Goal: Contribute content: Contribute content

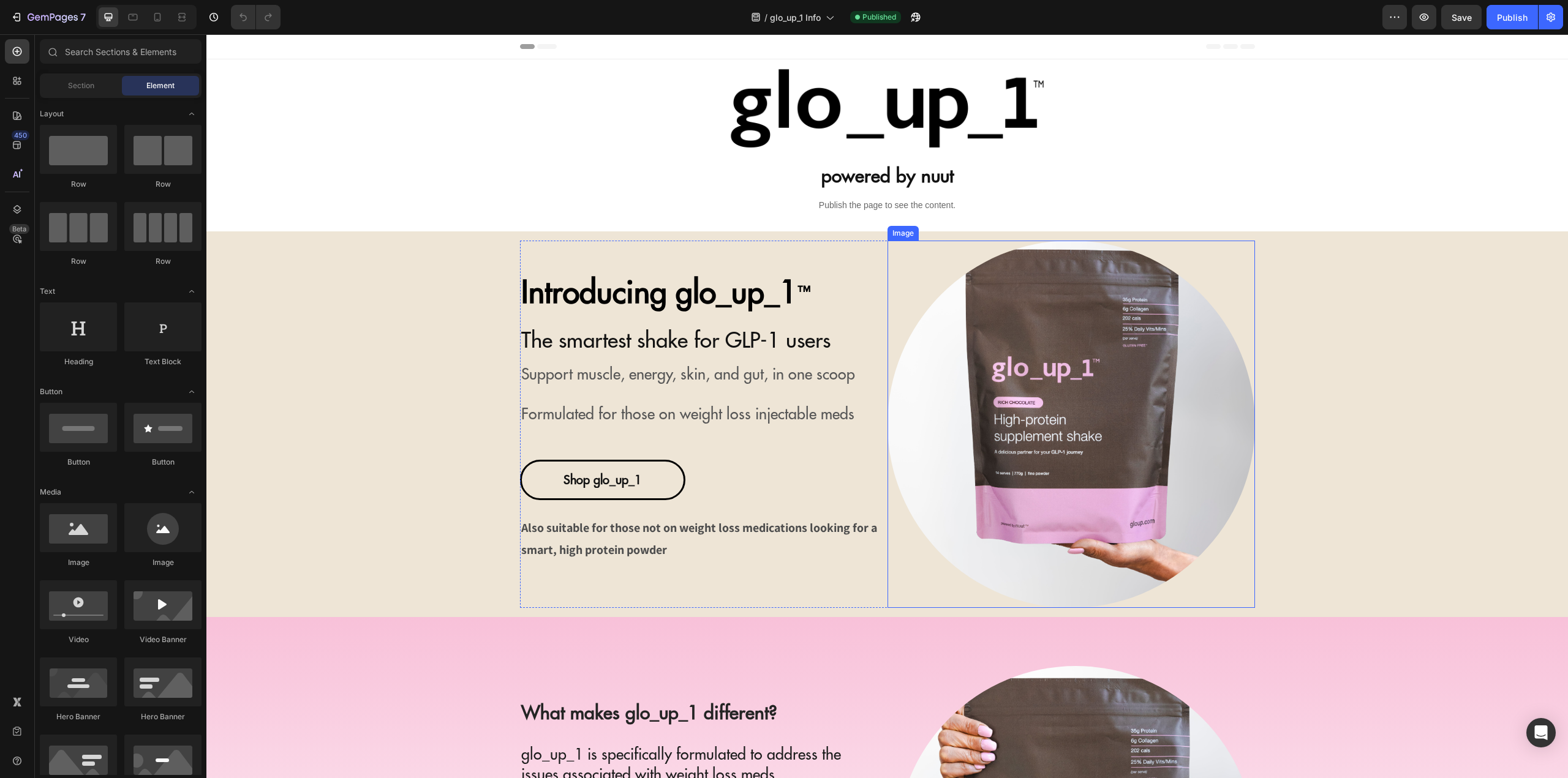
click at [1048, 358] on img at bounding box center [1071, 424] width 367 height 367
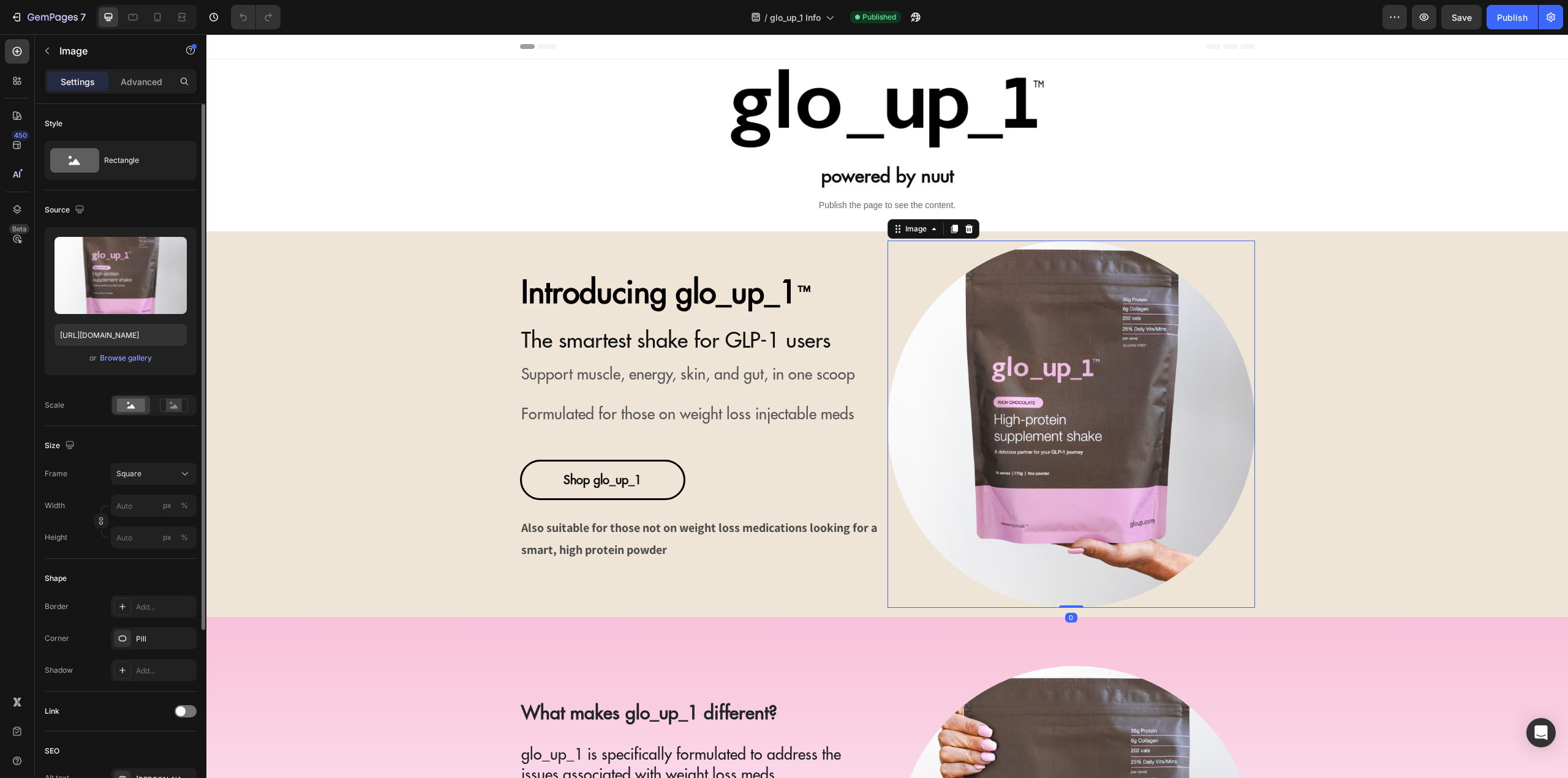
scroll to position [246, 0]
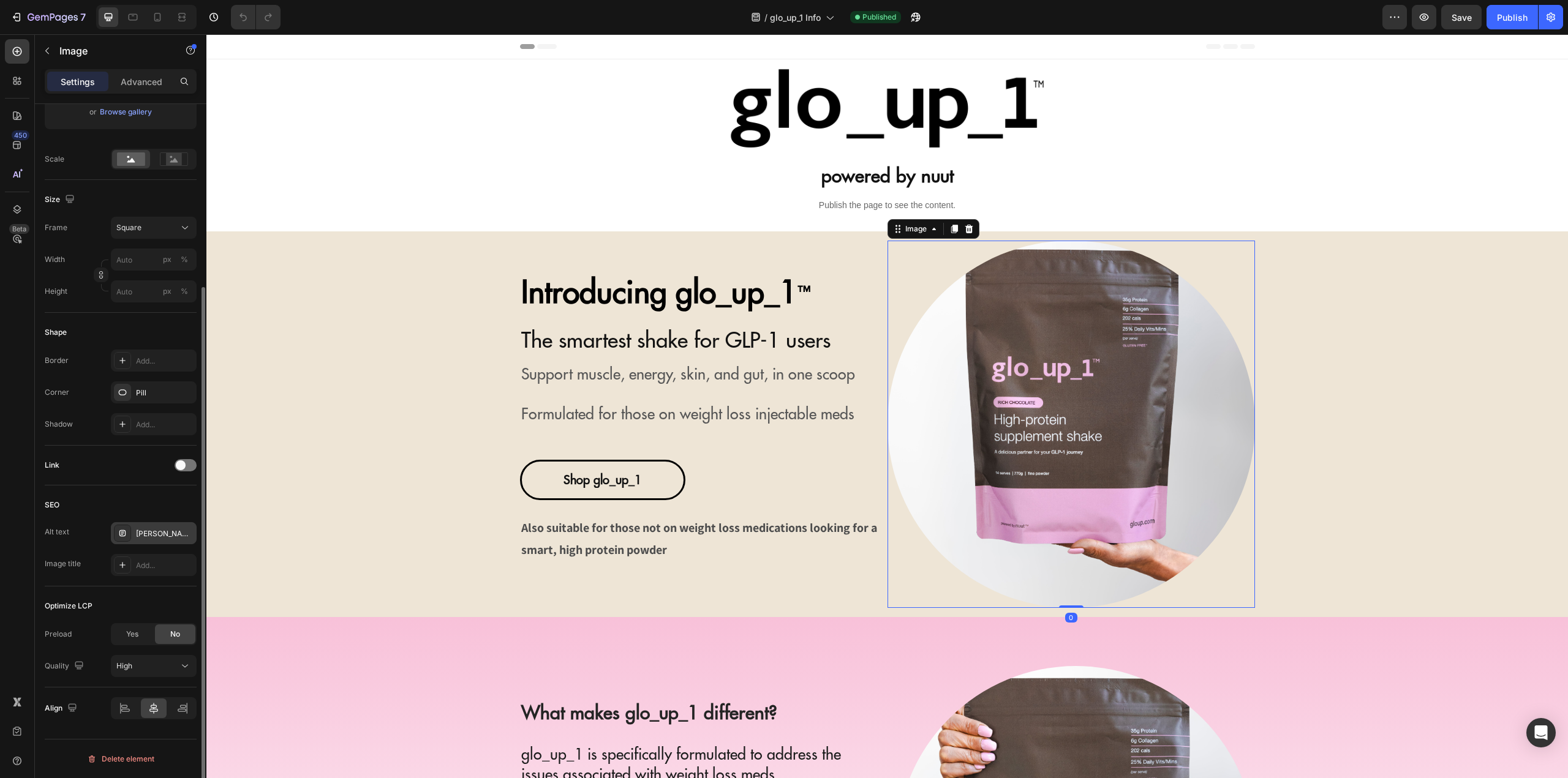
click at [151, 535] on div "Katie Johnston glo_up_1 Ambassador as seen on NINE network MAFS and A Current A…" at bounding box center [164, 533] width 58 height 11
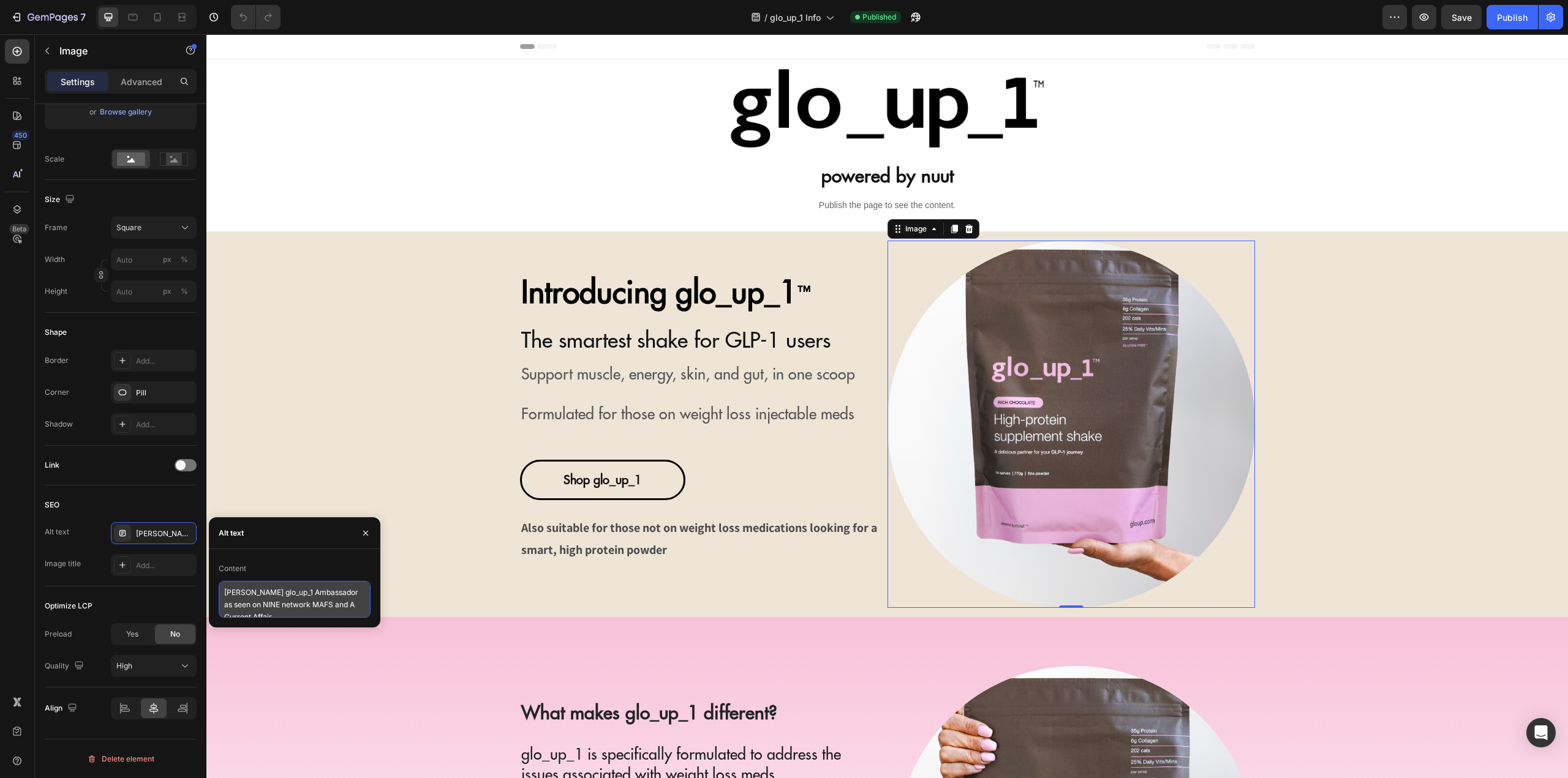
click at [291, 616] on textarea "Katie Johnston glo_up_1 Ambassador as seen on NINE network MAFS and A Current A…" at bounding box center [295, 599] width 152 height 37
type textarea "glo_up_1 high-protein supplement shake for GLP-1 users"
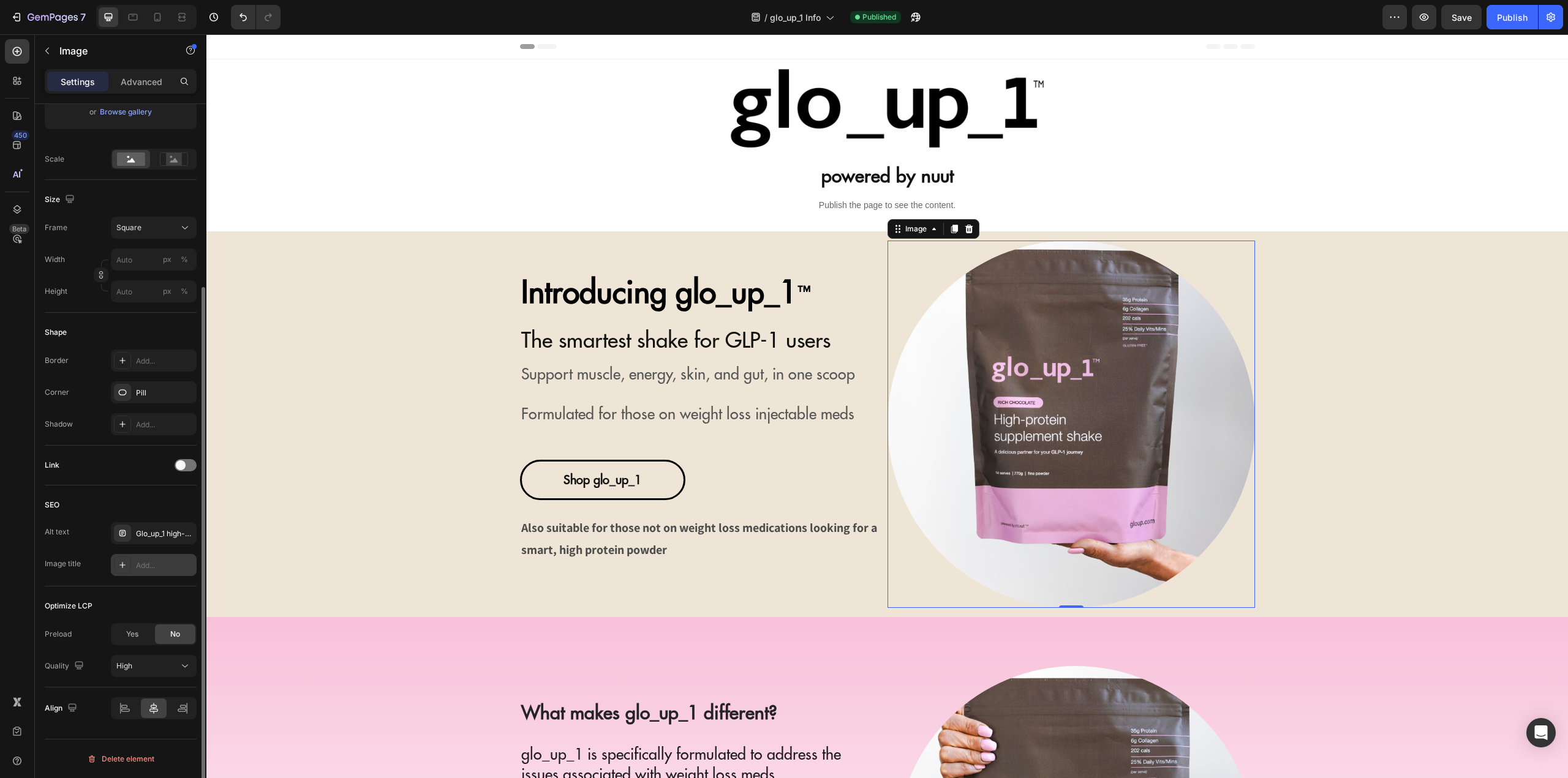
click at [146, 565] on div "Add..." at bounding box center [164, 565] width 58 height 11
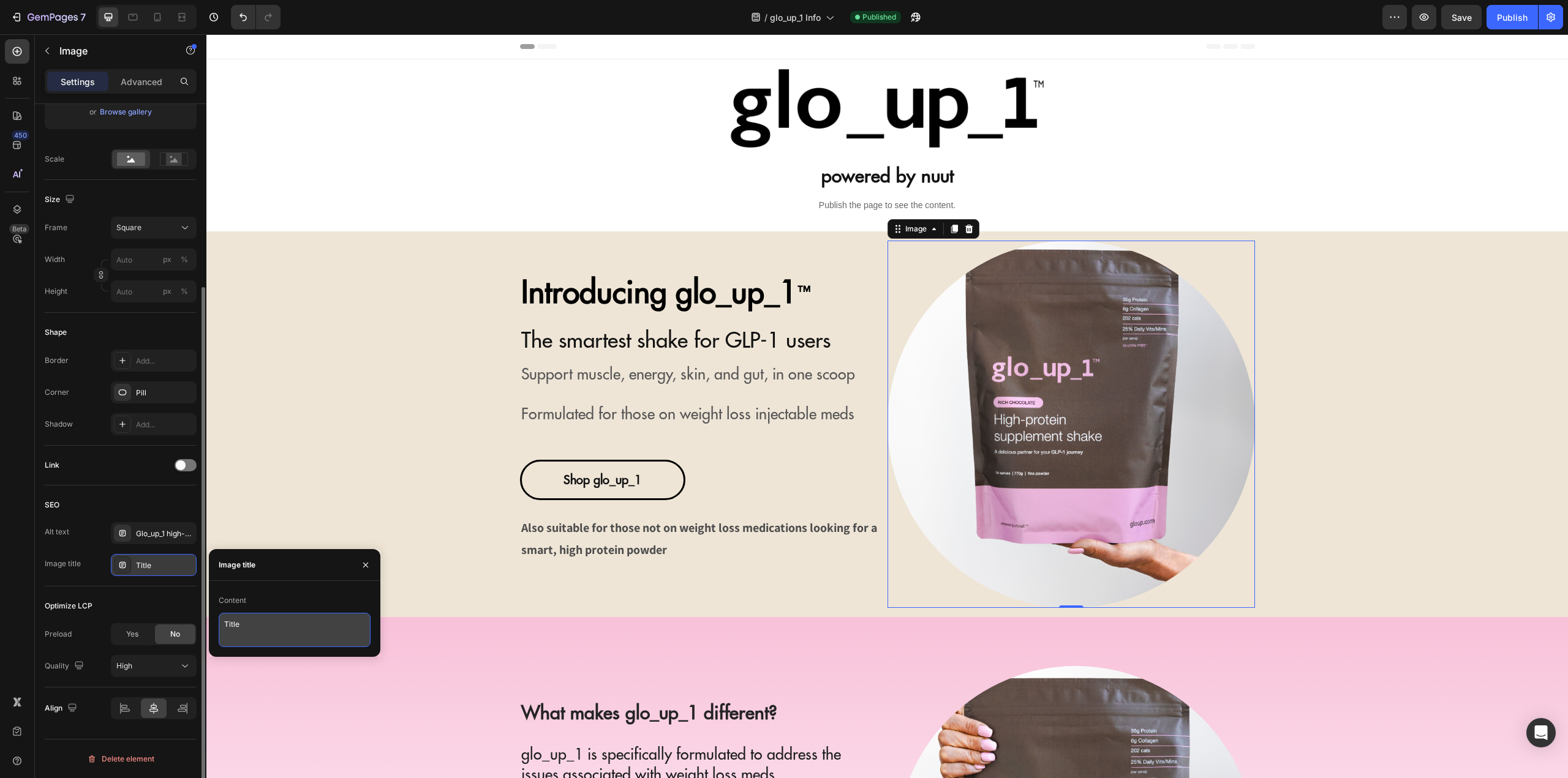
click at [263, 628] on textarea "Title" at bounding box center [295, 629] width 152 height 34
type textarea "glo_up_1"
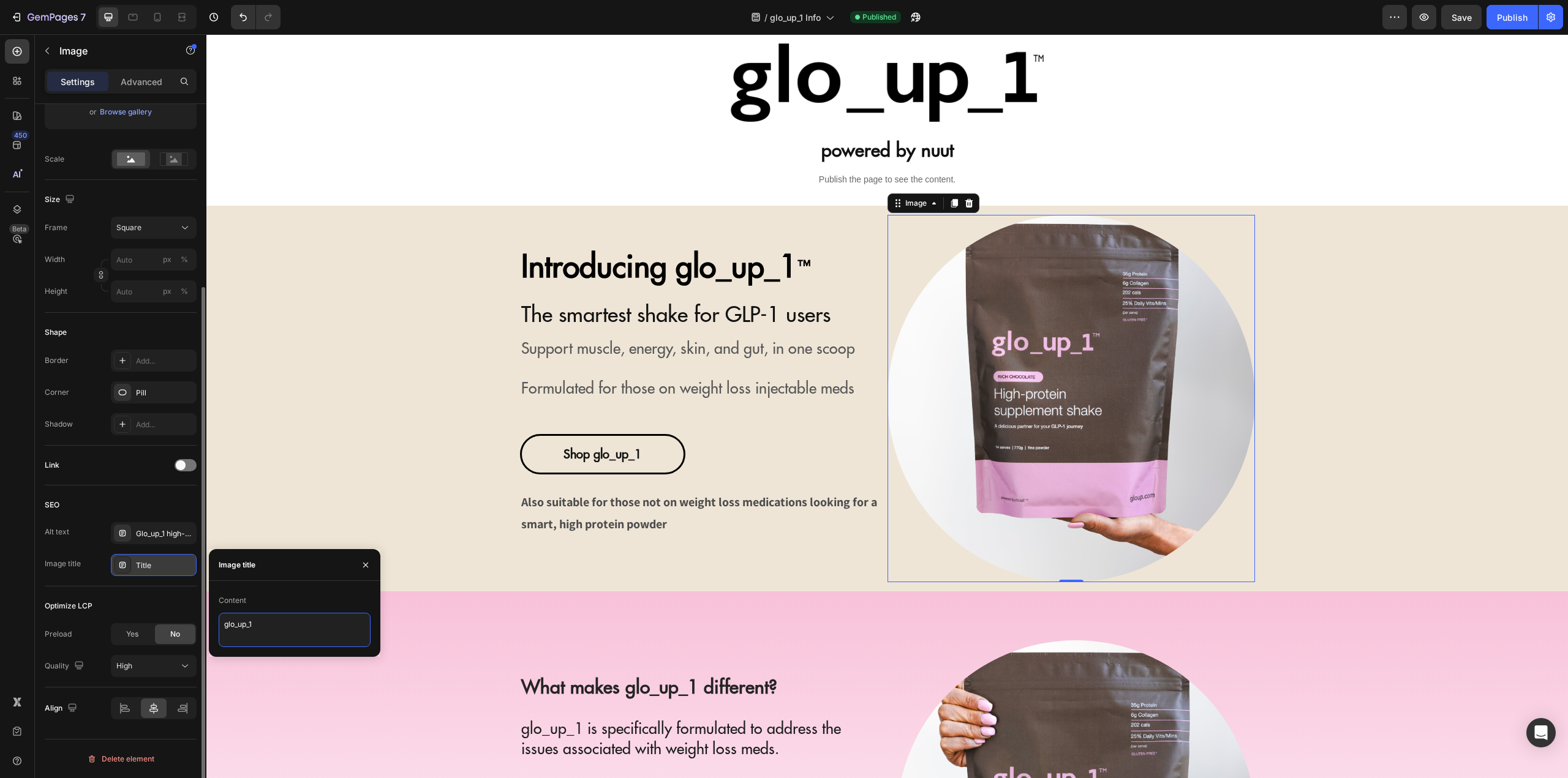
scroll to position [123, 0]
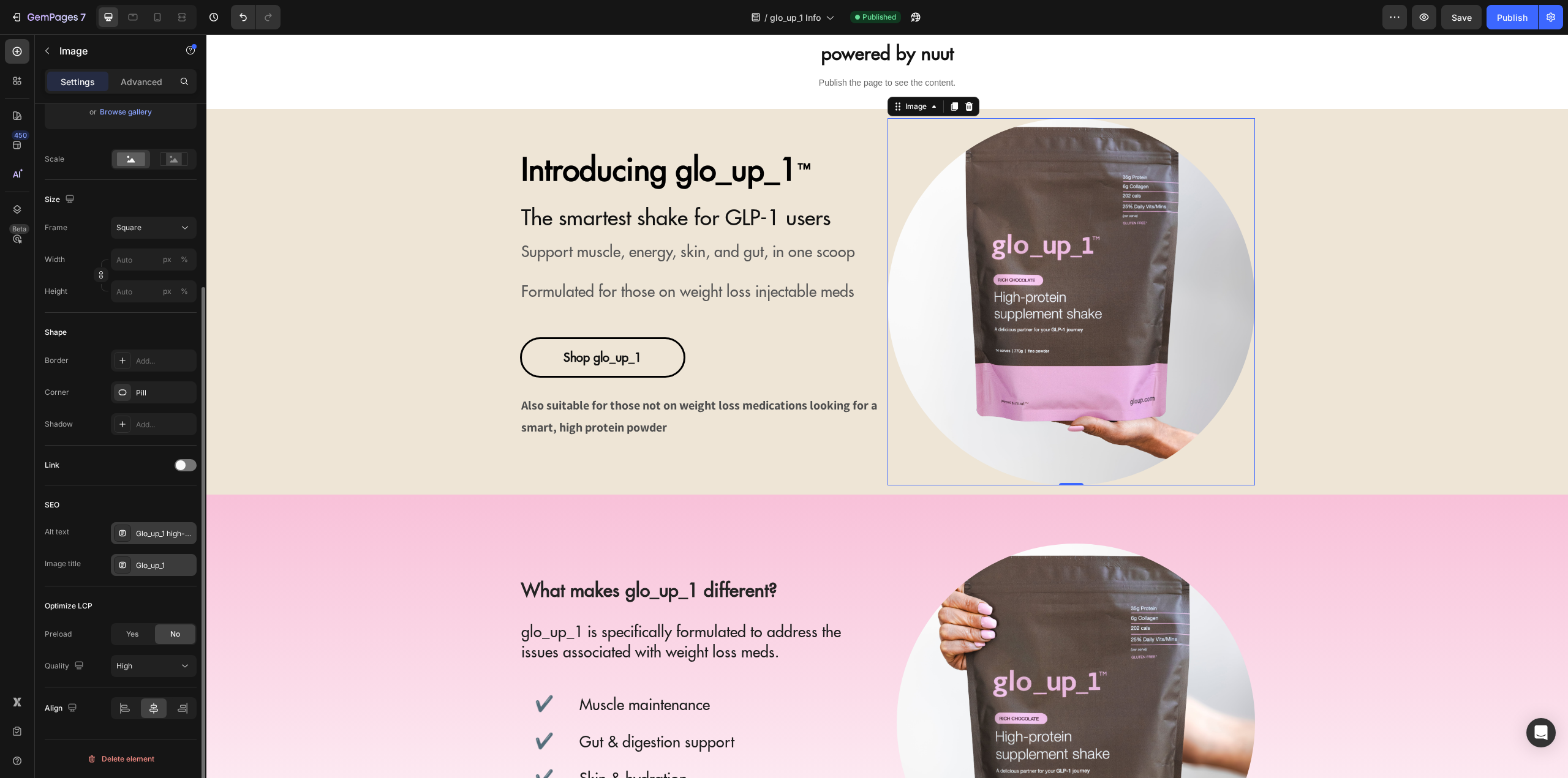
click at [134, 525] on div "Glo_up_1 high-protein supplement shake for GLP-1 users" at bounding box center [154, 533] width 86 height 22
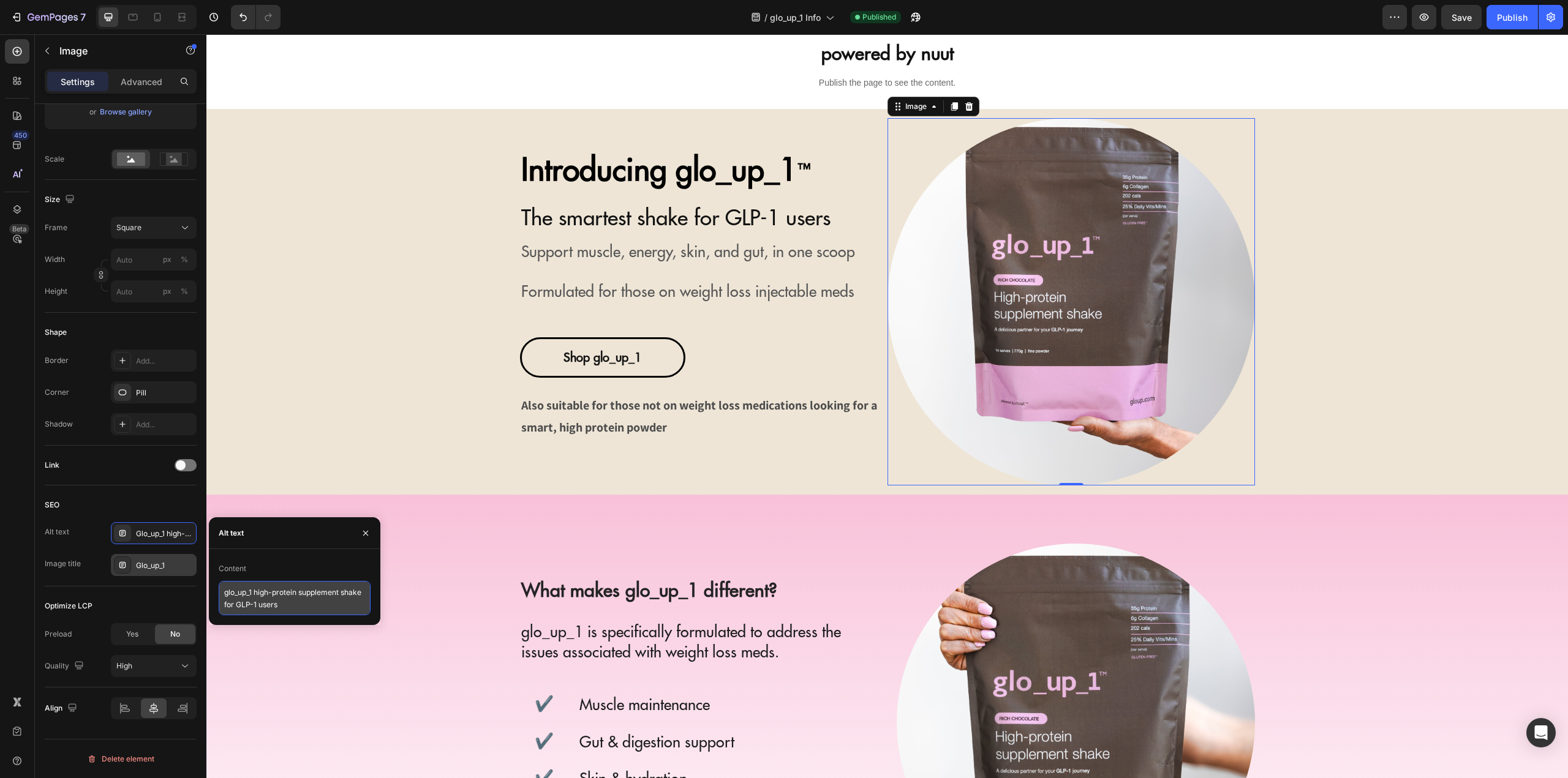
click at [255, 592] on textarea "glo_up_1 high-protein supplement shake for GLP-1 users" at bounding box center [295, 598] width 152 height 34
click at [311, 598] on textarea "Packaging for glo_up_1 high-protein supplement shake for GLP-1 users" at bounding box center [295, 598] width 152 height 34
click at [306, 592] on textarea "Packaging for glo_up_1 high-protein supplement shake for GLP-1 users" at bounding box center [295, 598] width 152 height 34
type textarea "Packaging for glo_up_1, a high-protein supplement shake for GLP-1 users"
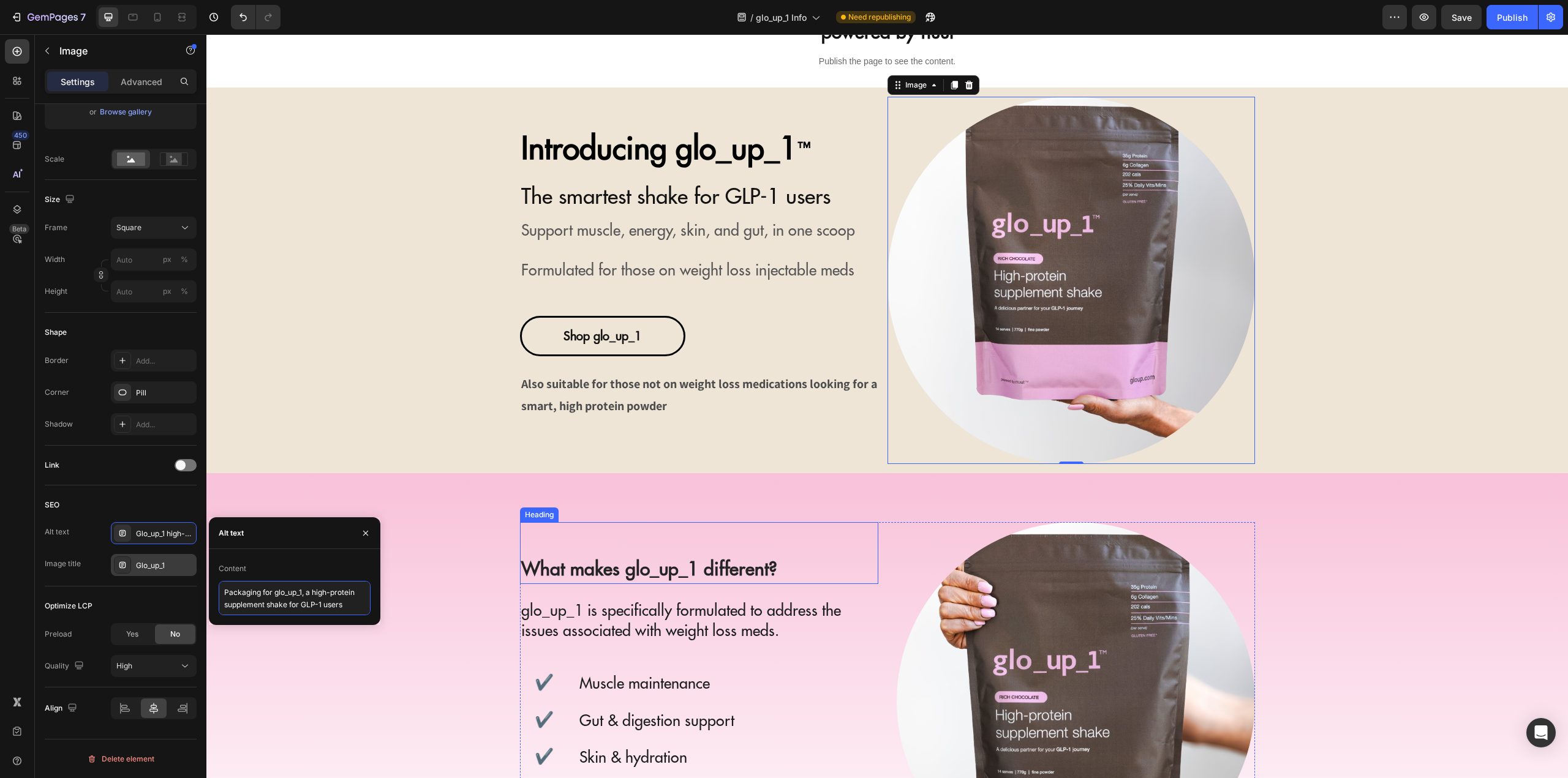
scroll to position [245, 0]
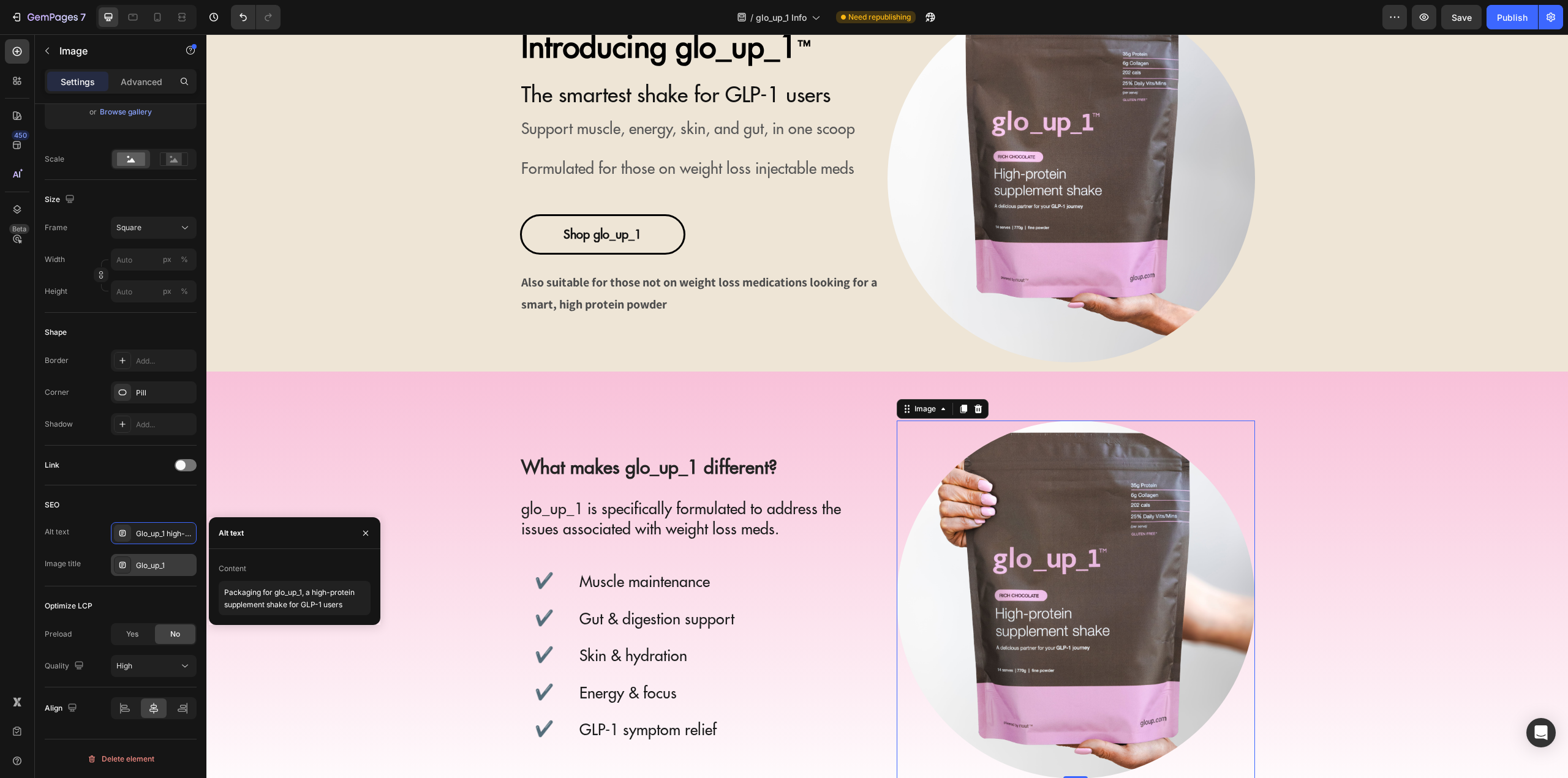
click at [1029, 567] on img at bounding box center [1075, 599] width 358 height 358
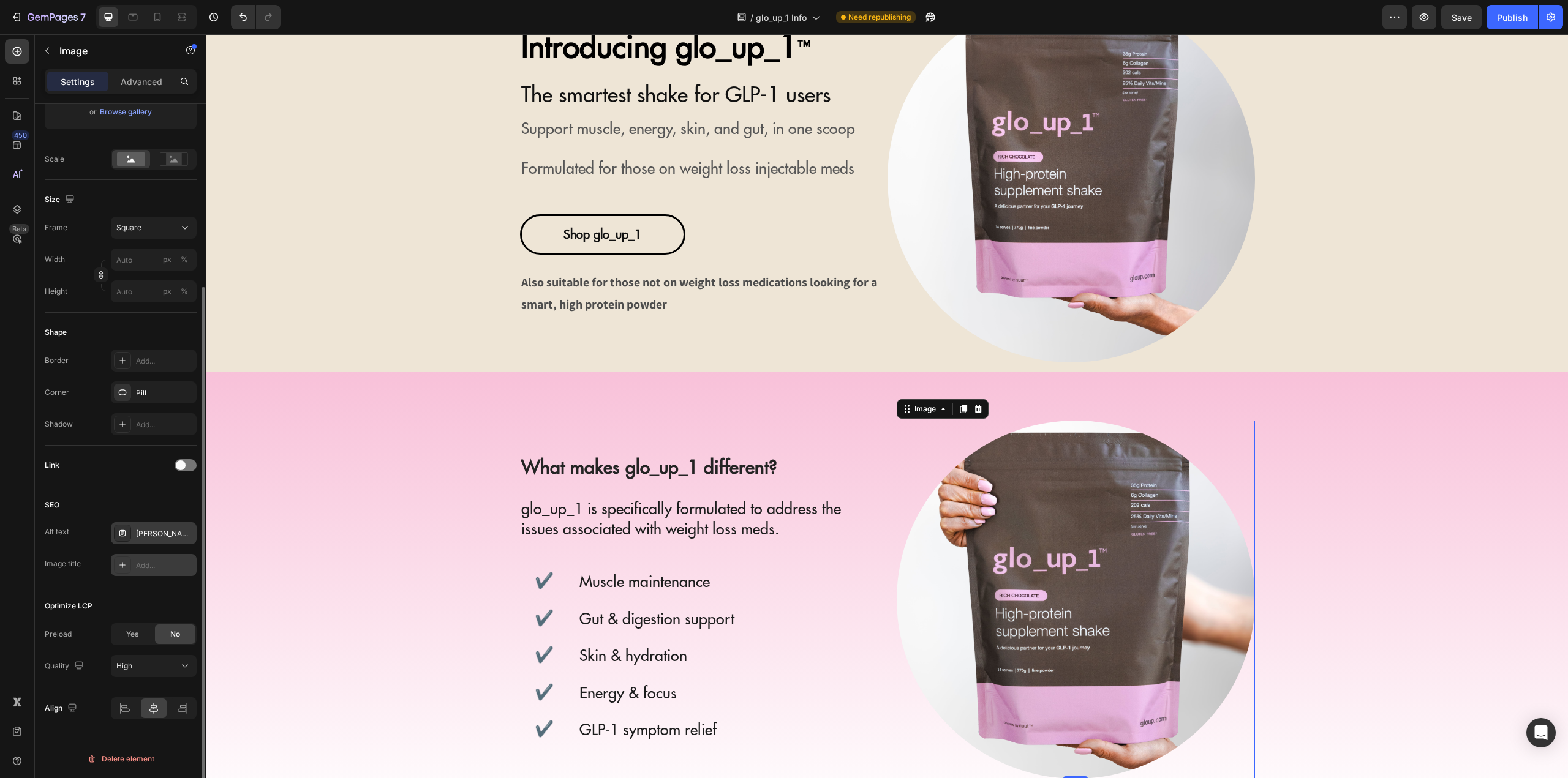
click at [154, 530] on div "Katie Johnston glo_up_1 Ambassador as seen on NINE network MAFS and A Current A…" at bounding box center [164, 533] width 58 height 11
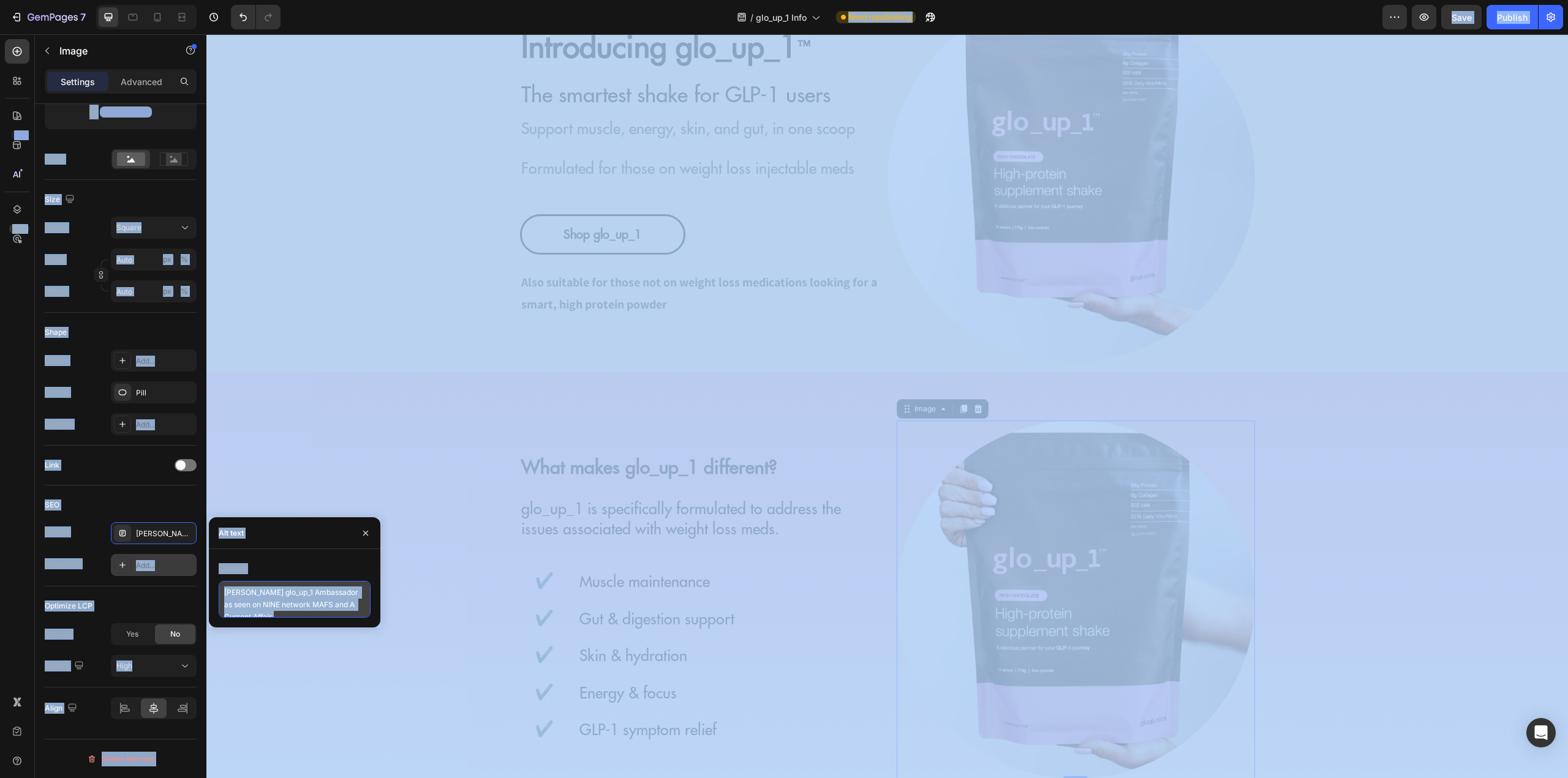
click at [281, 595] on textarea "Katie Johnston glo_up_1 Ambassador as seen on NINE network MAFS and A Current A…" at bounding box center [295, 599] width 152 height 37
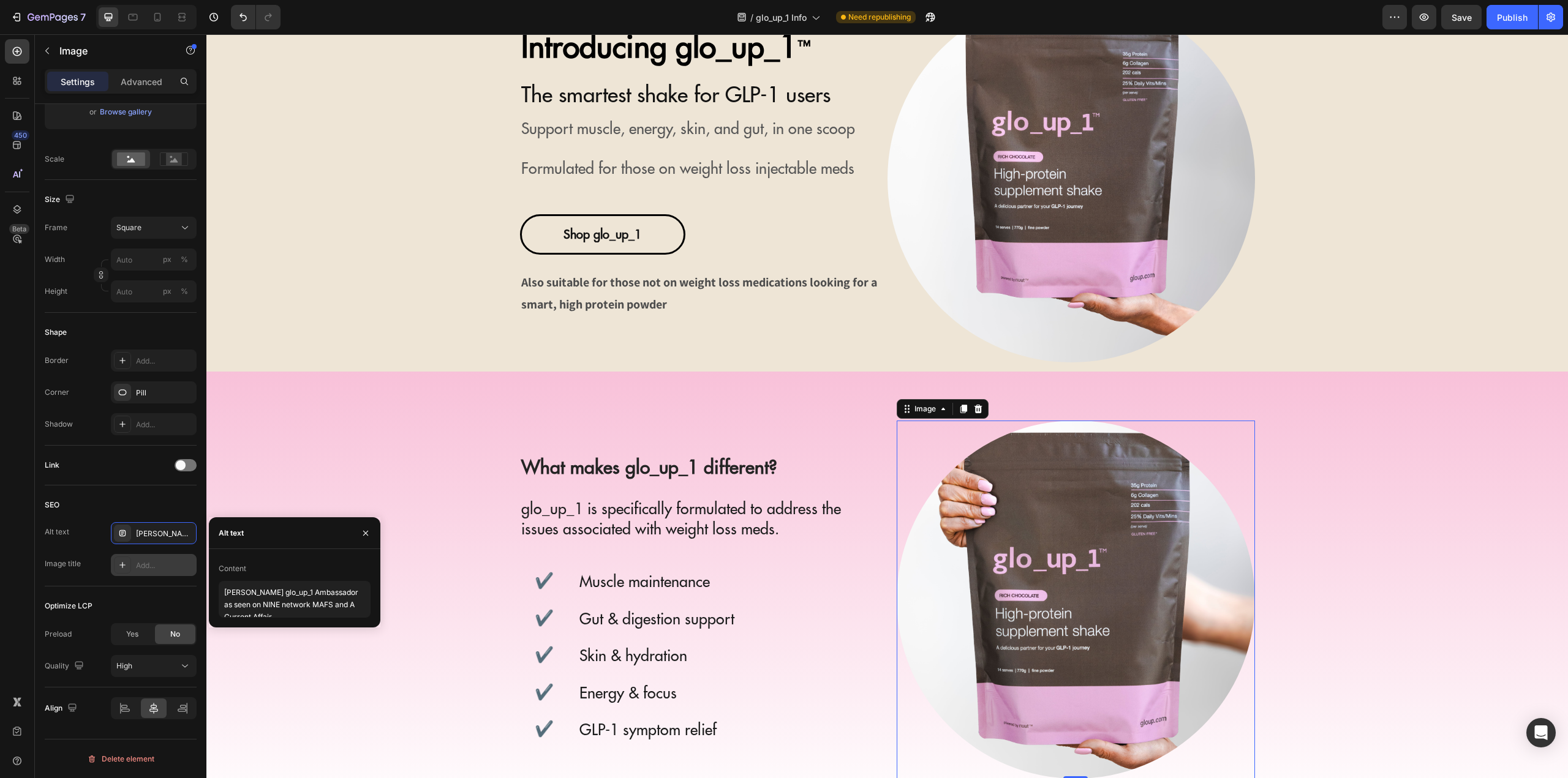
click at [288, 560] on div "Content" at bounding box center [295, 568] width 152 height 19
click at [293, 605] on textarea "Katie Johnston glo_up_1 Ambassador as seen on NINE network MAFS and A Current A…" at bounding box center [295, 599] width 152 height 37
paste textarea "Packaging for glo_up_1, a high-protein supplement shake for GLP-1 users"
type textarea "Packaging for glo_up_1, a high-protein supplement shake for GLP-1 users"
click at [153, 562] on div "Add..." at bounding box center [164, 565] width 58 height 11
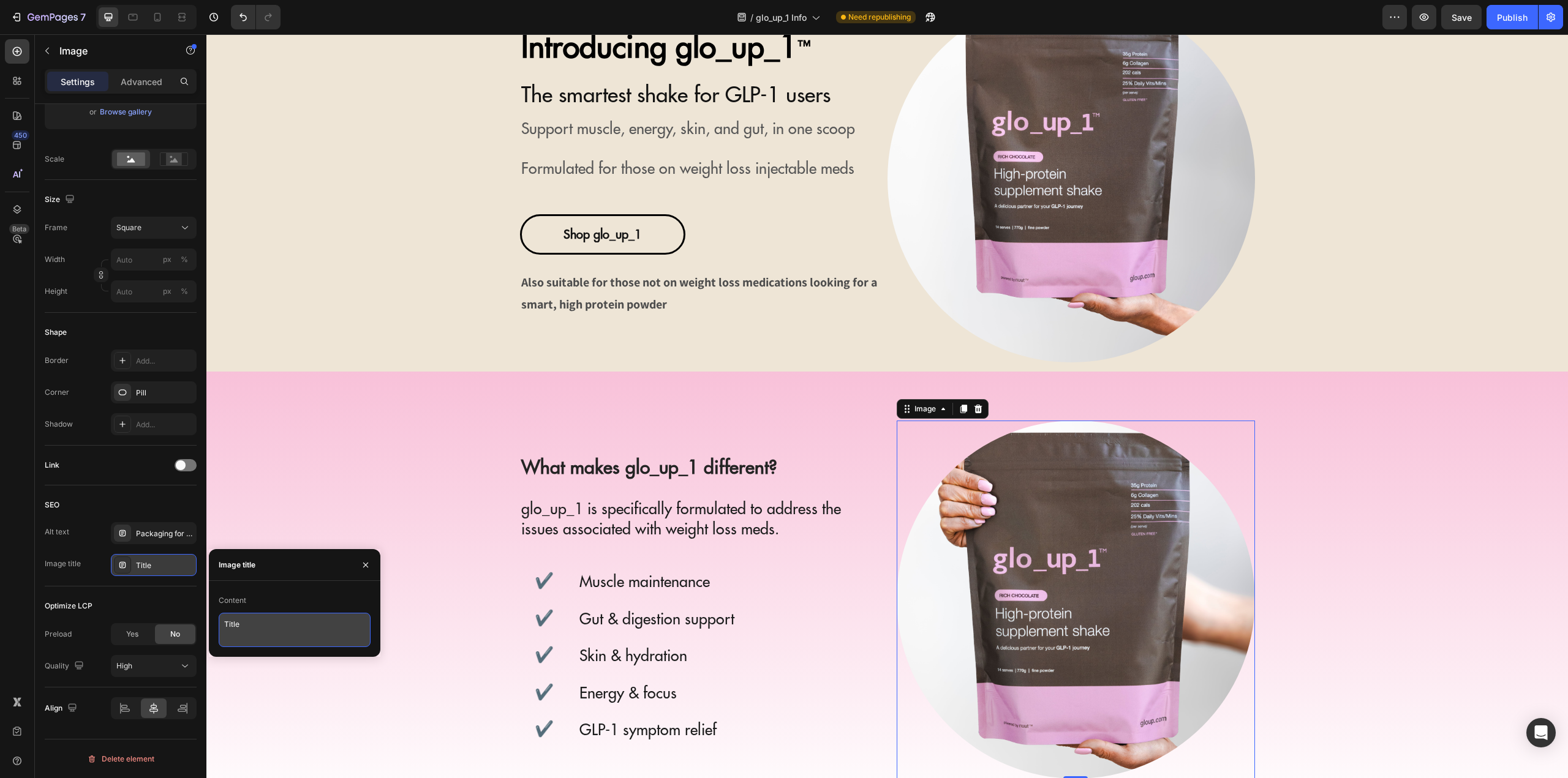
click at [255, 618] on textarea "Title" at bounding box center [295, 629] width 152 height 34
type textarea "glo_up_1"
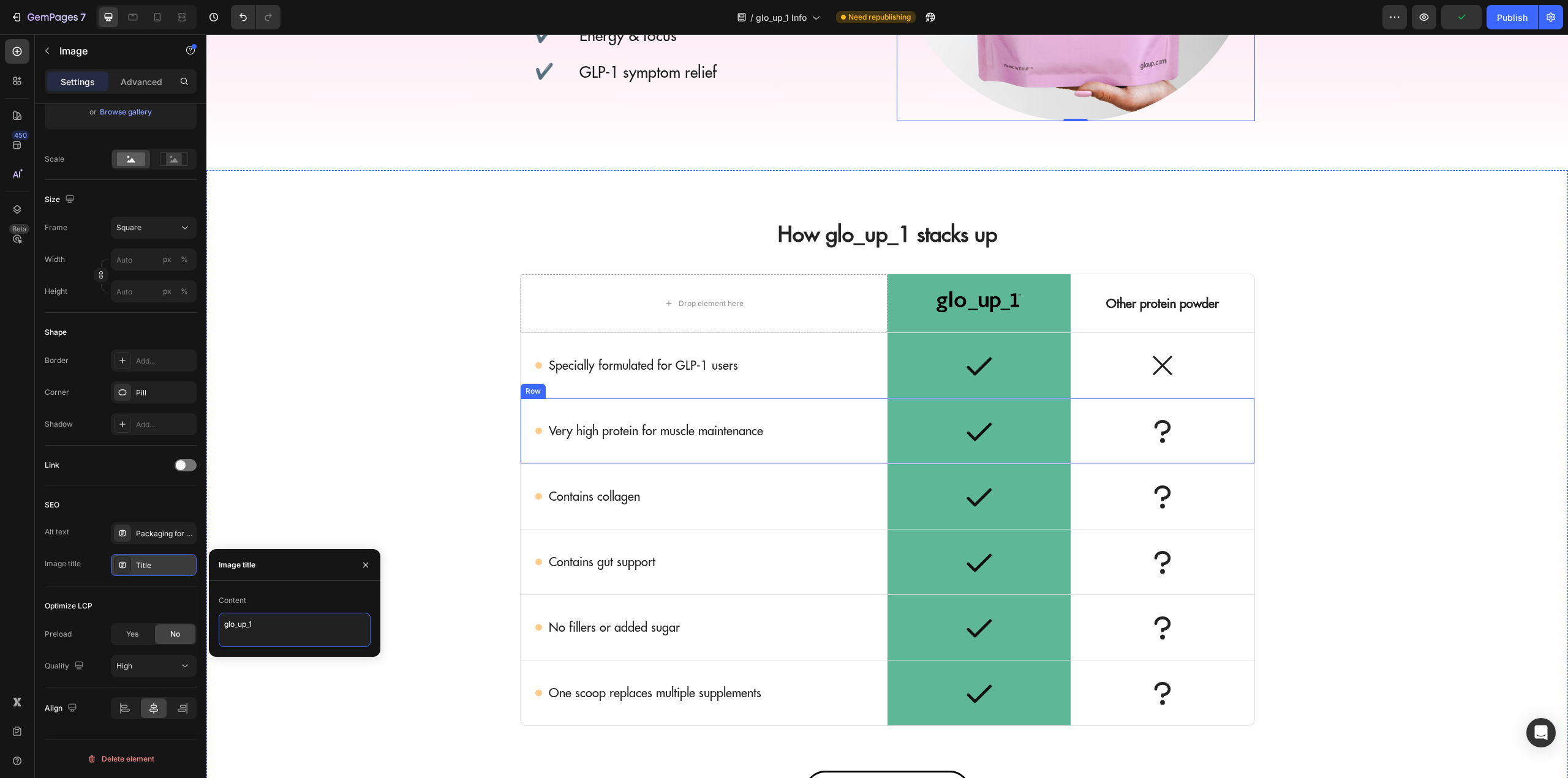
scroll to position [918, 0]
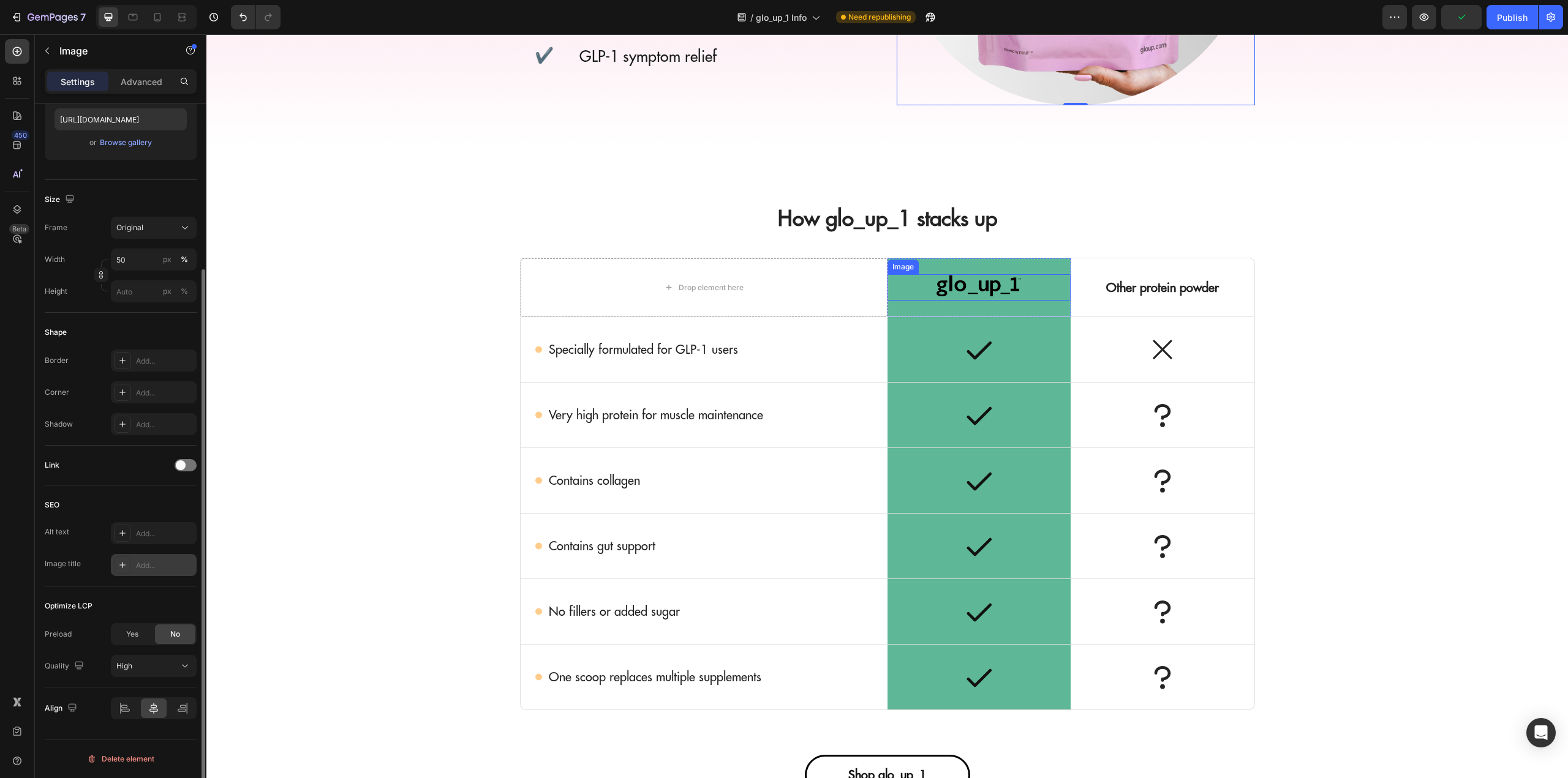
click at [955, 282] on img at bounding box center [979, 288] width 92 height 27
click at [161, 532] on div "Add..." at bounding box center [164, 533] width 58 height 11
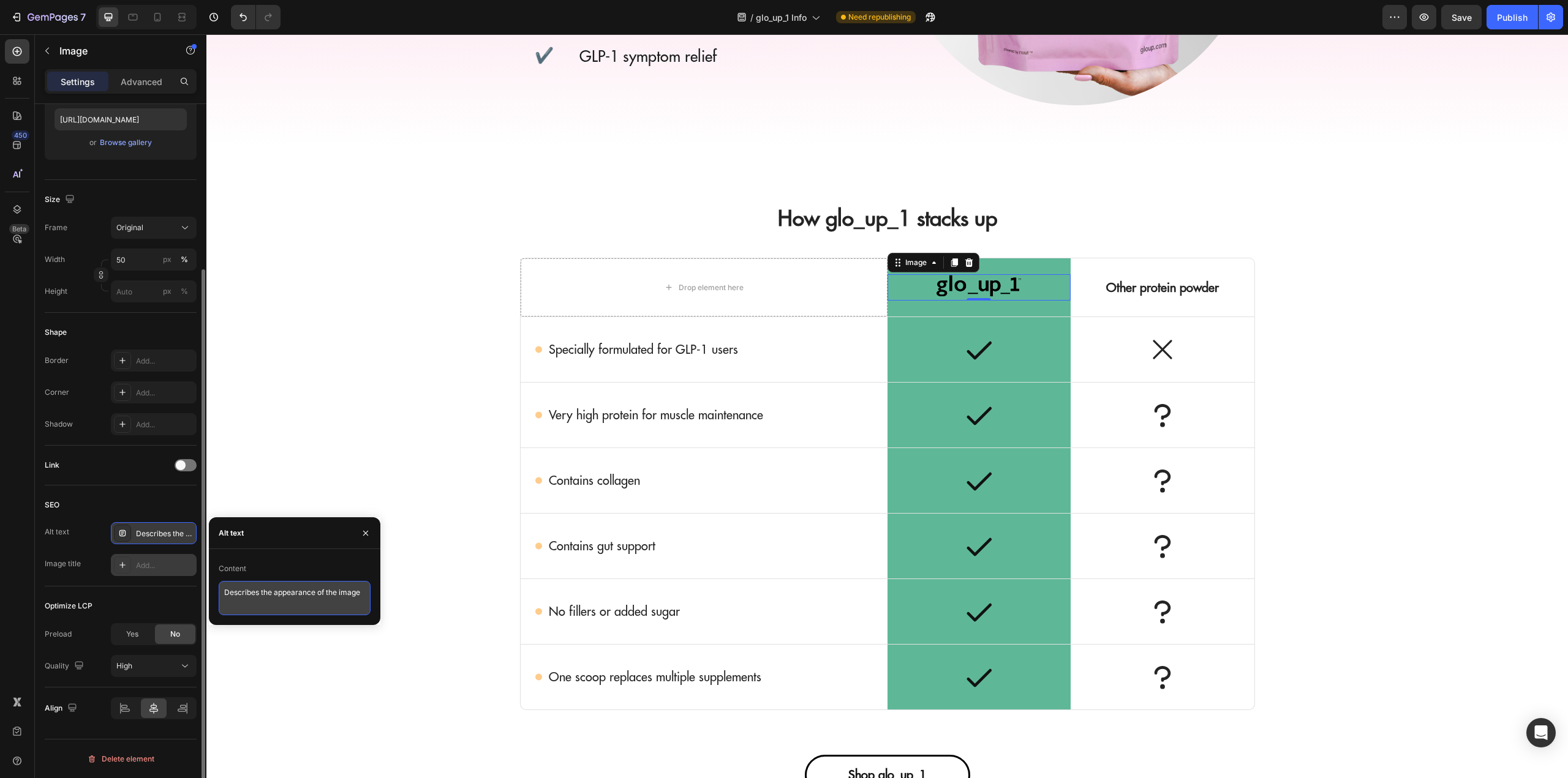
click at [293, 608] on textarea "Describes the appearance of the image" at bounding box center [295, 598] width 152 height 34
type textarea "glo_up_1 logo"
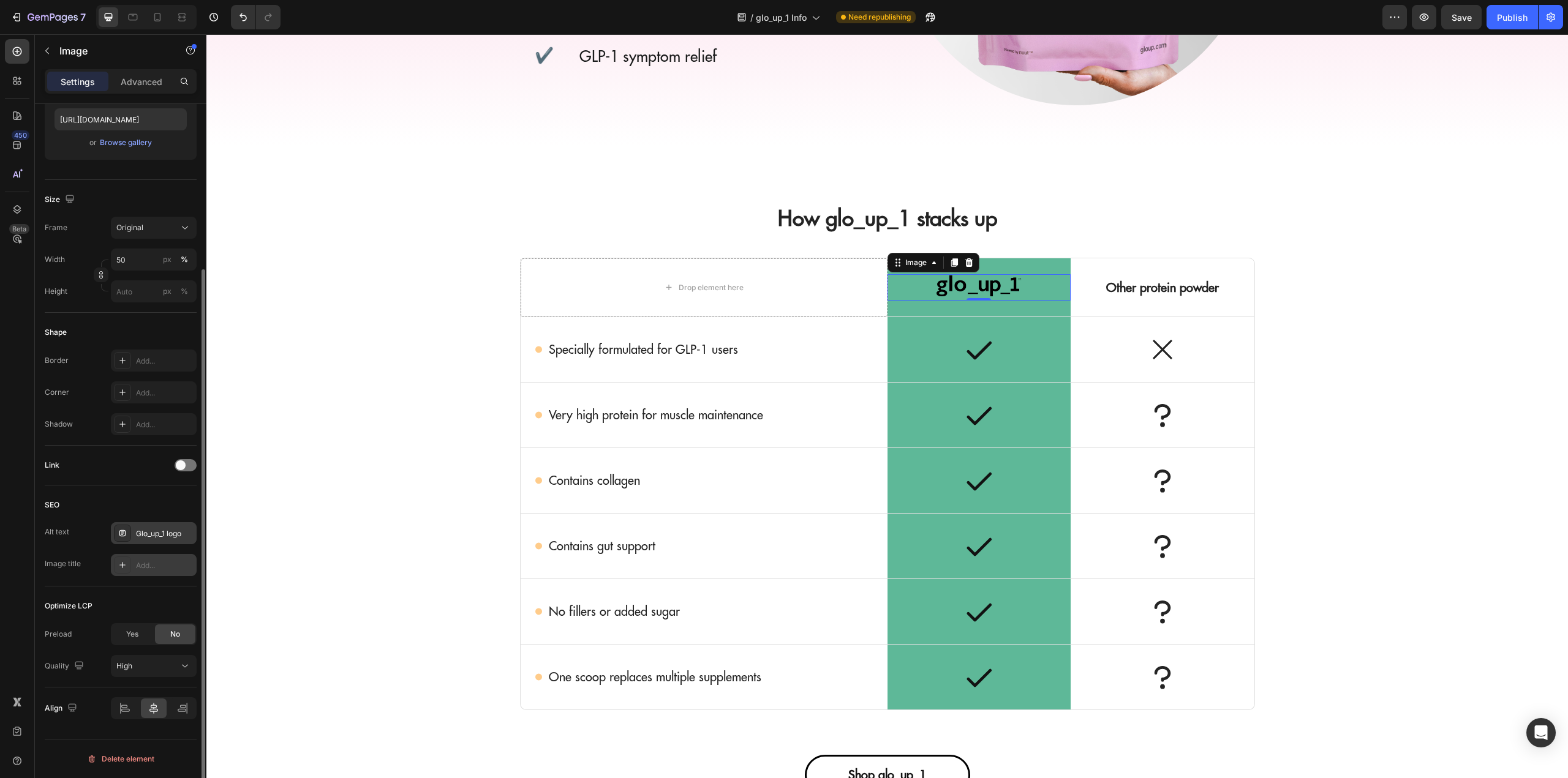
click at [154, 561] on div "Add..." at bounding box center [164, 565] width 58 height 11
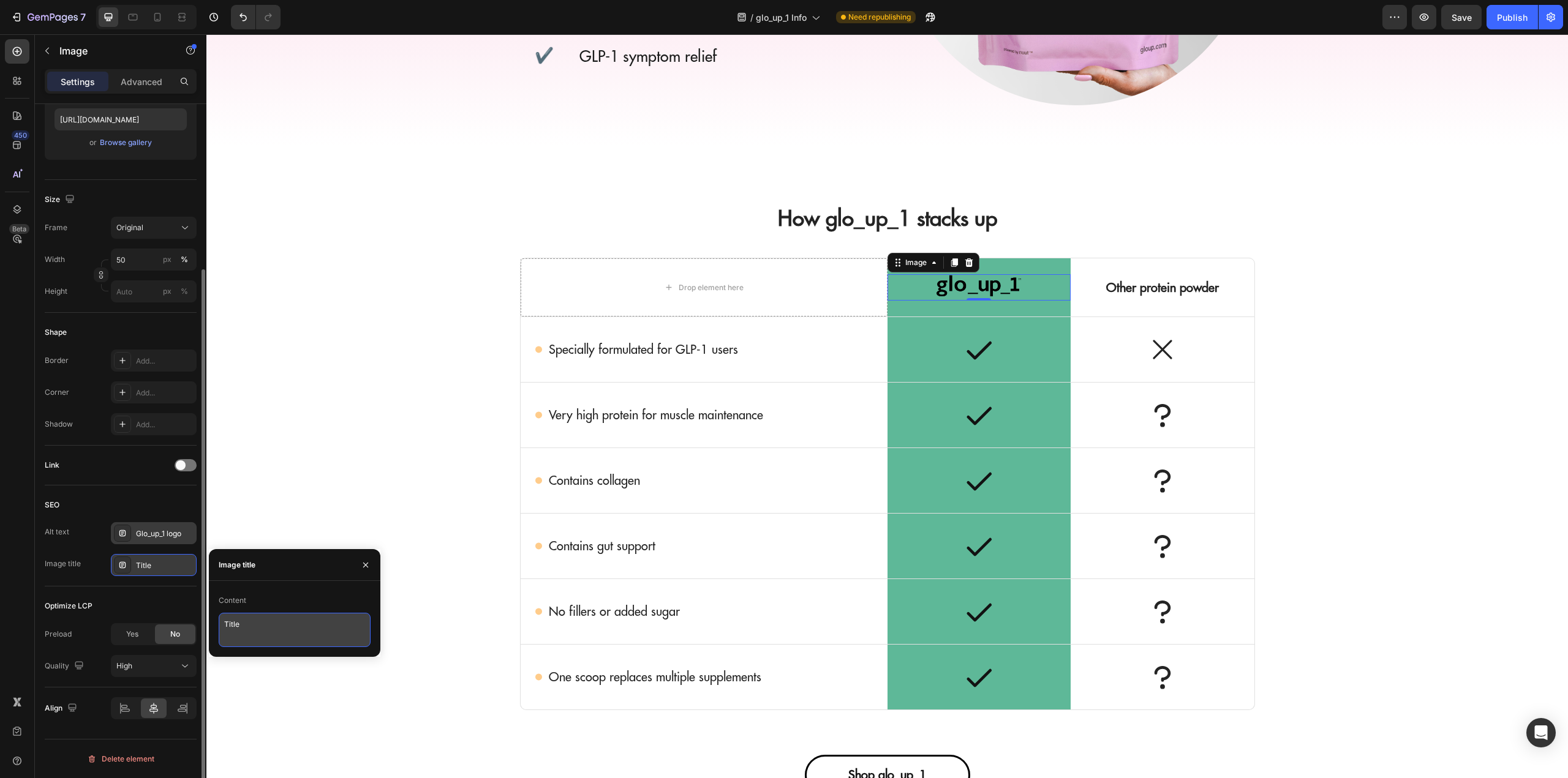
click at [270, 629] on textarea "Title" at bounding box center [295, 629] width 152 height 34
type textarea "glo_up_1"
click at [145, 496] on div "SEO" at bounding box center [121, 504] width 152 height 19
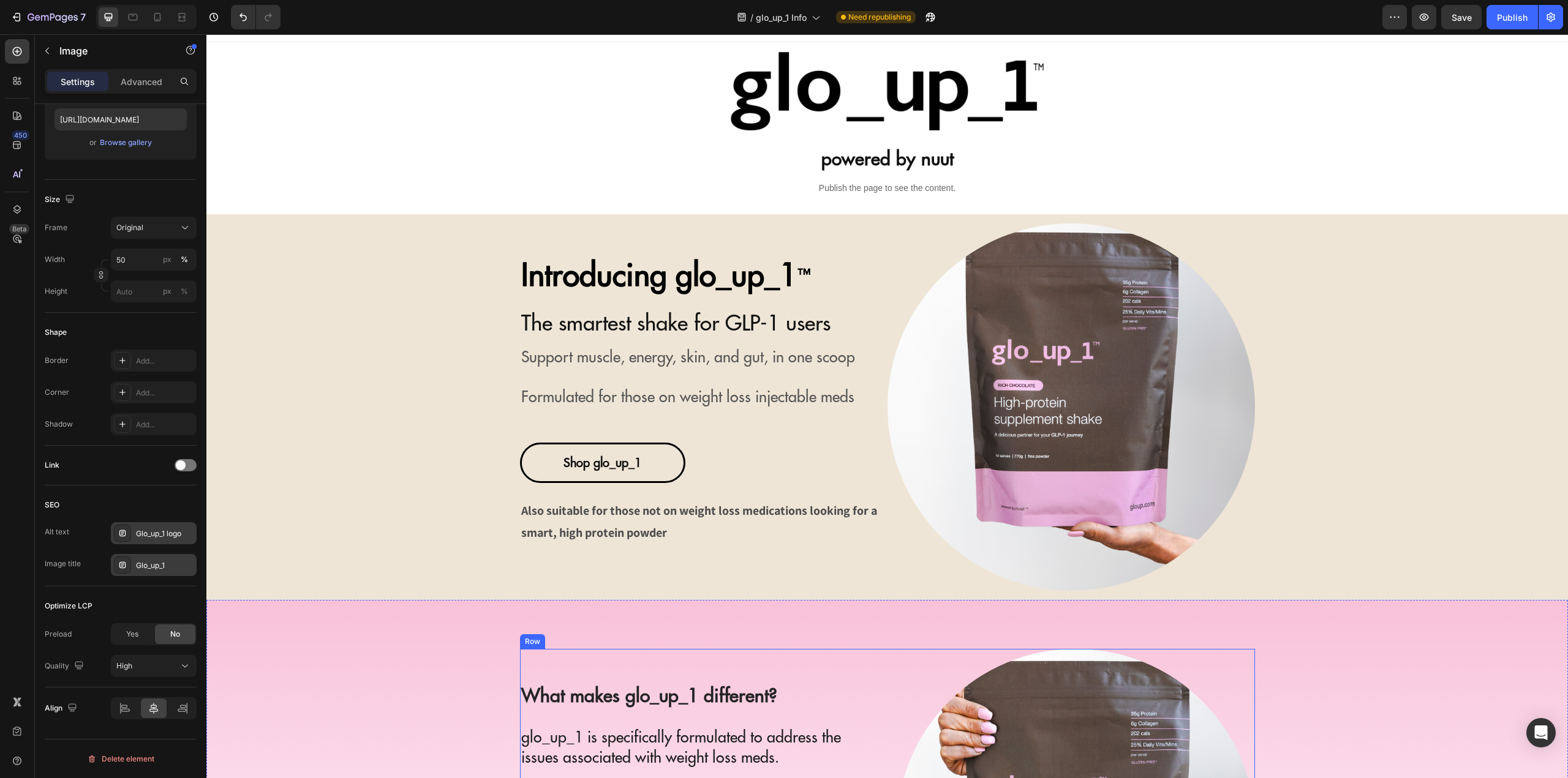
scroll to position [0, 0]
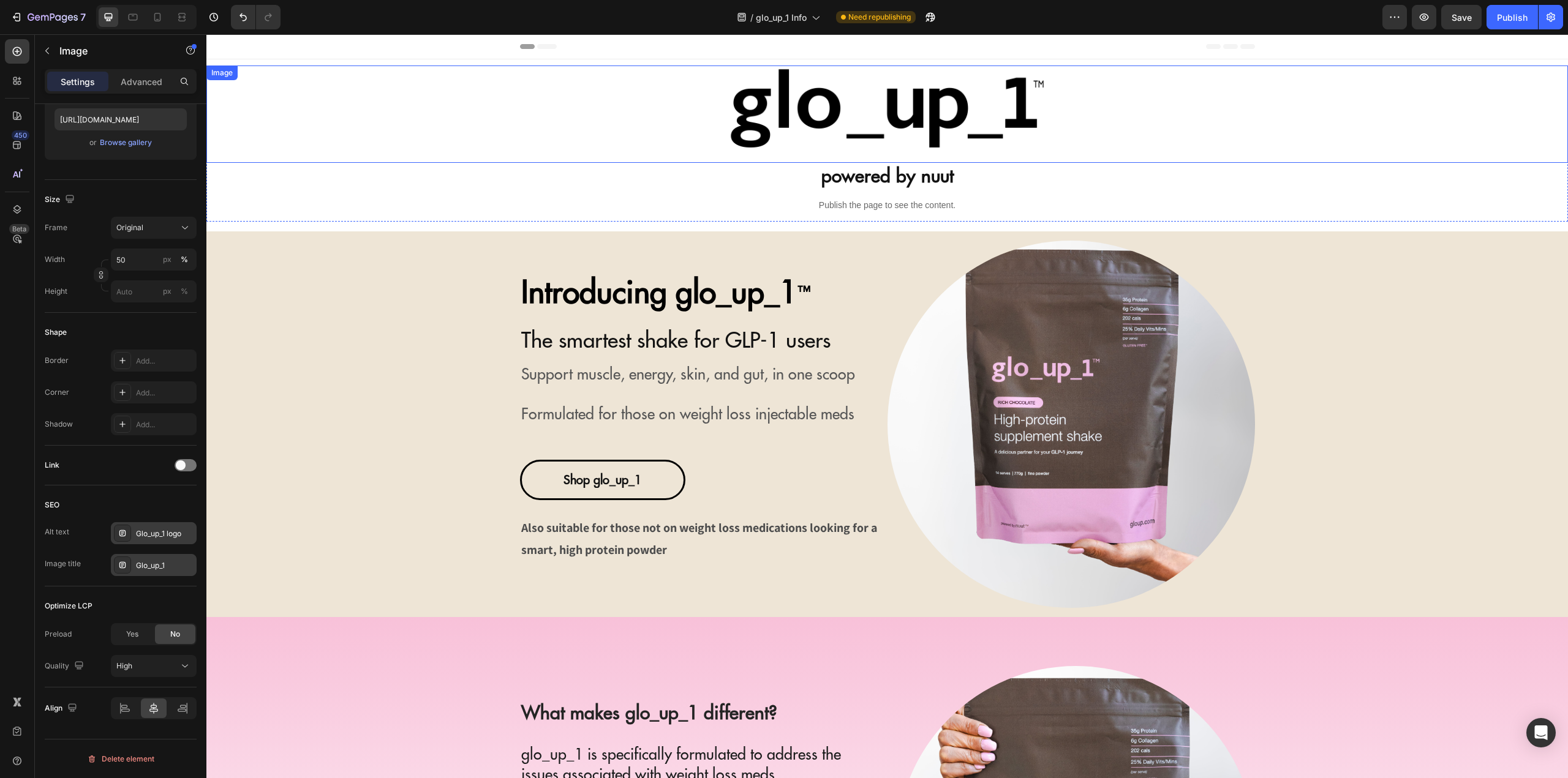
click at [837, 109] on img at bounding box center [888, 114] width 341 height 98
click at [152, 534] on div "Add..." at bounding box center [164, 533] width 58 height 11
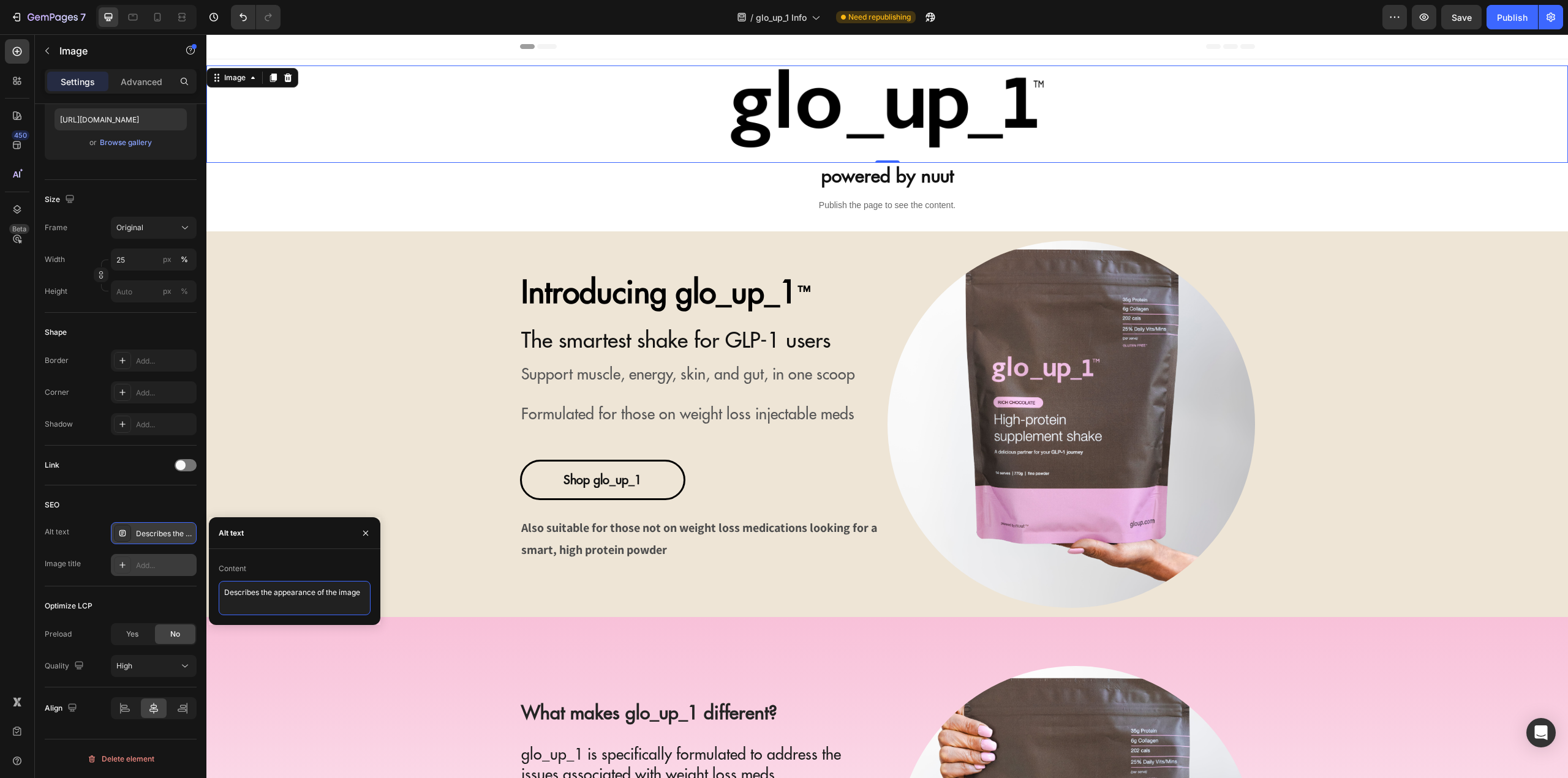
click at [303, 592] on textarea "Describes the appearance of the image" at bounding box center [295, 598] width 152 height 34
type textarea "glo_up_1 logo"
click at [176, 569] on div "Add..." at bounding box center [164, 565] width 58 height 11
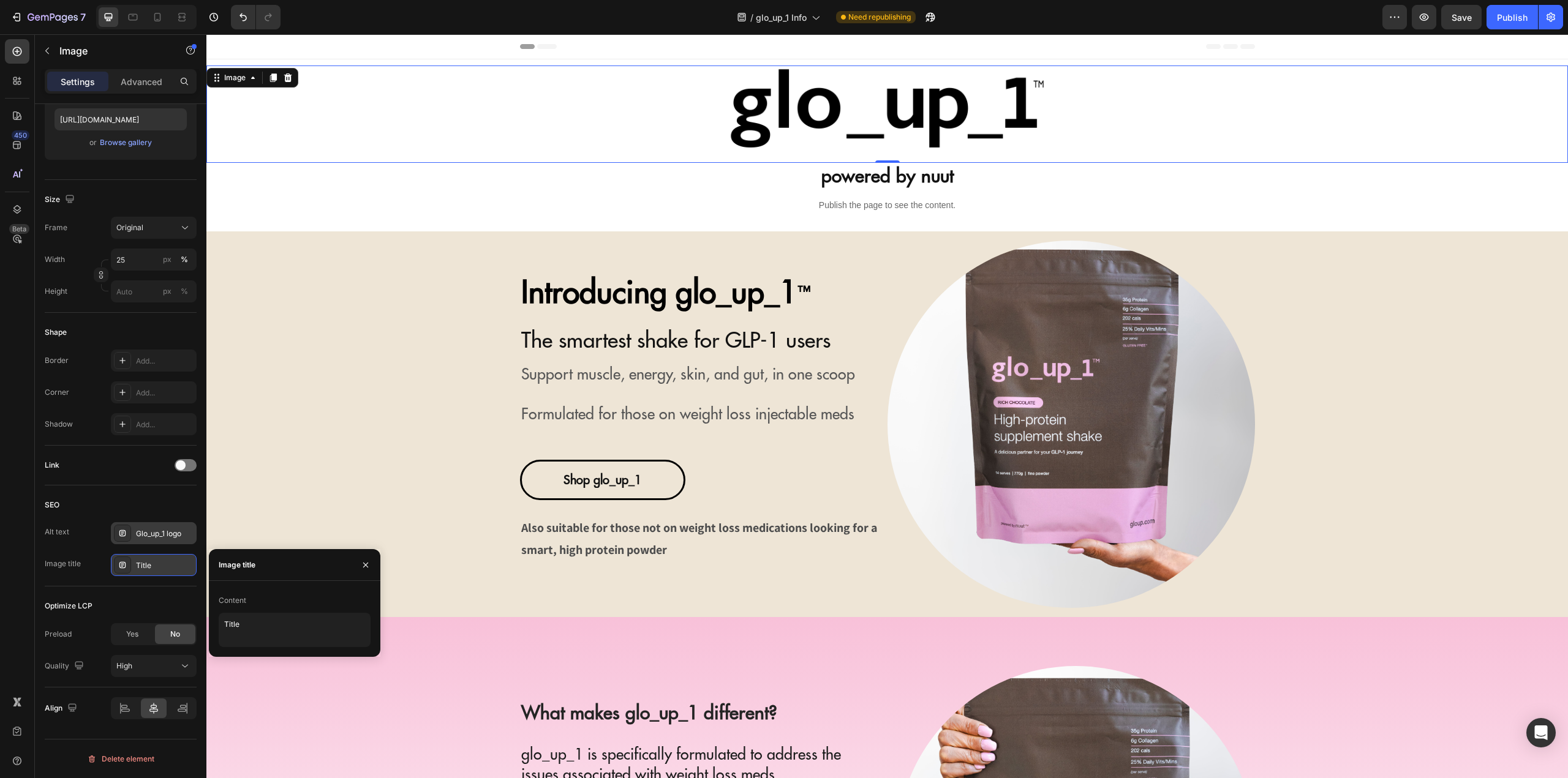
click at [266, 594] on div "Content" at bounding box center [295, 600] width 152 height 19
click at [276, 628] on textarea "Title" at bounding box center [295, 629] width 152 height 34
type textarea "glo_up_1"
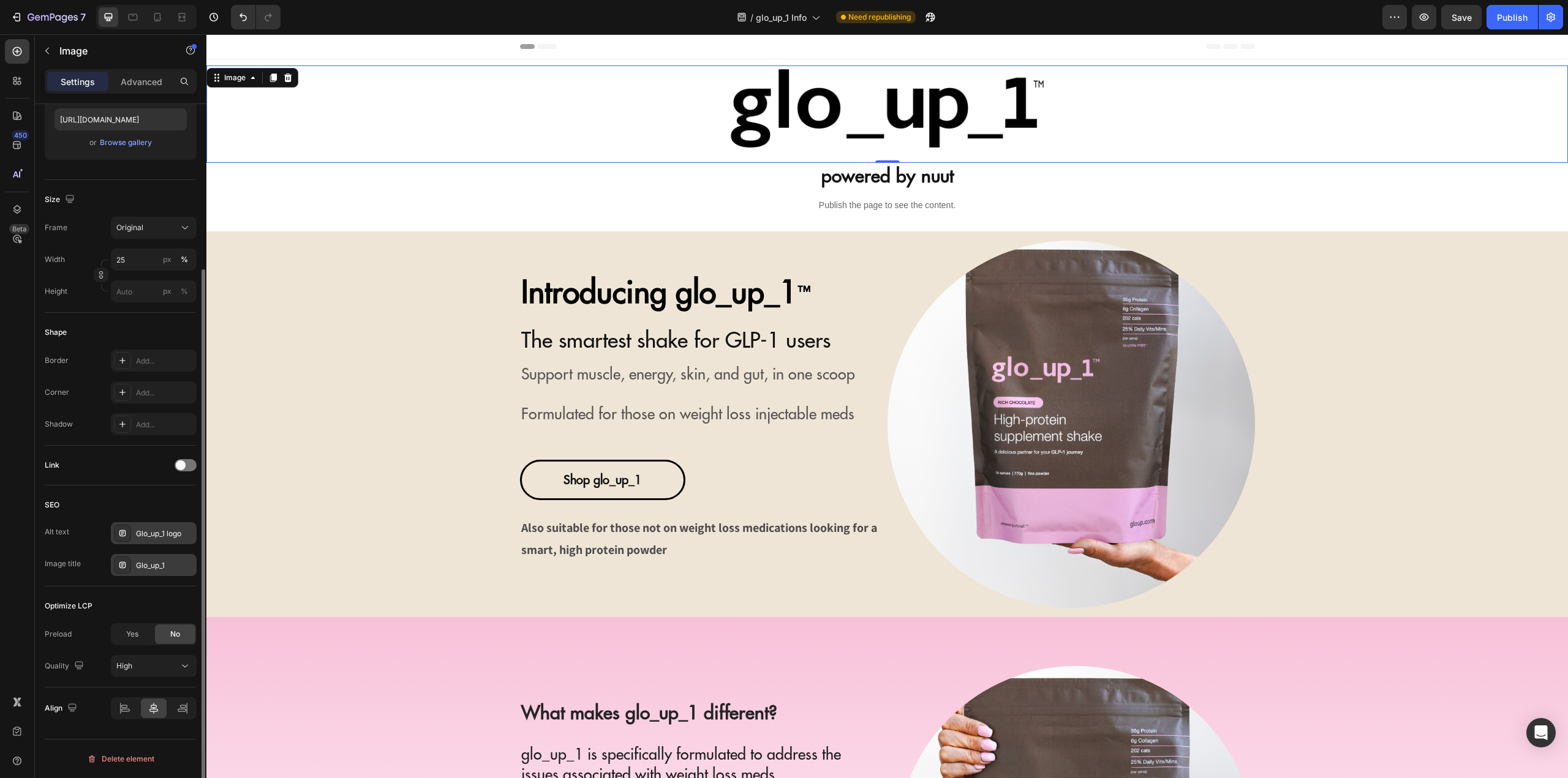
click at [174, 512] on div "SEO" at bounding box center [121, 504] width 152 height 19
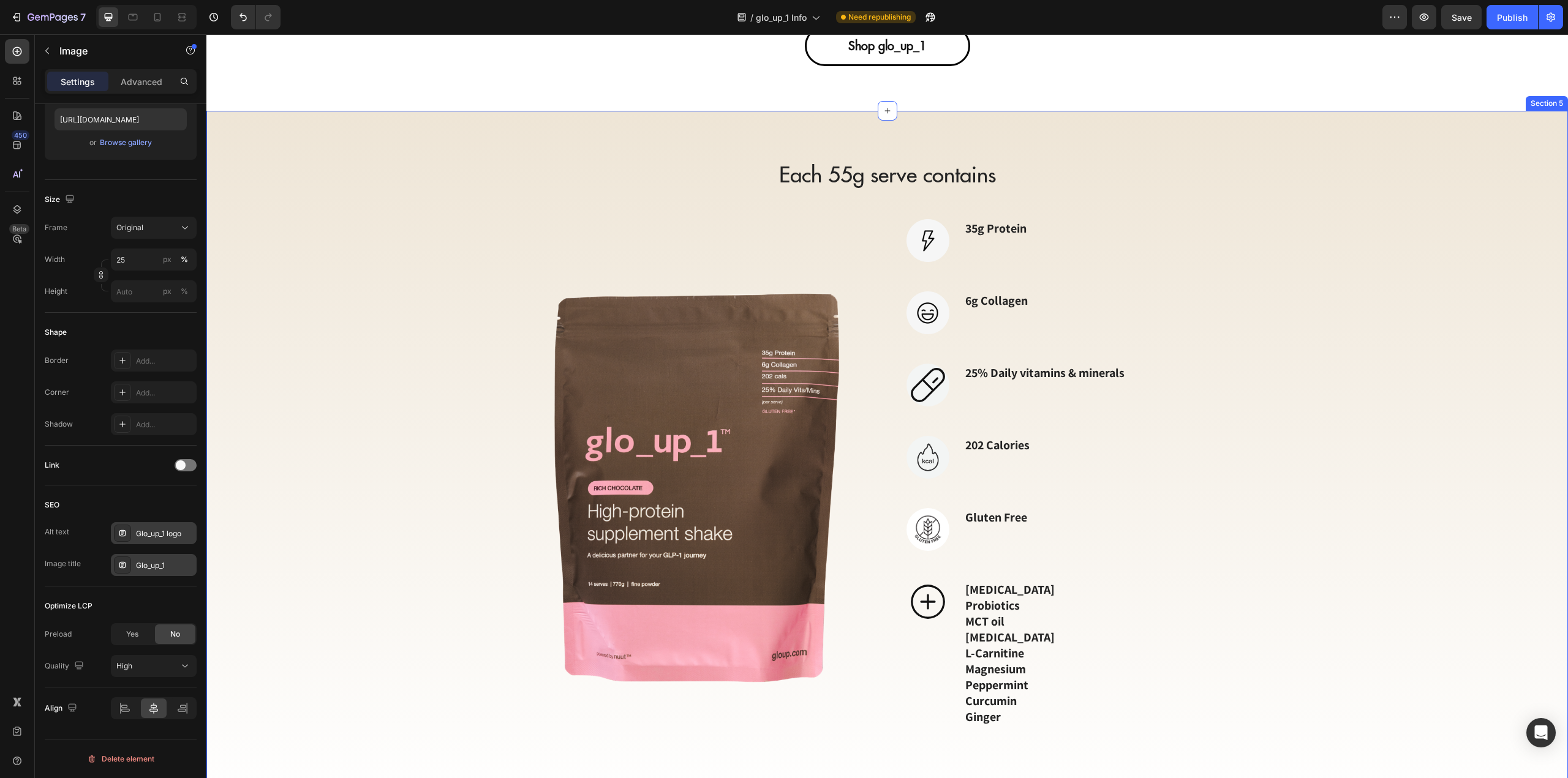
scroll to position [1654, 0]
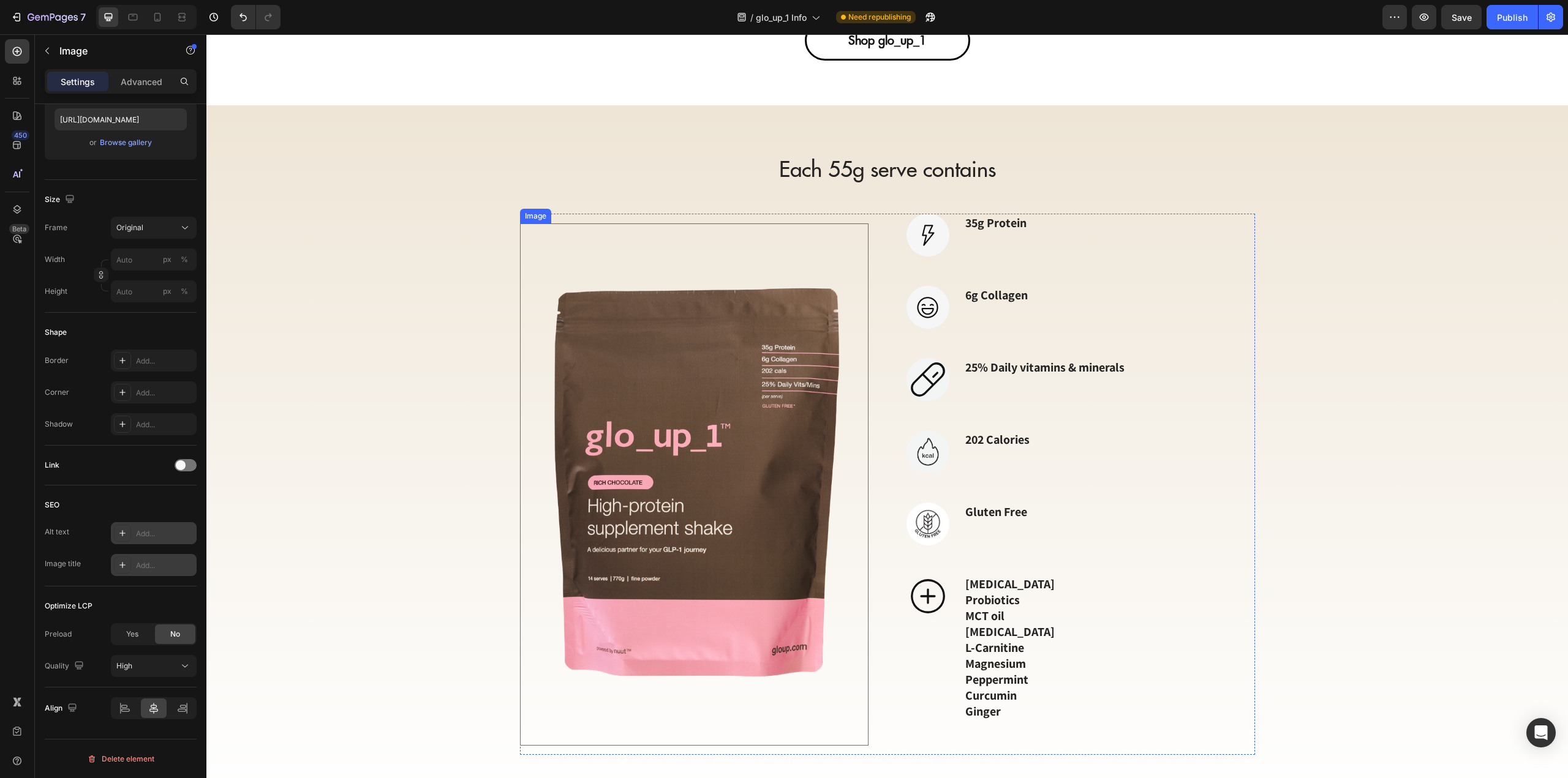
click at [720, 430] on img at bounding box center [694, 485] width 348 height 523
click at [154, 531] on div "Add..." at bounding box center [164, 533] width 58 height 11
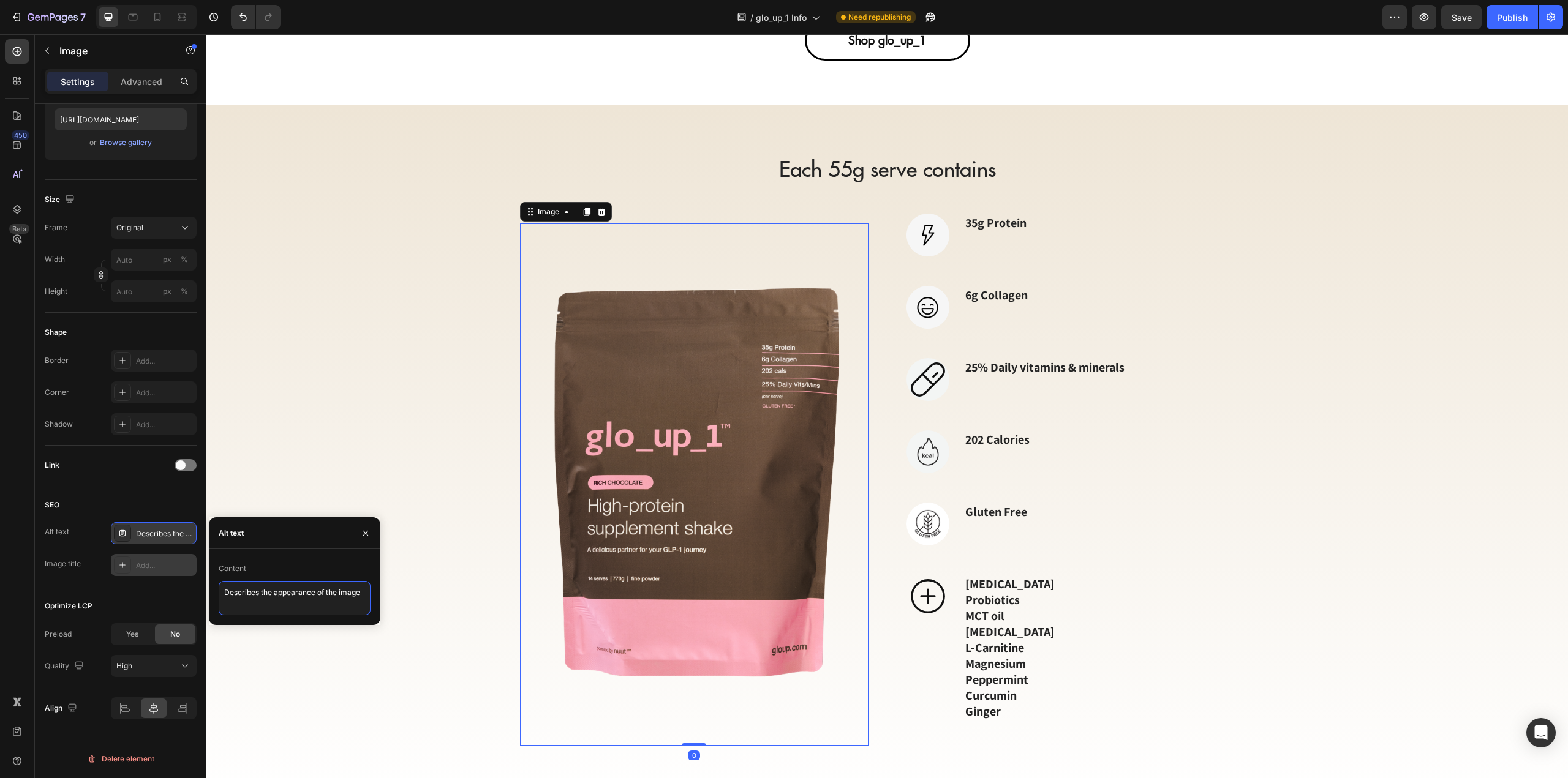
click at [267, 602] on textarea "Describes the appearance of the image" at bounding box center [295, 598] width 152 height 34
paste textarea "Packaging for glo_up_1, a high-protein supplement shake for GLP-1 users"
type textarea "Packaging for glo_up_1, a high-protein supplement shake for GLP-1 users"
click at [156, 573] on div "Add..." at bounding box center [154, 565] width 86 height 22
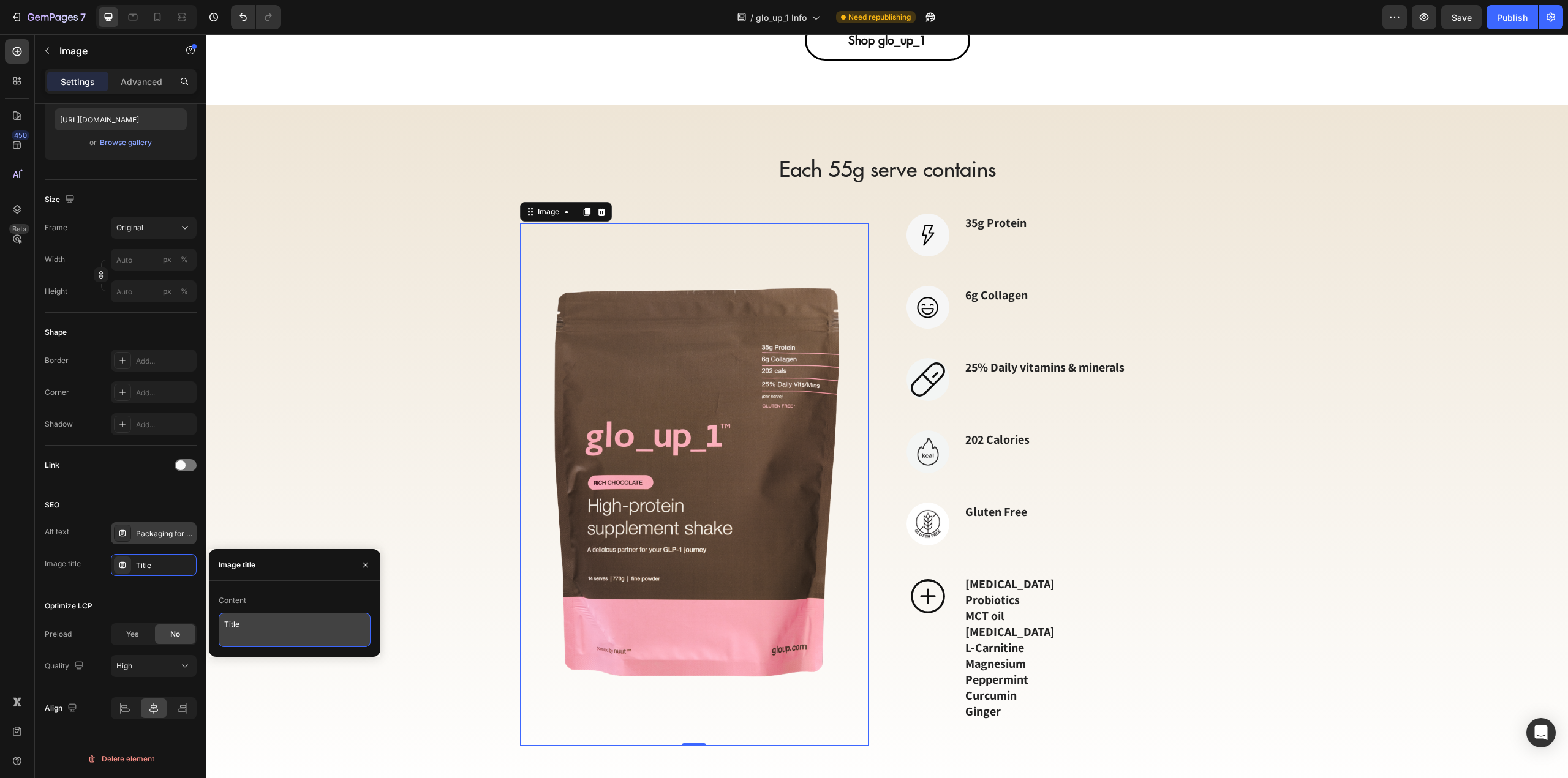
click at [268, 635] on textarea "Title" at bounding box center [295, 629] width 152 height 34
type textarea "glo_up_1"
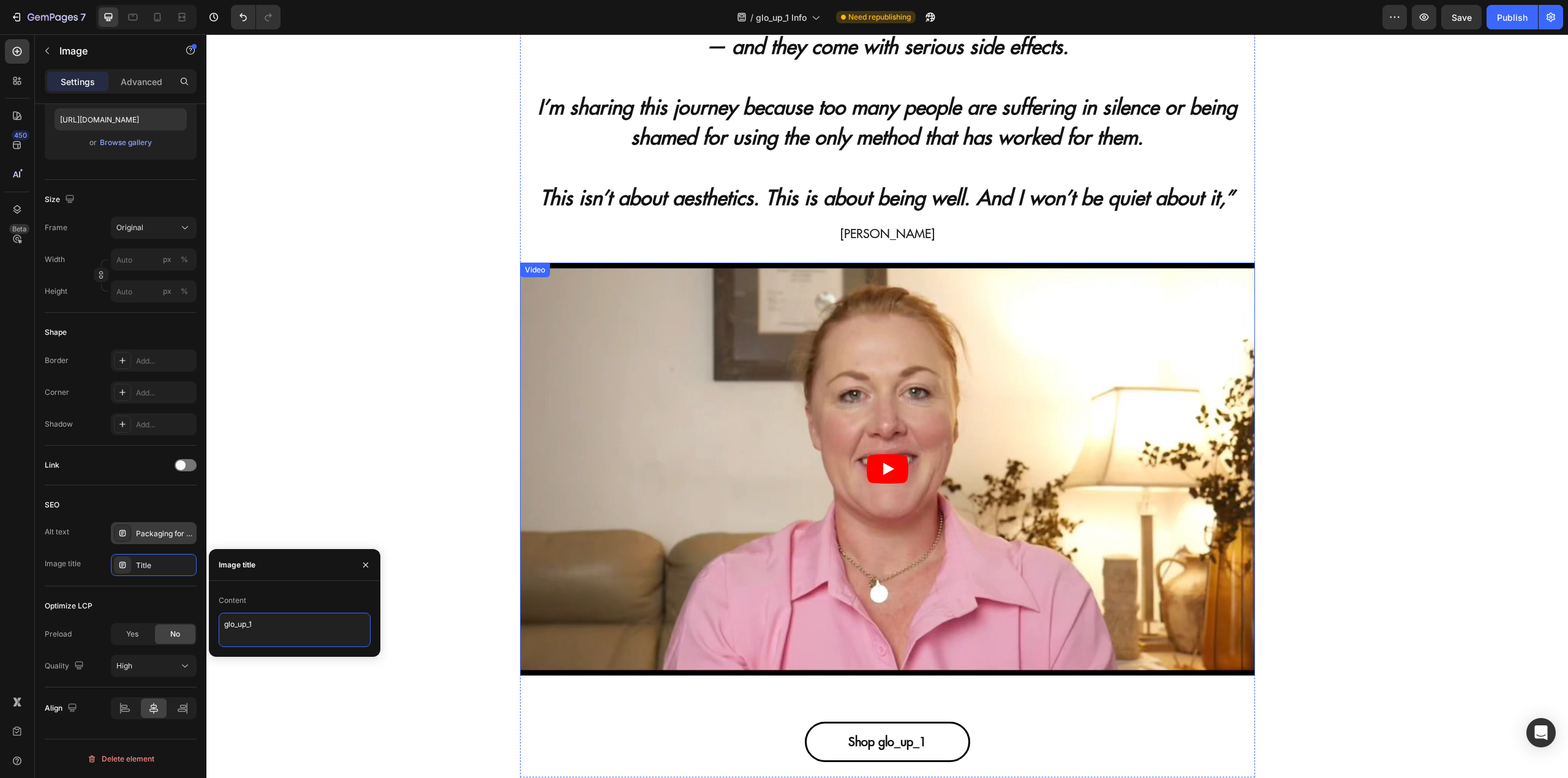
scroll to position [2511, 0]
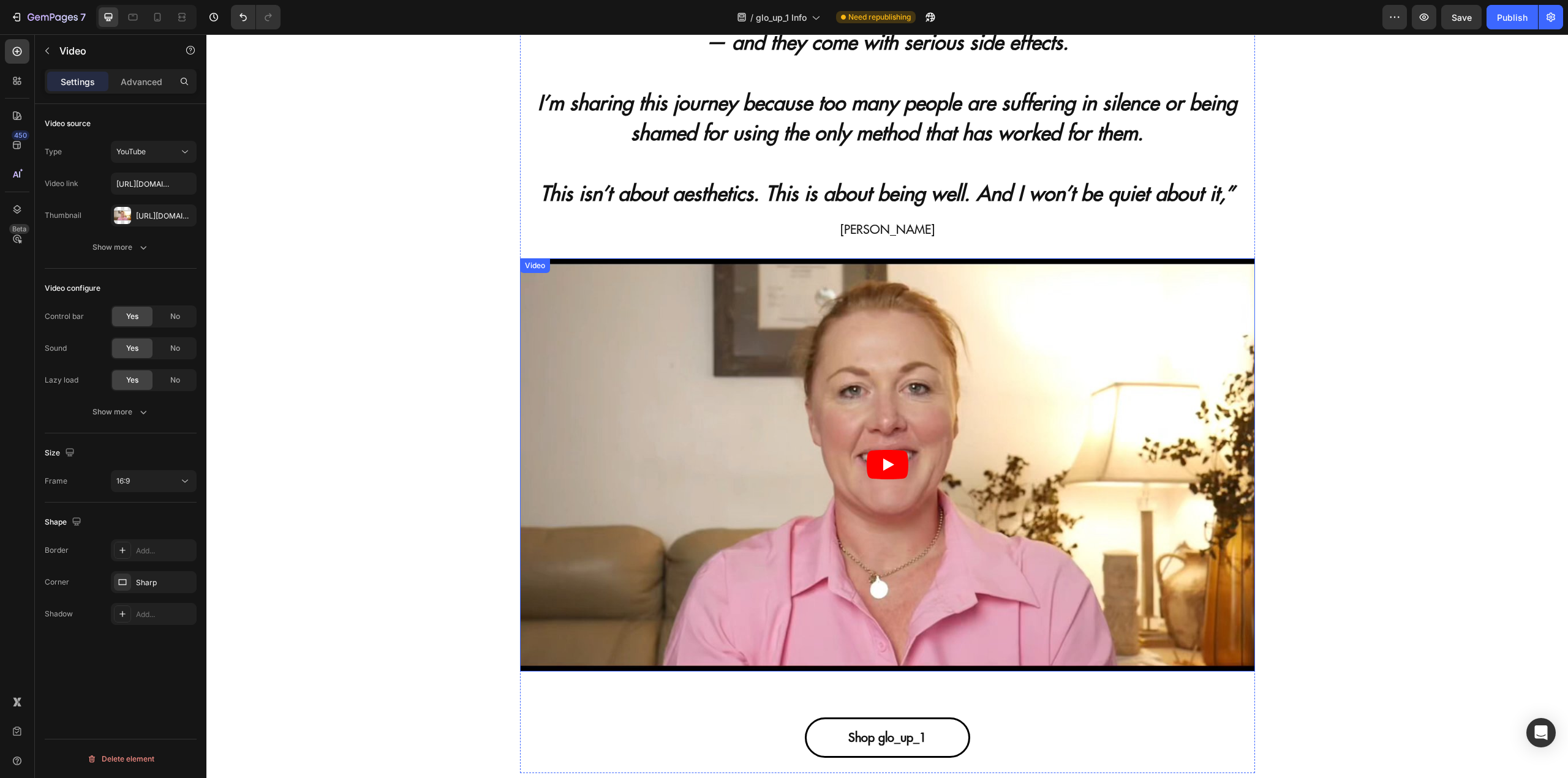
click at [531, 268] on div "Video" at bounding box center [535, 265] width 25 height 11
click at [121, 415] on div "Show more" at bounding box center [121, 412] width 57 height 13
click at [113, 463] on div "Autoplay Yes No Loop video Yes No Show less" at bounding box center [121, 444] width 152 height 86
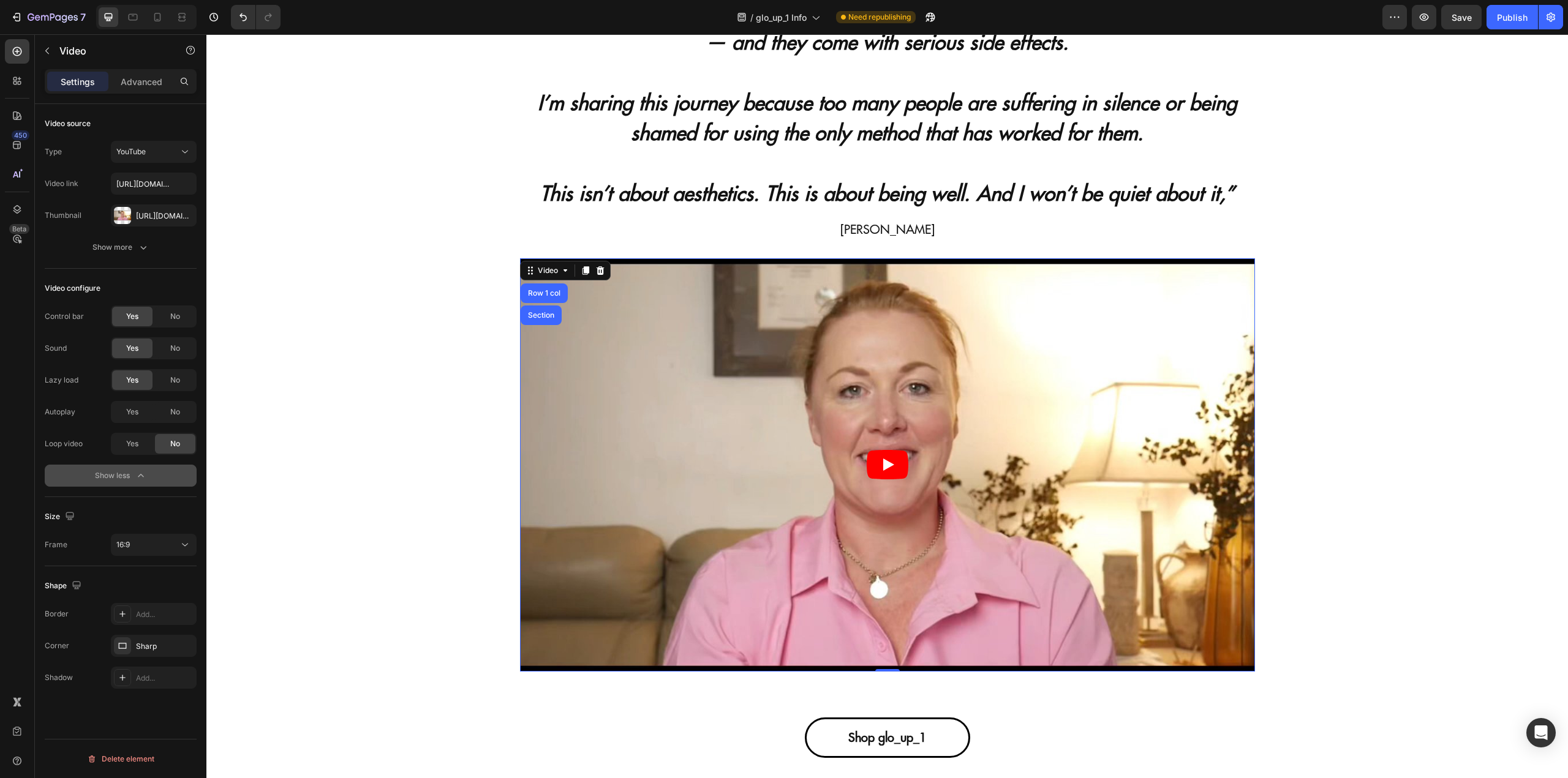
drag, startPoint x: 108, startPoint y: 475, endPoint x: 6, endPoint y: 418, distance: 116.8
click at [108, 475] on div "Show less" at bounding box center [121, 476] width 52 height 13
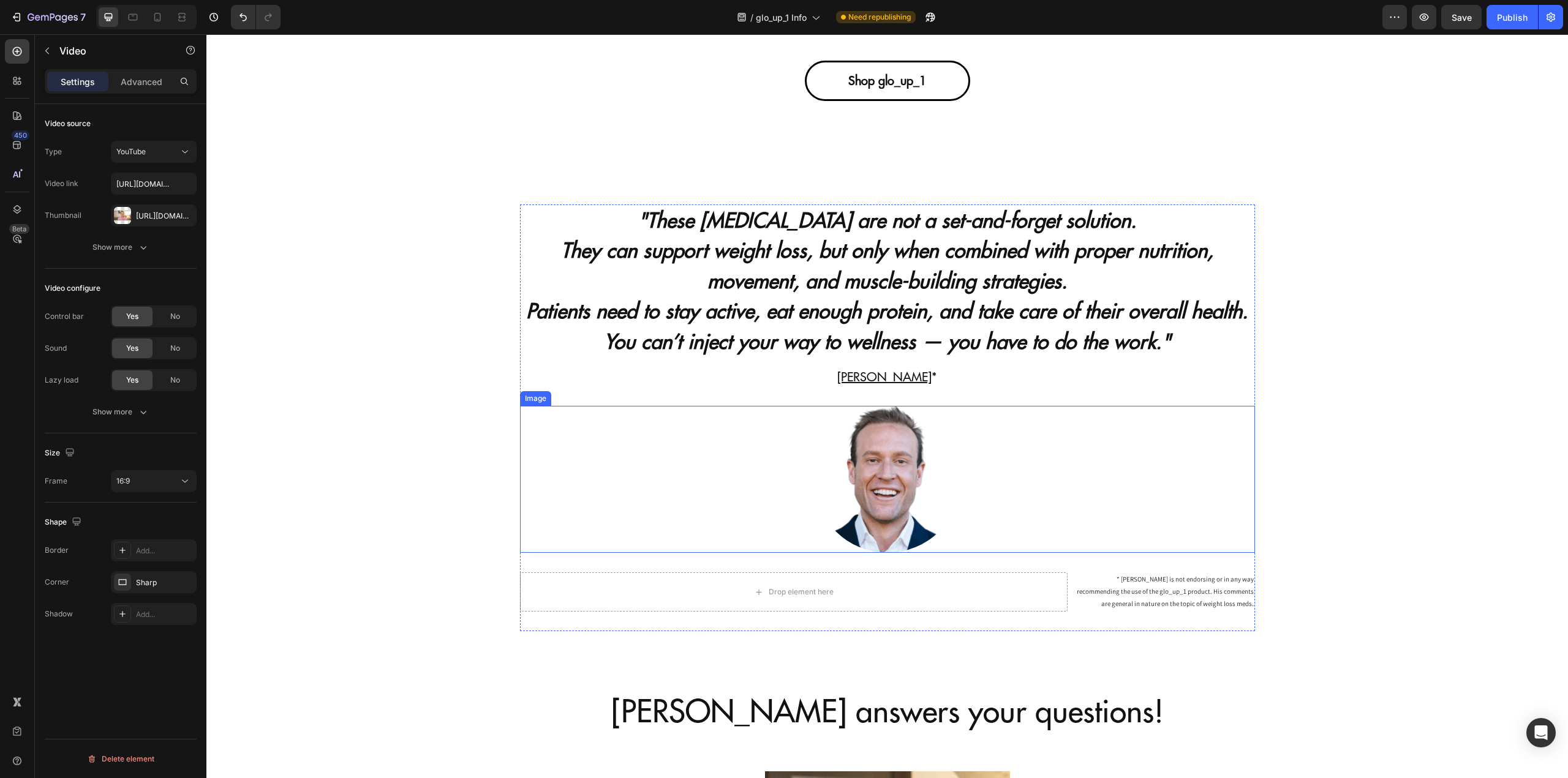
scroll to position [3246, 0]
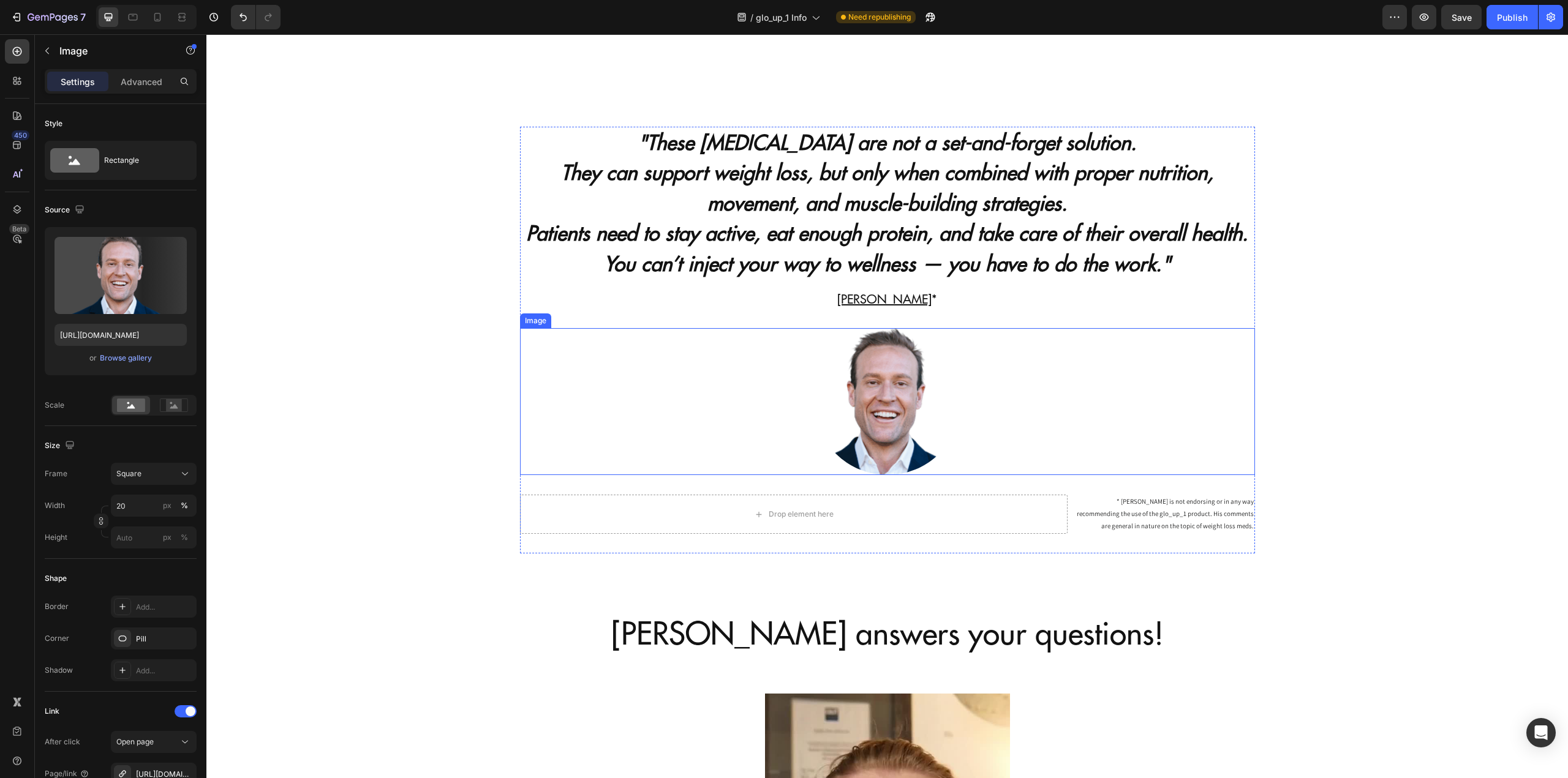
click at [891, 395] on img at bounding box center [888, 402] width 147 height 147
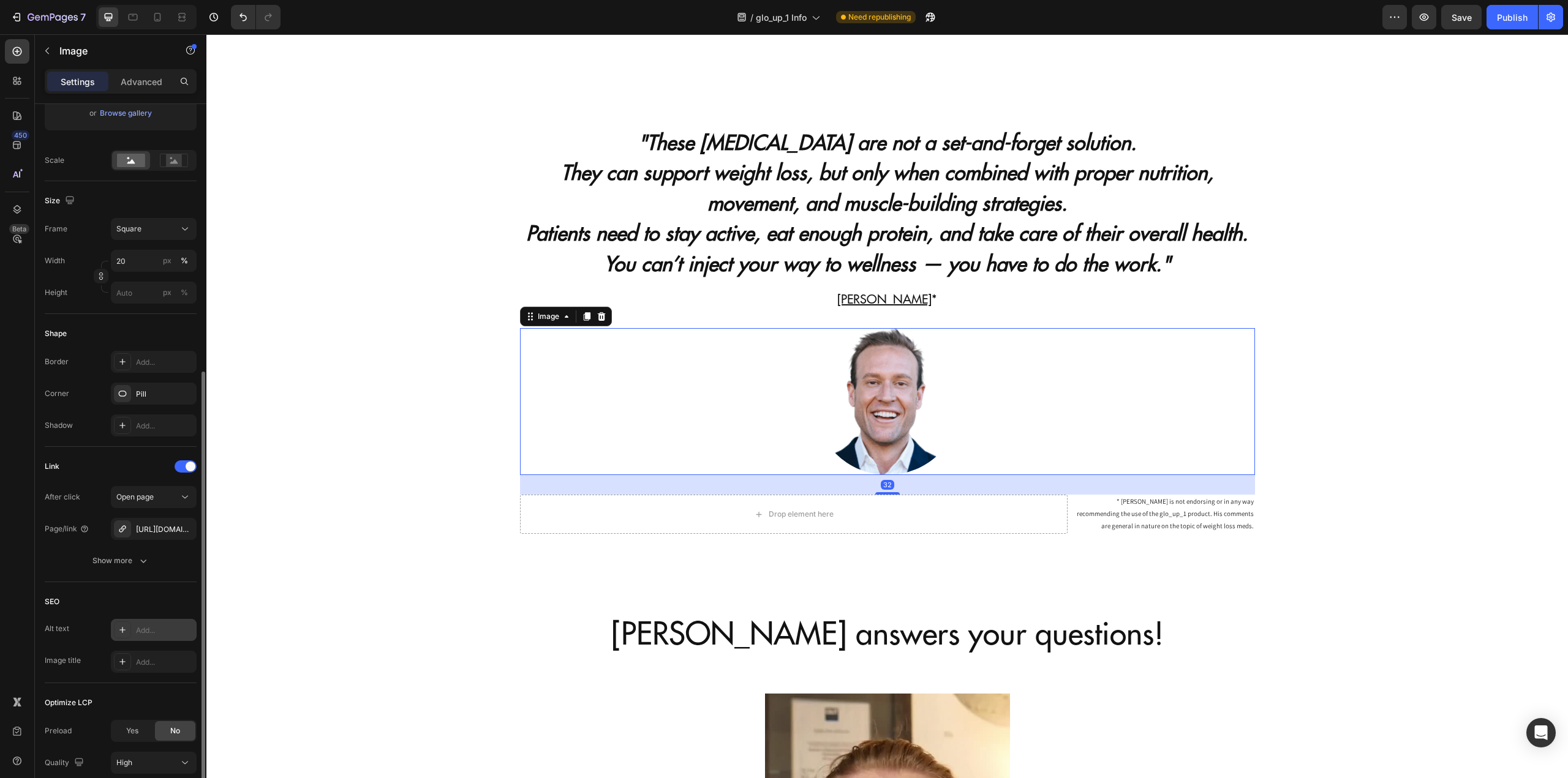
scroll to position [306, 0]
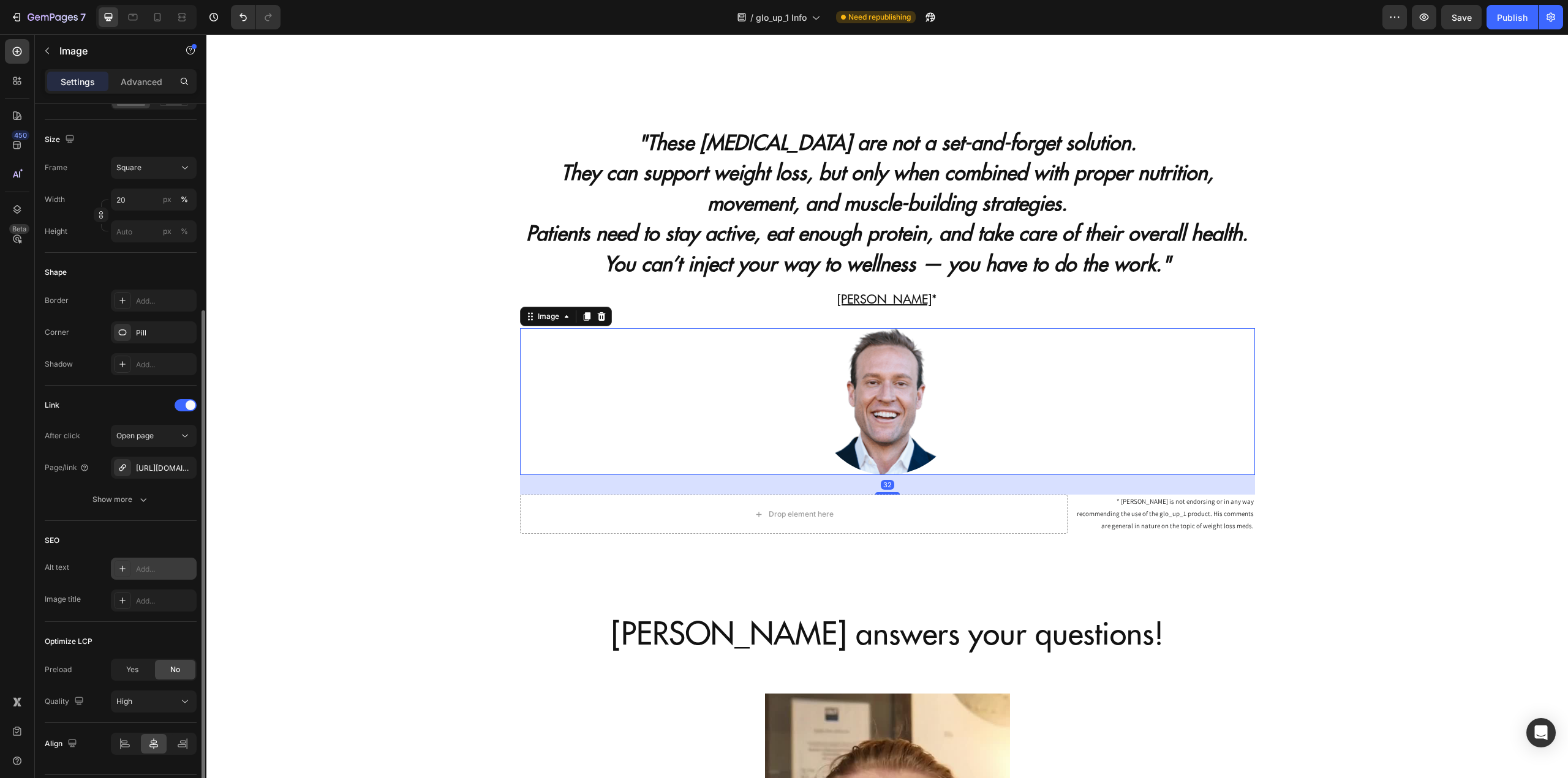
click at [144, 569] on div "Add..." at bounding box center [164, 569] width 58 height 11
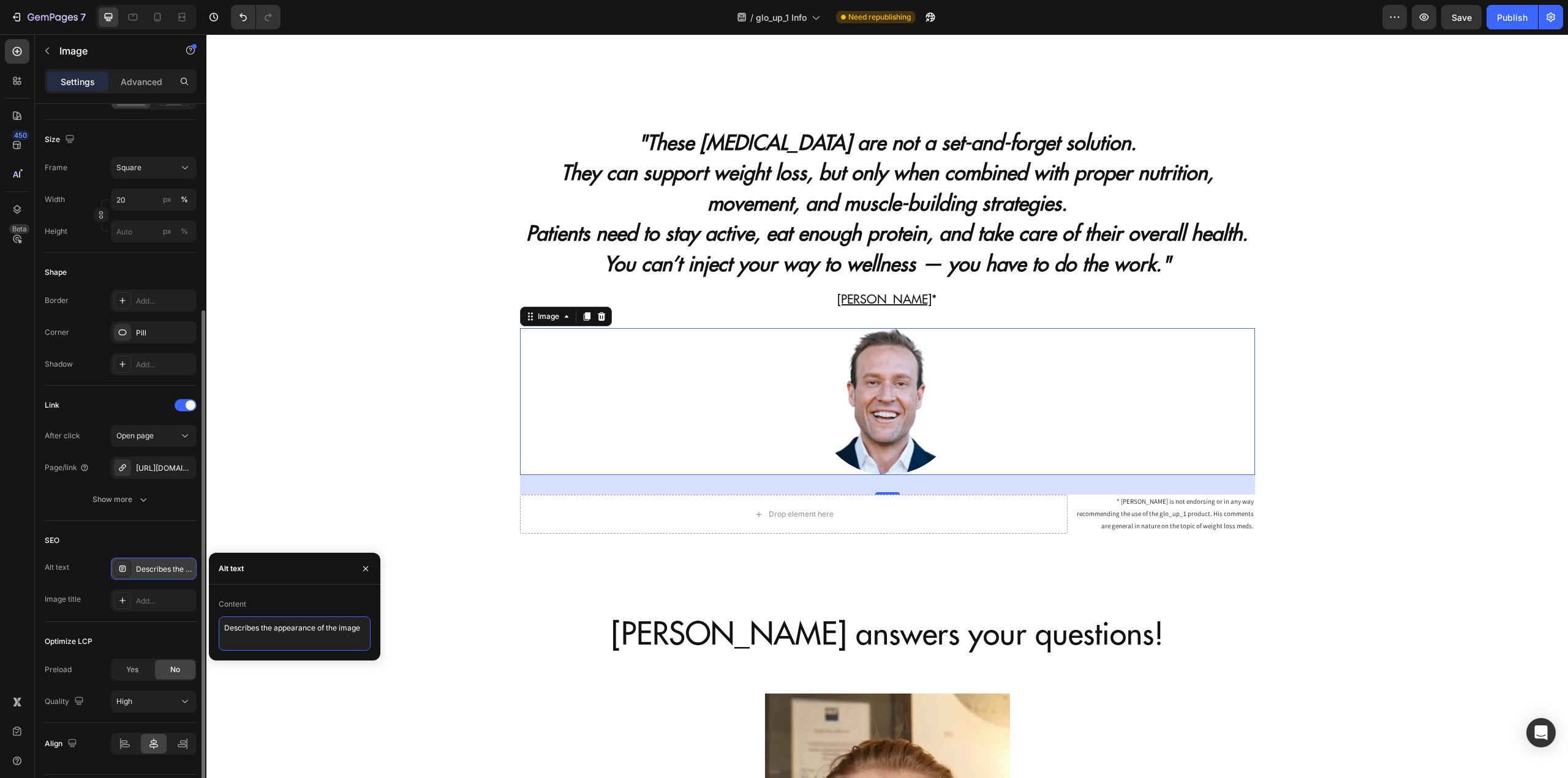
click at [292, 631] on textarea "Describes the appearance of the image" at bounding box center [295, 634] width 152 height 34
type textarea "Dr Zac Turner"
click at [153, 605] on div "Add..." at bounding box center [164, 601] width 58 height 11
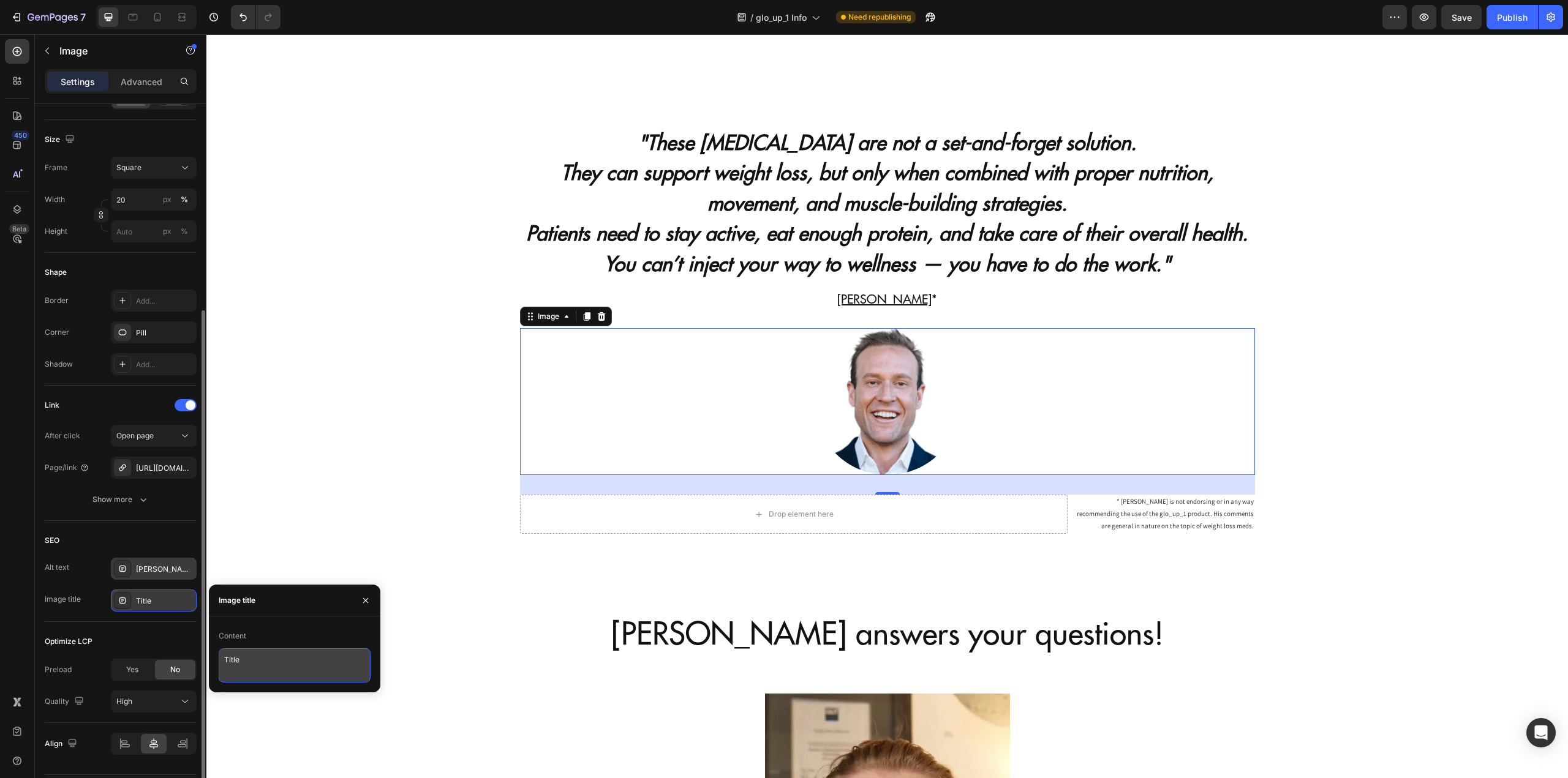
click at [265, 668] on textarea "Title" at bounding box center [295, 665] width 152 height 34
type textarea "Dr Zac Turner"
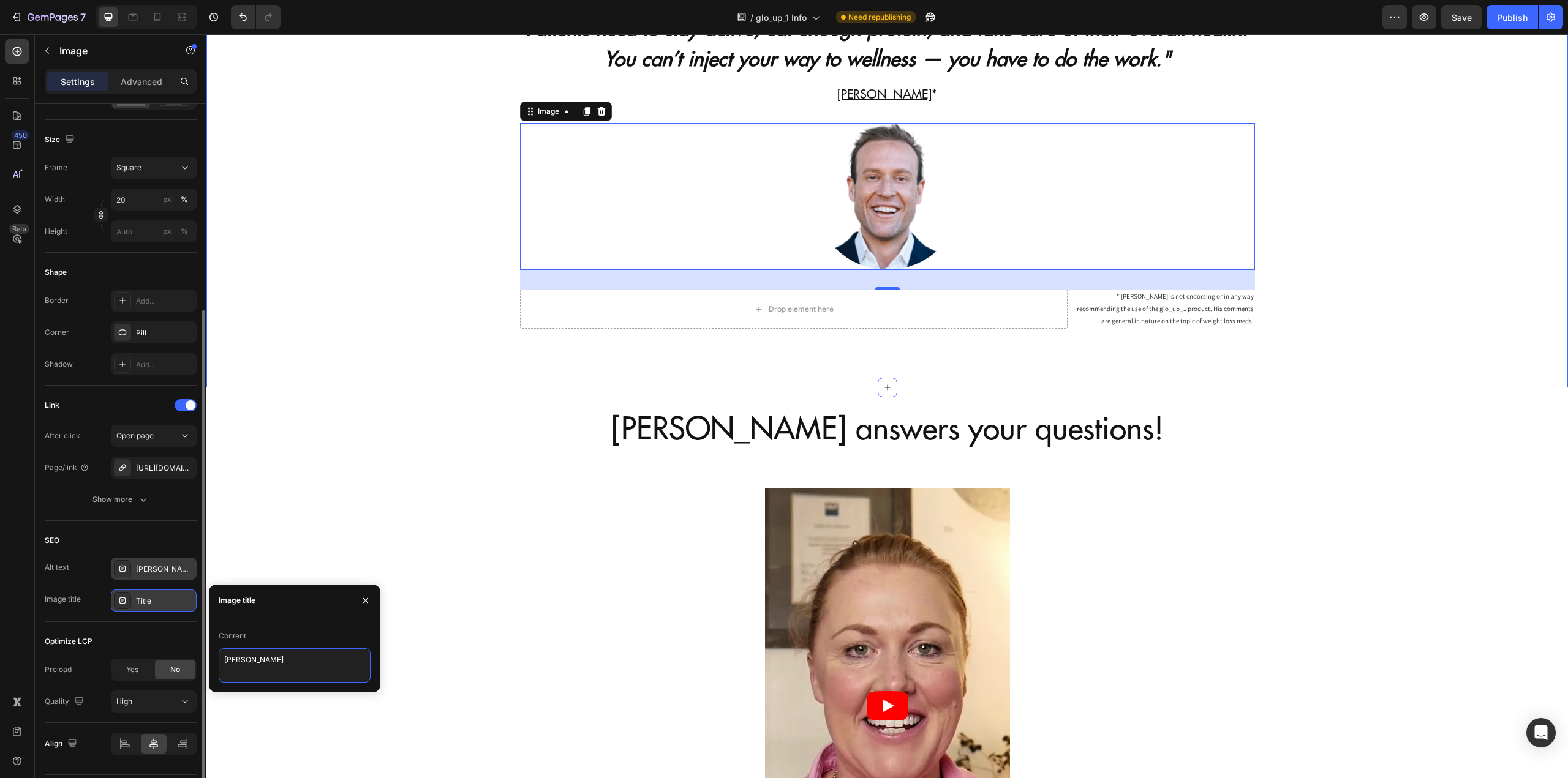
scroll to position [3491, 0]
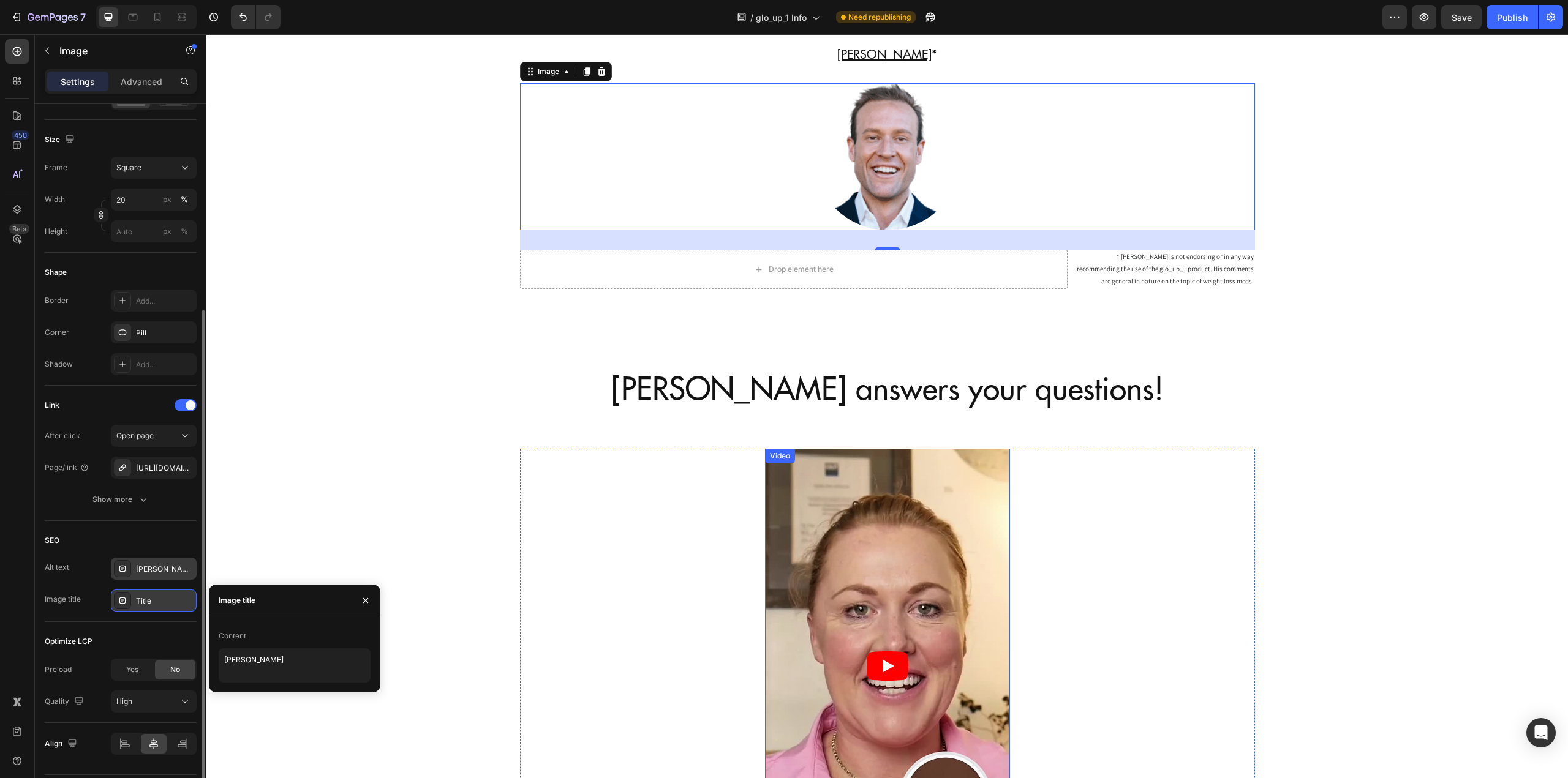
click at [778, 455] on div "Video" at bounding box center [780, 456] width 25 height 11
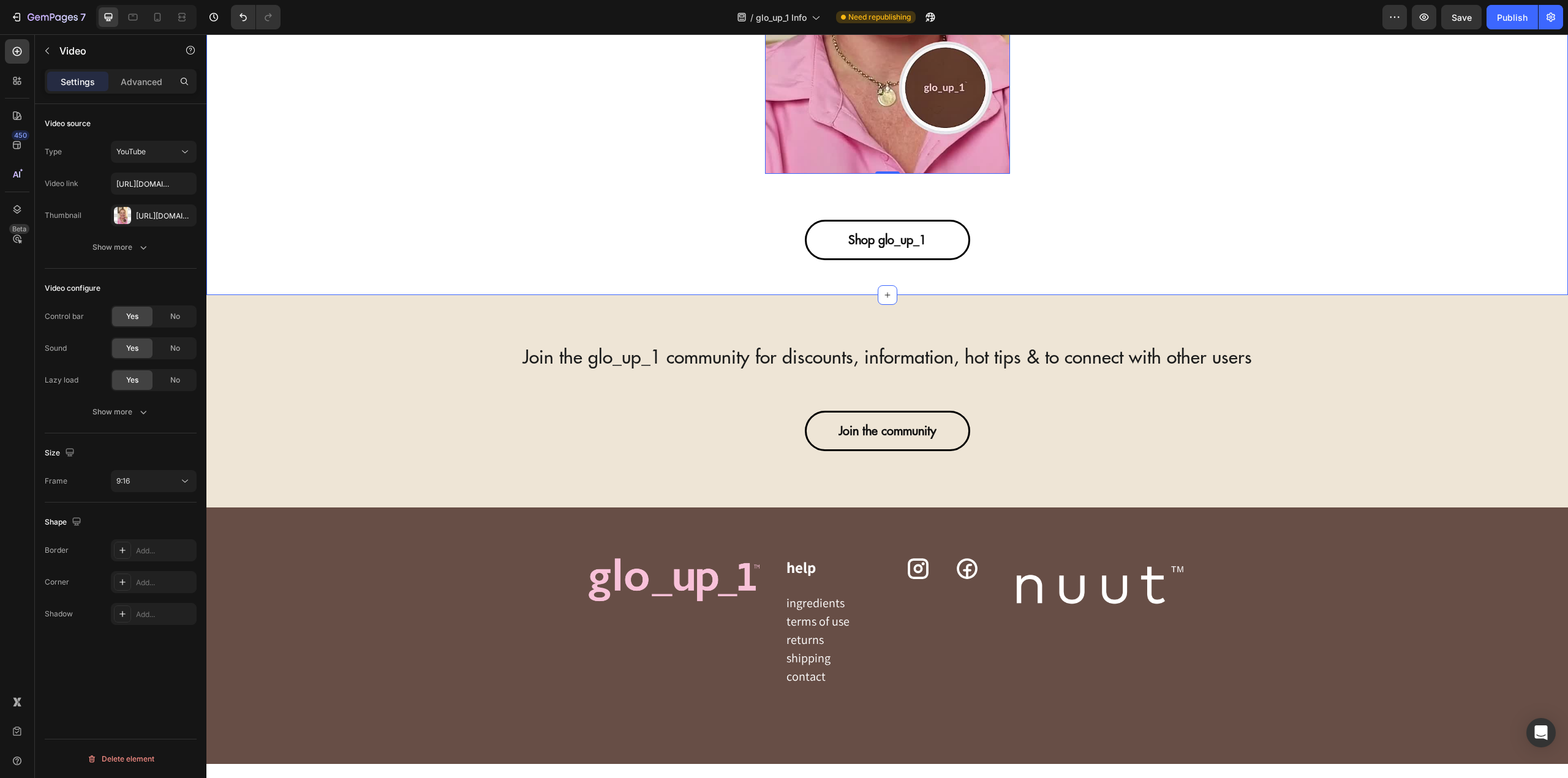
scroll to position [4226, 0]
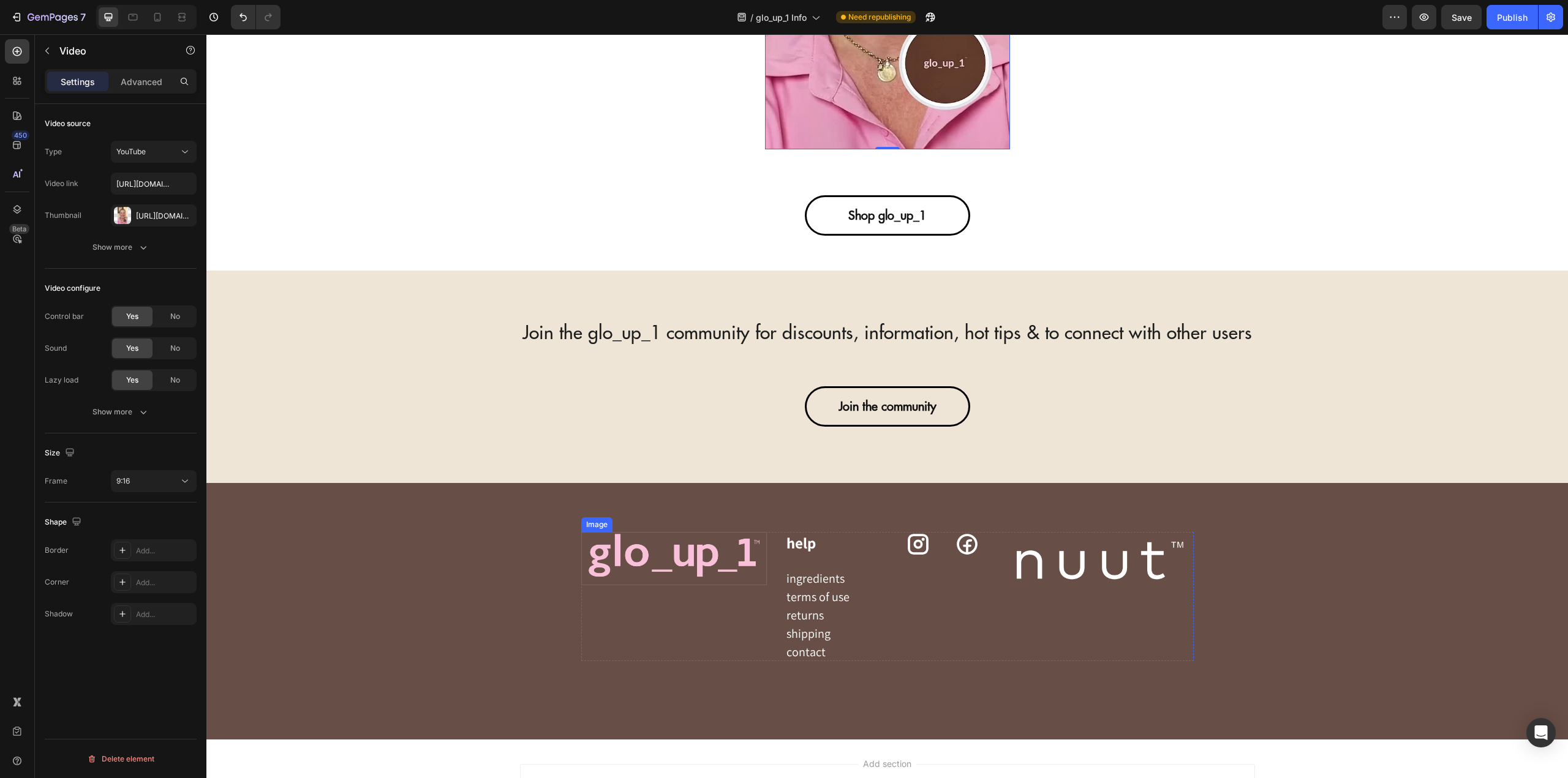
click at [707, 565] on img at bounding box center [674, 559] width 185 height 53
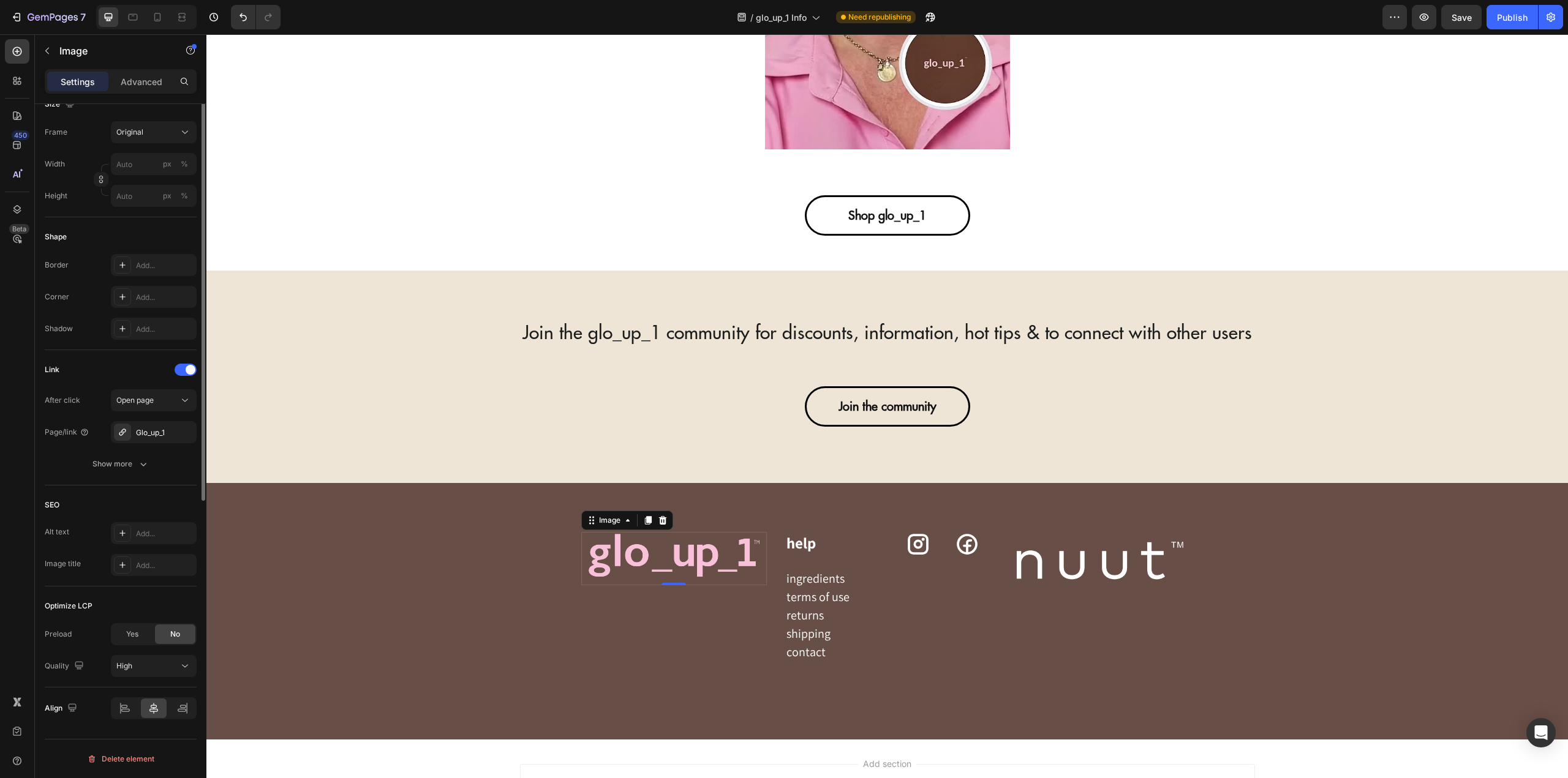
scroll to position [66, 0]
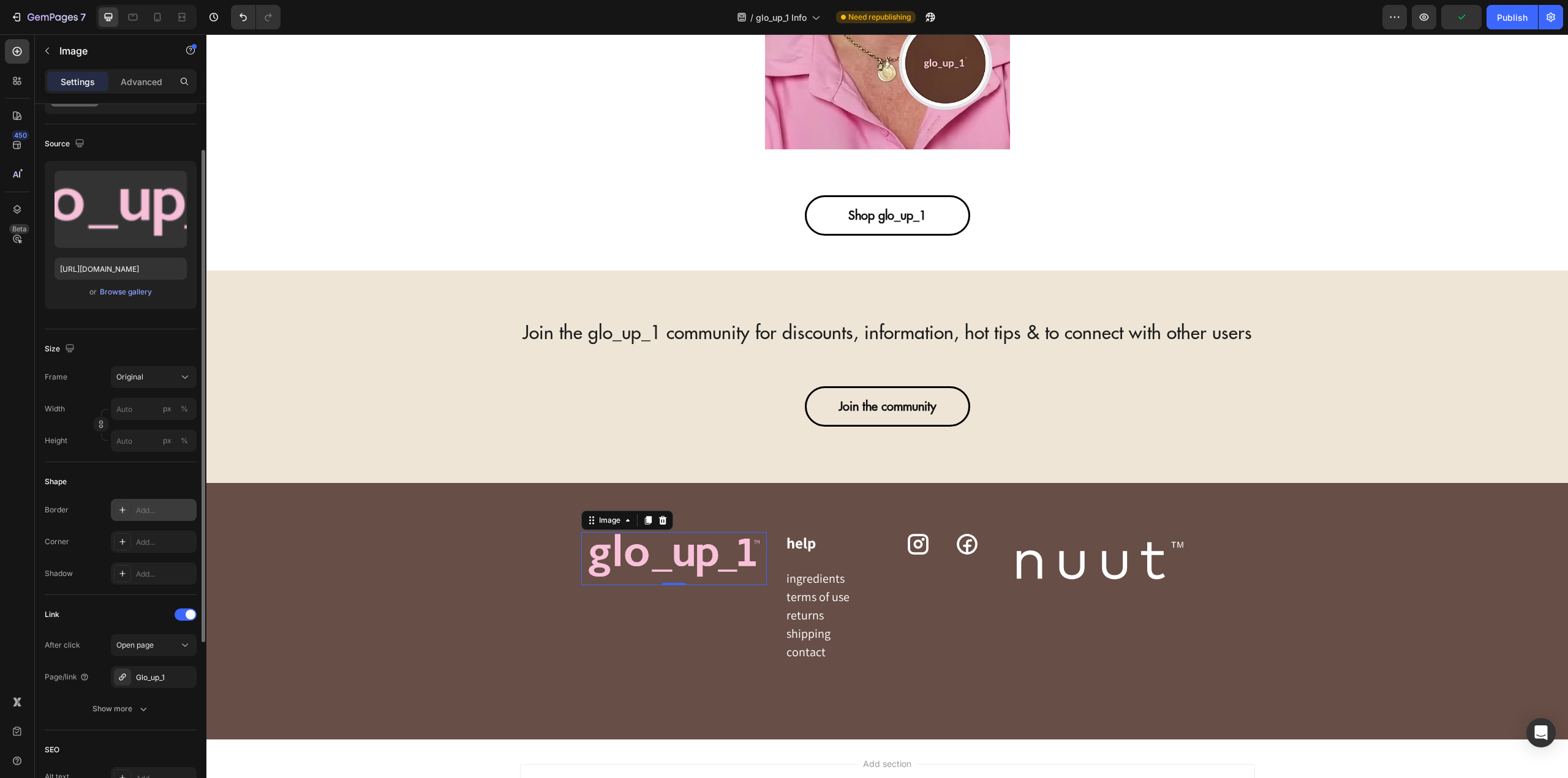
click at [164, 509] on div "Add..." at bounding box center [164, 510] width 58 height 11
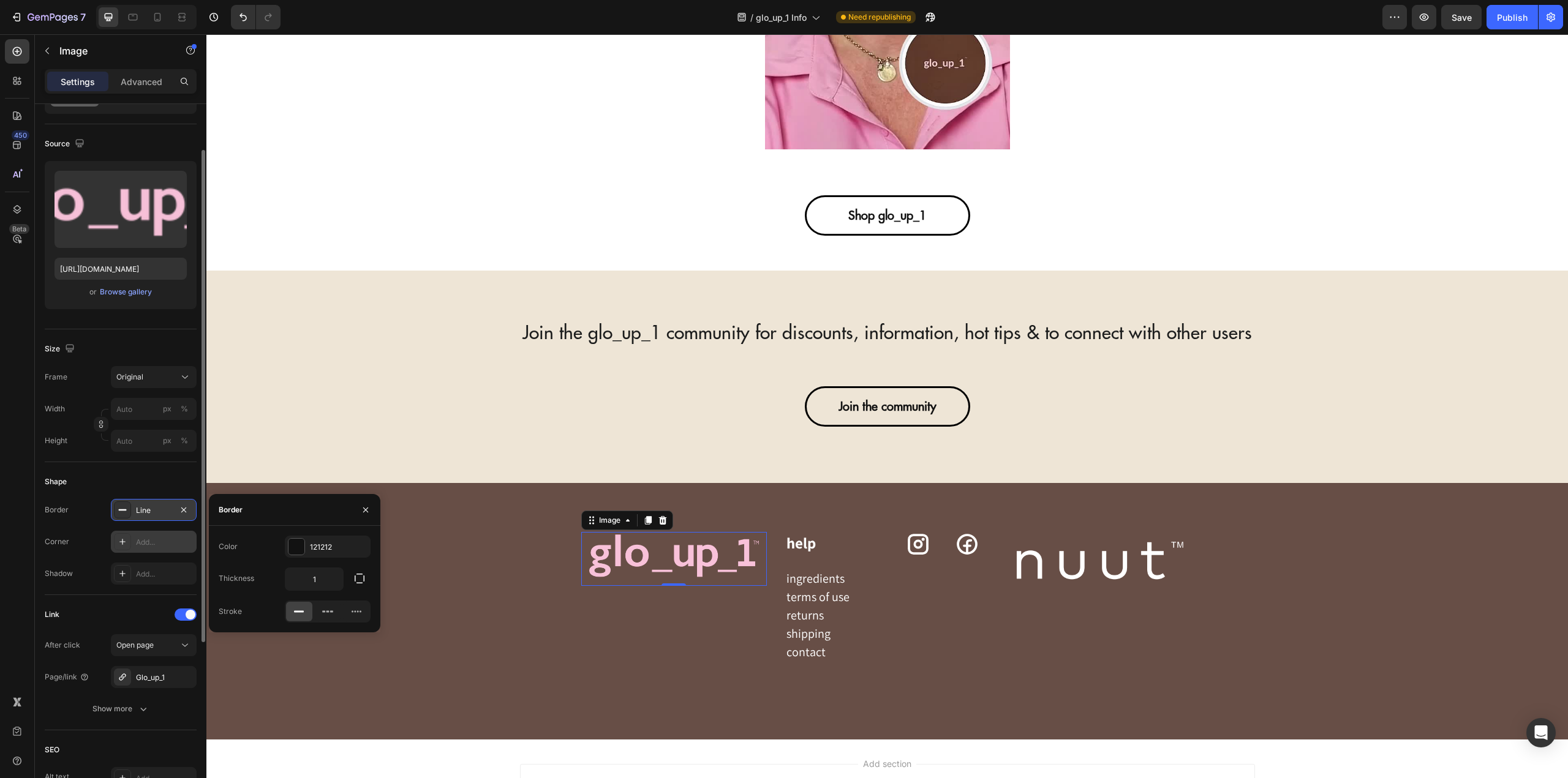
click at [149, 540] on div "Add..." at bounding box center [164, 542] width 58 height 11
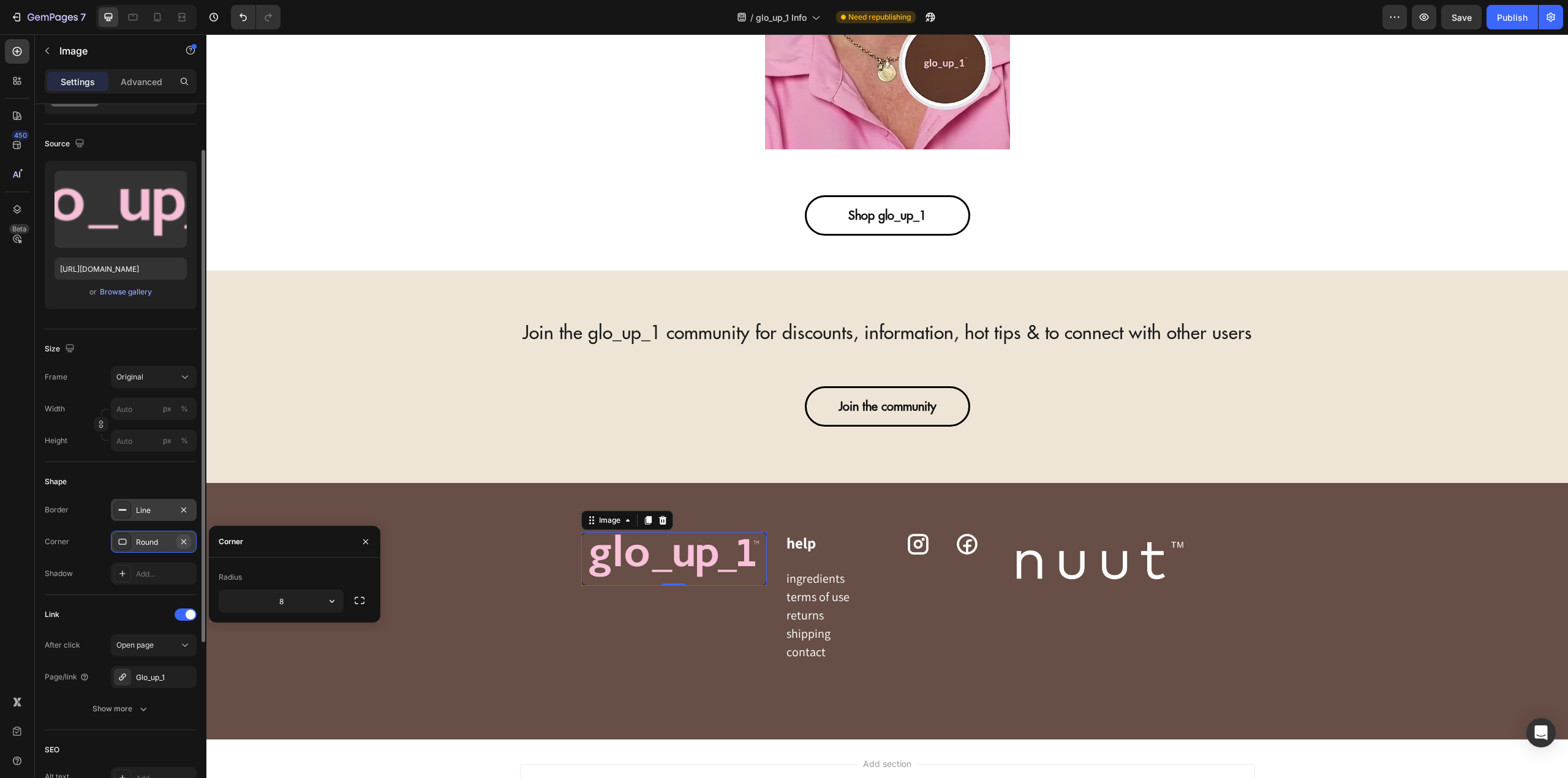
click at [184, 541] on icon "button" at bounding box center [184, 542] width 10 height 10
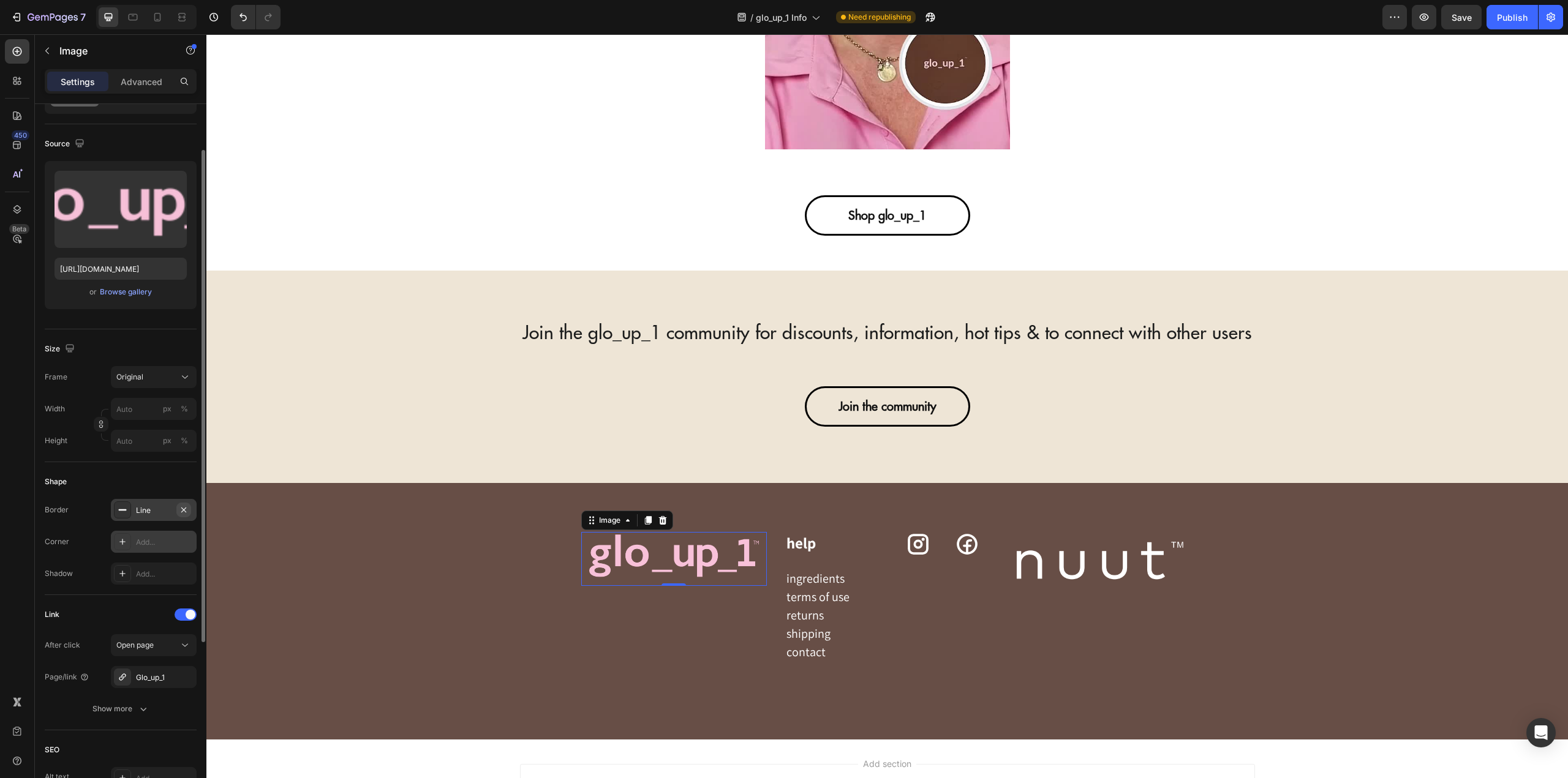
click at [186, 511] on icon "button" at bounding box center [184, 510] width 10 height 10
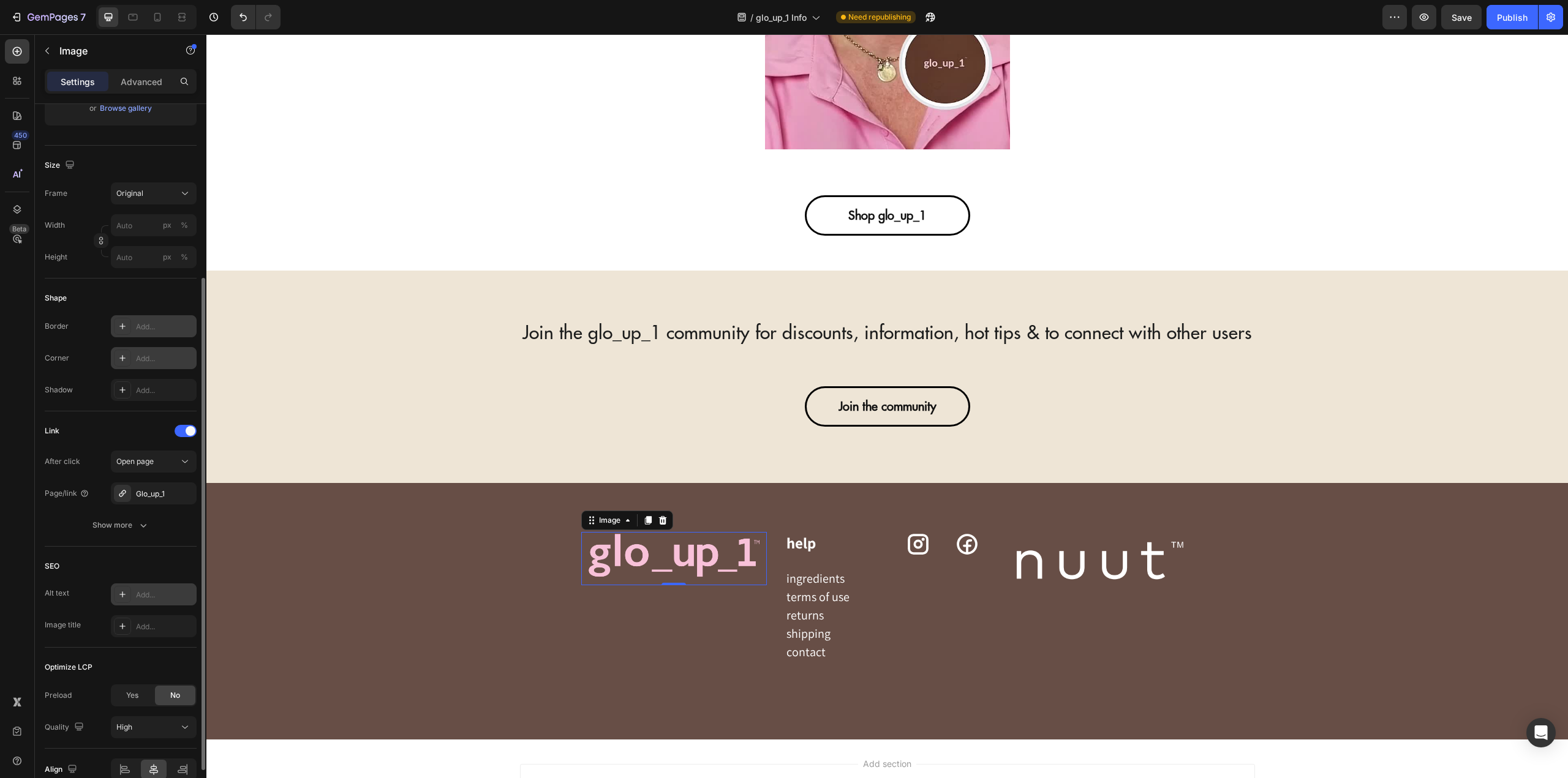
scroll to position [311, 0]
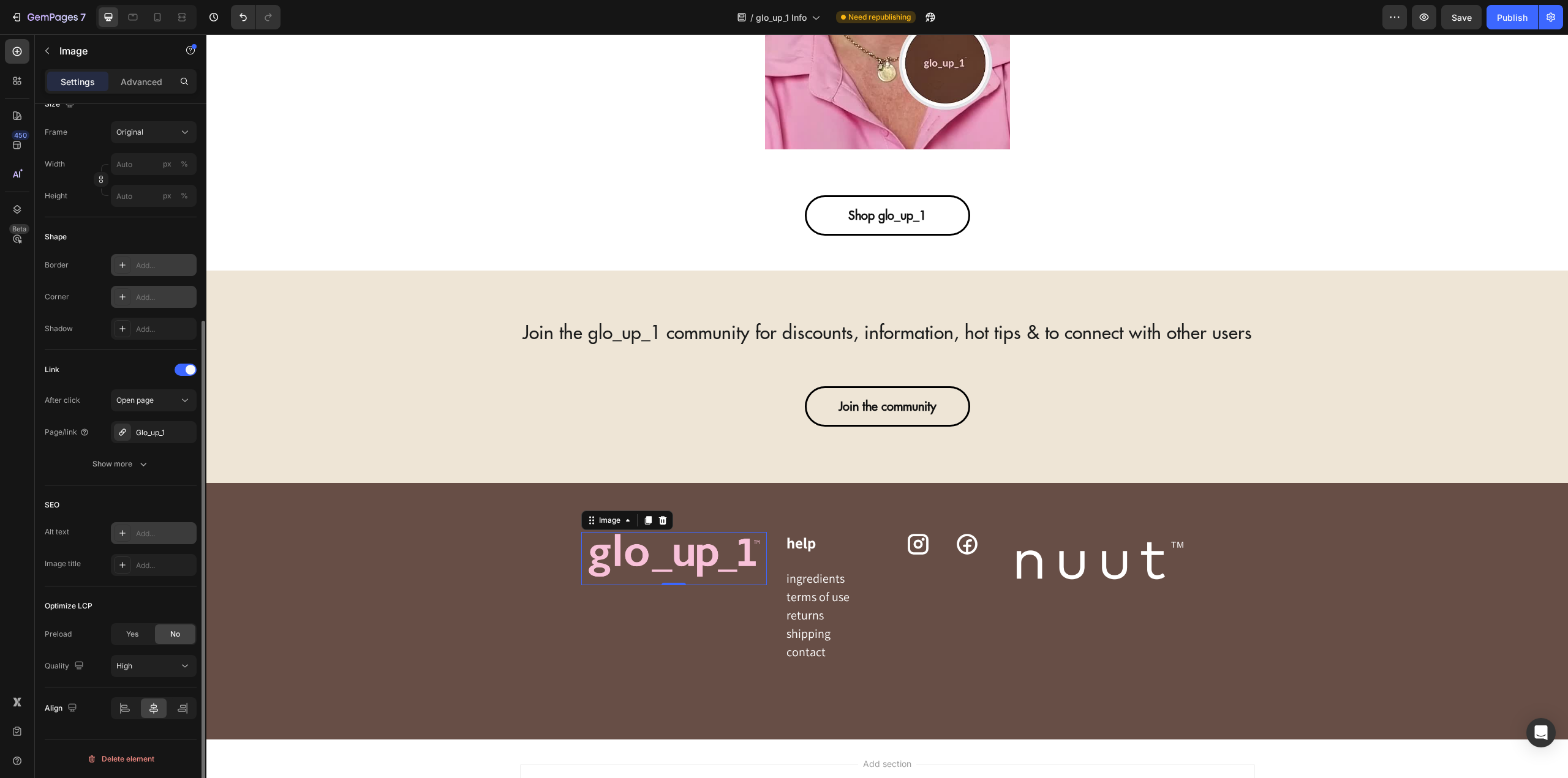
click at [155, 529] on div "Add..." at bounding box center [164, 533] width 58 height 11
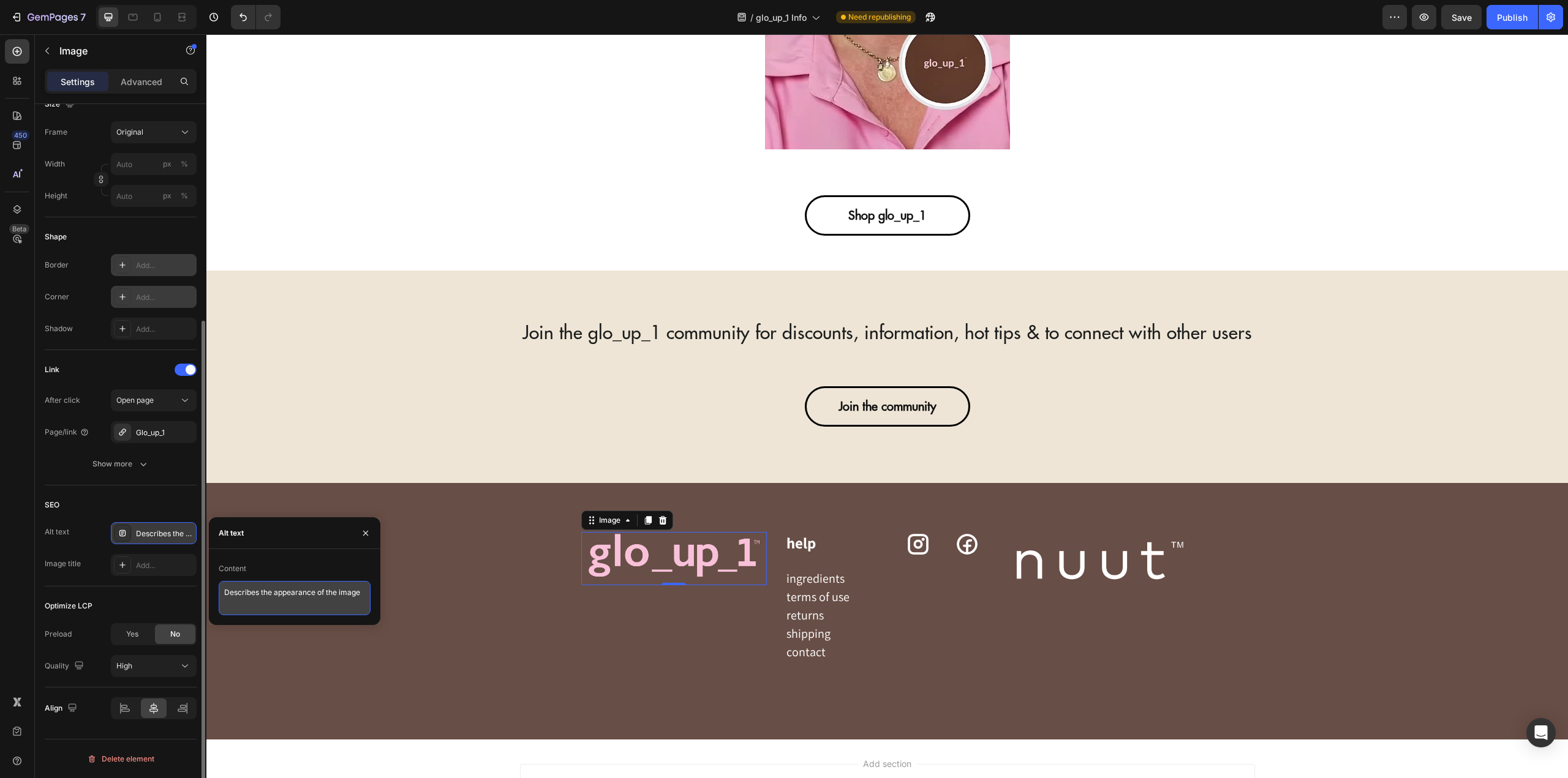
click at [294, 599] on textarea "Describes the appearance of the image" at bounding box center [295, 598] width 152 height 34
type textarea "glo_up_1 logo"
click at [166, 567] on div "Add..." at bounding box center [164, 565] width 58 height 11
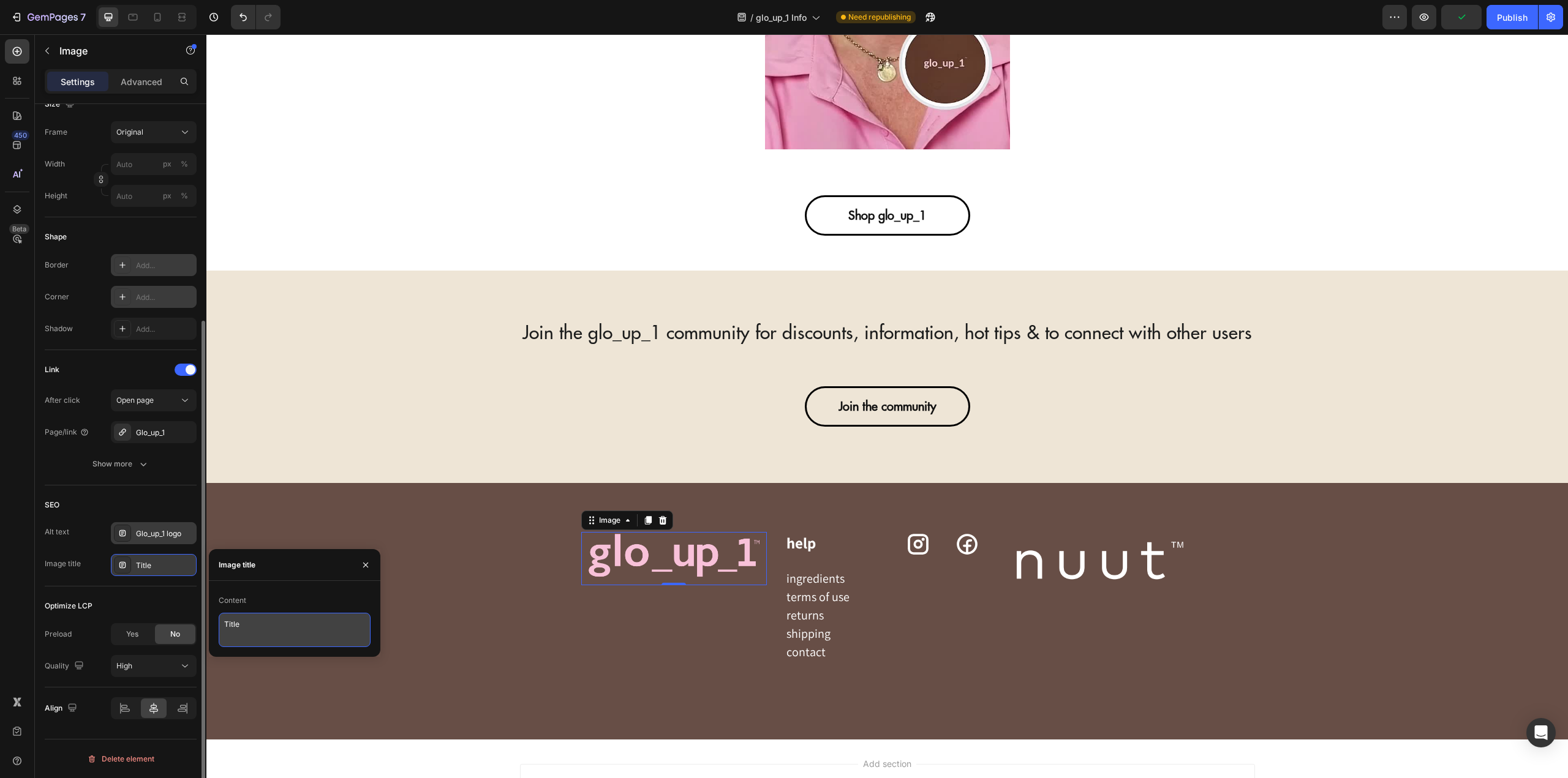
click at [268, 623] on textarea "Title" at bounding box center [295, 629] width 152 height 34
paste textarea "glo_up_1 logo"
type textarea "glo_up_1 logo"
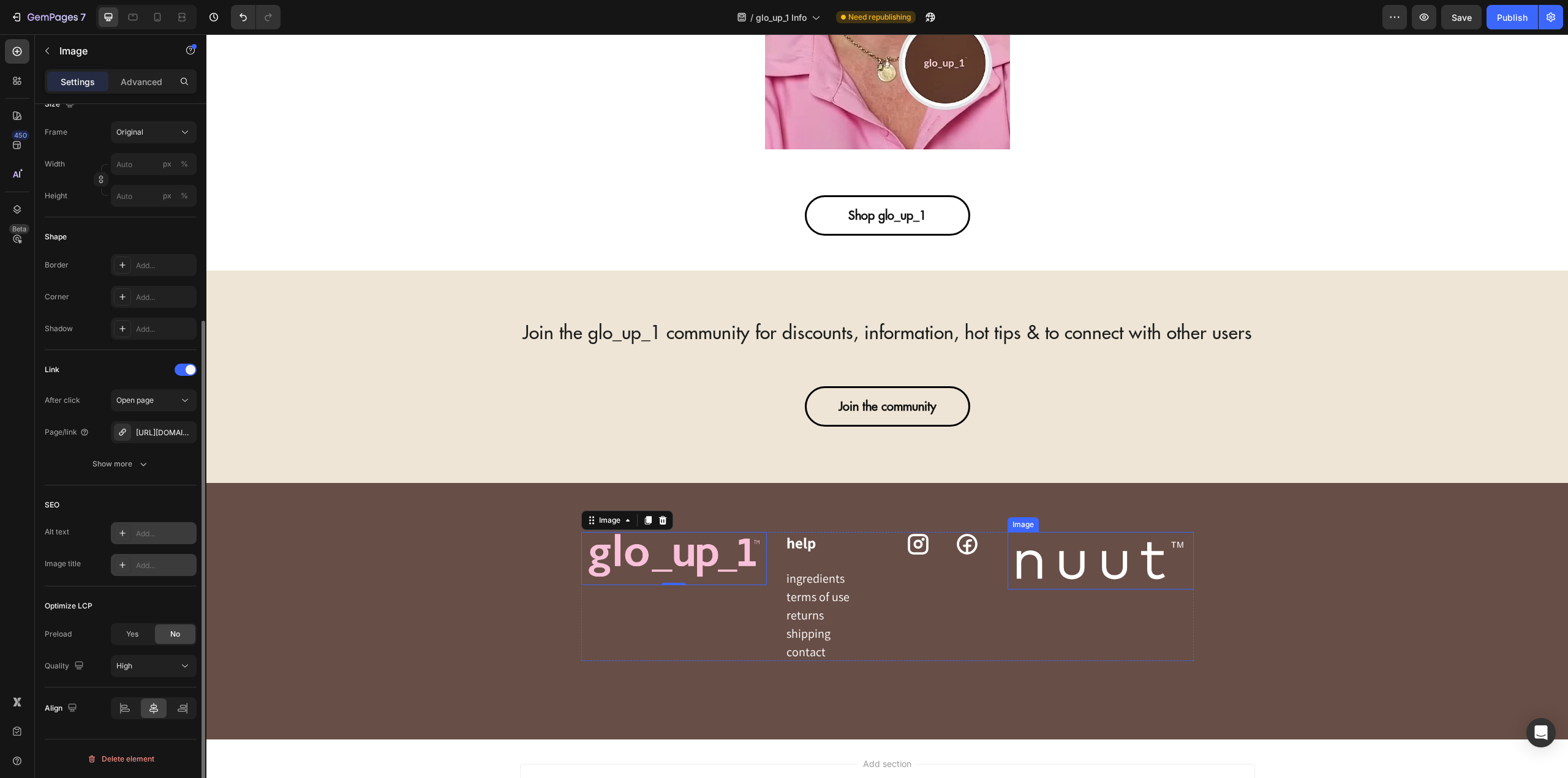
click at [1080, 550] on img at bounding box center [1100, 561] width 185 height 58
click at [164, 533] on div "Add..." at bounding box center [164, 533] width 58 height 11
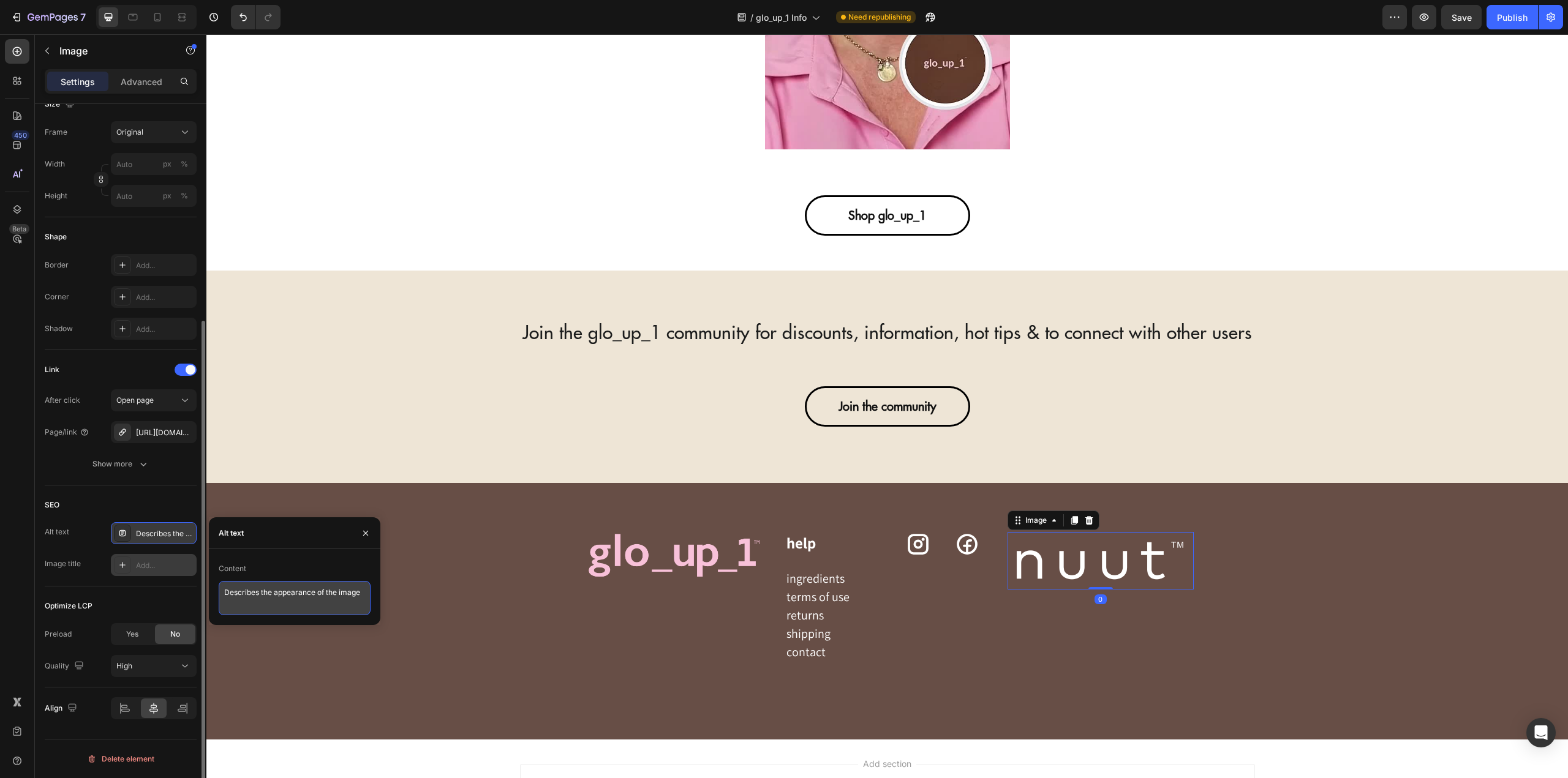
click at [269, 600] on textarea "Describes the appearance of the image" at bounding box center [295, 598] width 152 height 34
paste textarea "glo_up_1 logo"
type textarea "nuut logo"
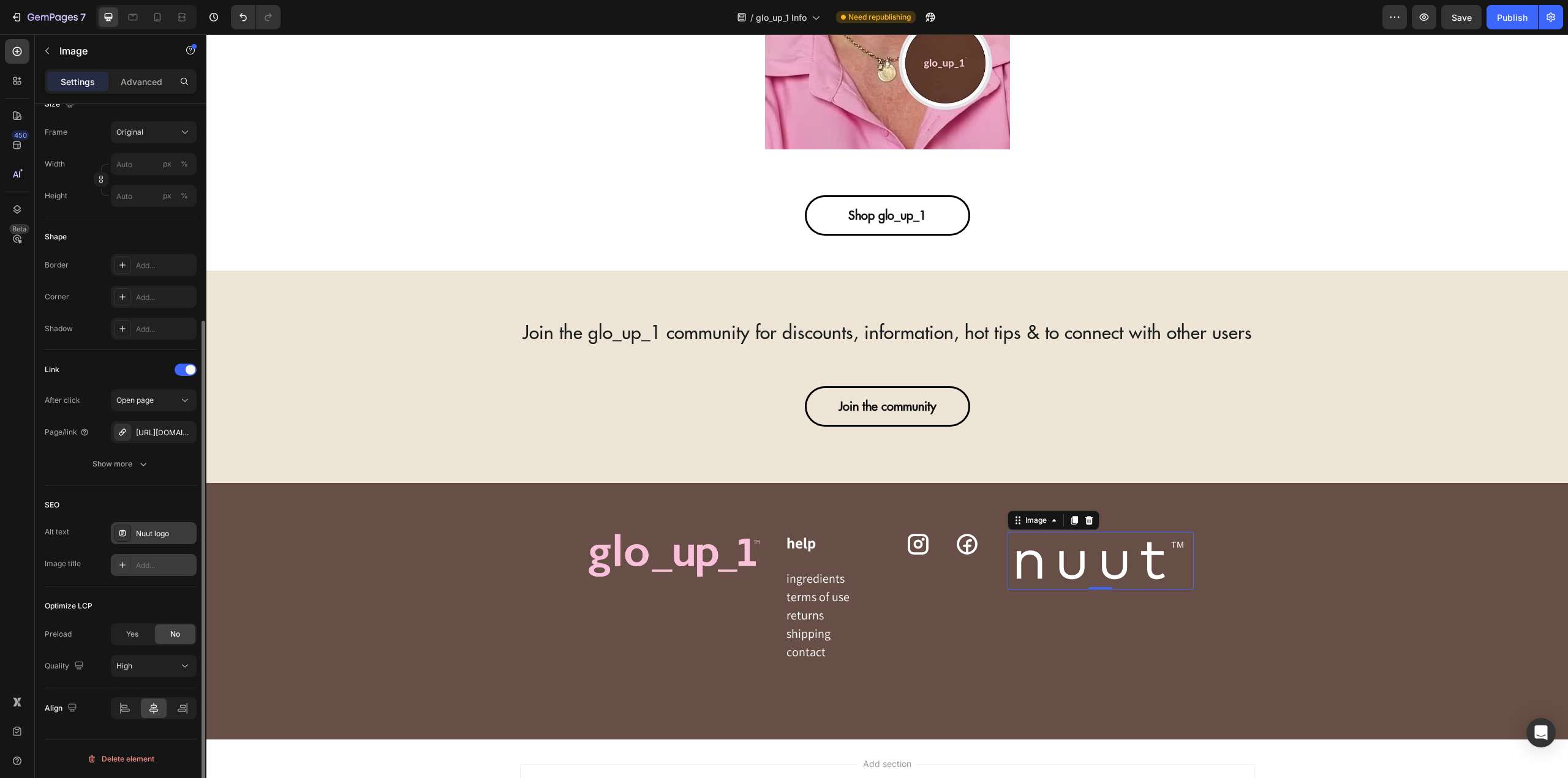
click at [162, 565] on div "Add..." at bounding box center [164, 565] width 58 height 11
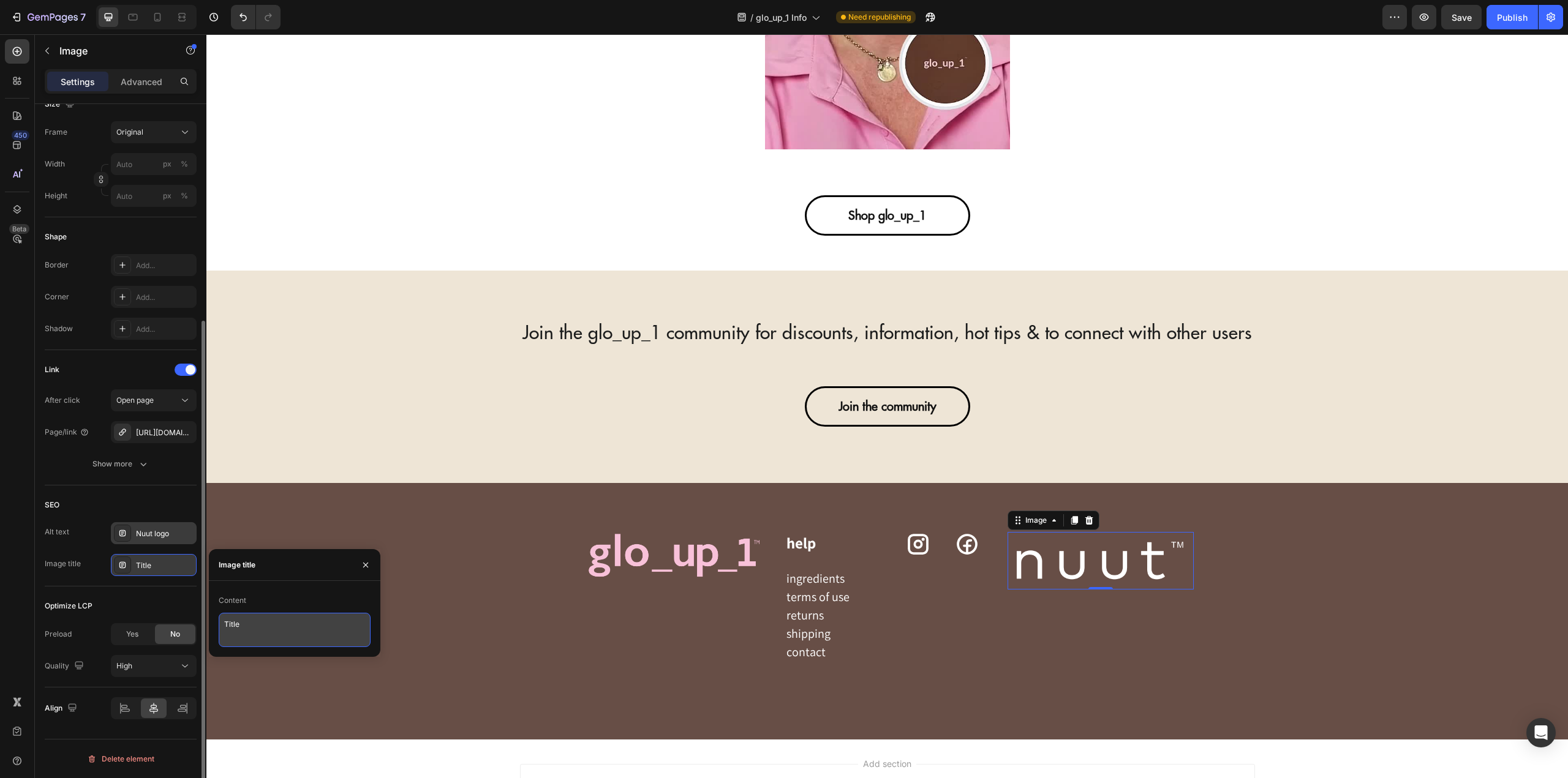
click at [252, 634] on textarea "Title" at bounding box center [295, 629] width 152 height 34
paste textarea "nuut logo"
type textarea "nuut"
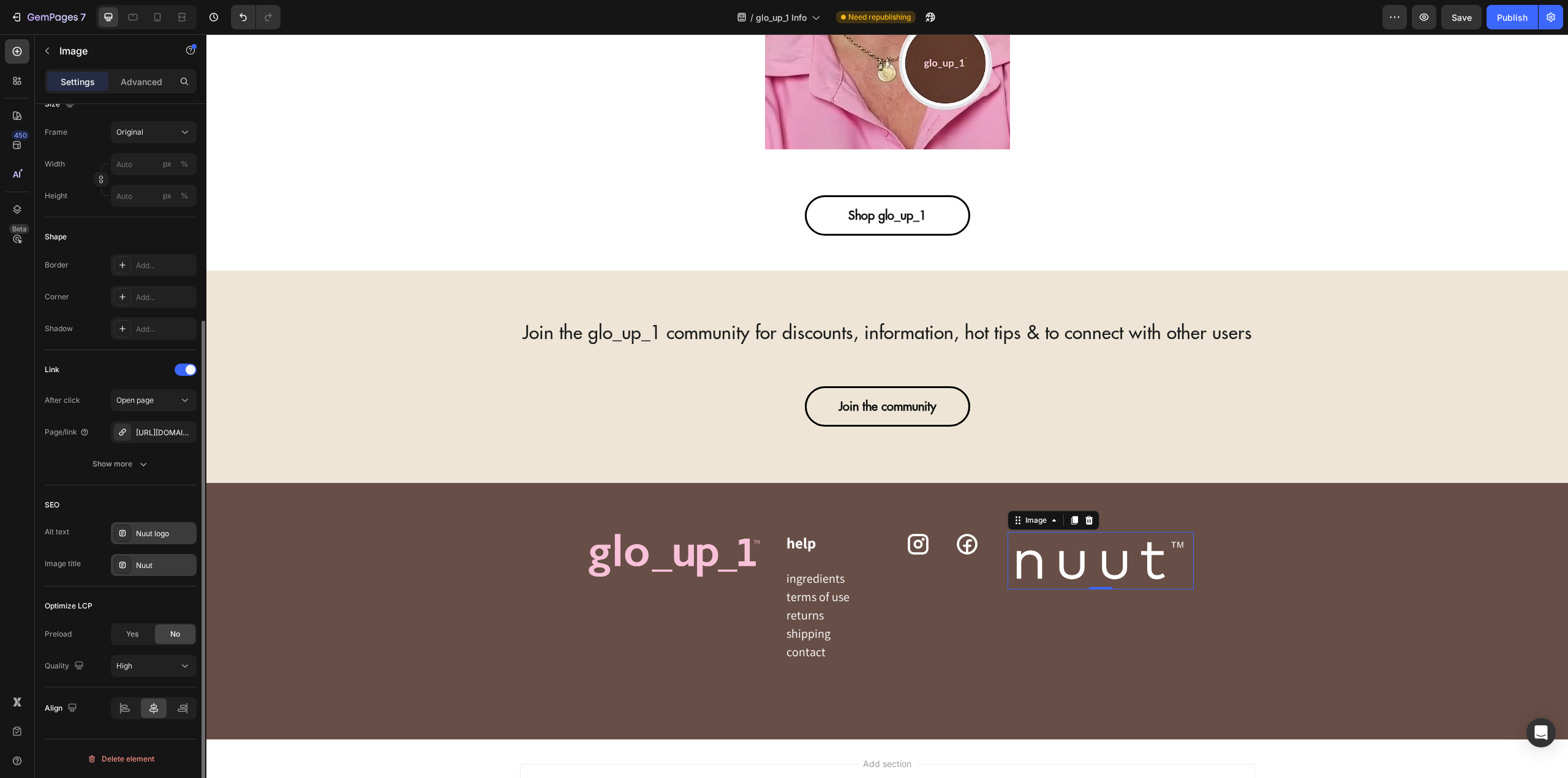
click at [175, 600] on div "Optimize LCP" at bounding box center [121, 606] width 152 height 19
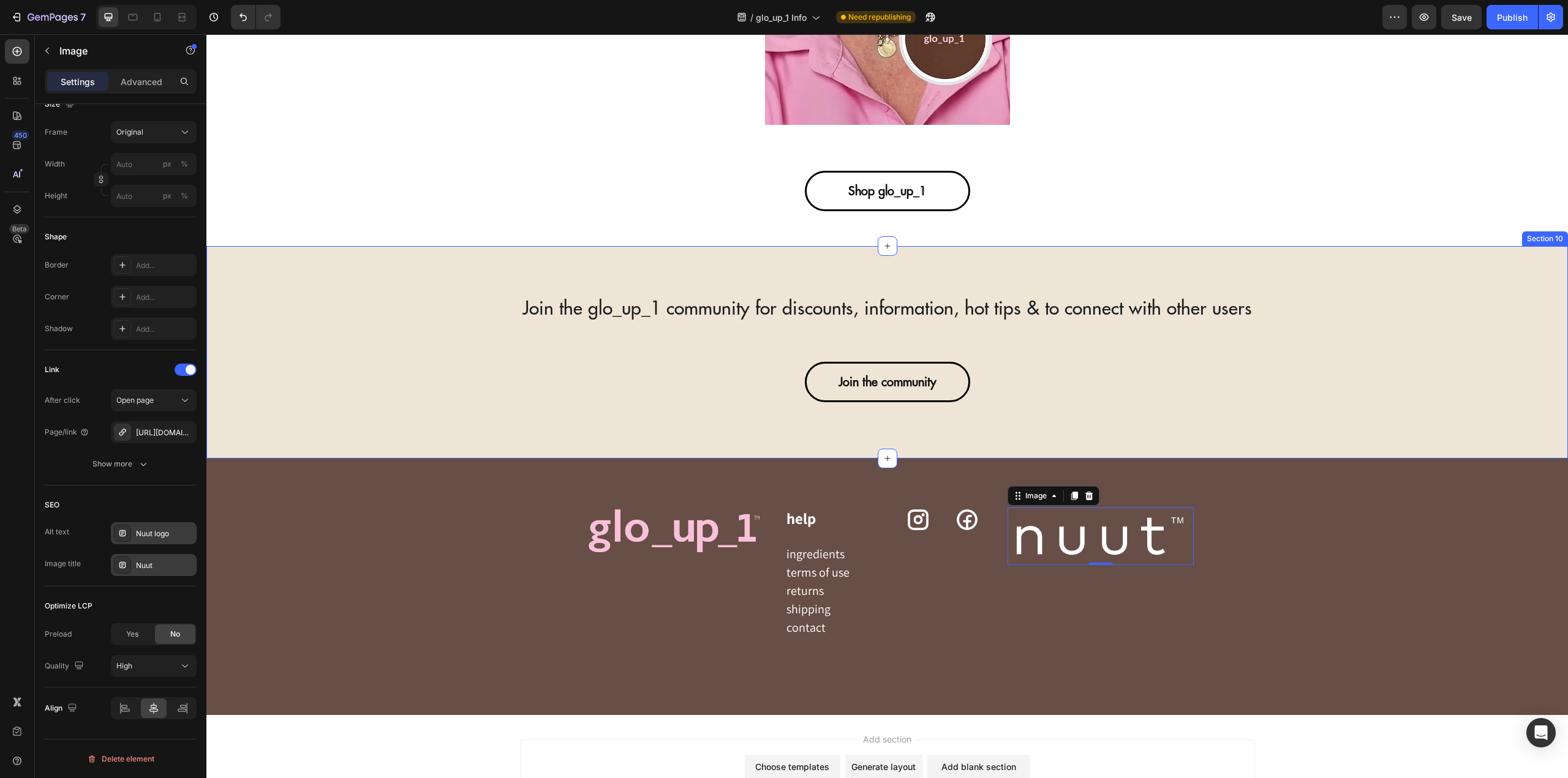
scroll to position [3967, 0]
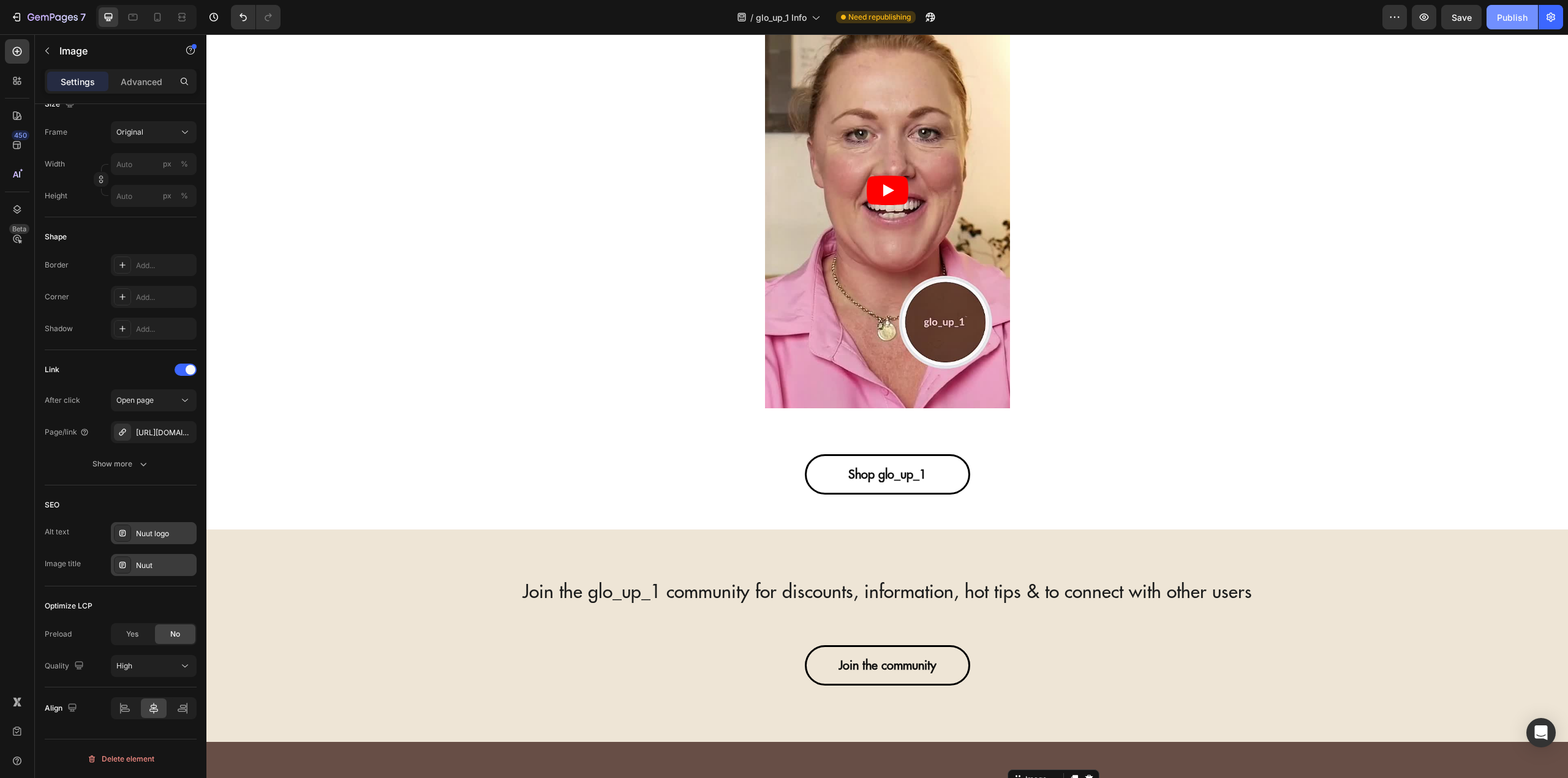
click at [1502, 20] on div "Publish" at bounding box center [1512, 17] width 31 height 13
click at [17, 722] on div at bounding box center [17, 731] width 24 height 24
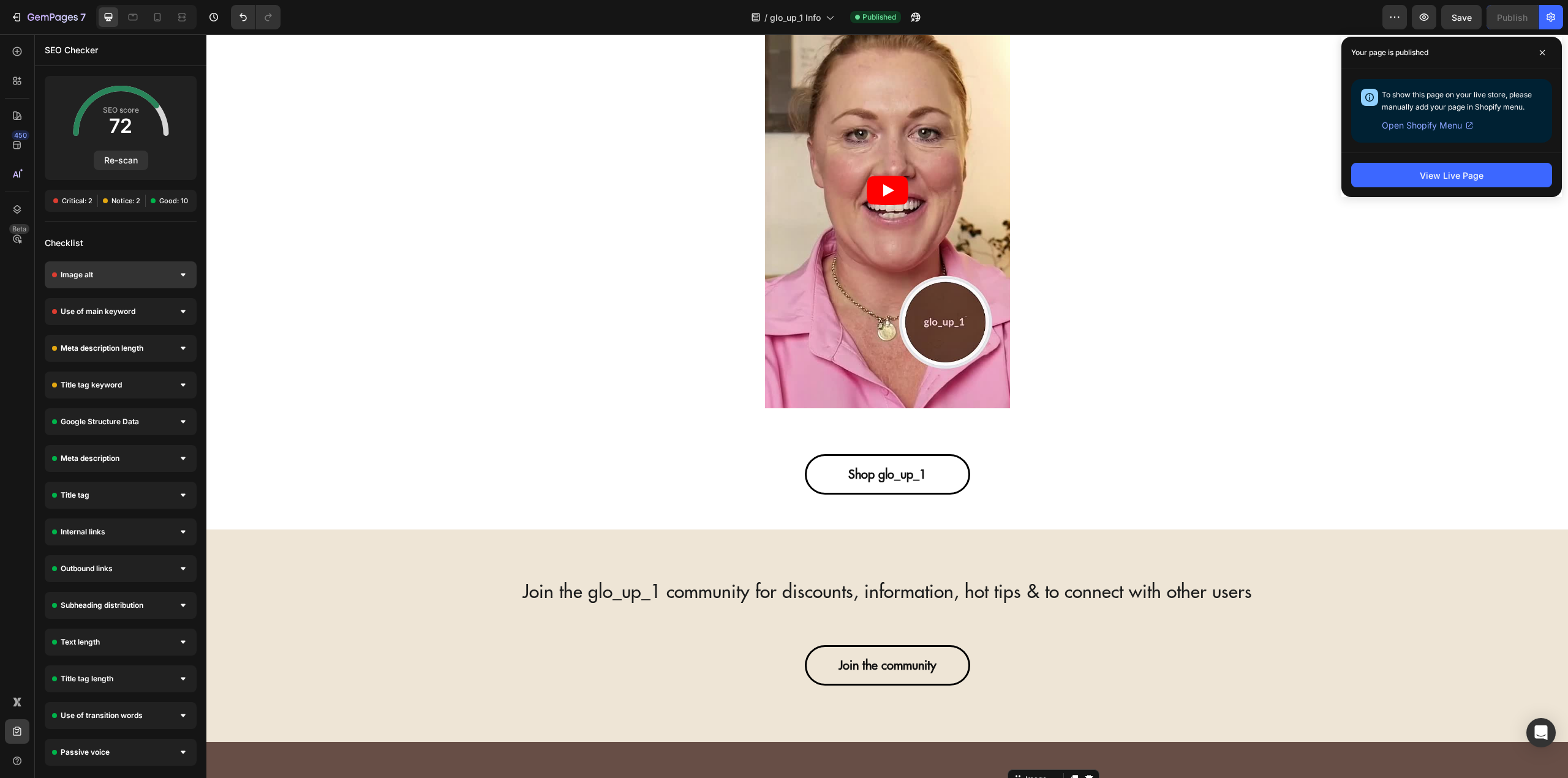
click at [123, 280] on div "Image alt" at bounding box center [121, 275] width 152 height 27
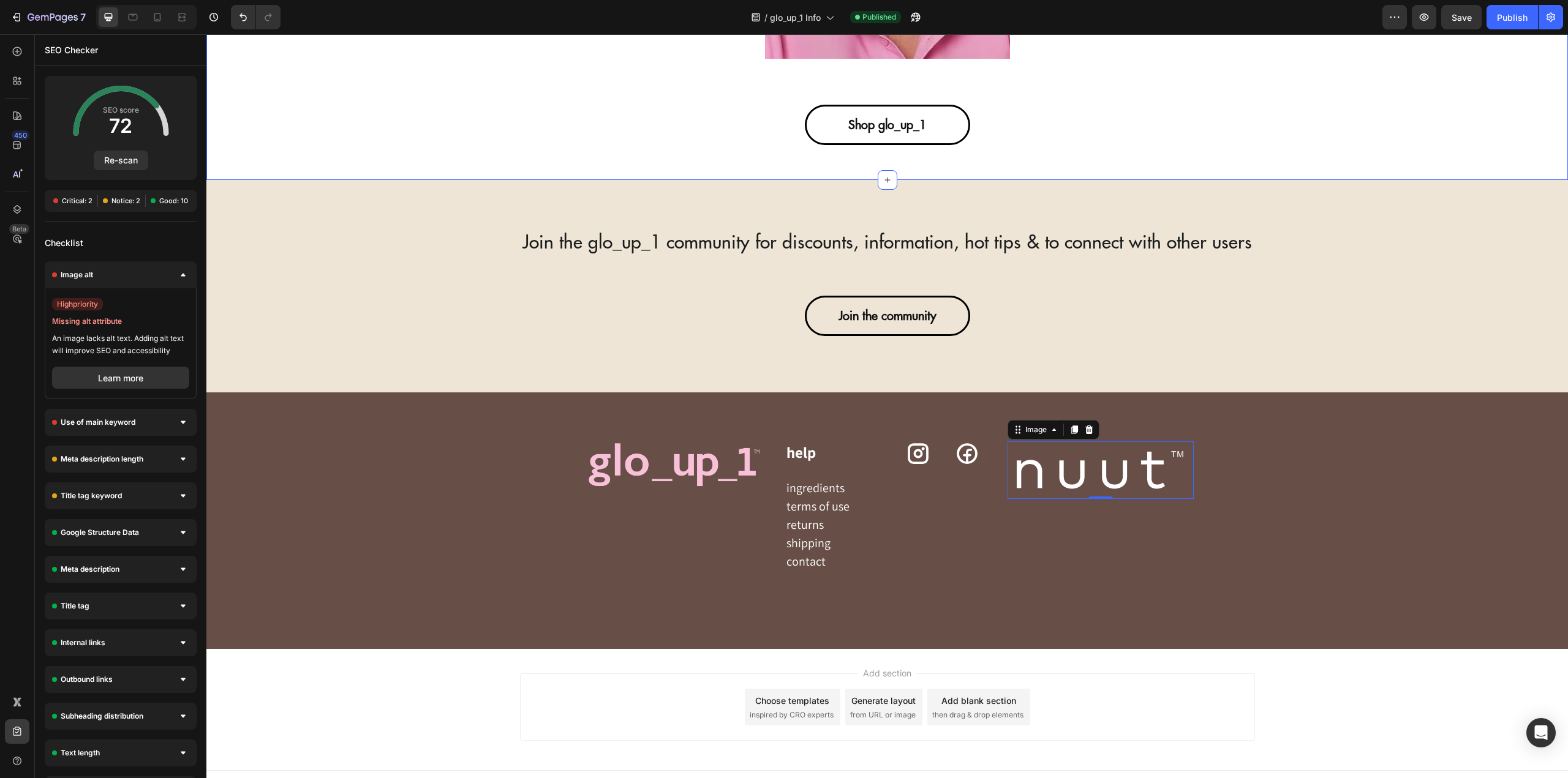
scroll to position [4334, 0]
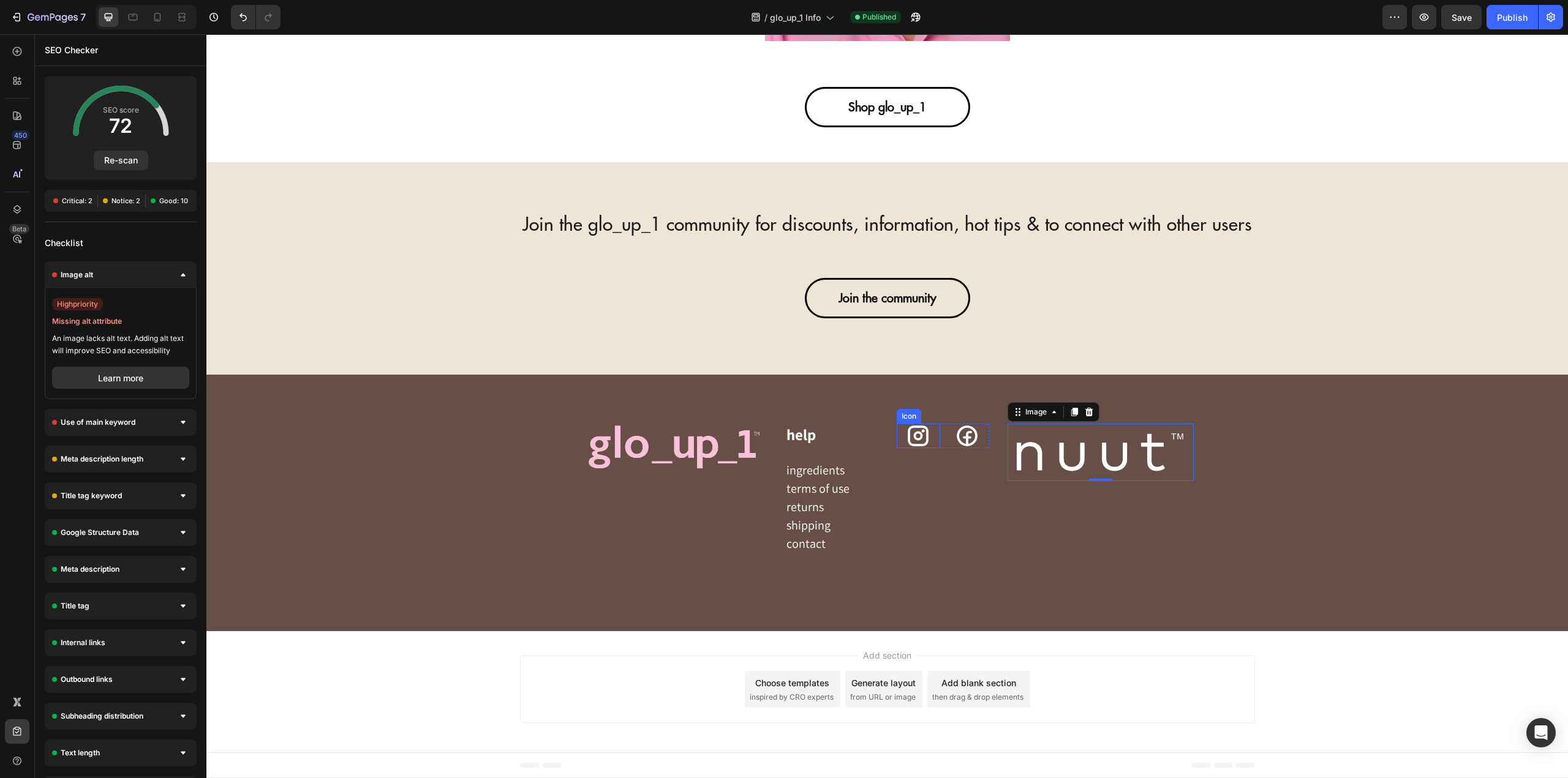
drag, startPoint x: 918, startPoint y: 440, endPoint x: 907, endPoint y: 442, distance: 11.2
click at [918, 440] on icon at bounding box center [918, 436] width 24 height 24
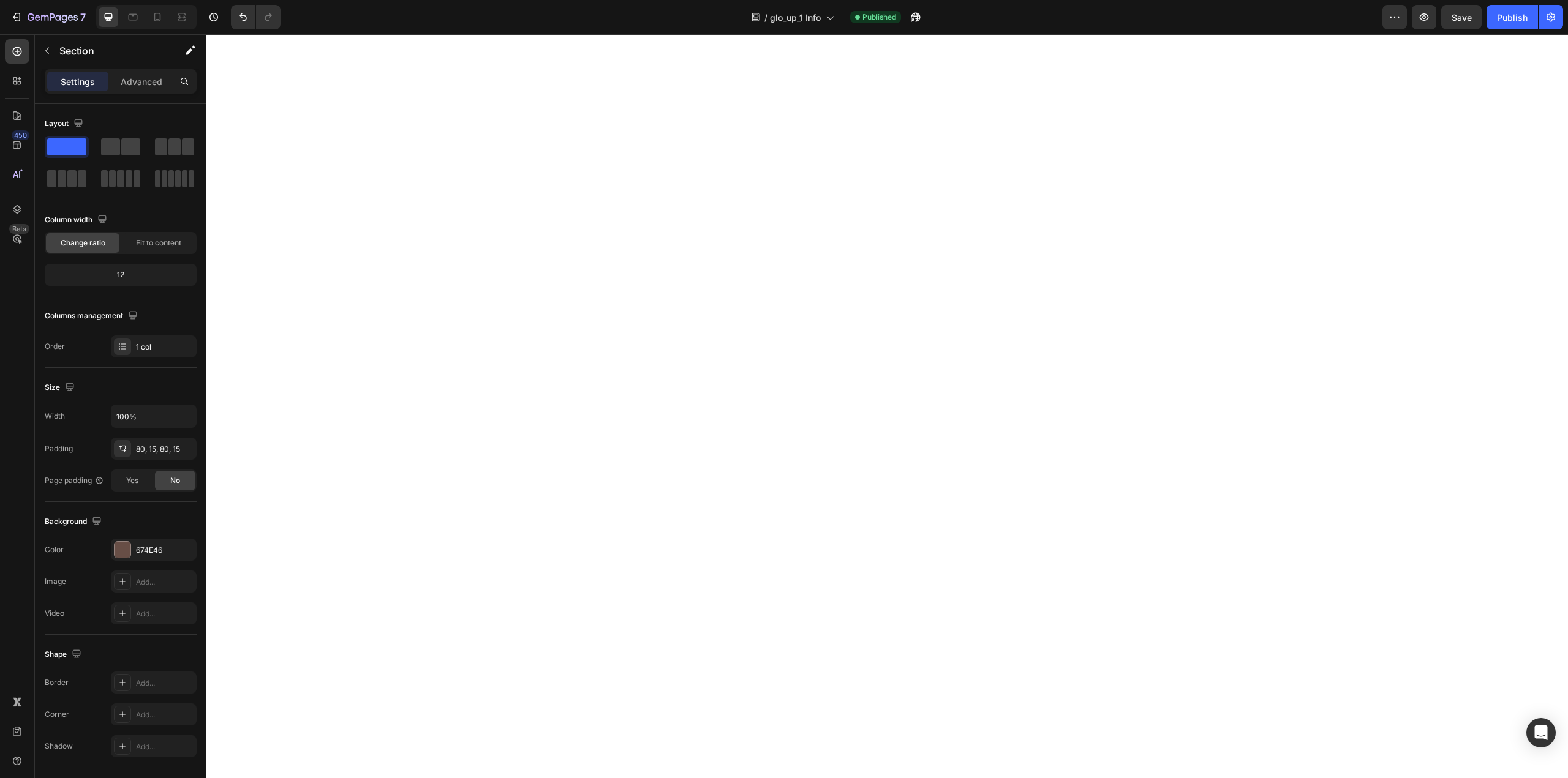
scroll to position [0, 0]
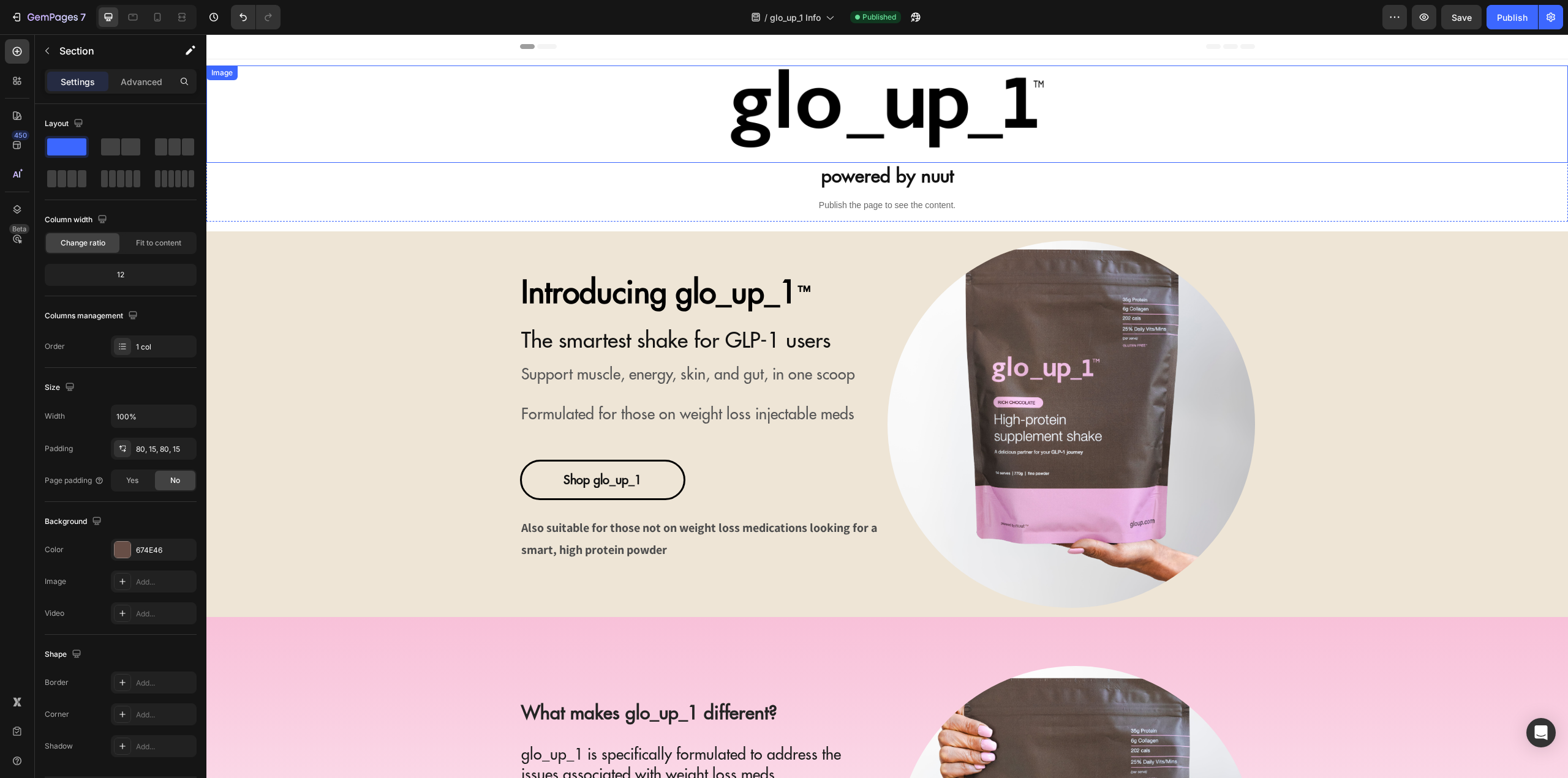
click at [790, 116] on img at bounding box center [888, 114] width 341 height 98
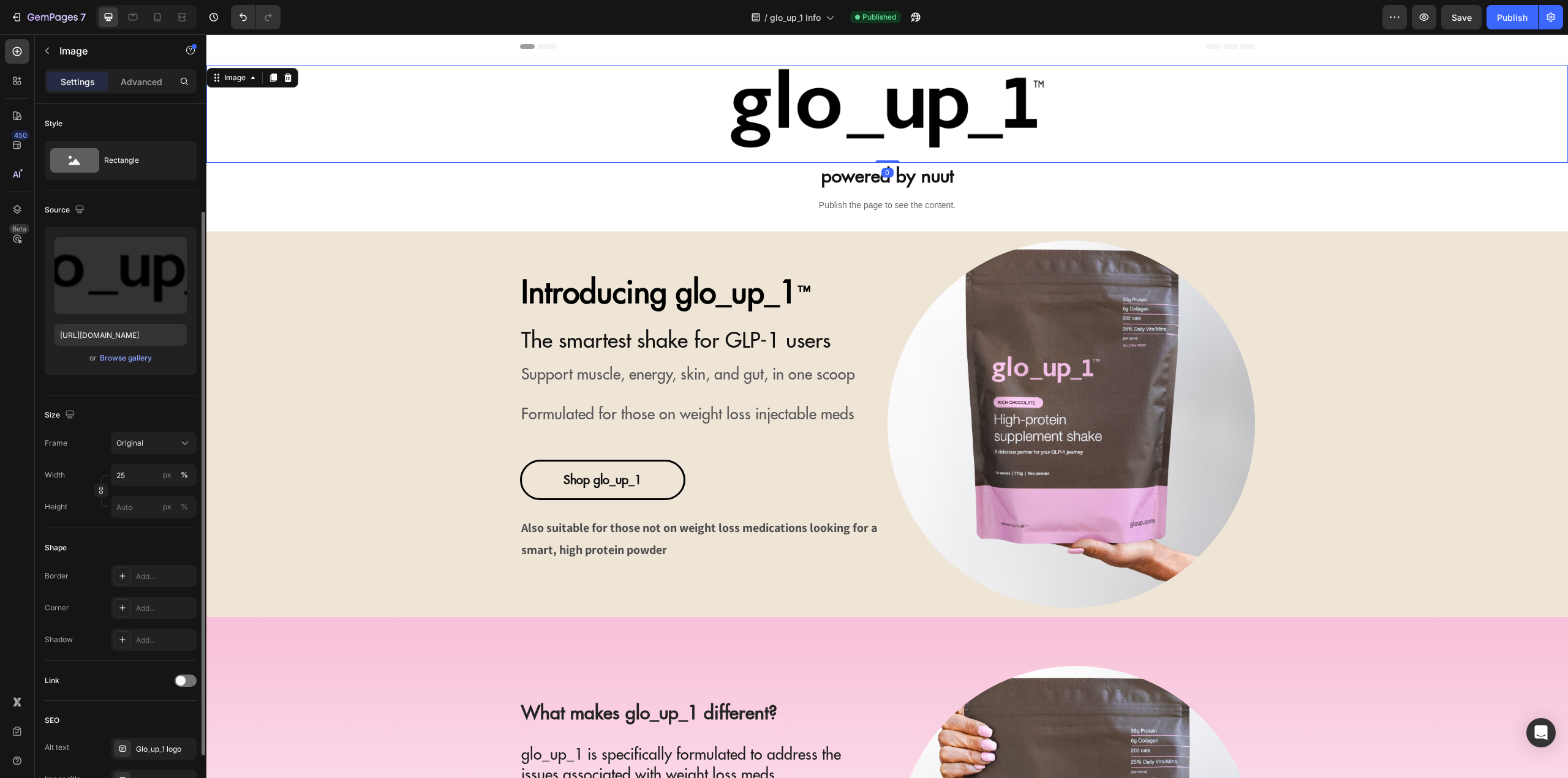
scroll to position [215, 0]
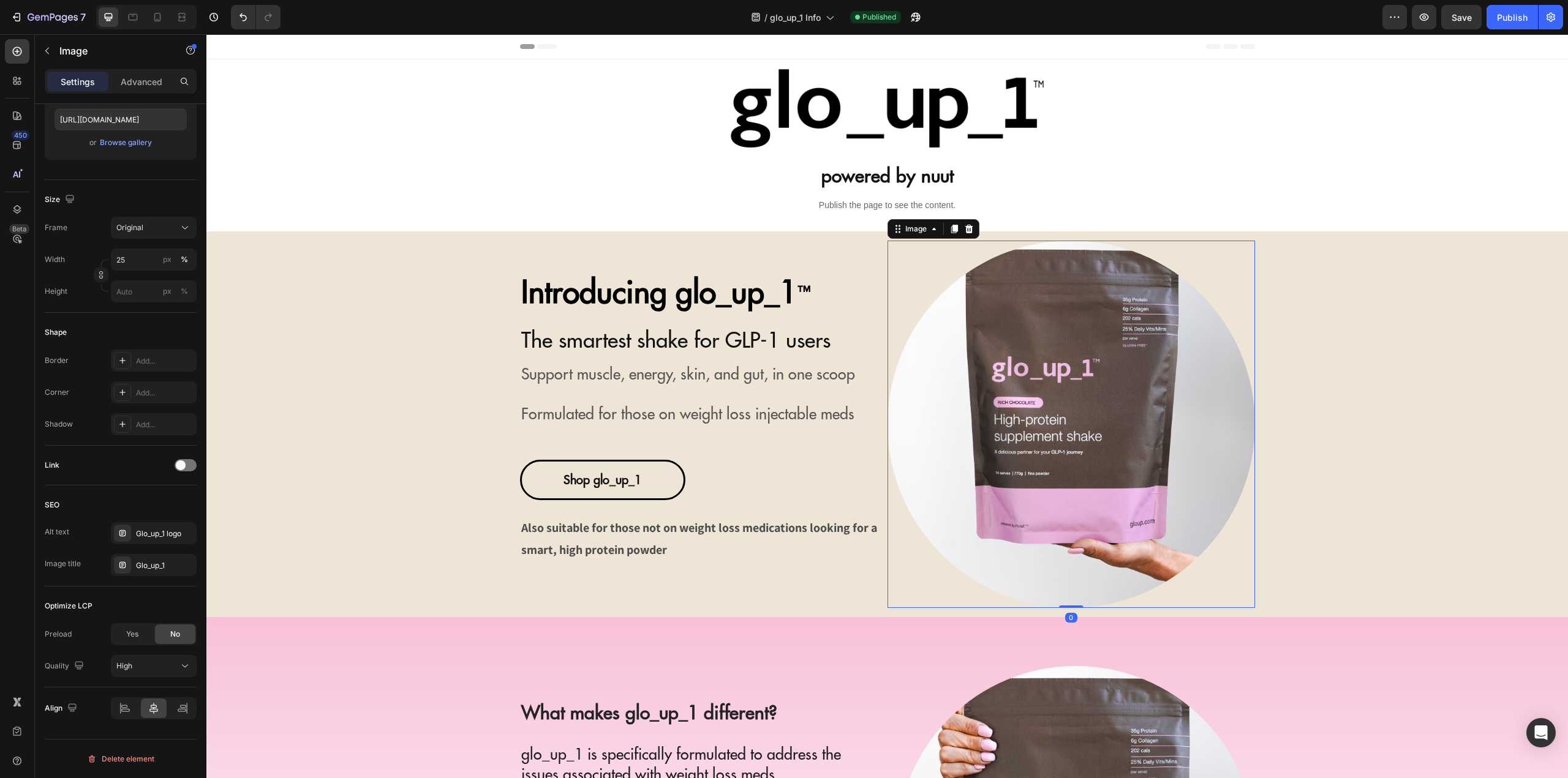
click at [1002, 364] on img at bounding box center [1071, 424] width 367 height 367
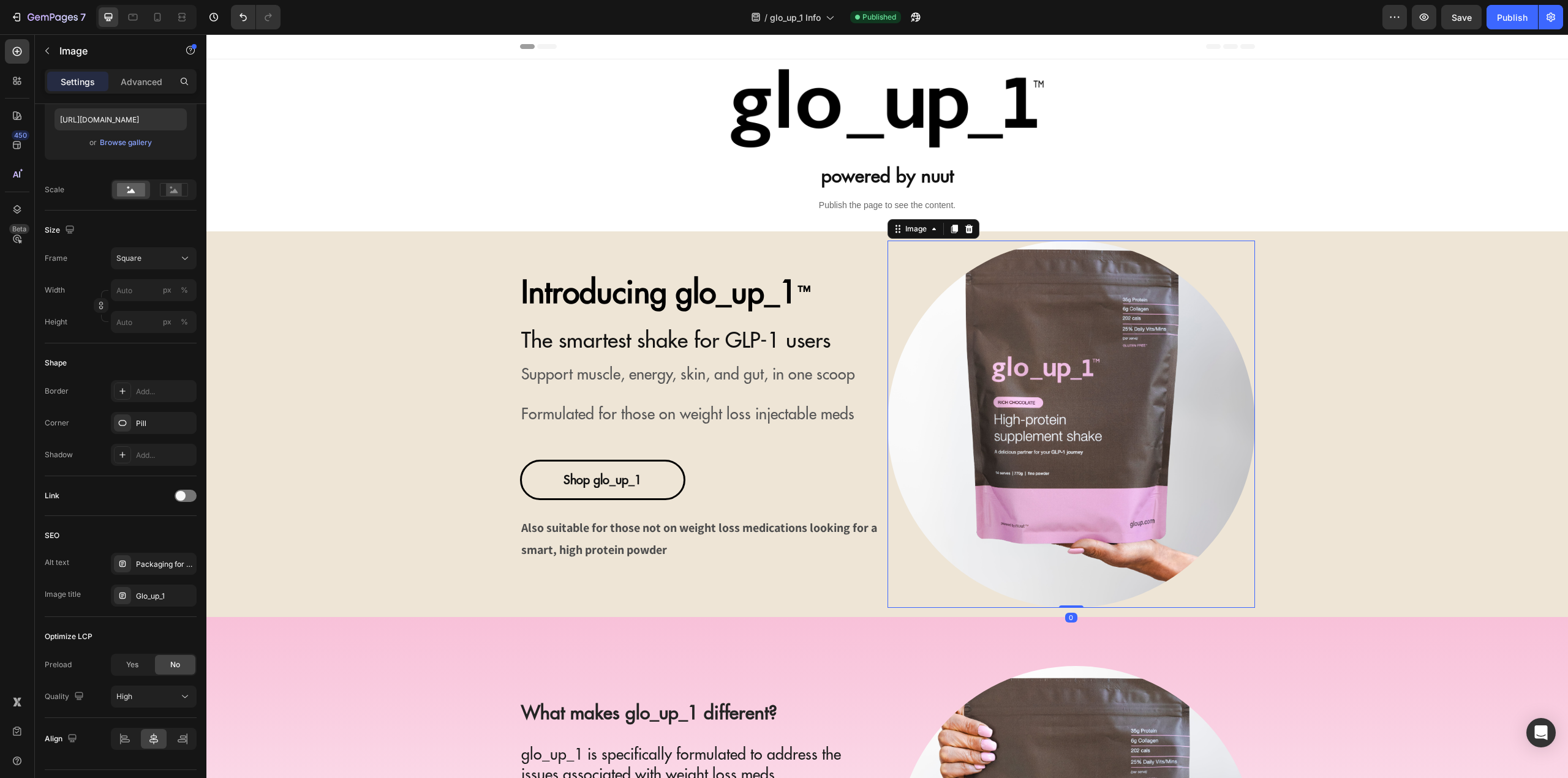
click at [994, 461] on img at bounding box center [1071, 424] width 367 height 367
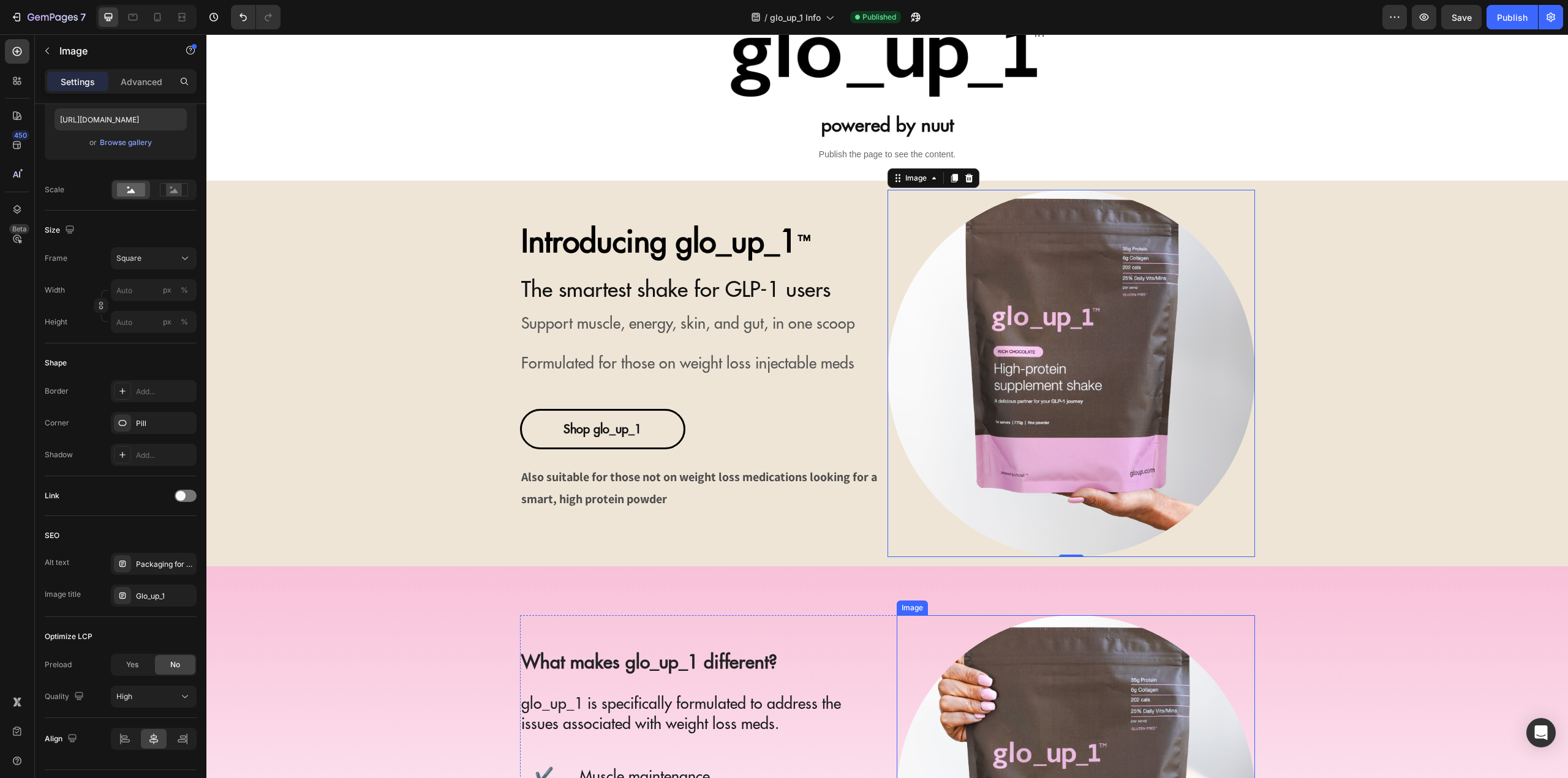
scroll to position [429, 0]
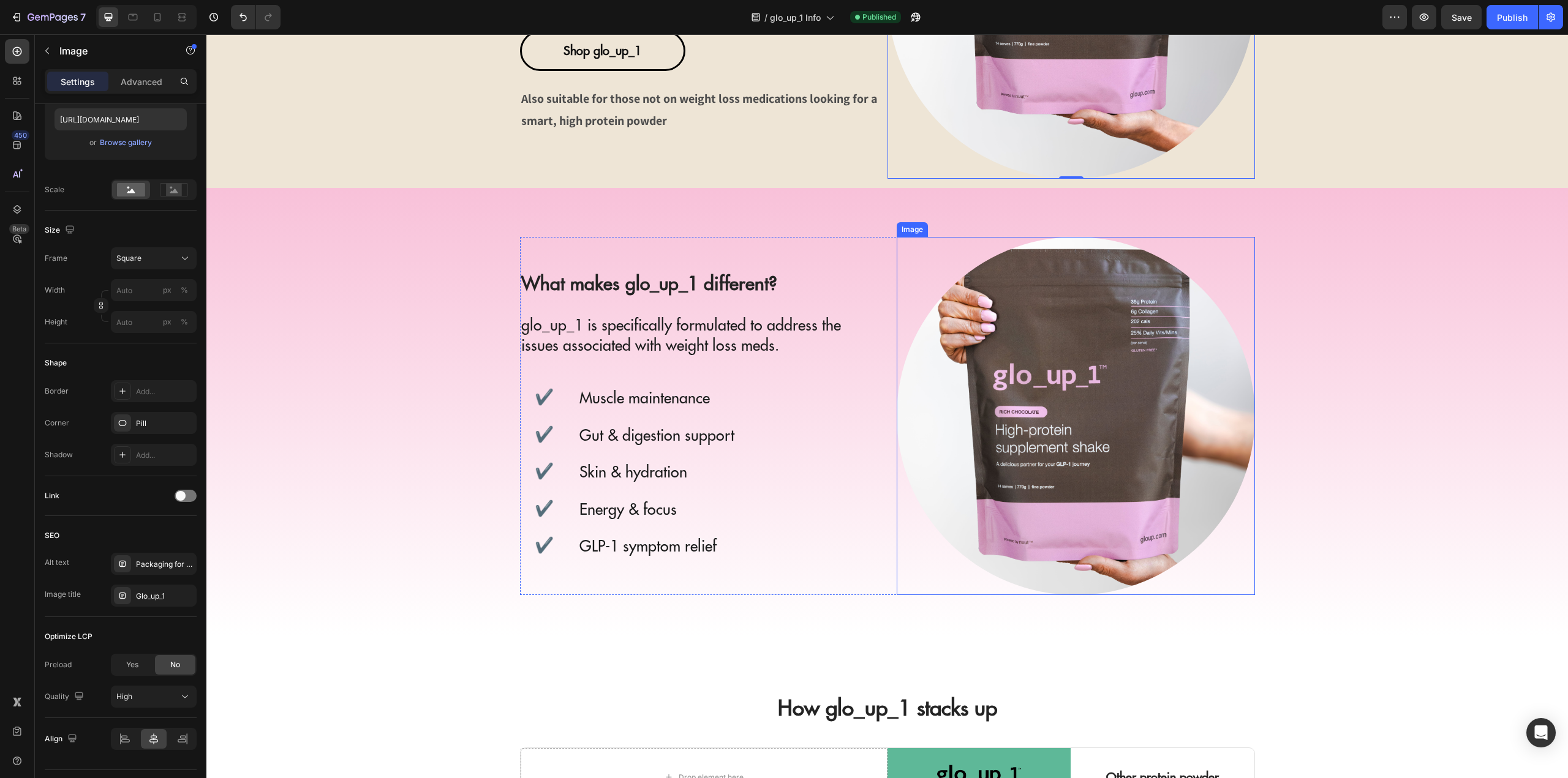
click at [964, 457] on img at bounding box center [1075, 416] width 358 height 358
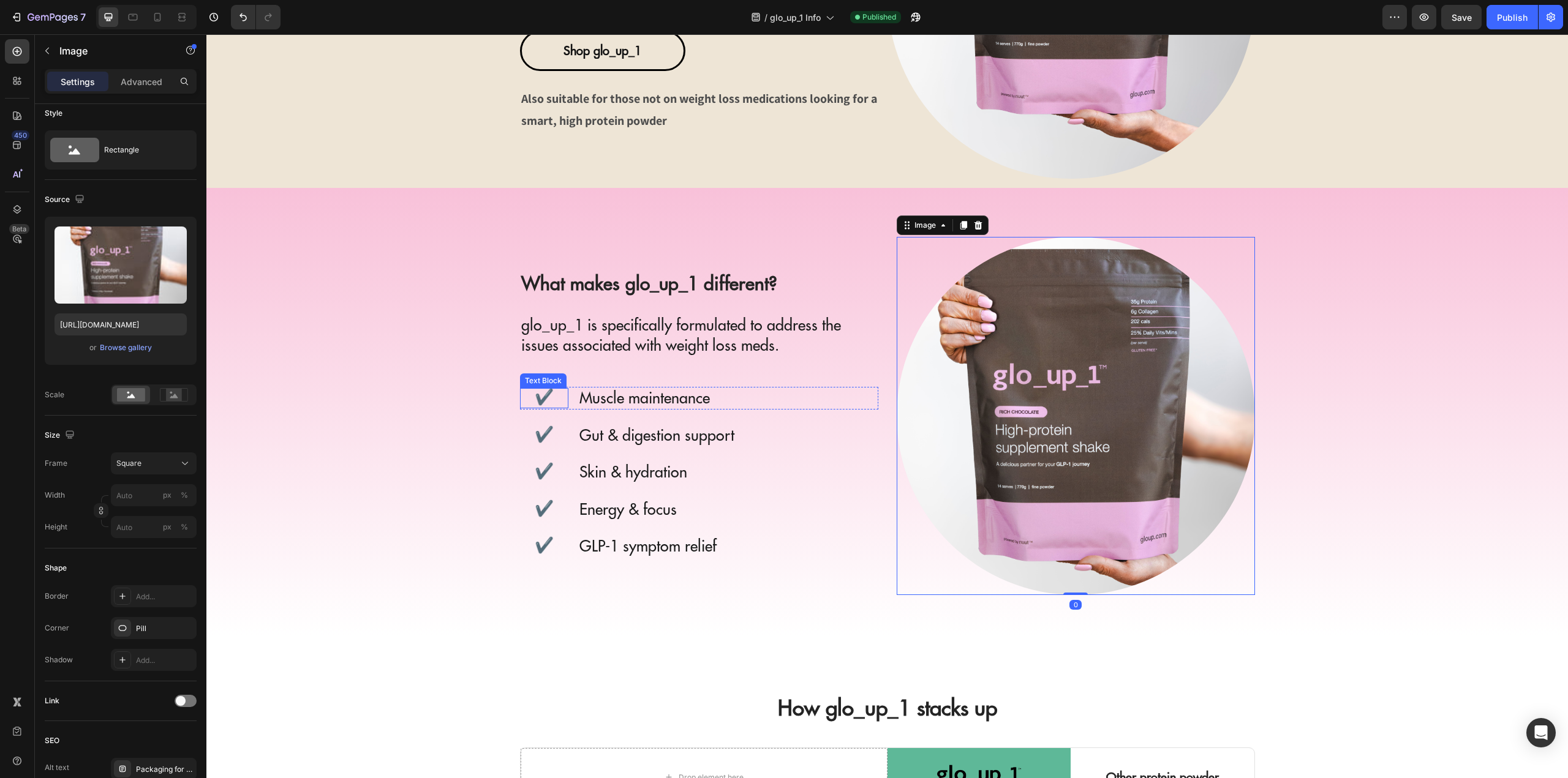
click at [534, 397] on span "✔️" at bounding box center [544, 397] width 19 height 20
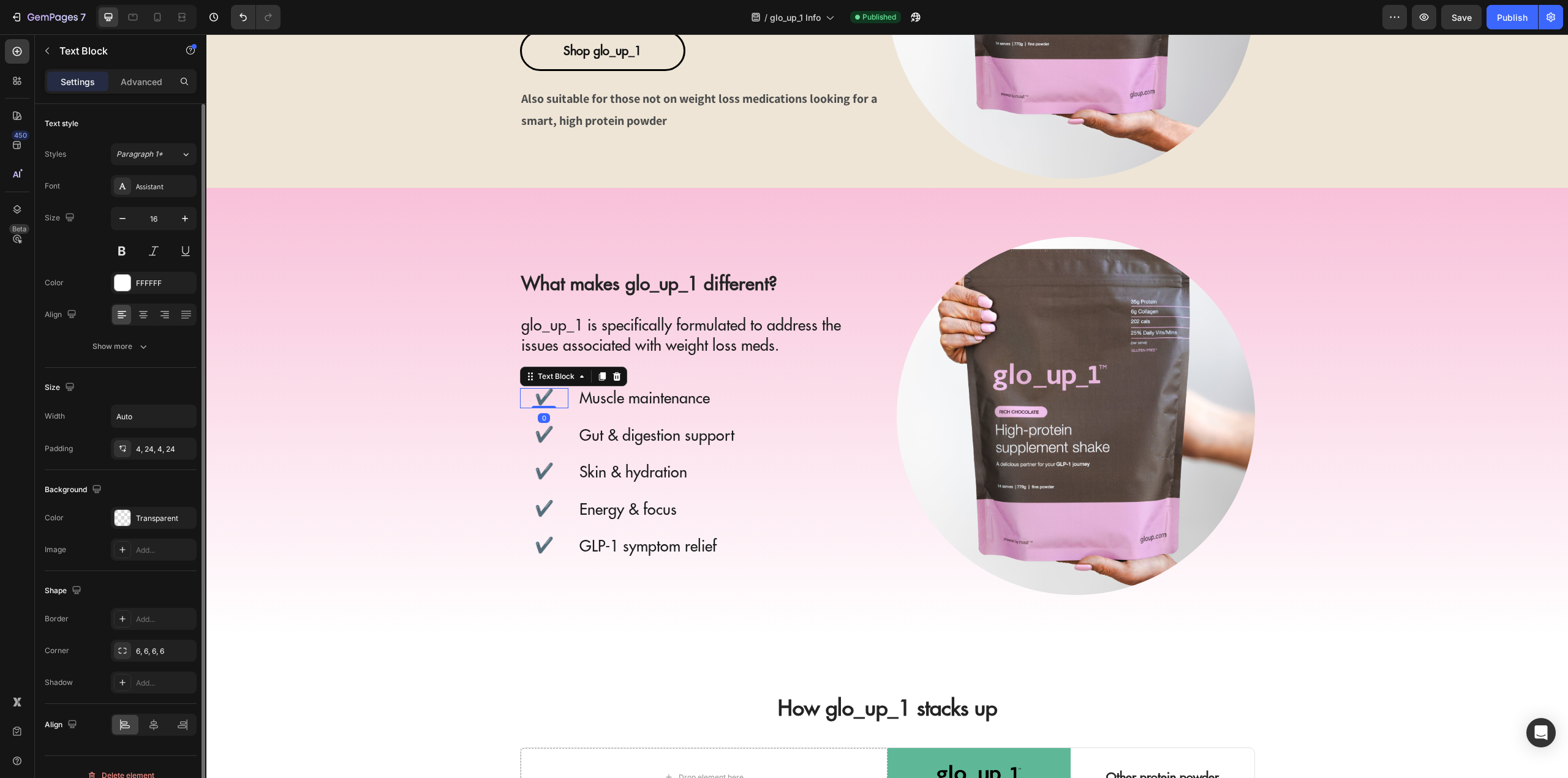
click at [539, 399] on span "✔️" at bounding box center [544, 397] width 19 height 20
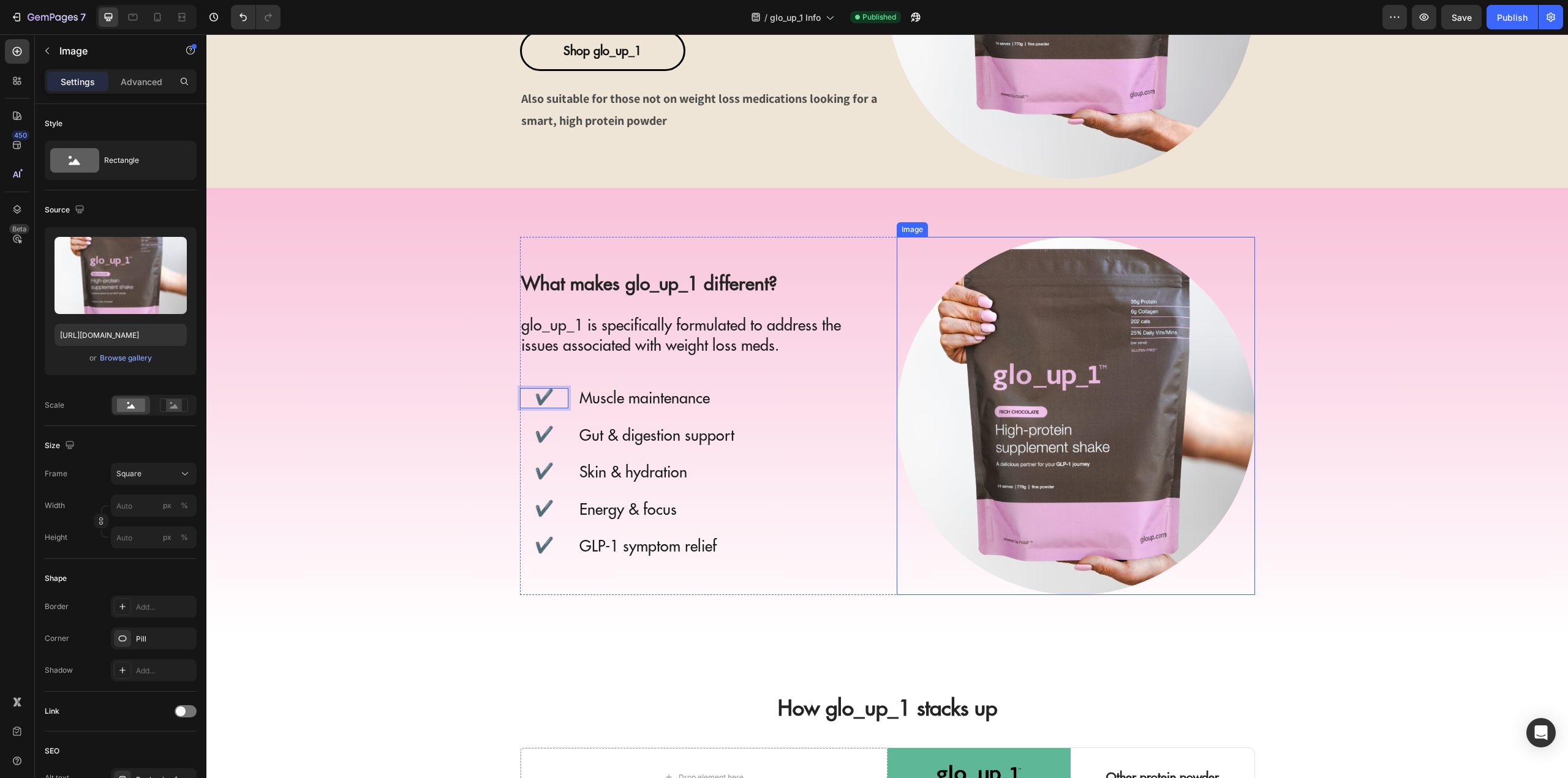
click at [1149, 417] on img at bounding box center [1075, 416] width 358 height 358
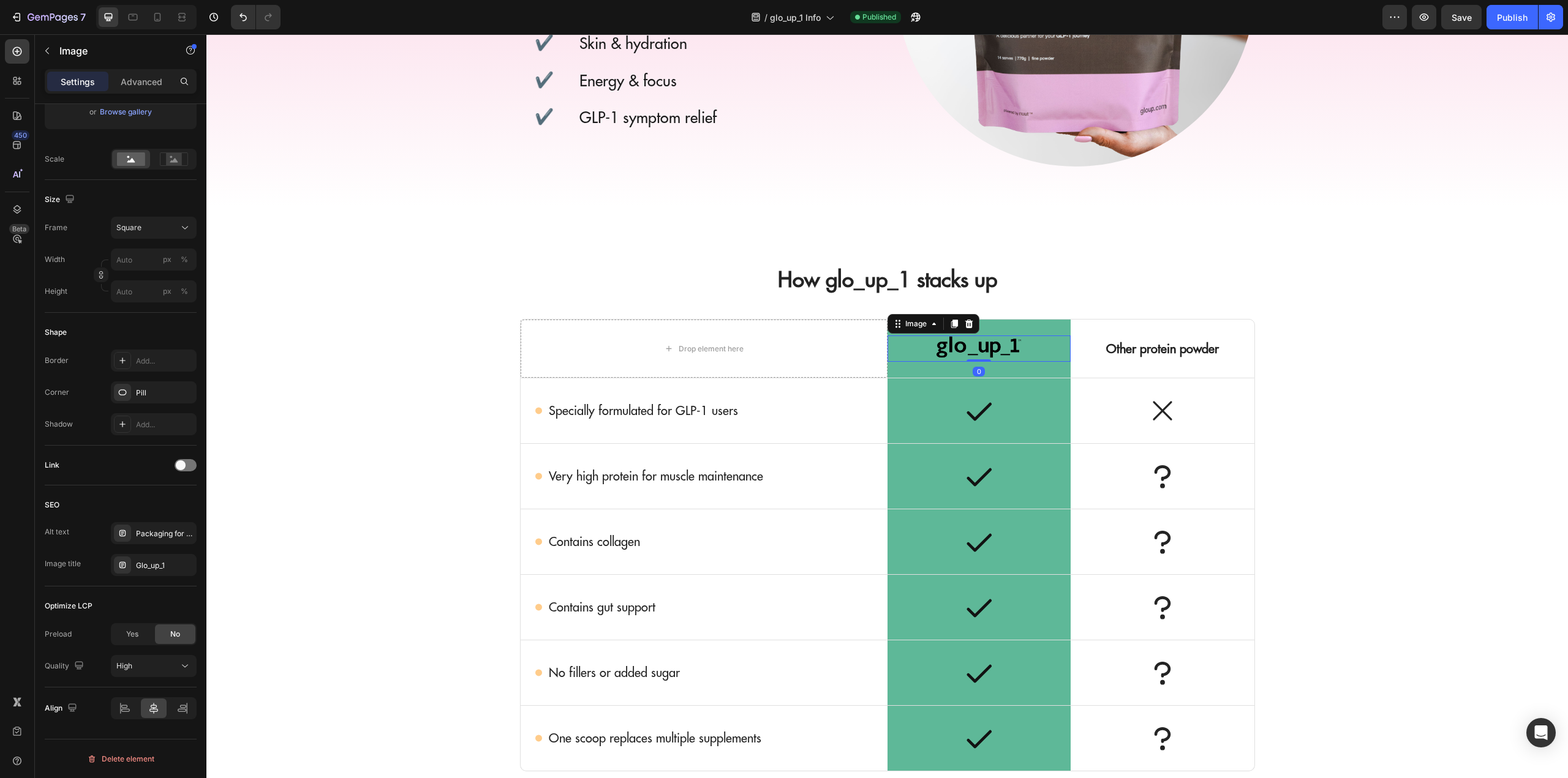
scroll to position [215, 0]
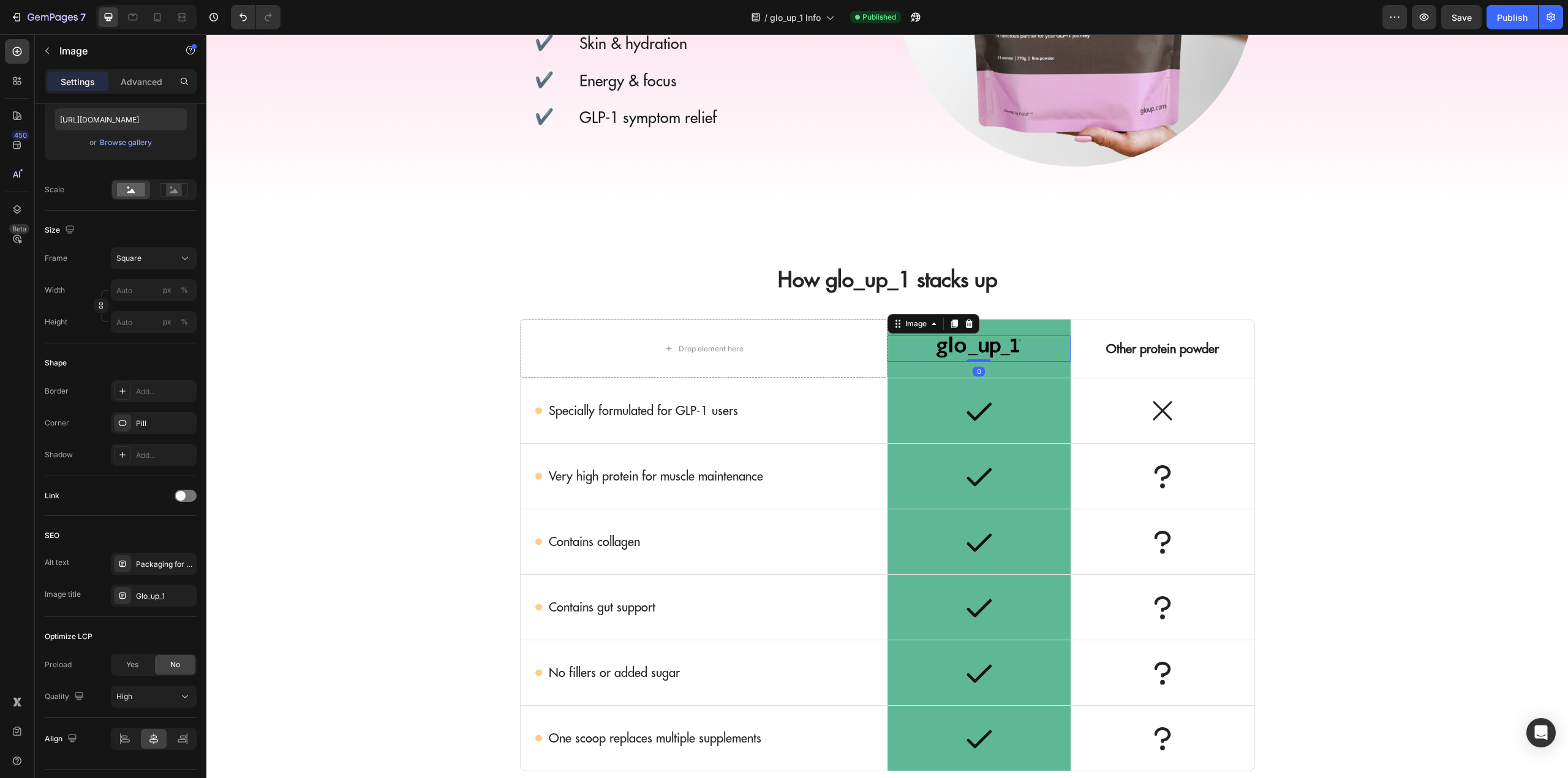
click at [935, 347] on img at bounding box center [979, 349] width 92 height 27
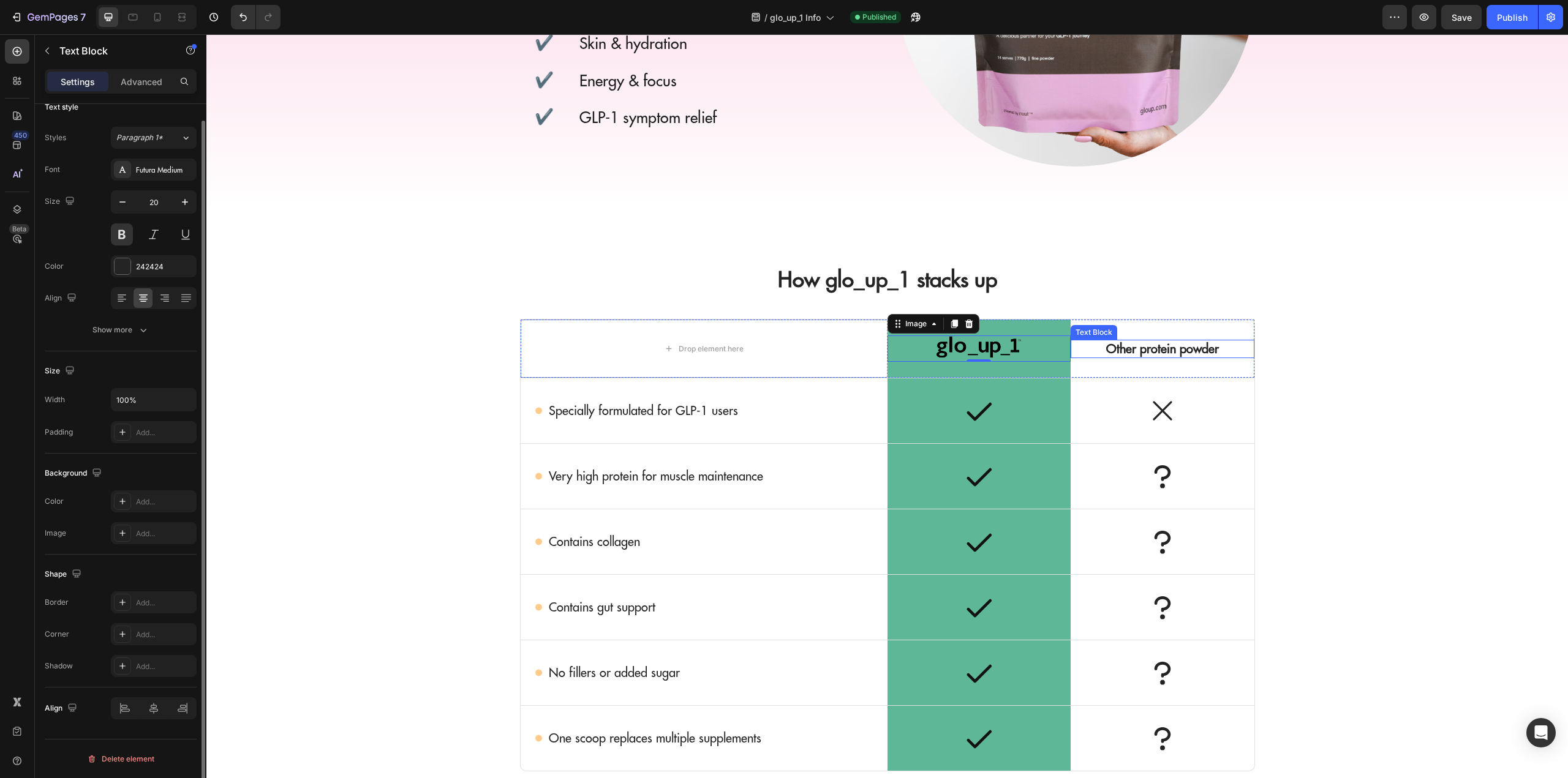
click at [1135, 355] on p "Other protein powder" at bounding box center [1162, 349] width 120 height 16
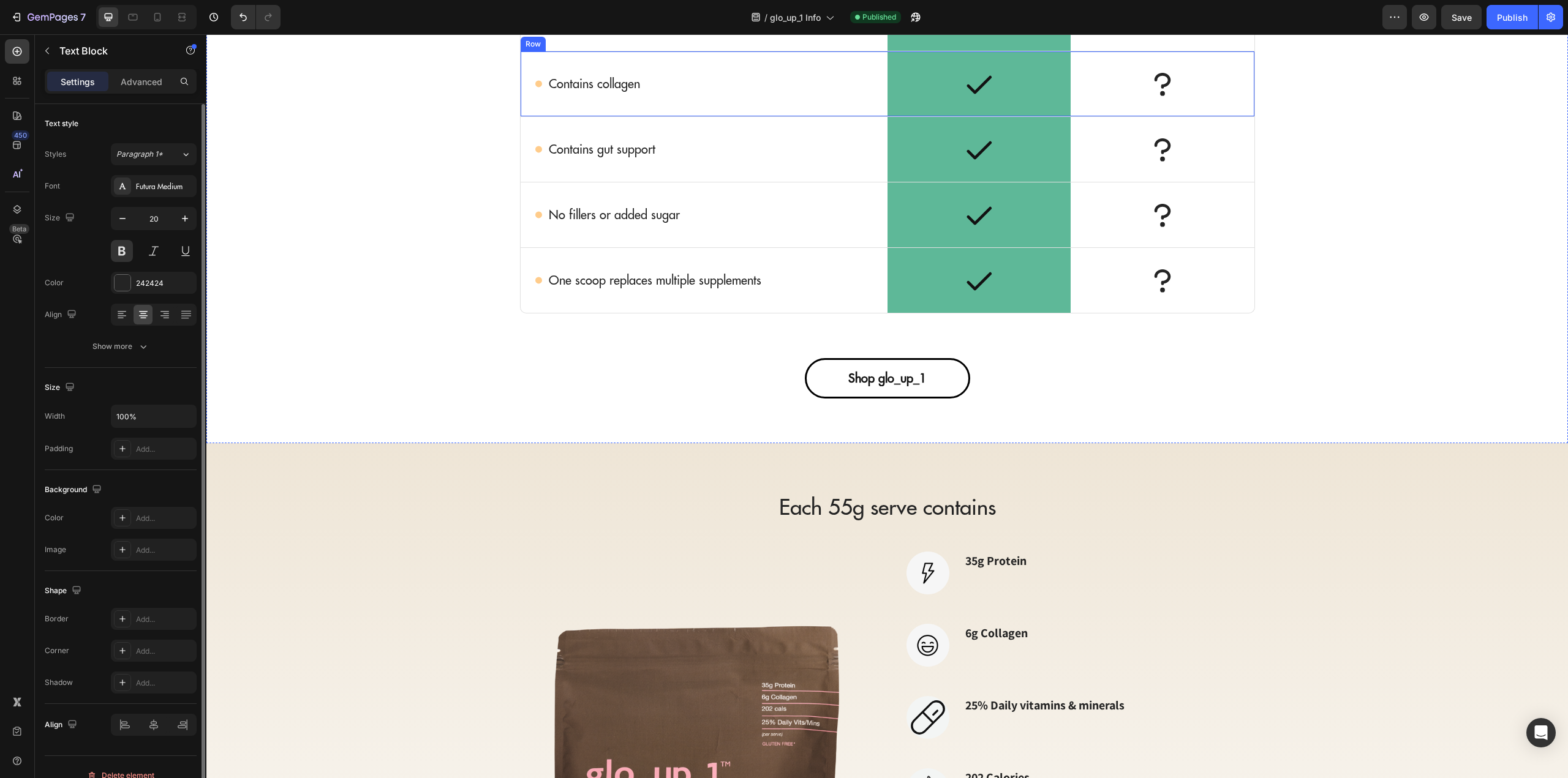
scroll to position [1347, 0]
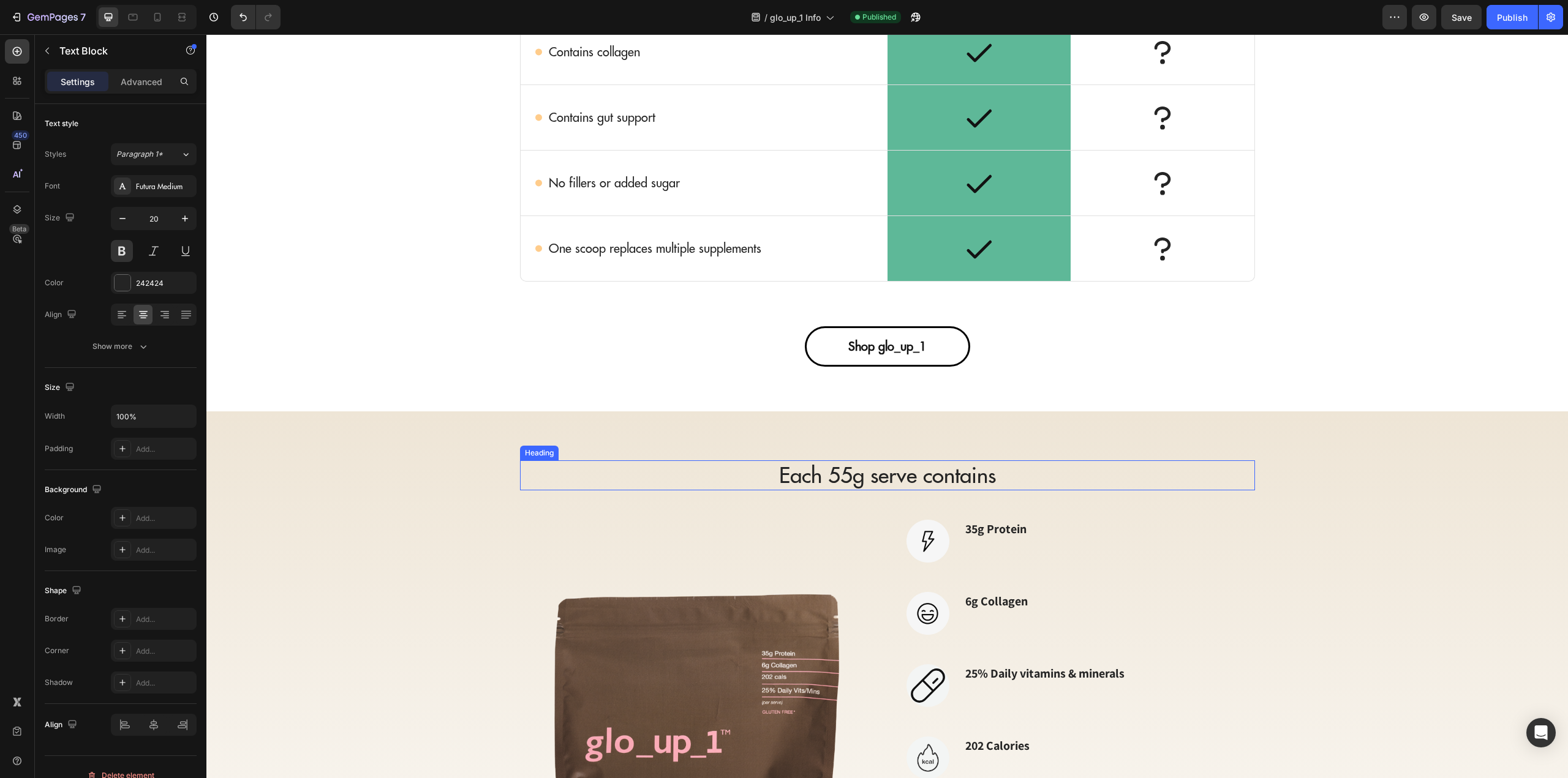
click at [849, 479] on h2 "Each 55g serve contains" at bounding box center [888, 476] width 735 height 31
click at [720, 655] on img at bounding box center [694, 791] width 348 height 523
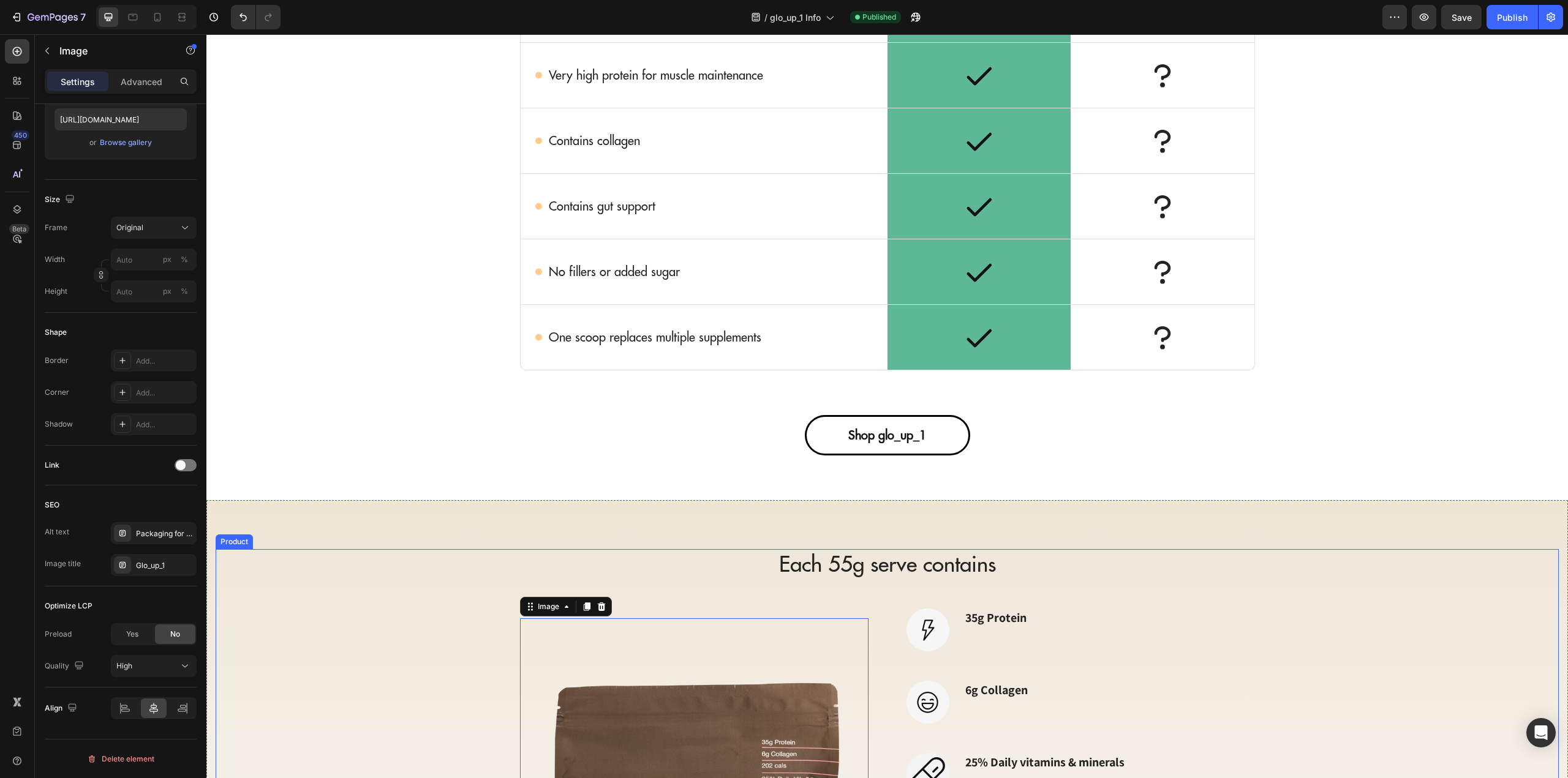
scroll to position [1531, 0]
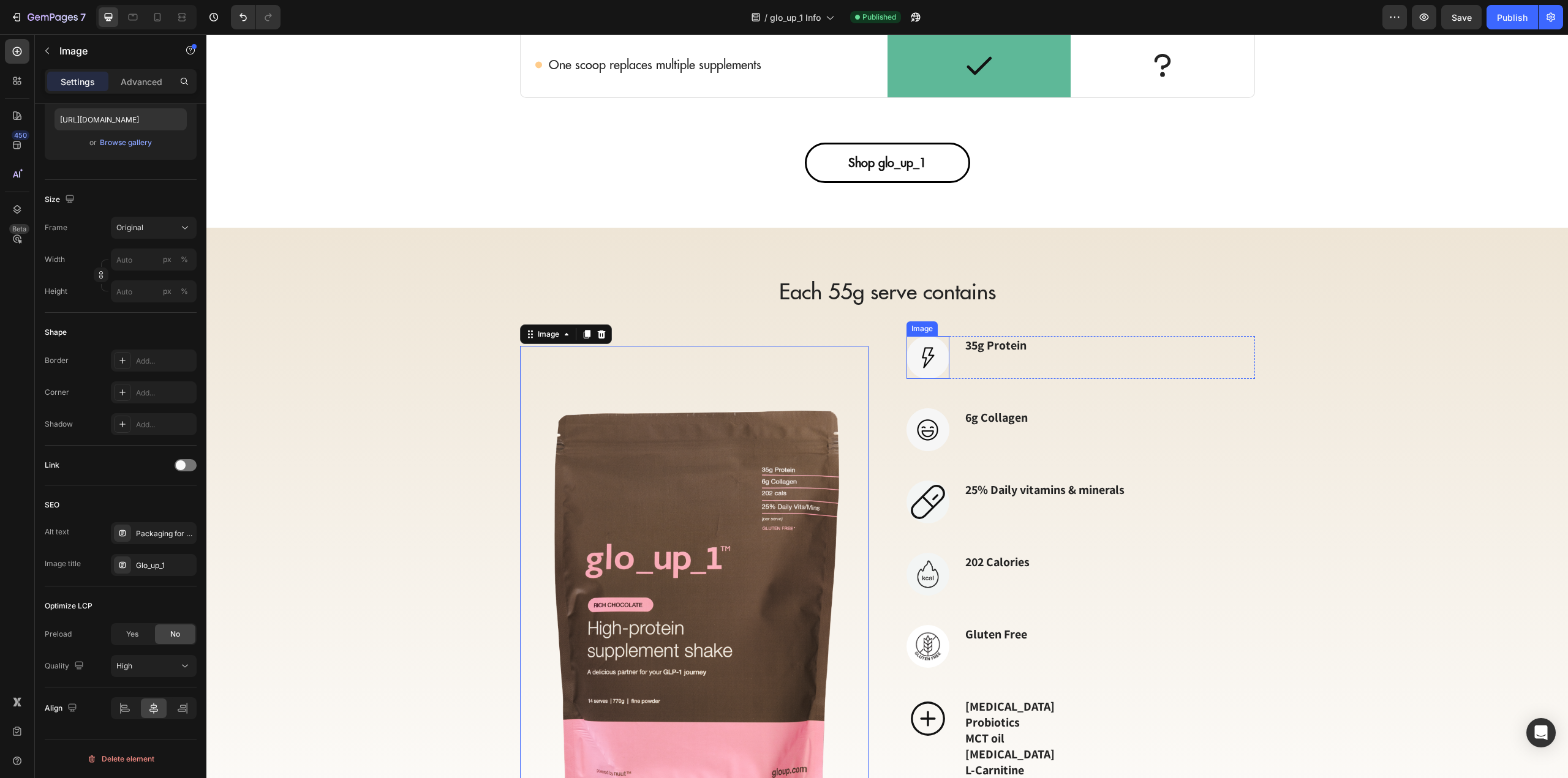
click at [928, 353] on img at bounding box center [928, 357] width 43 height 43
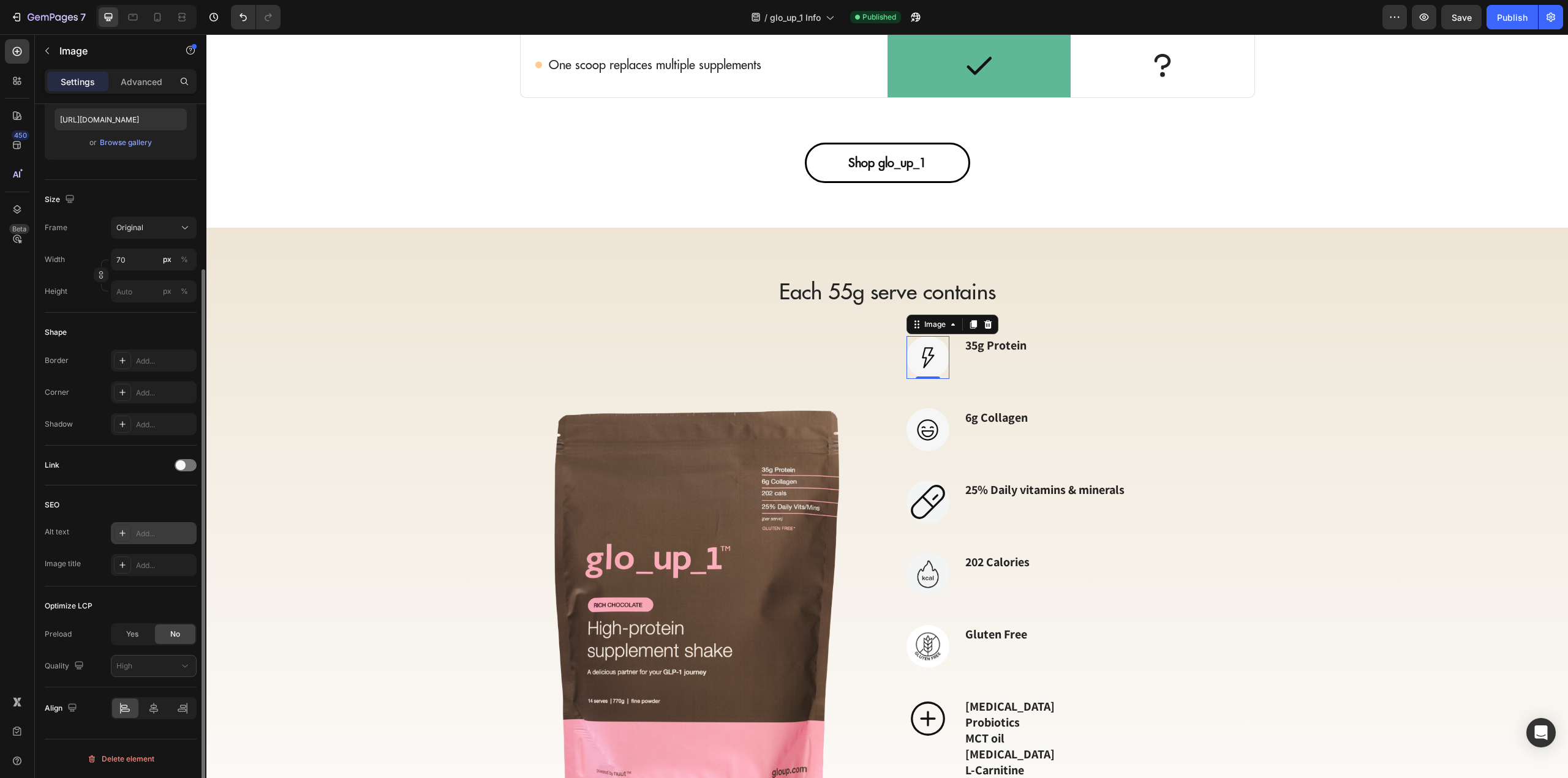
click at [154, 534] on div "Add..." at bounding box center [164, 533] width 58 height 11
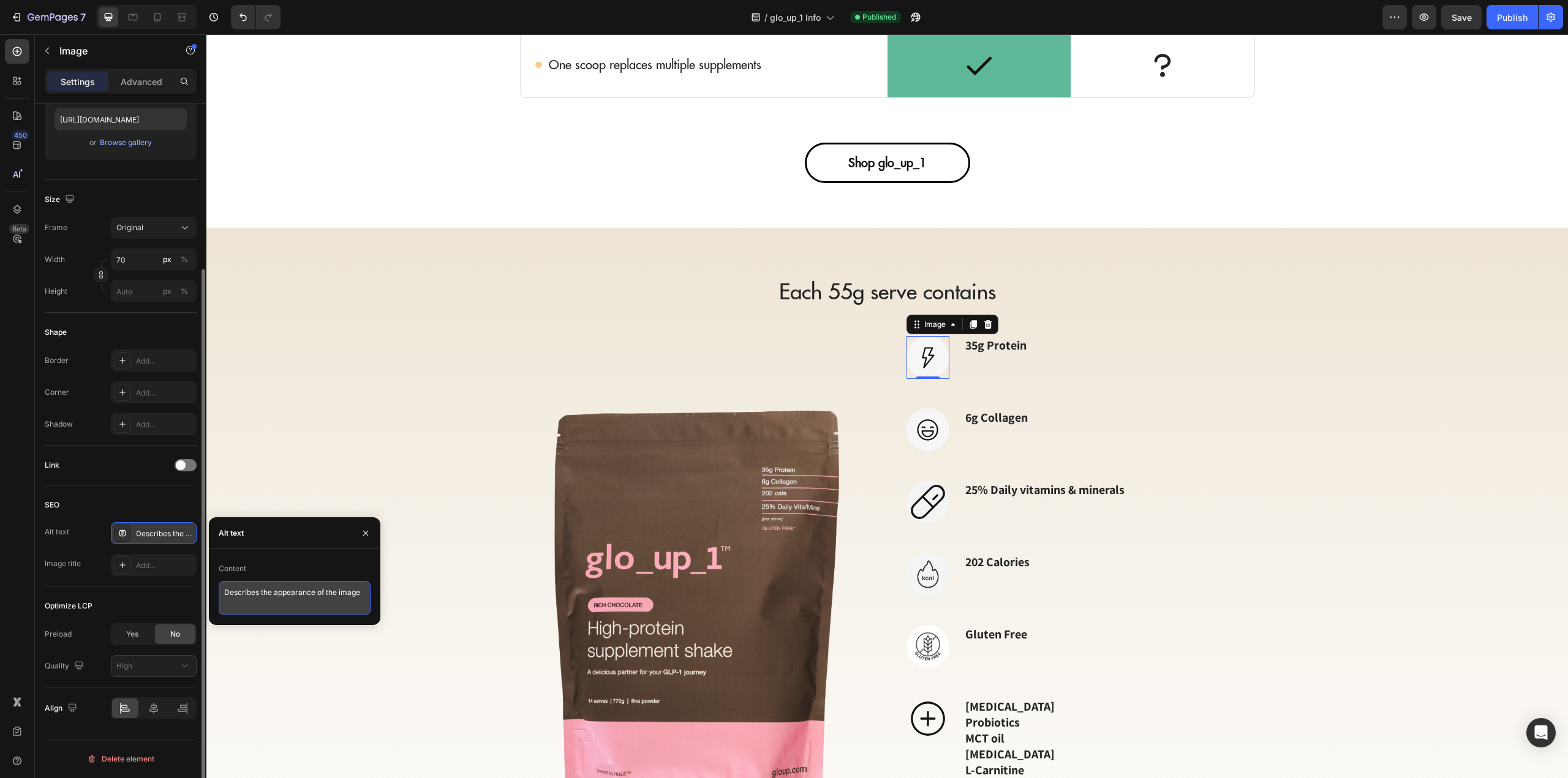
click at [292, 594] on textarea "Describes the appearance of the image" at bounding box center [295, 598] width 152 height 34
type textarea "Lightning bolt"
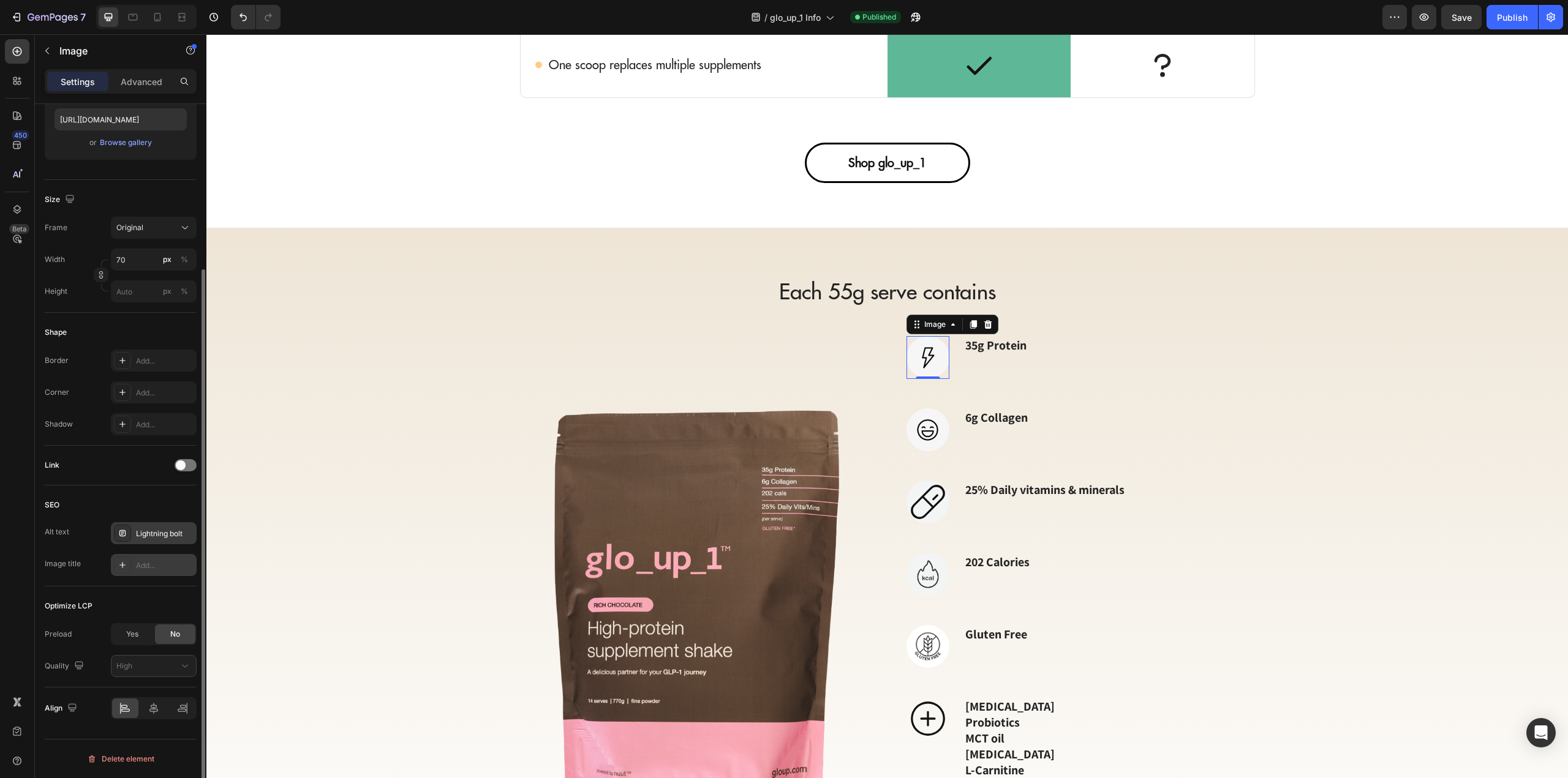
click at [154, 568] on div "Add..." at bounding box center [164, 565] width 58 height 11
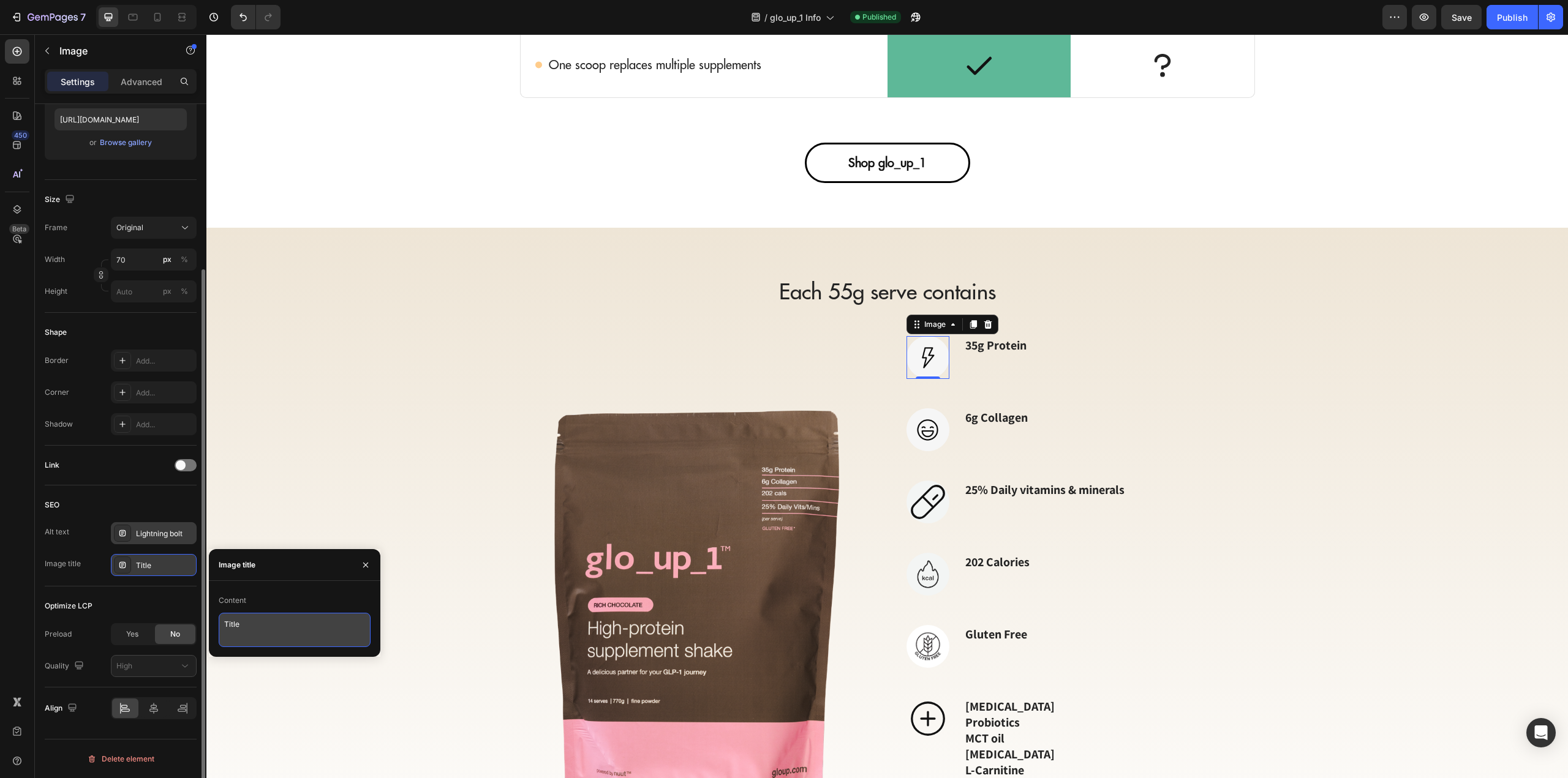
click at [275, 621] on textarea "Title" at bounding box center [295, 629] width 152 height 34
type textarea "Protein"
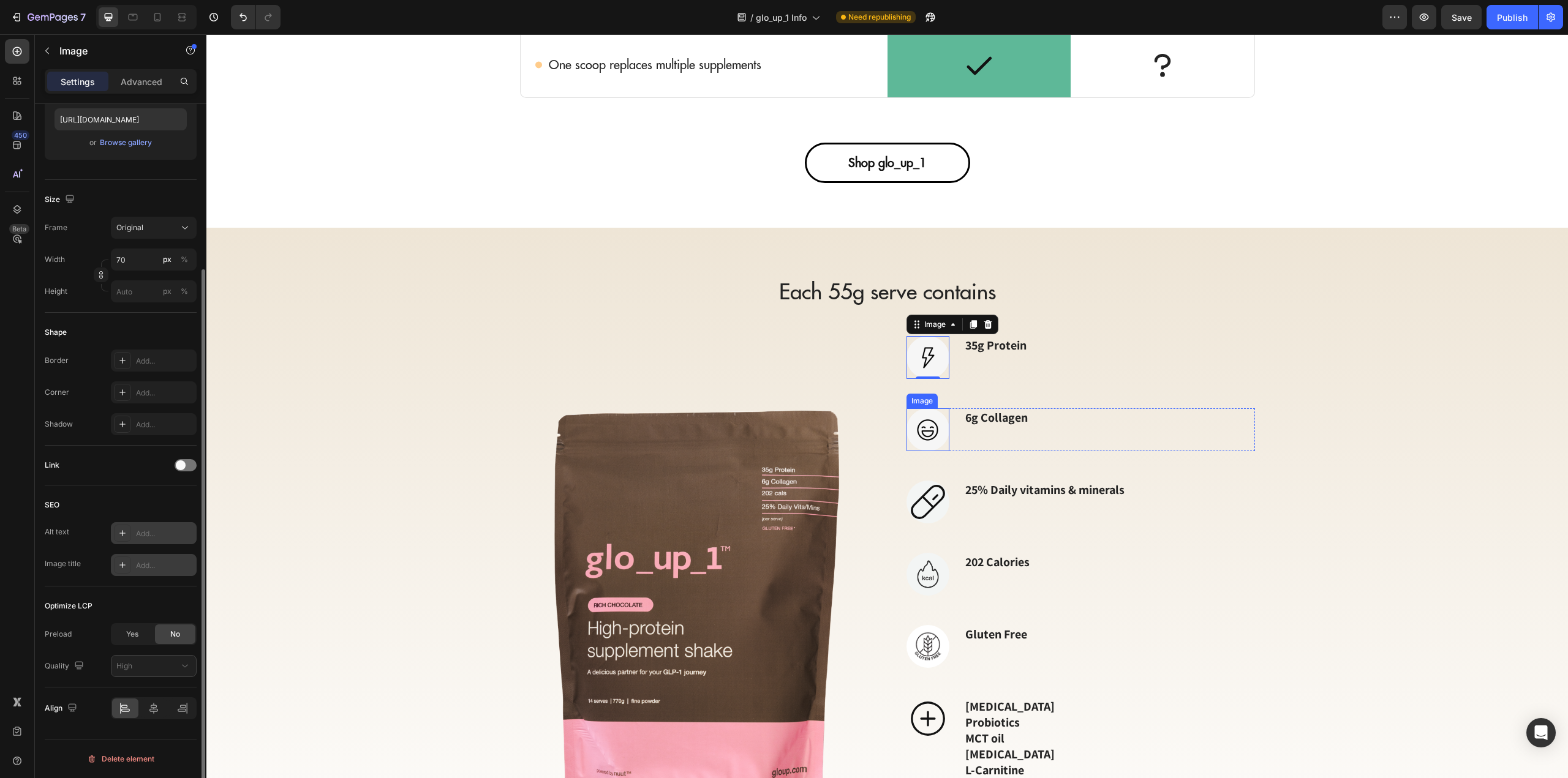
click at [923, 437] on img at bounding box center [928, 429] width 43 height 43
click at [157, 531] on div "Add..." at bounding box center [164, 533] width 58 height 11
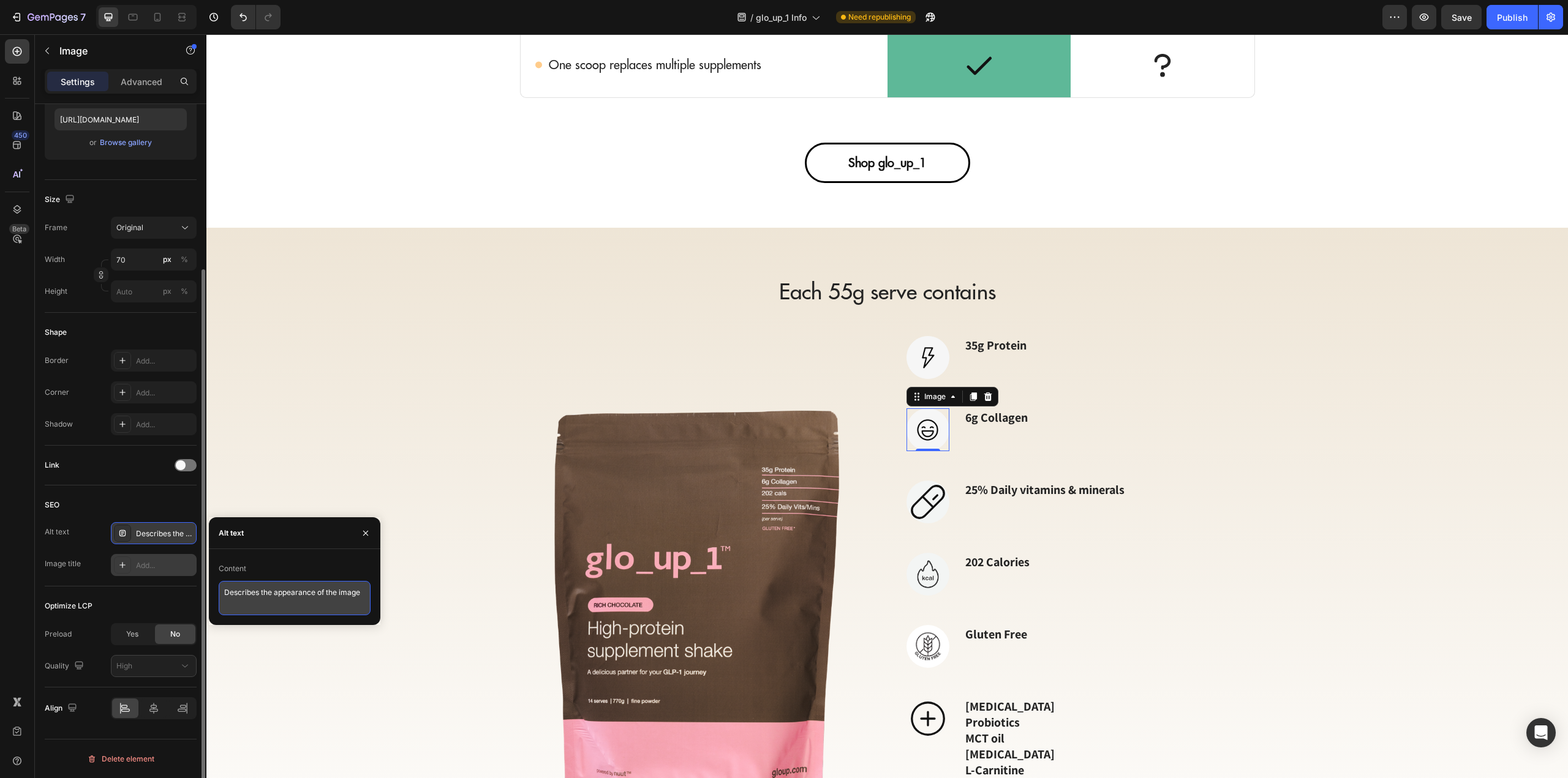
click at [296, 592] on textarea "Describes the appearance of the image" at bounding box center [295, 598] width 152 height 34
type textarea "Smiling face"
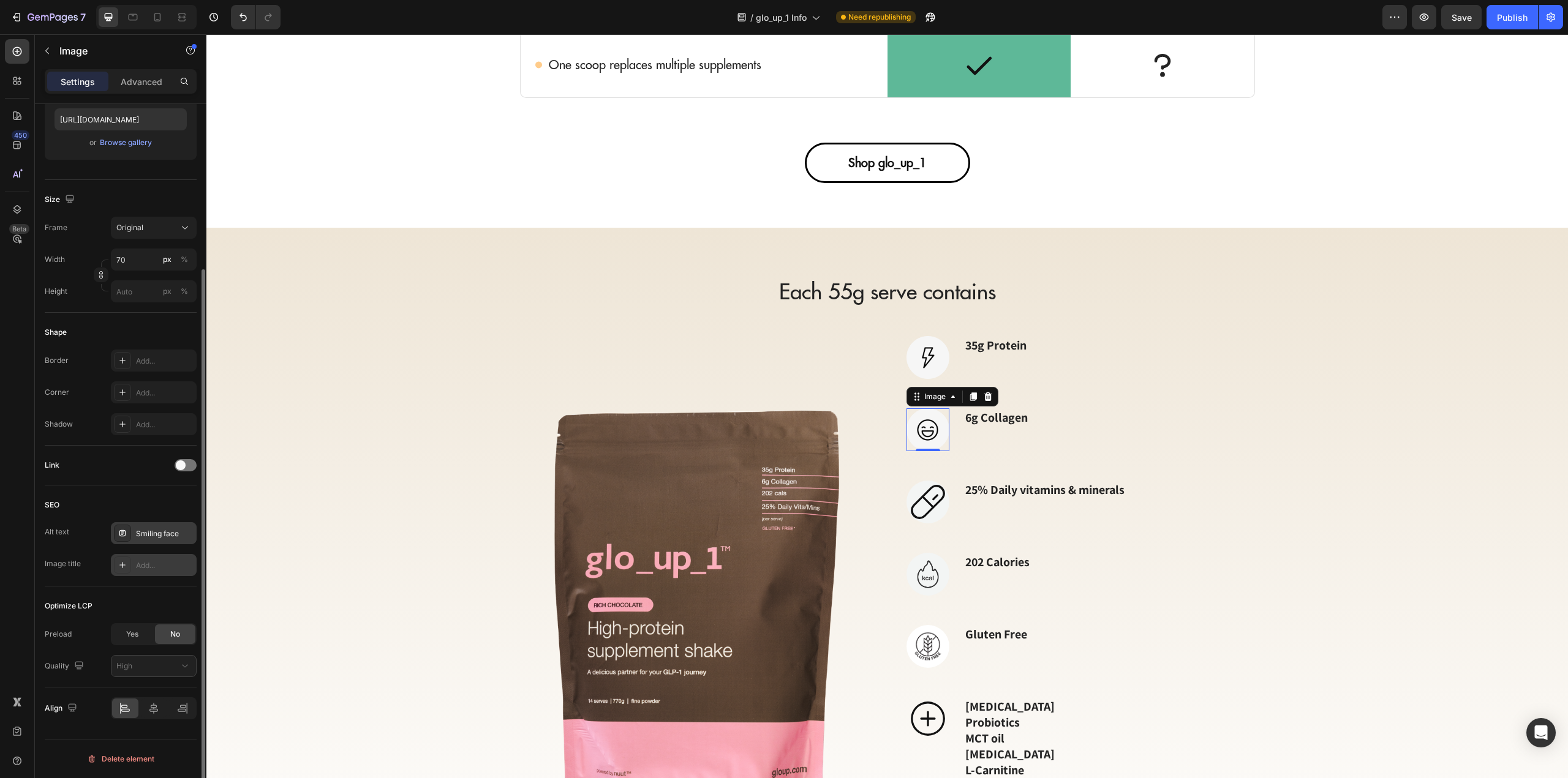
click at [161, 562] on div "Add..." at bounding box center [164, 565] width 58 height 11
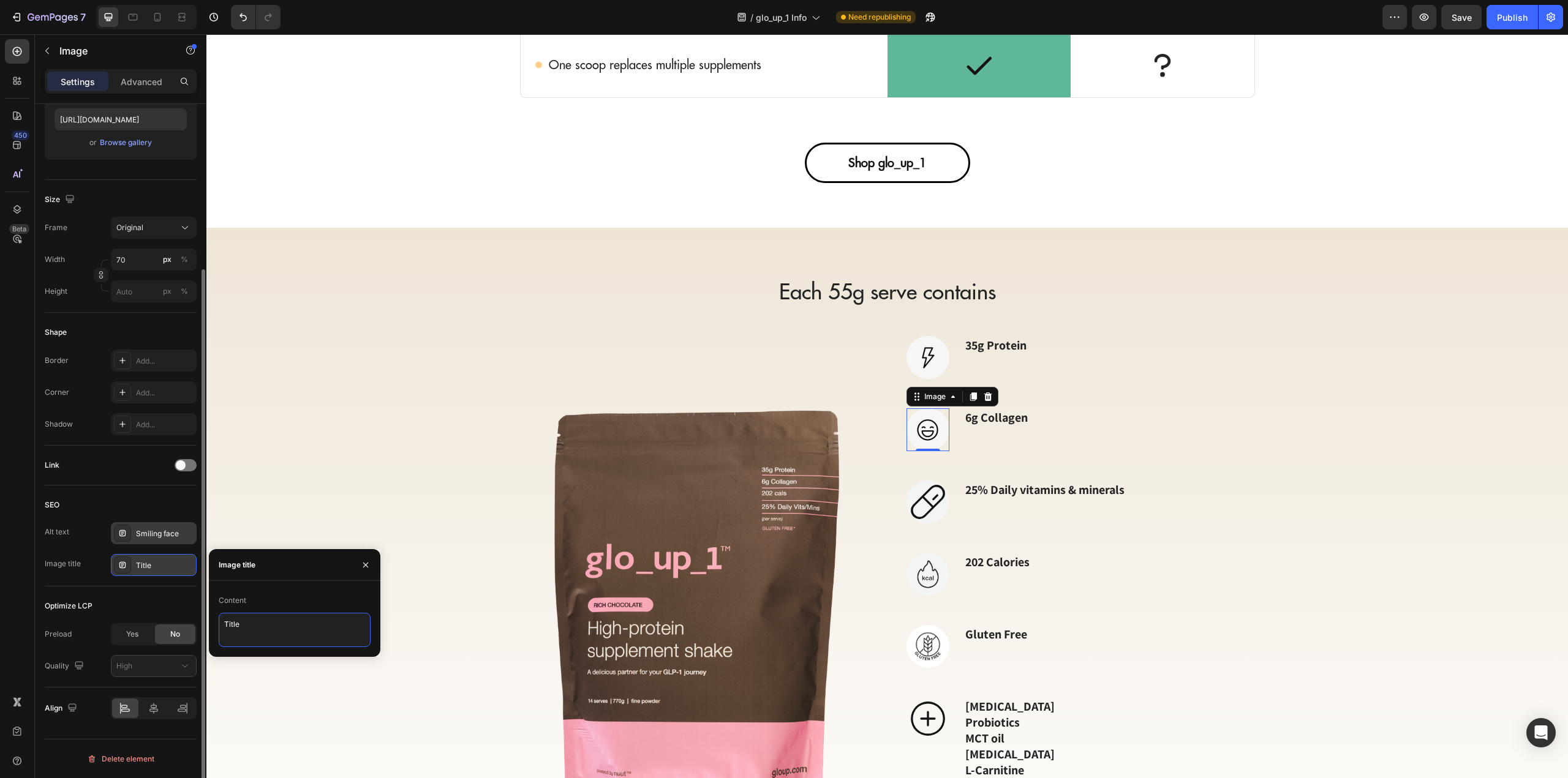
click at [261, 626] on textarea "Title" at bounding box center [295, 629] width 152 height 34
type textarea "Collagen"
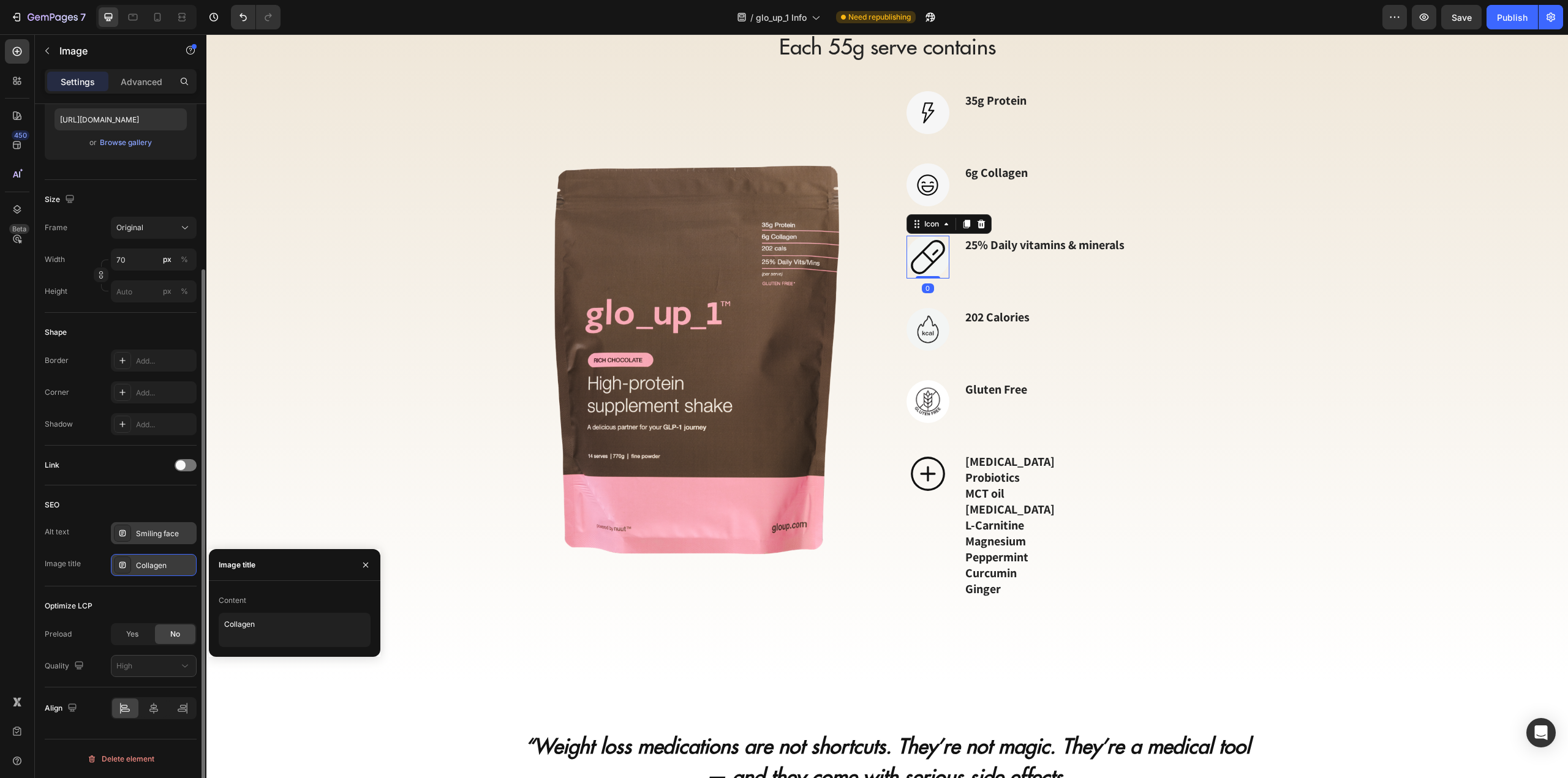
scroll to position [0, 0]
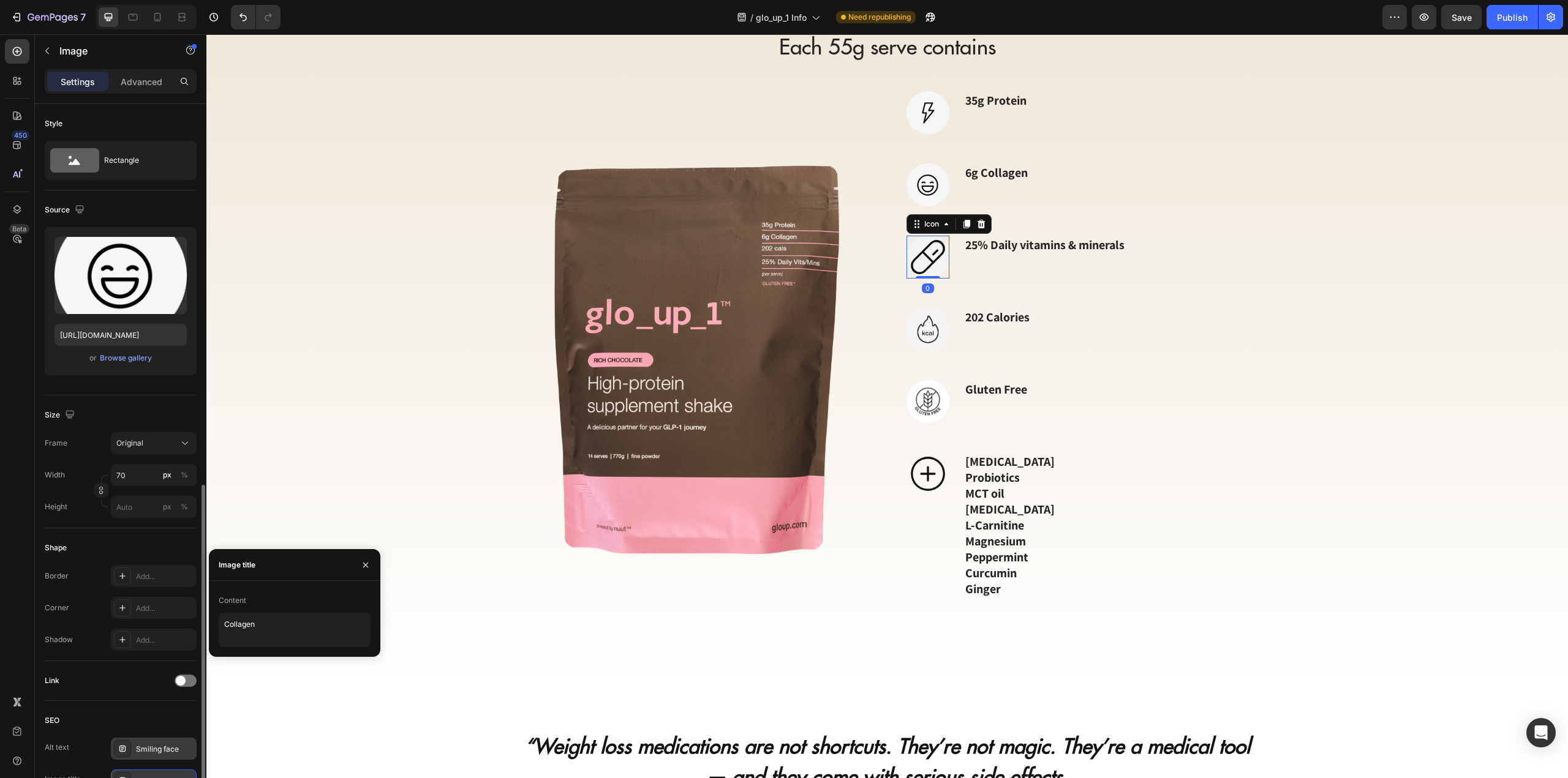
click at [923, 258] on icon at bounding box center [928, 257] width 34 height 34
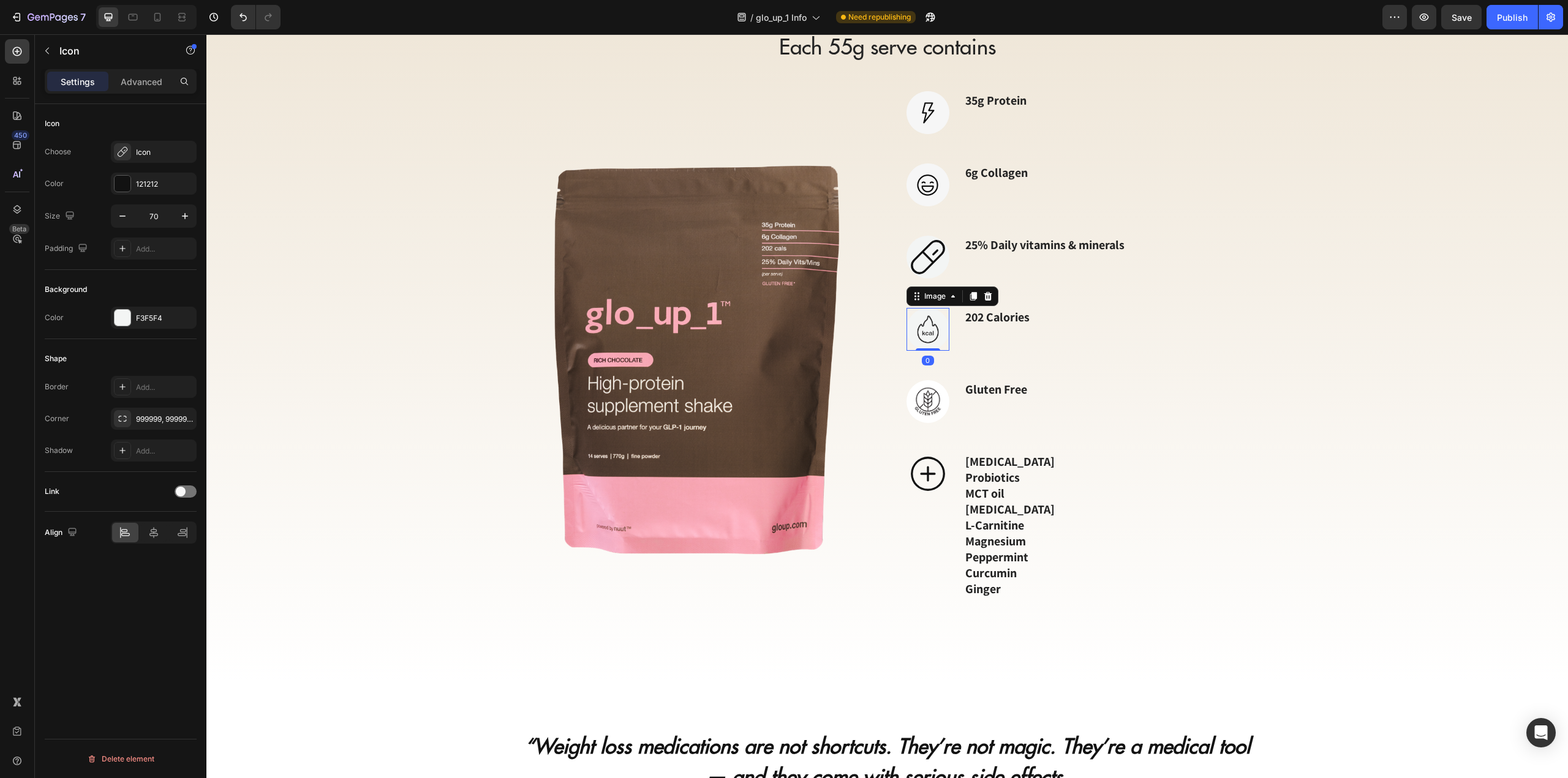
click at [928, 319] on img at bounding box center [928, 329] width 43 height 43
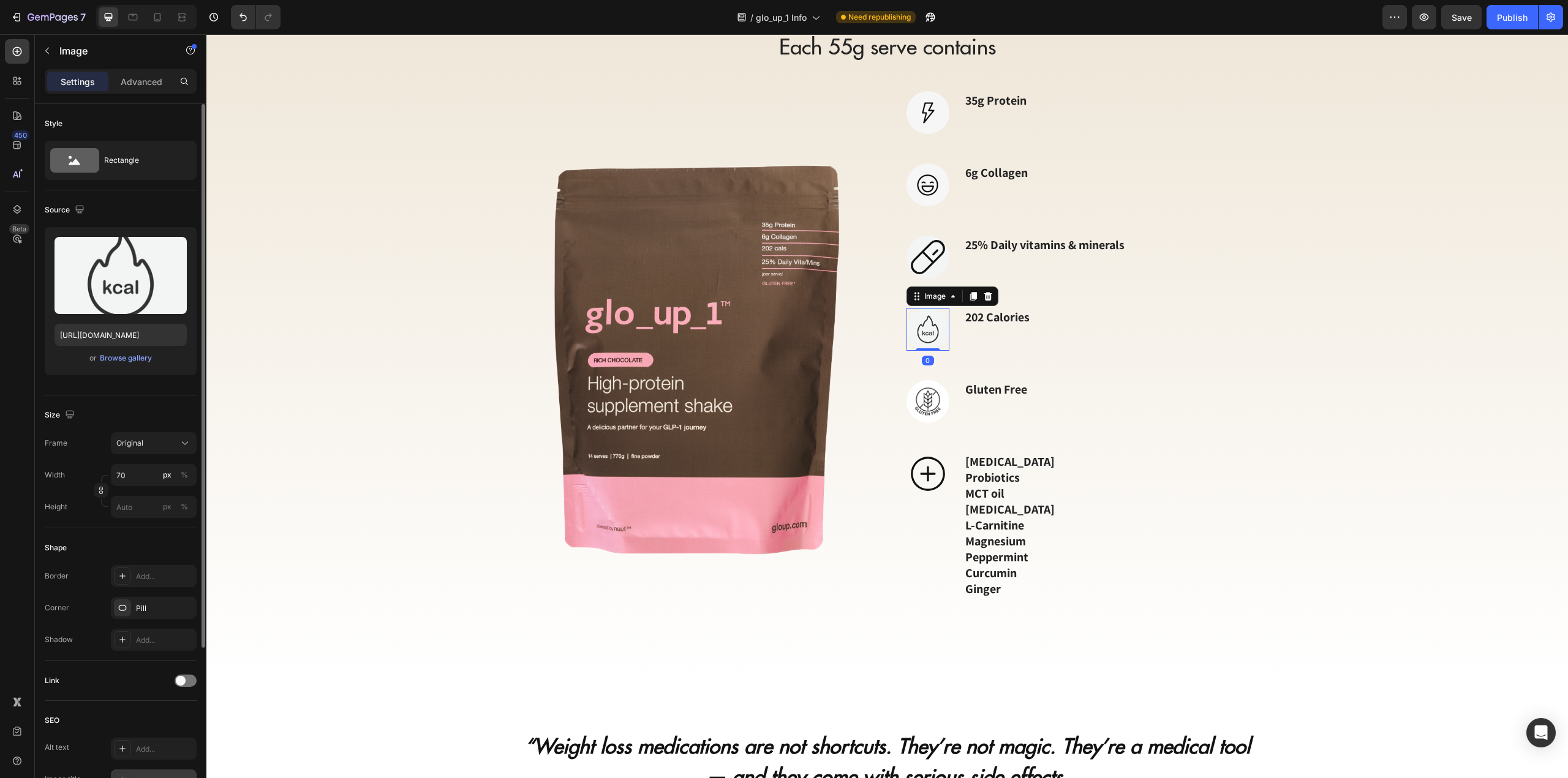
scroll to position [215, 0]
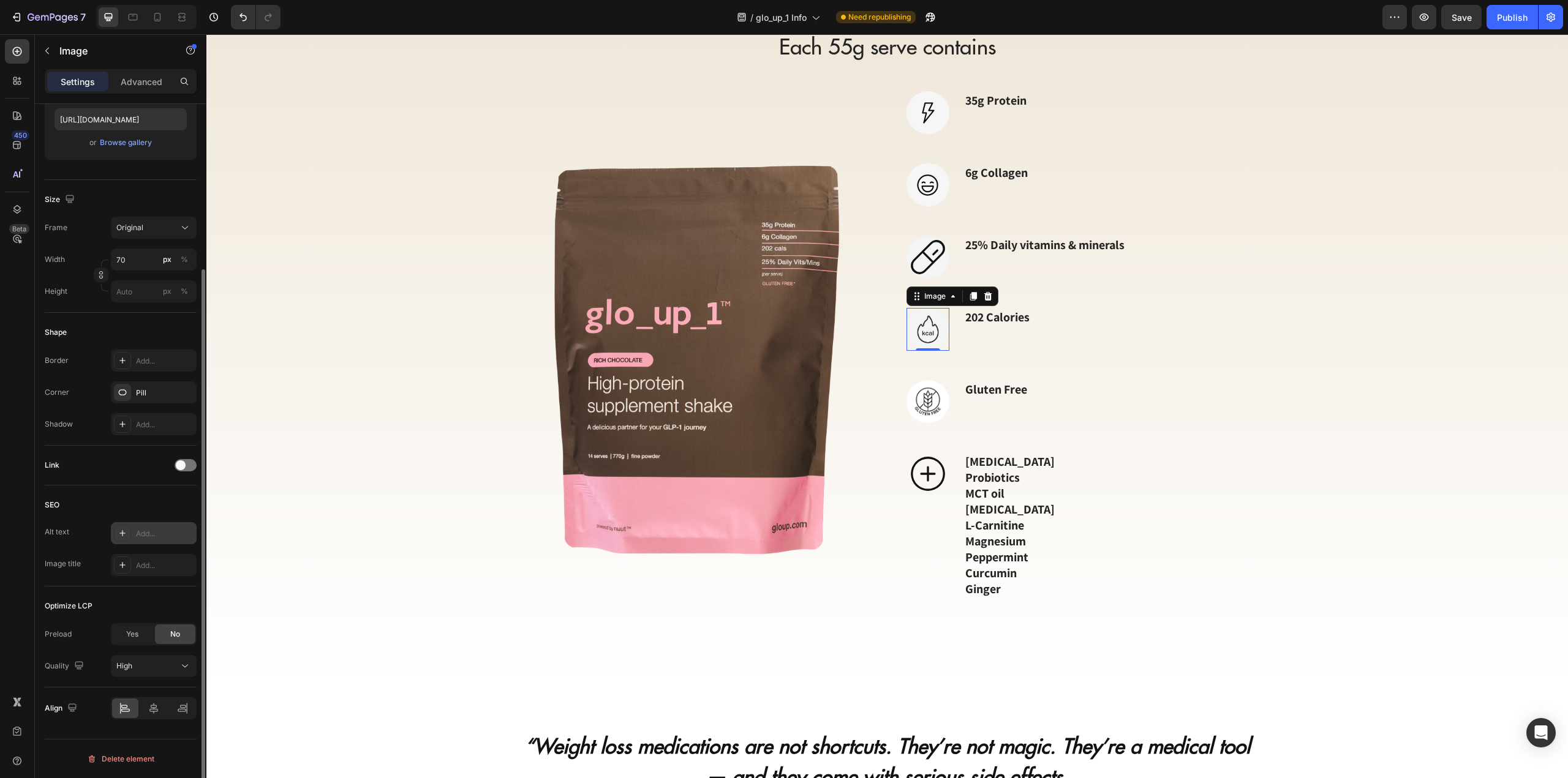
click at [160, 531] on div "Add..." at bounding box center [164, 533] width 58 height 11
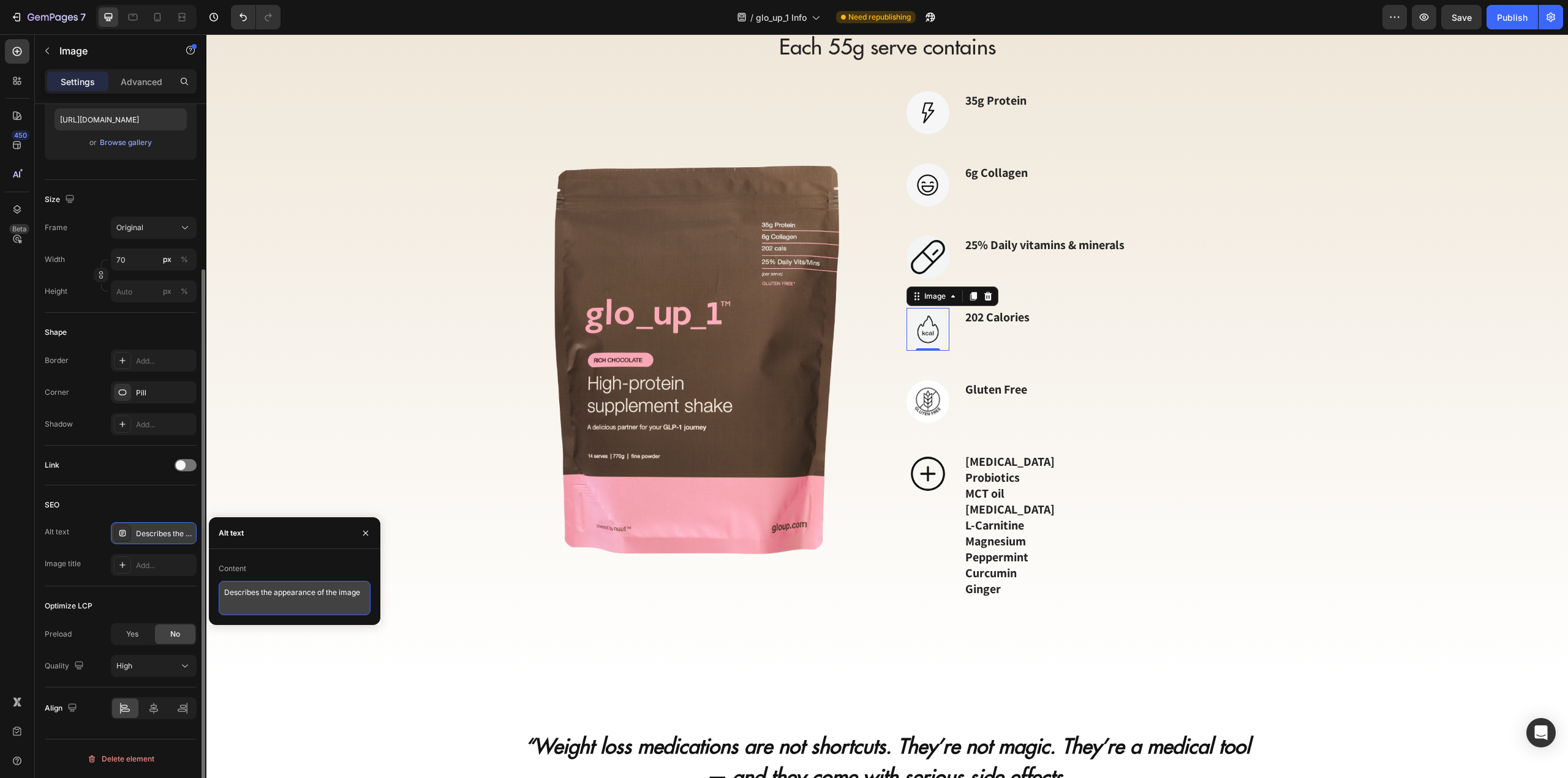
click at [296, 593] on textarea "Describes the appearance of the image" at bounding box center [295, 598] width 152 height 34
type textarea "Calories"
click at [149, 566] on div "Add..." at bounding box center [164, 565] width 58 height 11
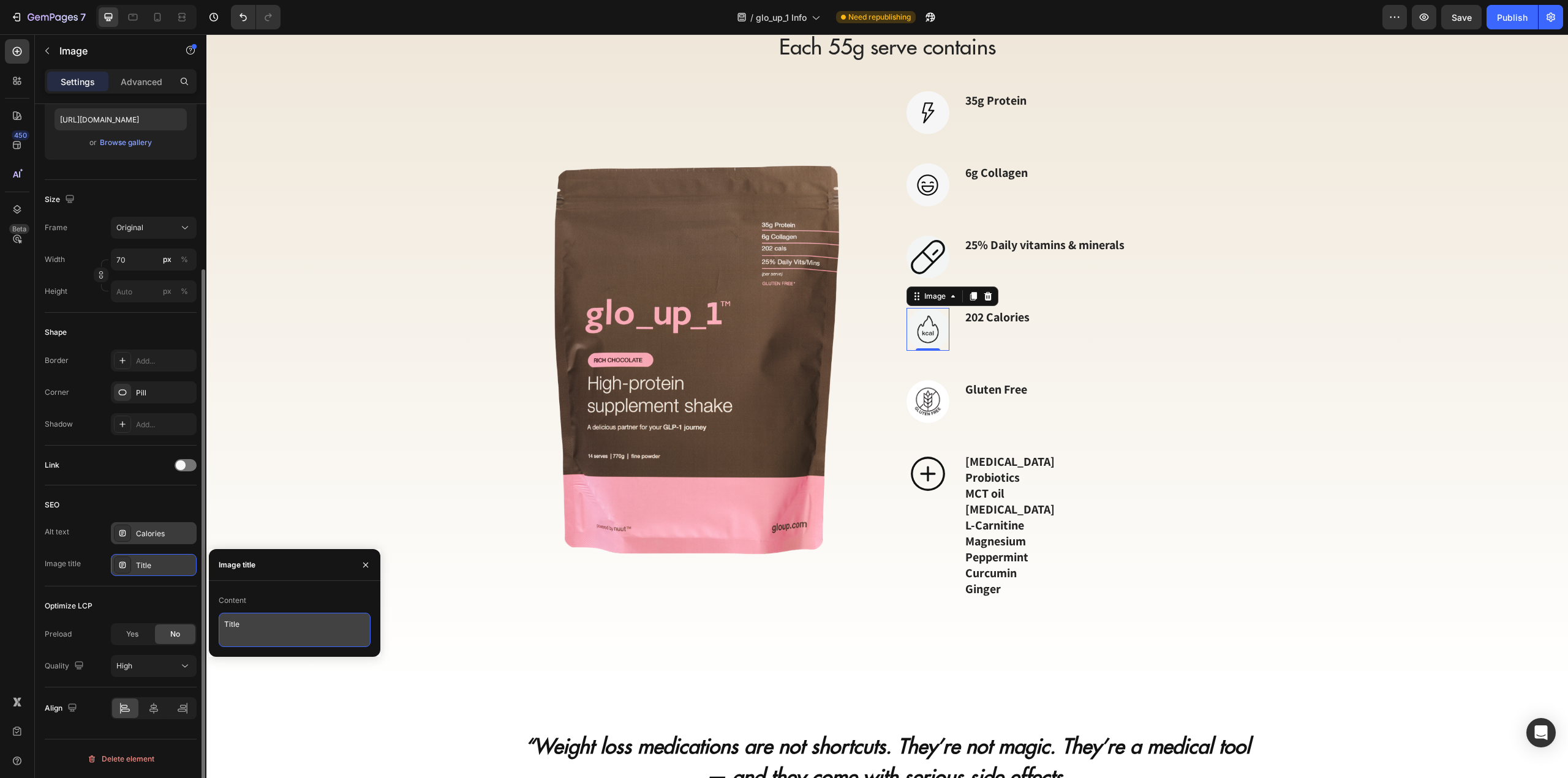
click at [268, 624] on textarea "Title" at bounding box center [295, 629] width 152 height 34
type textarea "Calories"
click at [913, 405] on img at bounding box center [928, 402] width 43 height 43
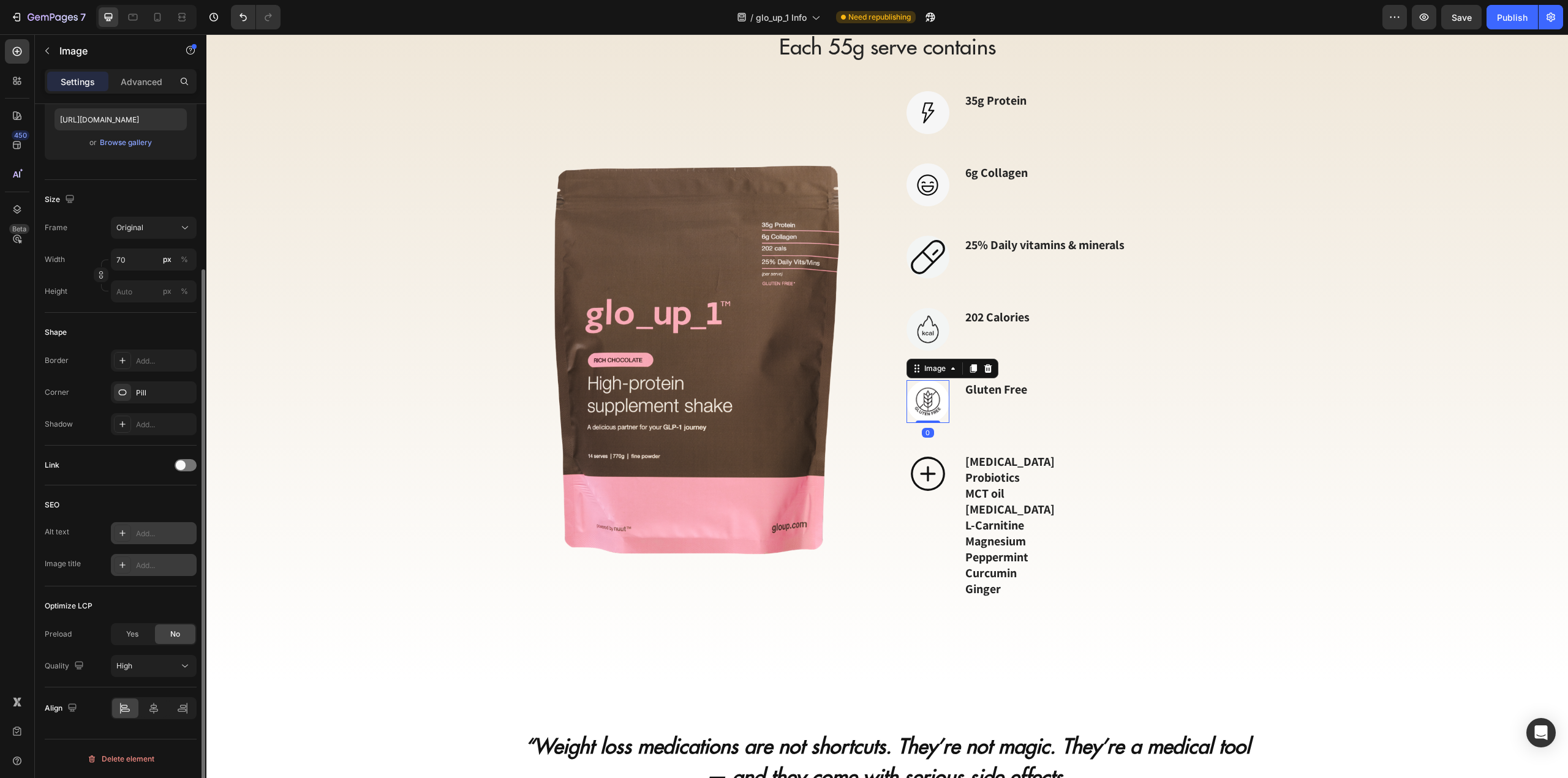
click at [158, 537] on div "Add..." at bounding box center [164, 533] width 58 height 11
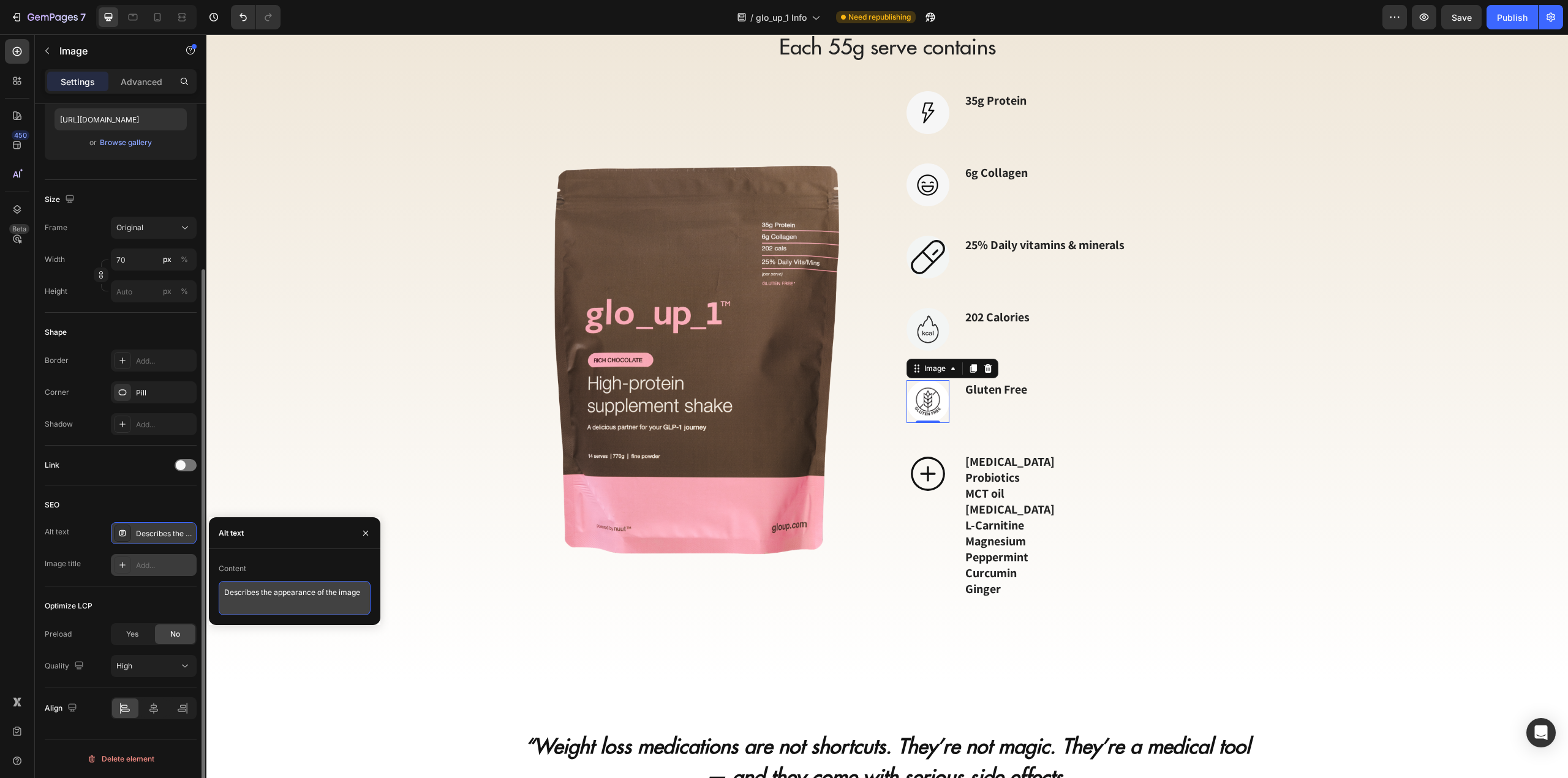
click at [346, 594] on textarea "Describes the appearance of the image" at bounding box center [295, 598] width 152 height 34
click at [291, 595] on textarea "Describes the appearance of the image" at bounding box center [295, 598] width 152 height 34
type textarea "Gluten free"
click at [160, 566] on div "Add..." at bounding box center [164, 565] width 58 height 11
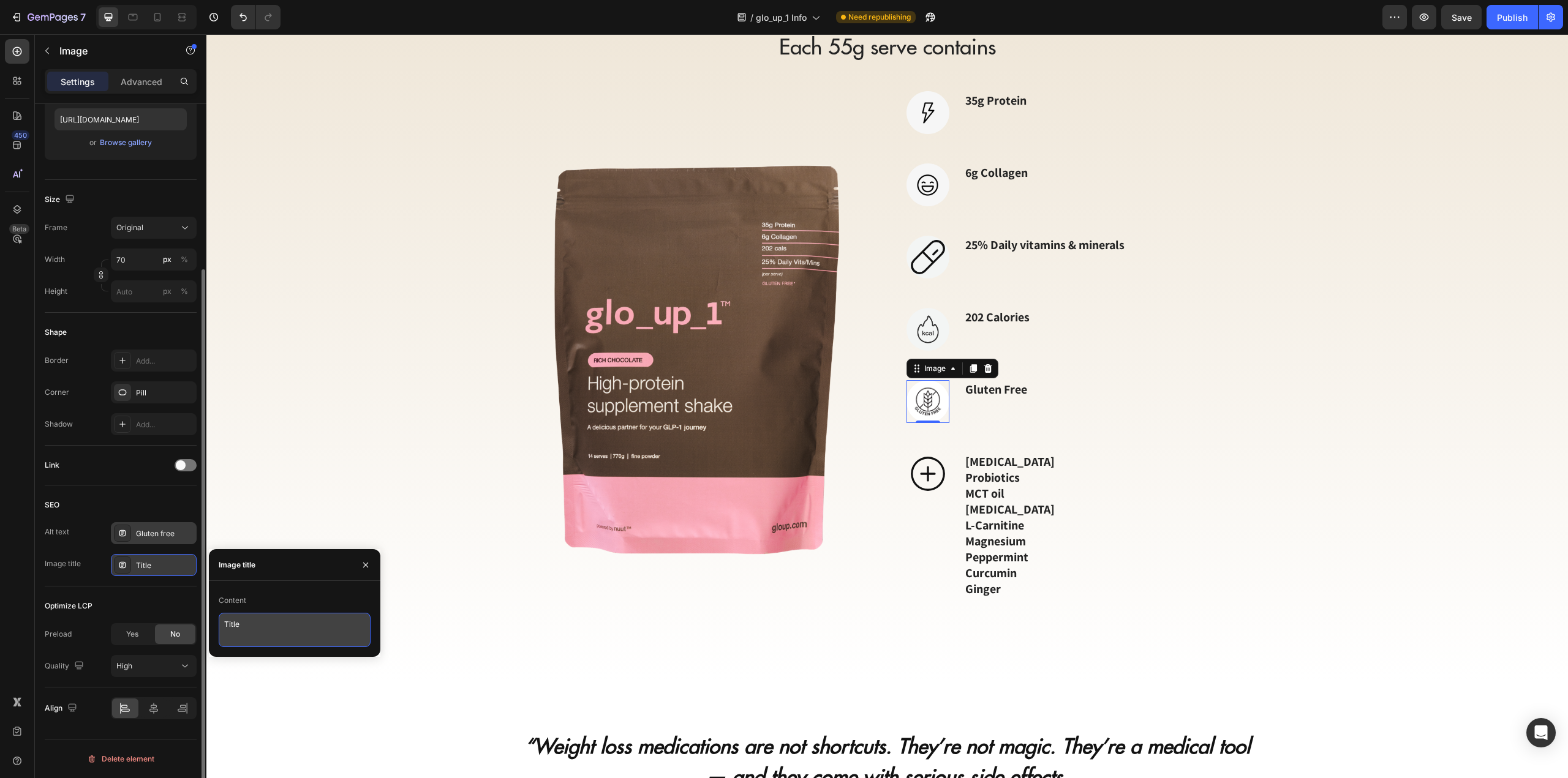
click at [296, 625] on textarea "Title" at bounding box center [295, 629] width 152 height 34
paste textarea "Gluten fre"
type textarea "Gluten free"
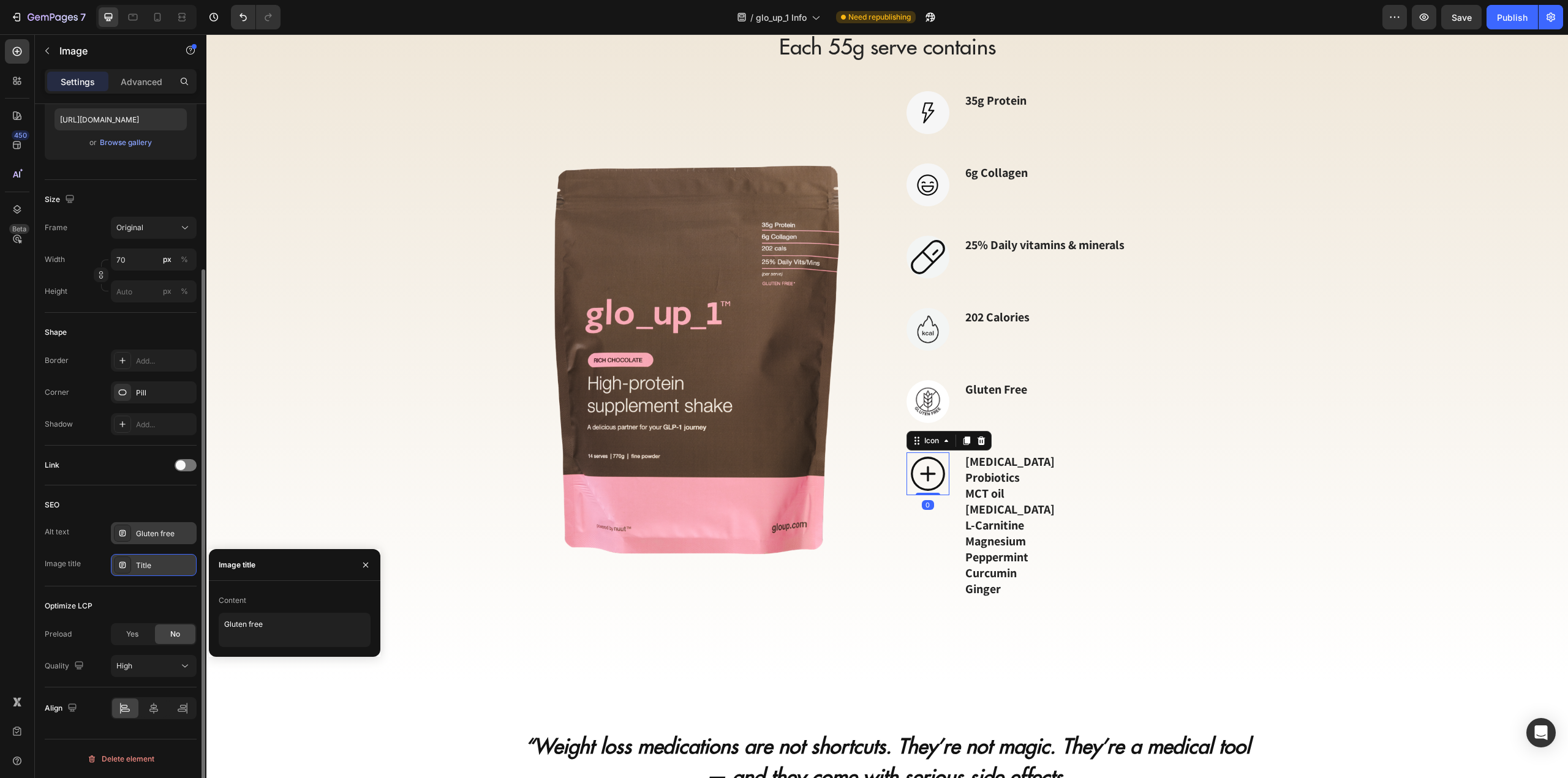
scroll to position [0, 0]
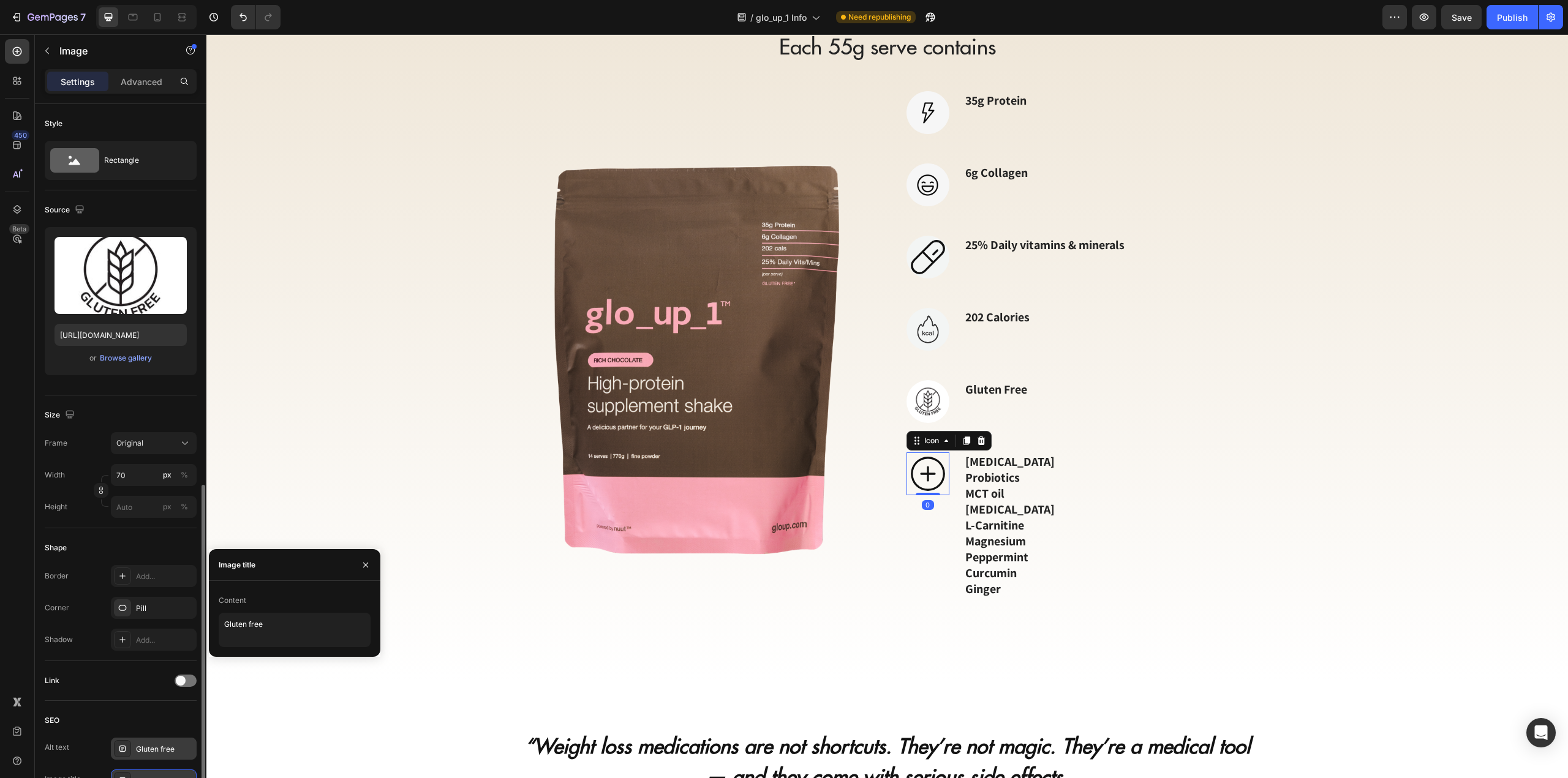
click at [923, 479] on icon at bounding box center [928, 474] width 34 height 34
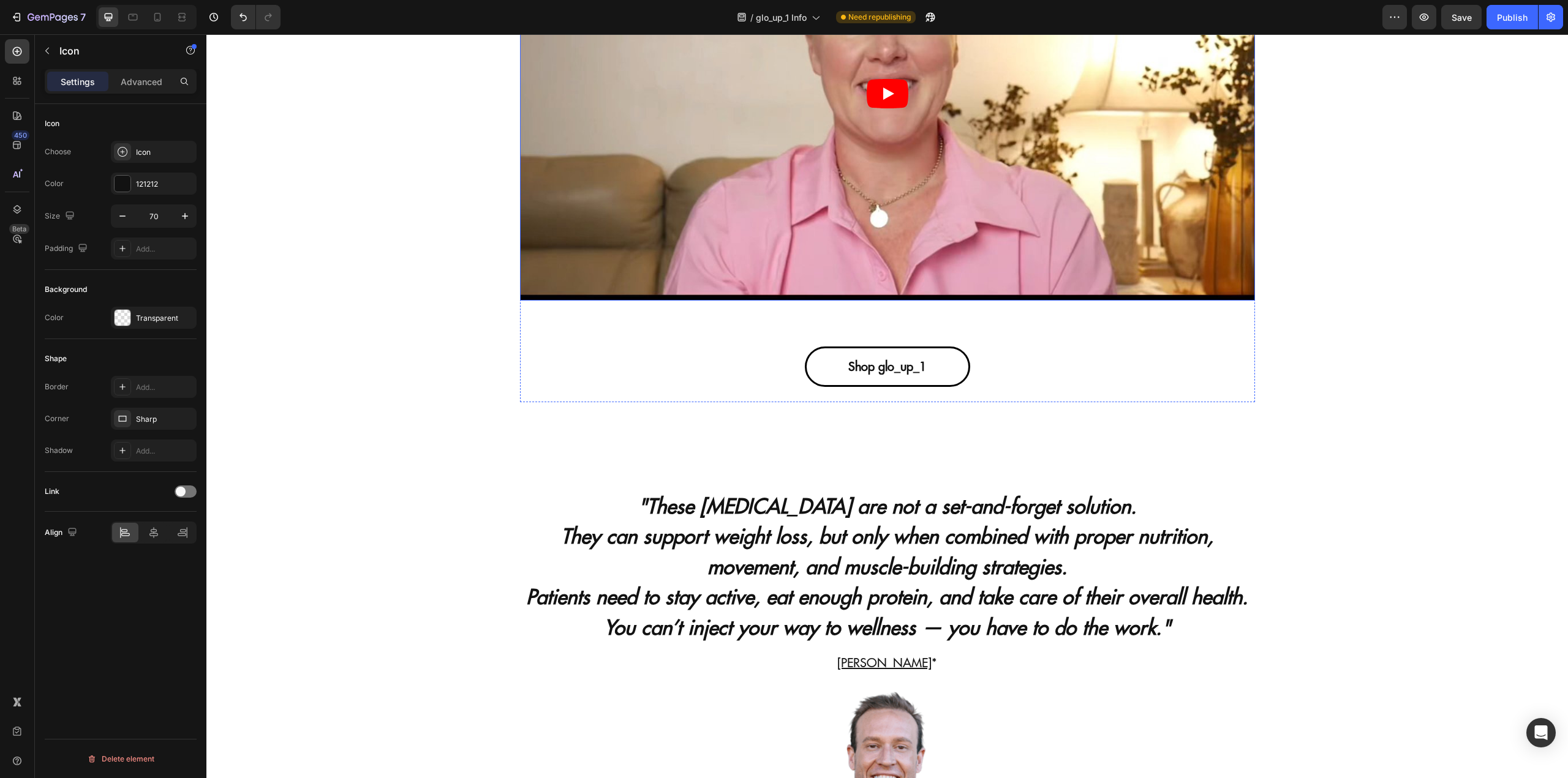
scroll to position [2939, 0]
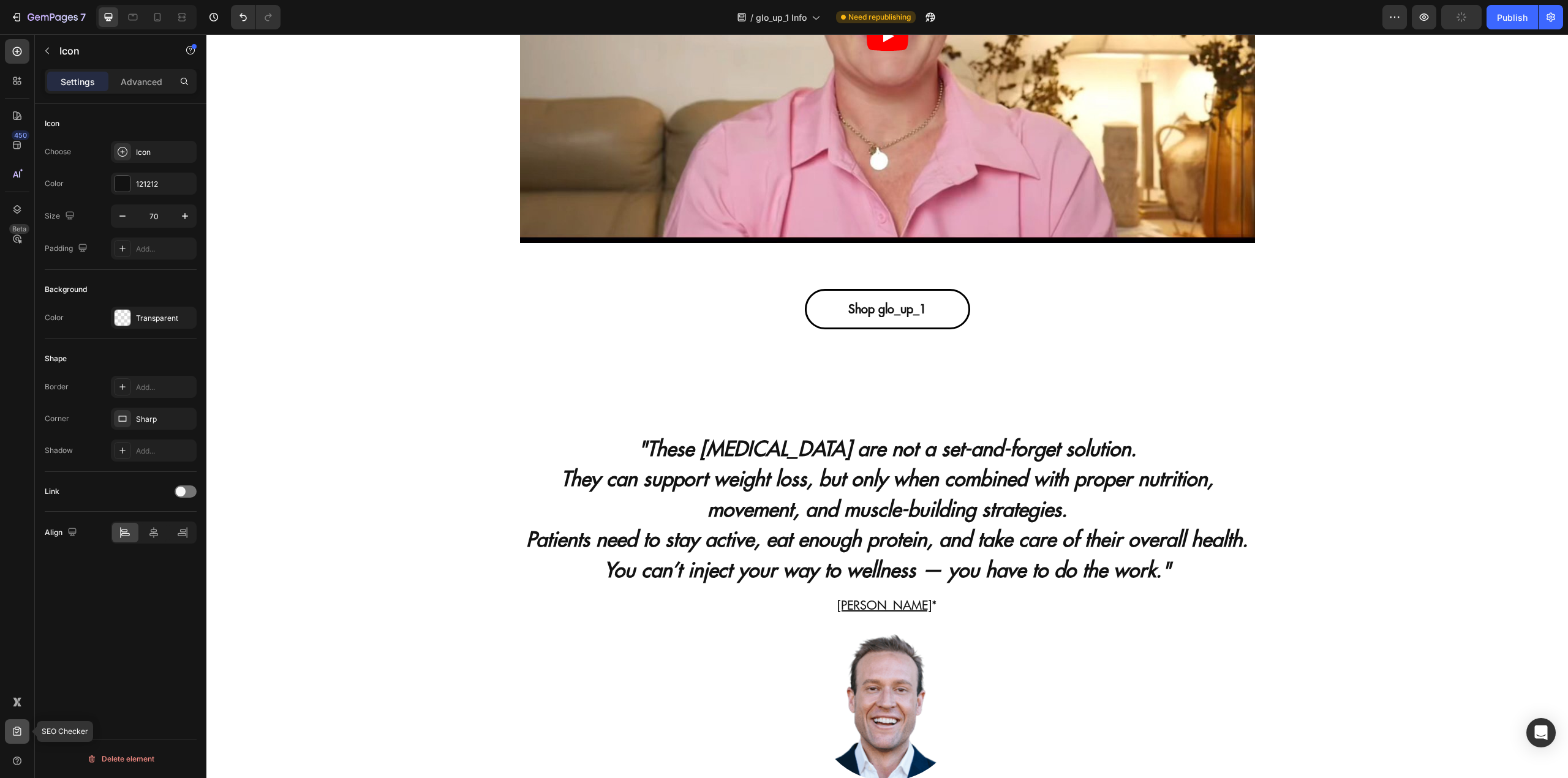
click at [10, 723] on div at bounding box center [17, 731] width 24 height 24
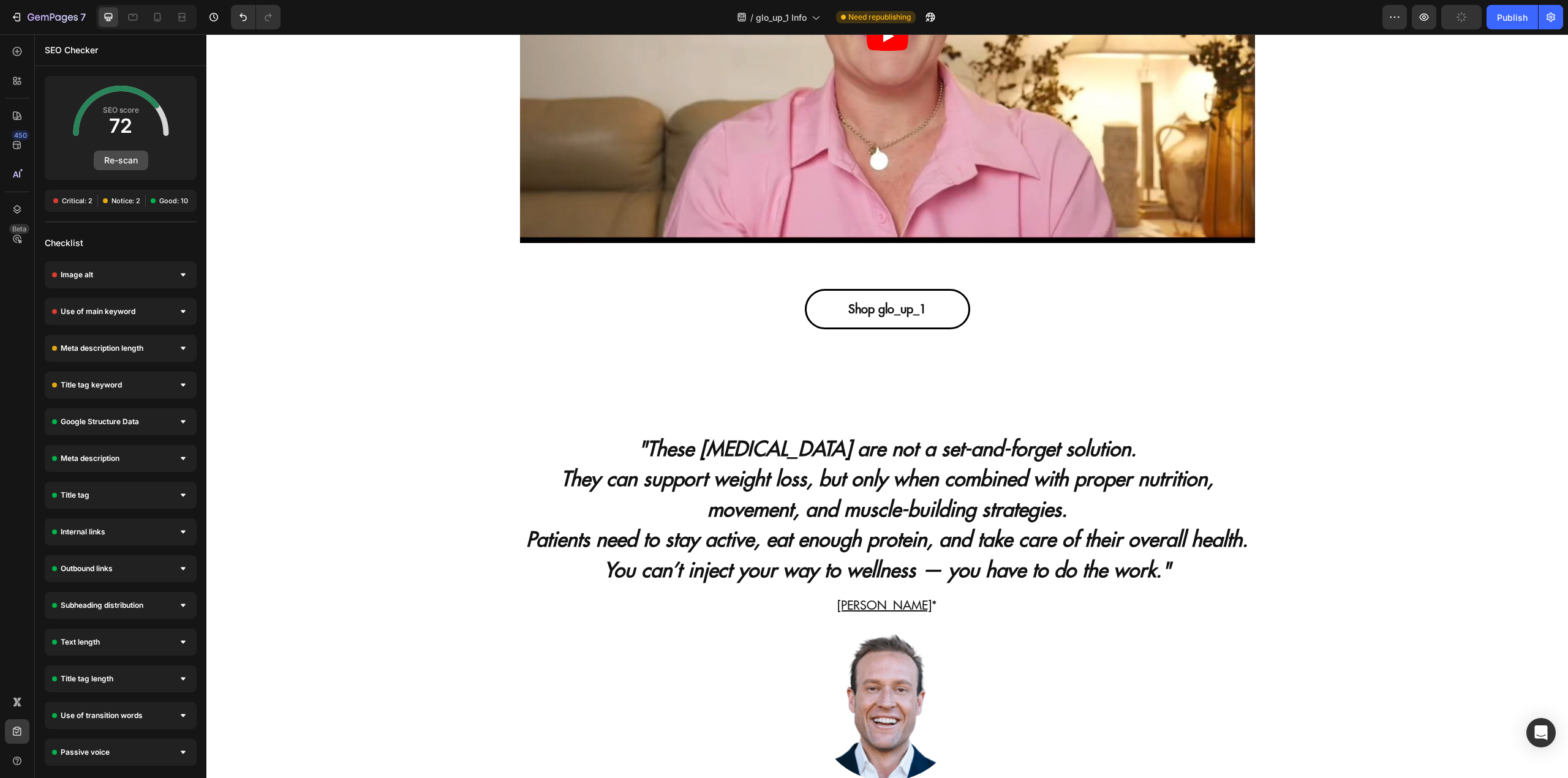
click at [124, 162] on button "Re-scan" at bounding box center [120, 159] width 54 height 19
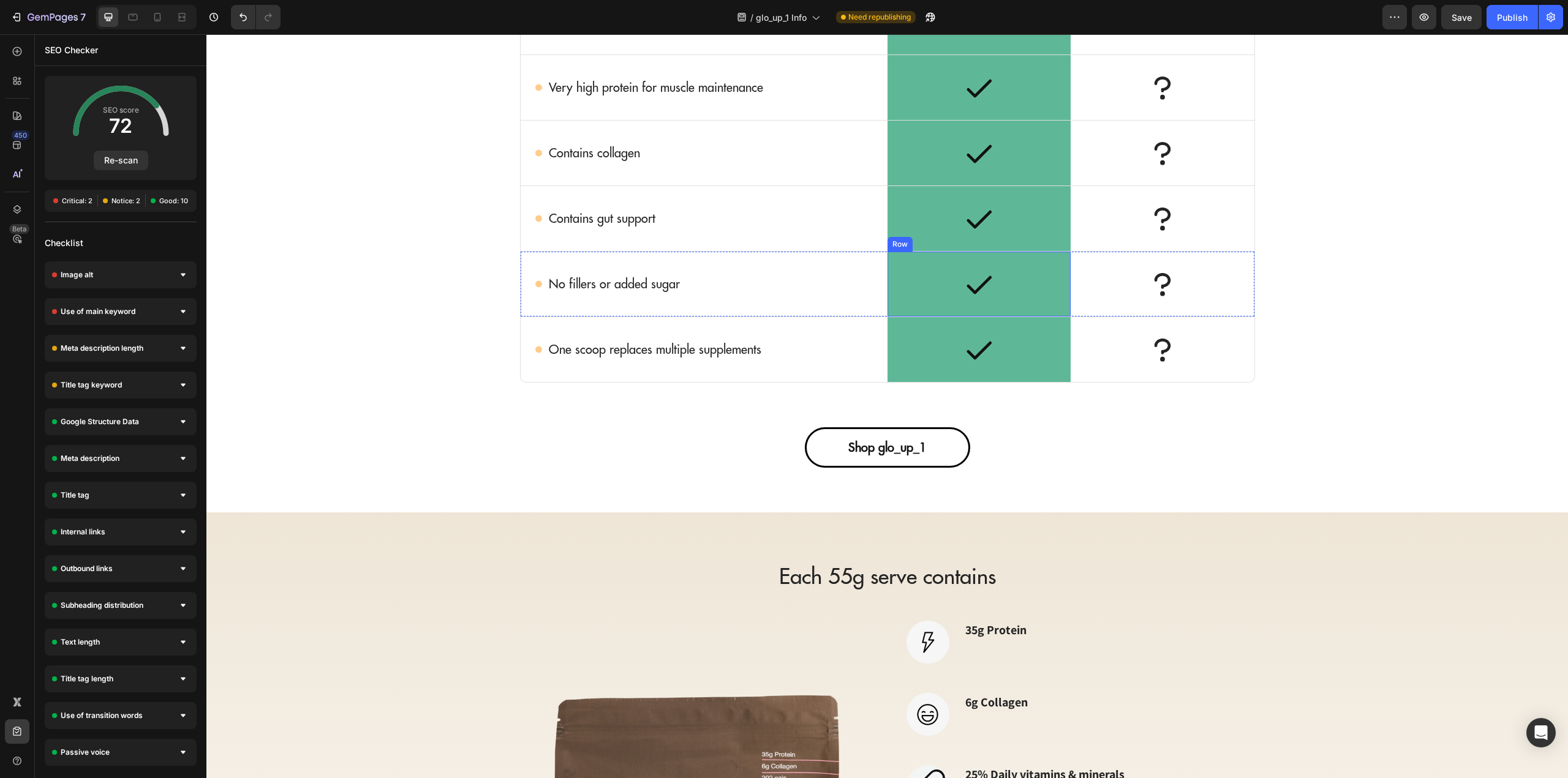
scroll to position [1001, 0]
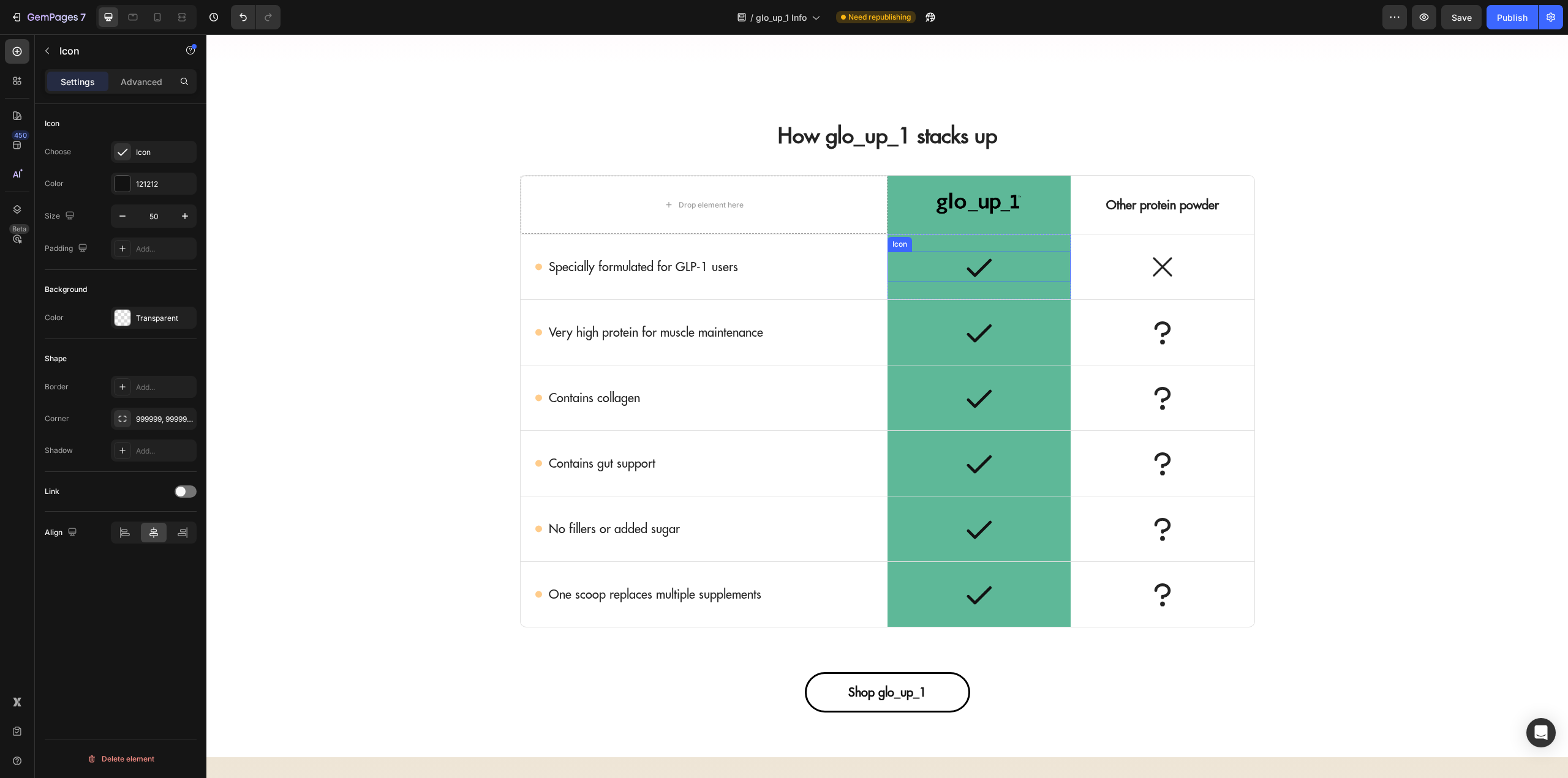
click at [975, 263] on icon at bounding box center [979, 267] width 31 height 31
click at [1167, 263] on icon at bounding box center [1162, 267] width 31 height 31
click at [1159, 330] on icon at bounding box center [1162, 332] width 31 height 31
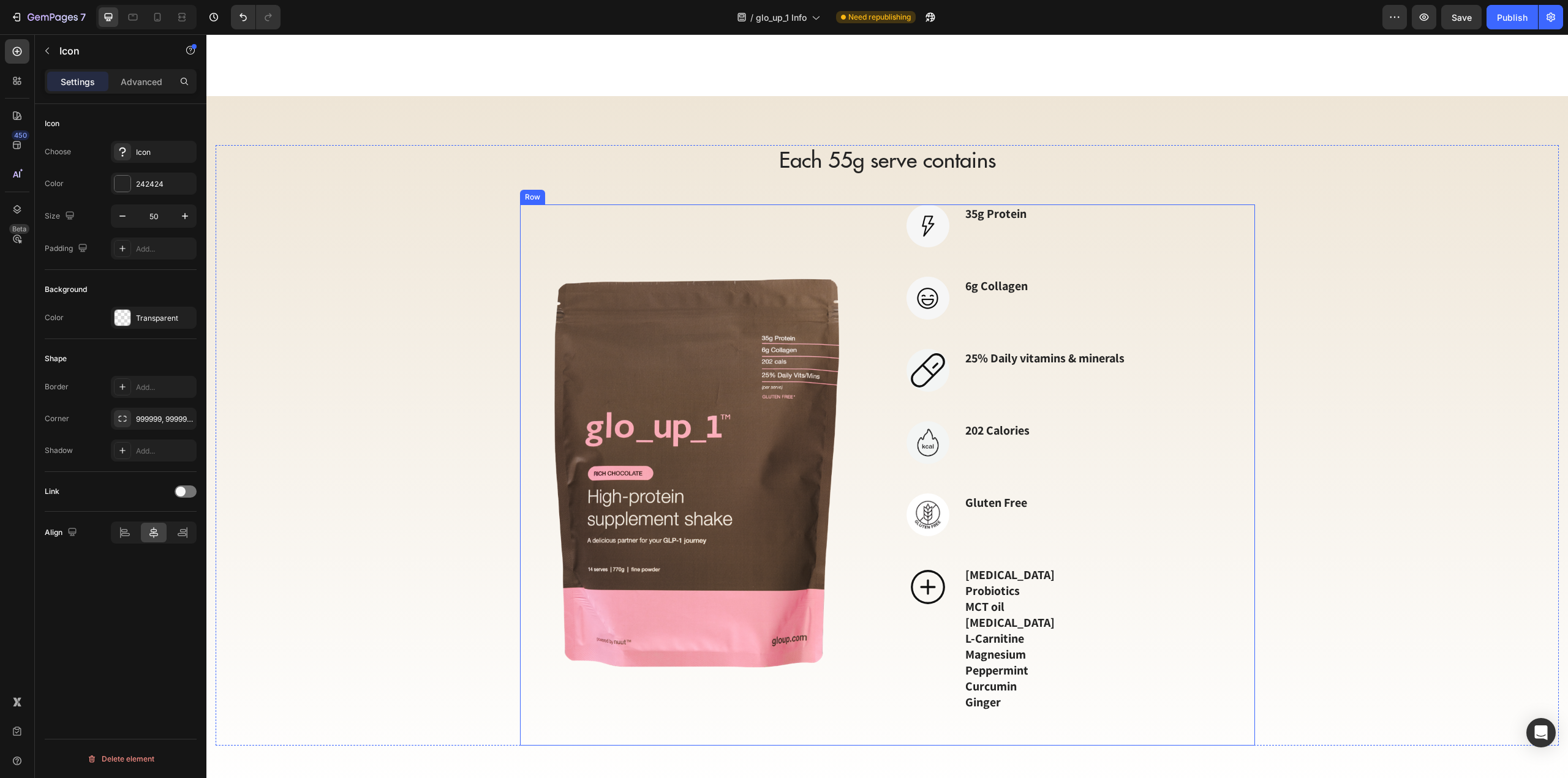
scroll to position [1736, 0]
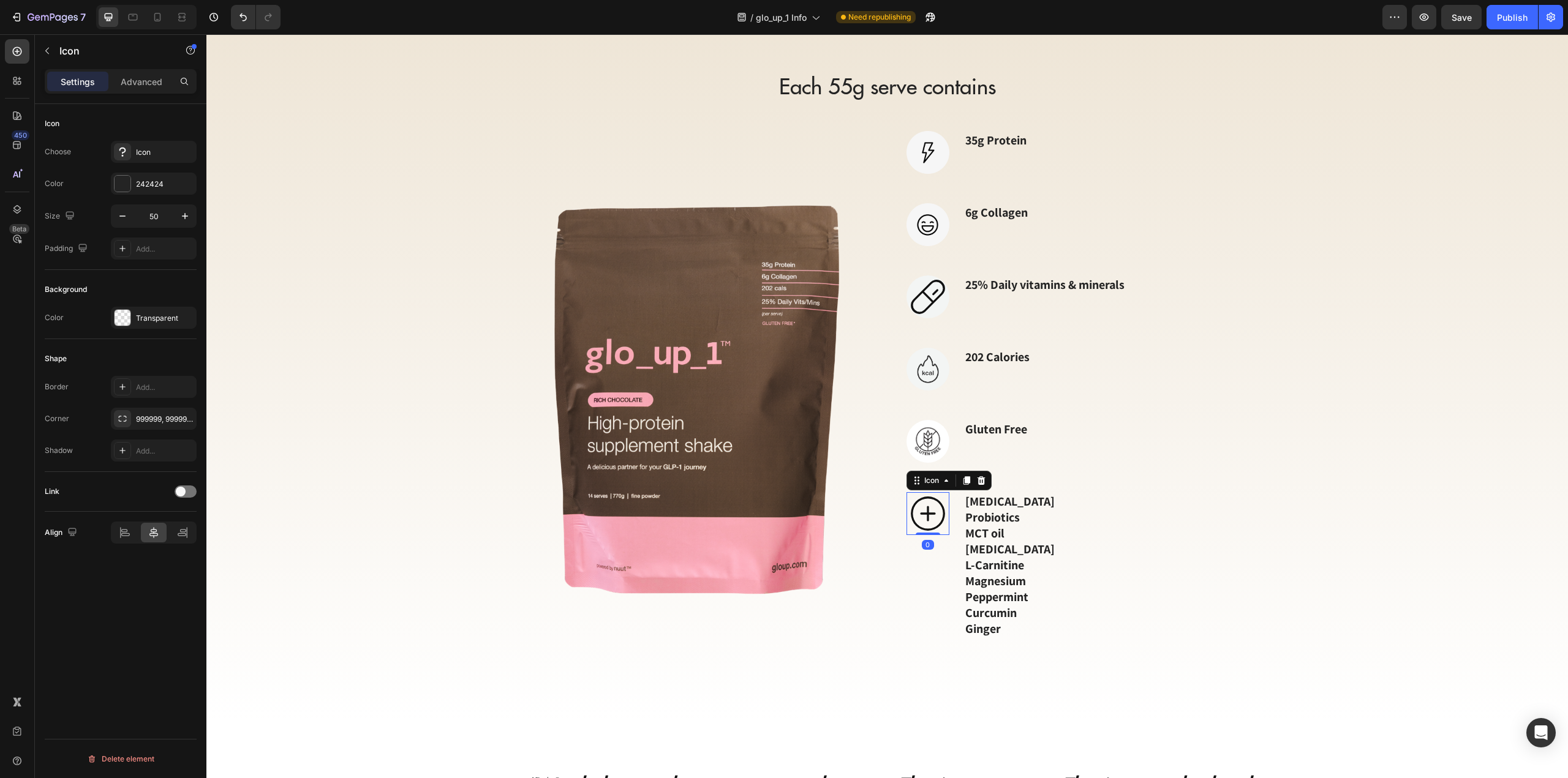
click at [928, 521] on icon at bounding box center [928, 513] width 43 height 43
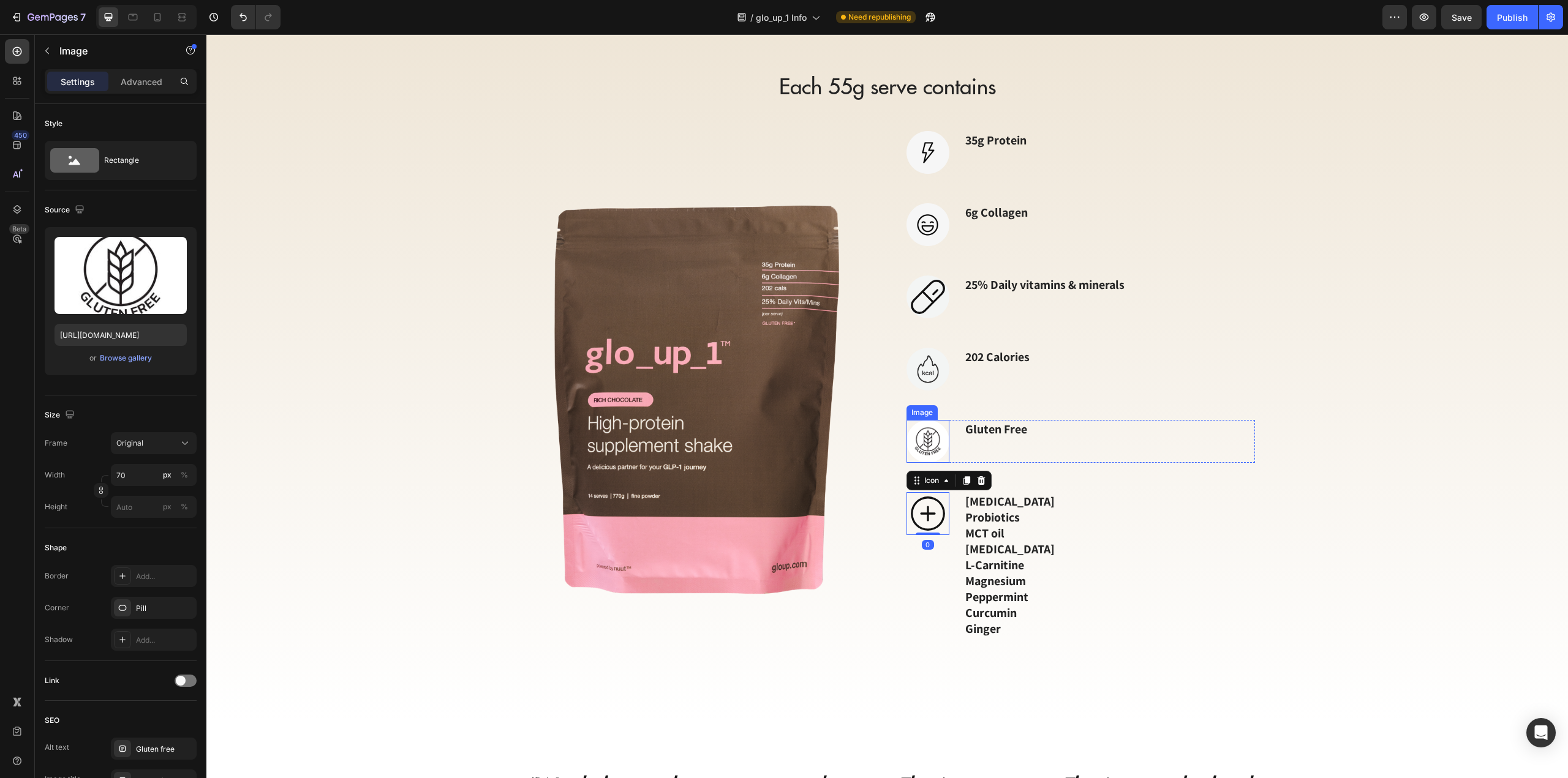
click at [918, 436] on img at bounding box center [928, 441] width 43 height 43
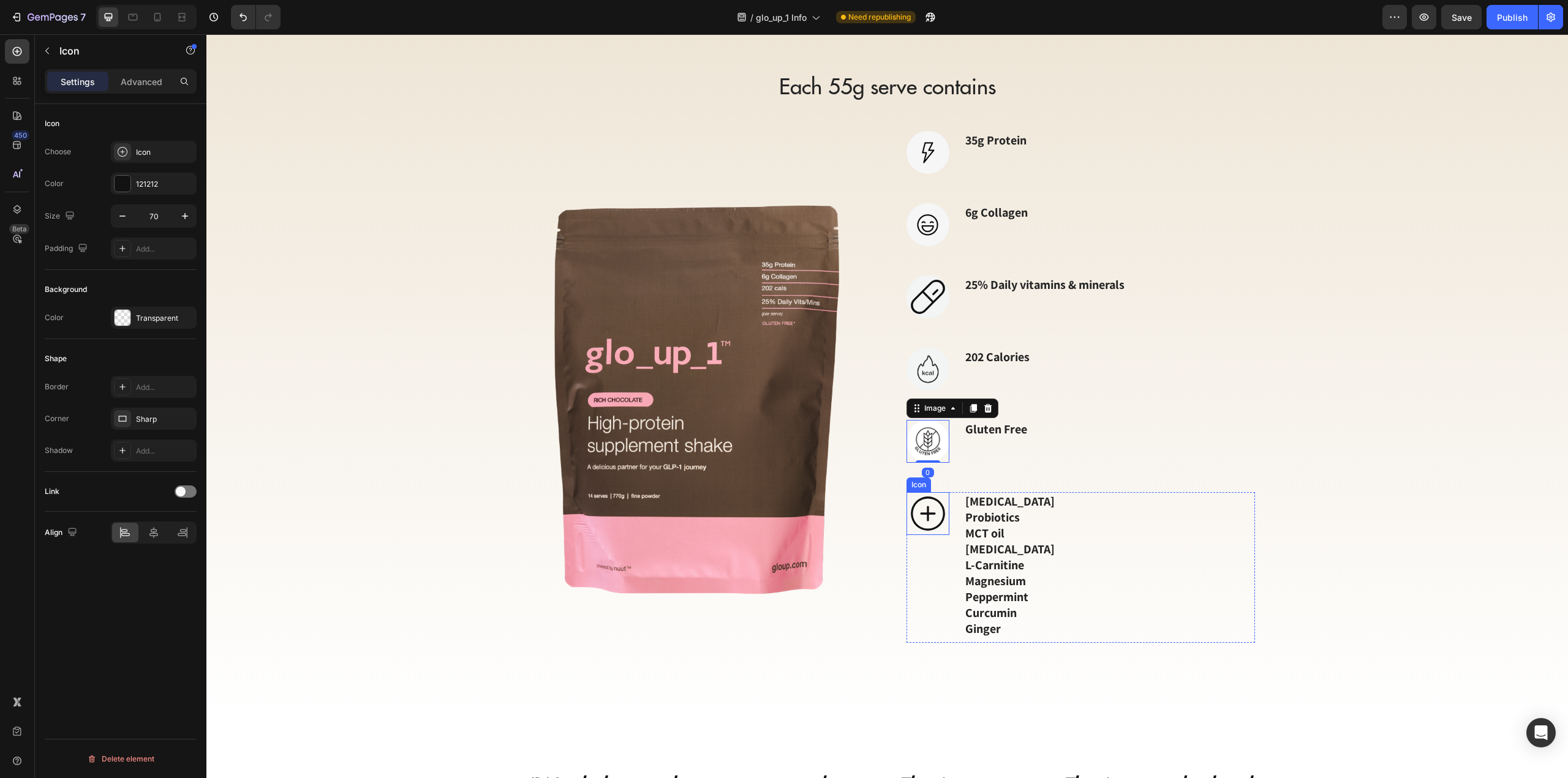
click at [921, 519] on icon at bounding box center [928, 513] width 43 height 43
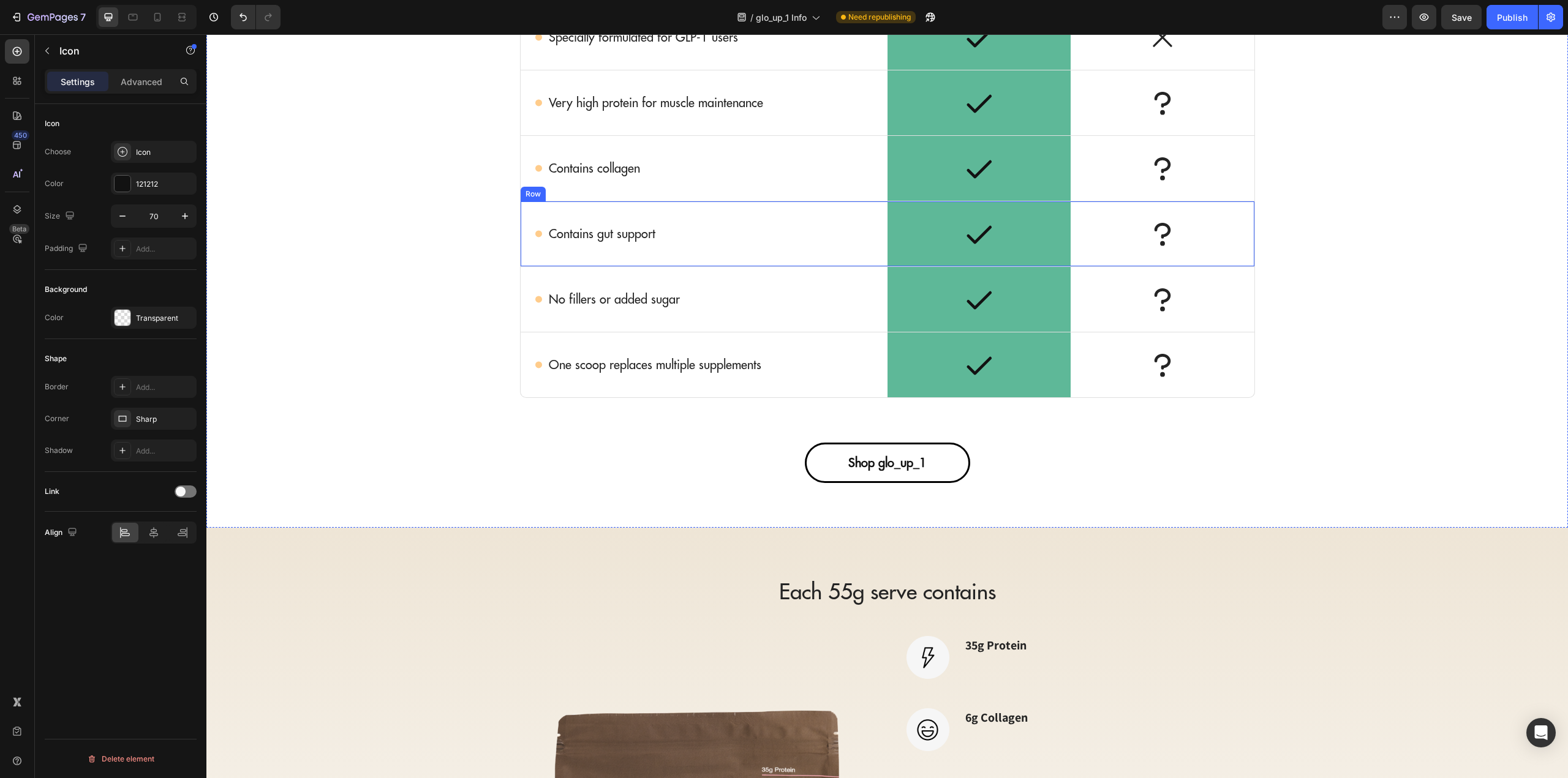
scroll to position [1185, 0]
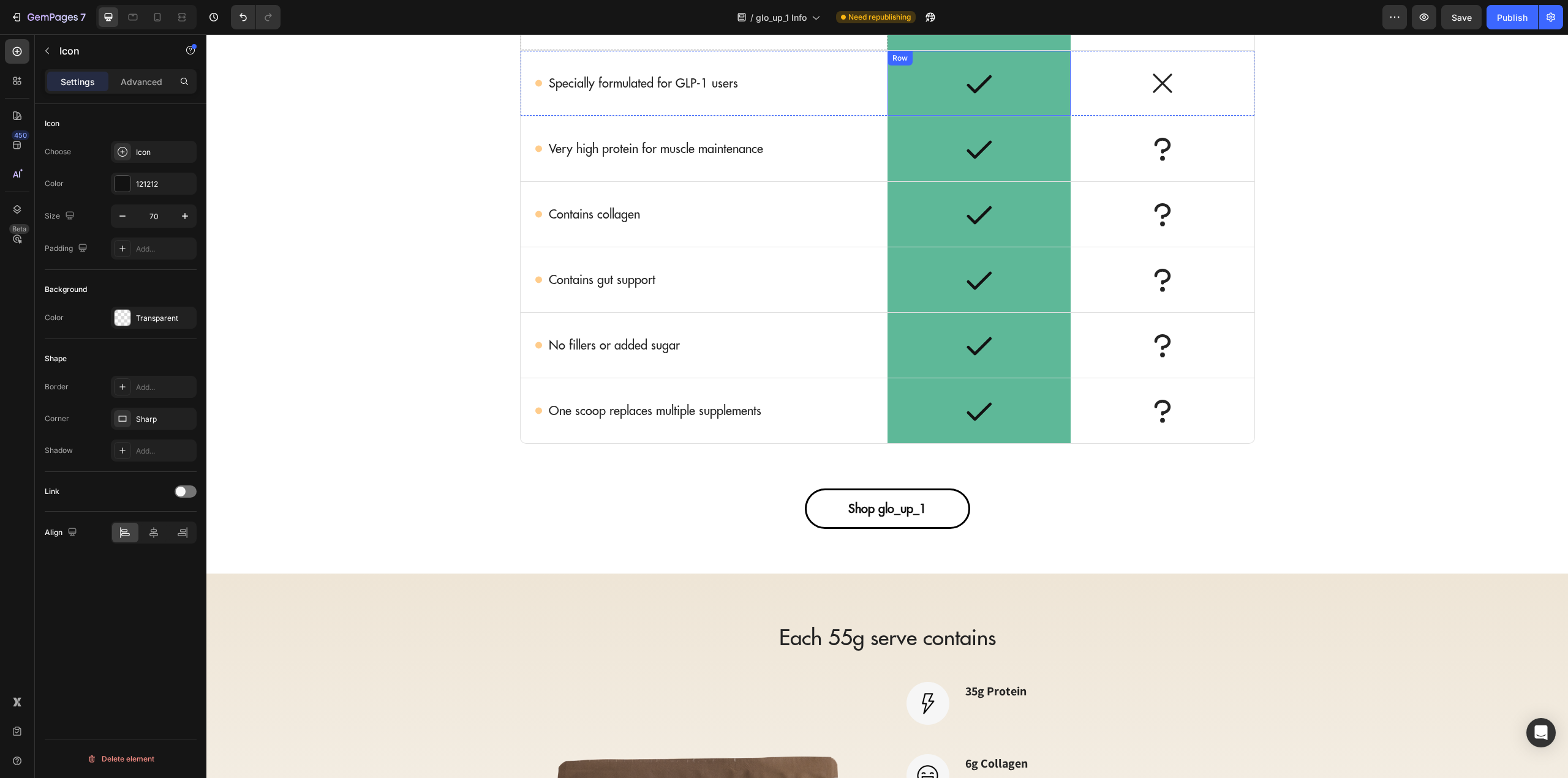
click at [973, 88] on icon at bounding box center [979, 83] width 31 height 31
click at [1148, 86] on icon at bounding box center [1162, 83] width 31 height 31
click at [1151, 152] on icon at bounding box center [1162, 149] width 31 height 31
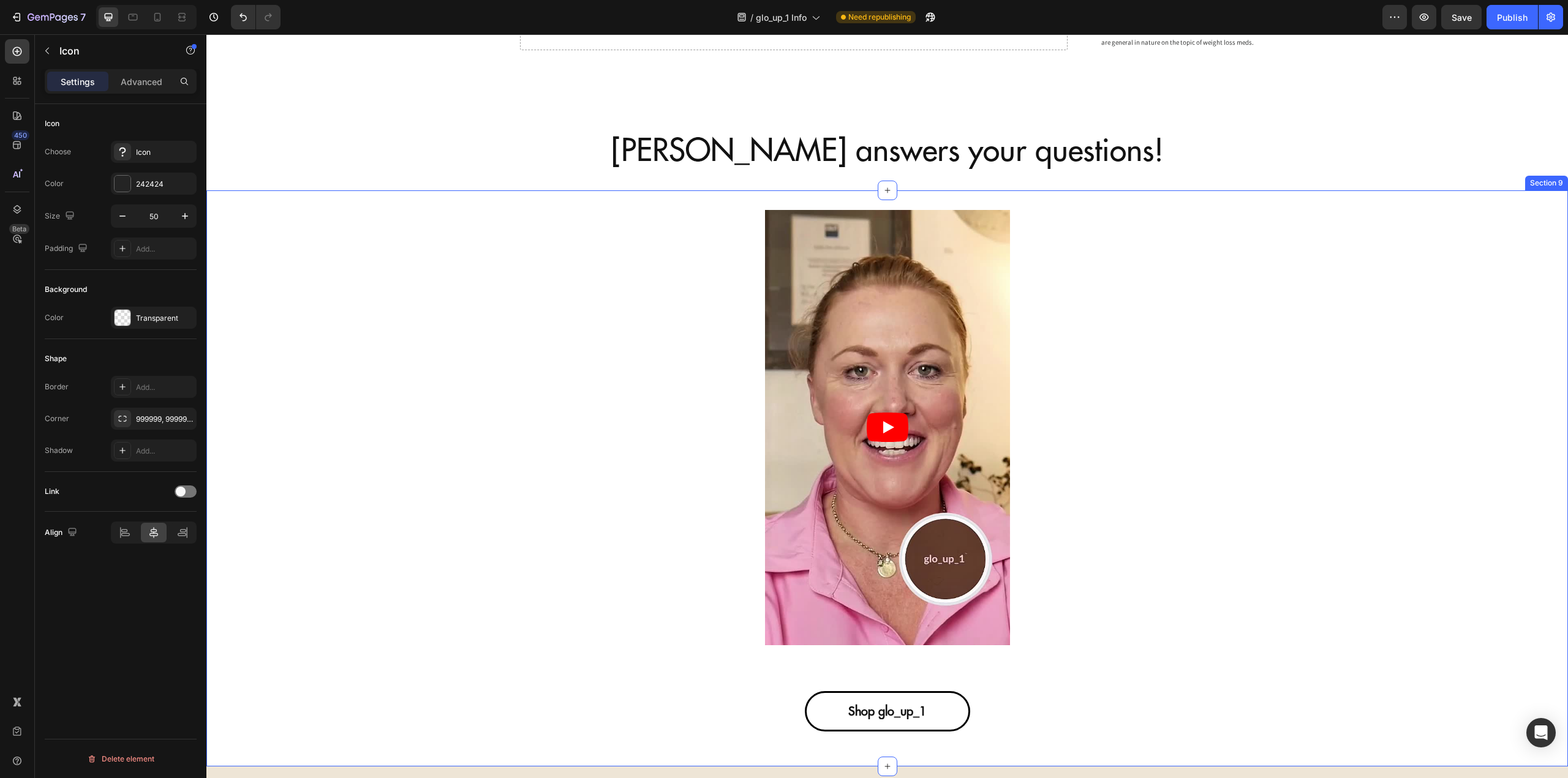
scroll to position [3757, 0]
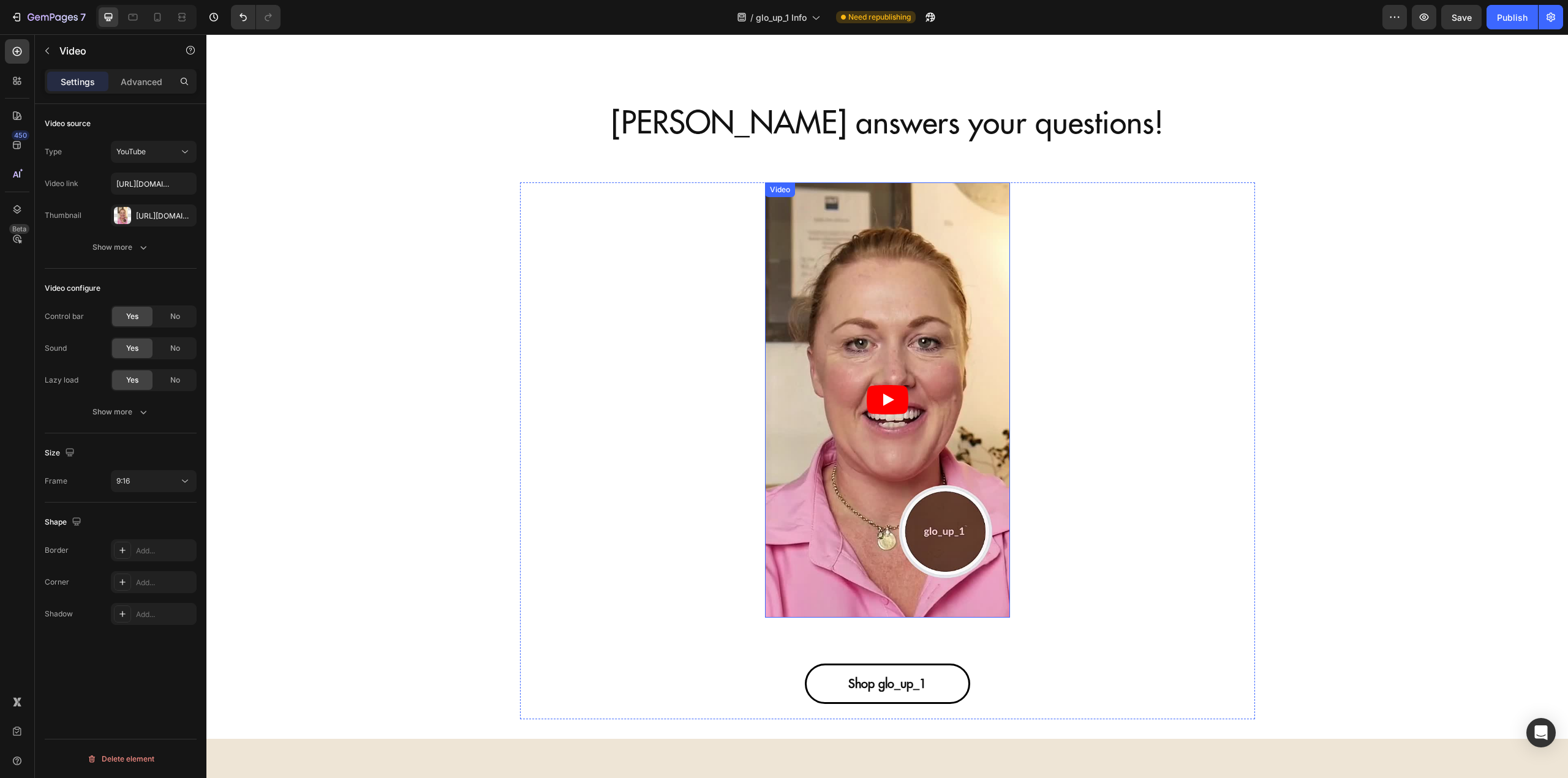
click at [775, 192] on div "Video" at bounding box center [780, 189] width 25 height 11
click at [139, 90] on div "Advanced" at bounding box center [141, 81] width 61 height 19
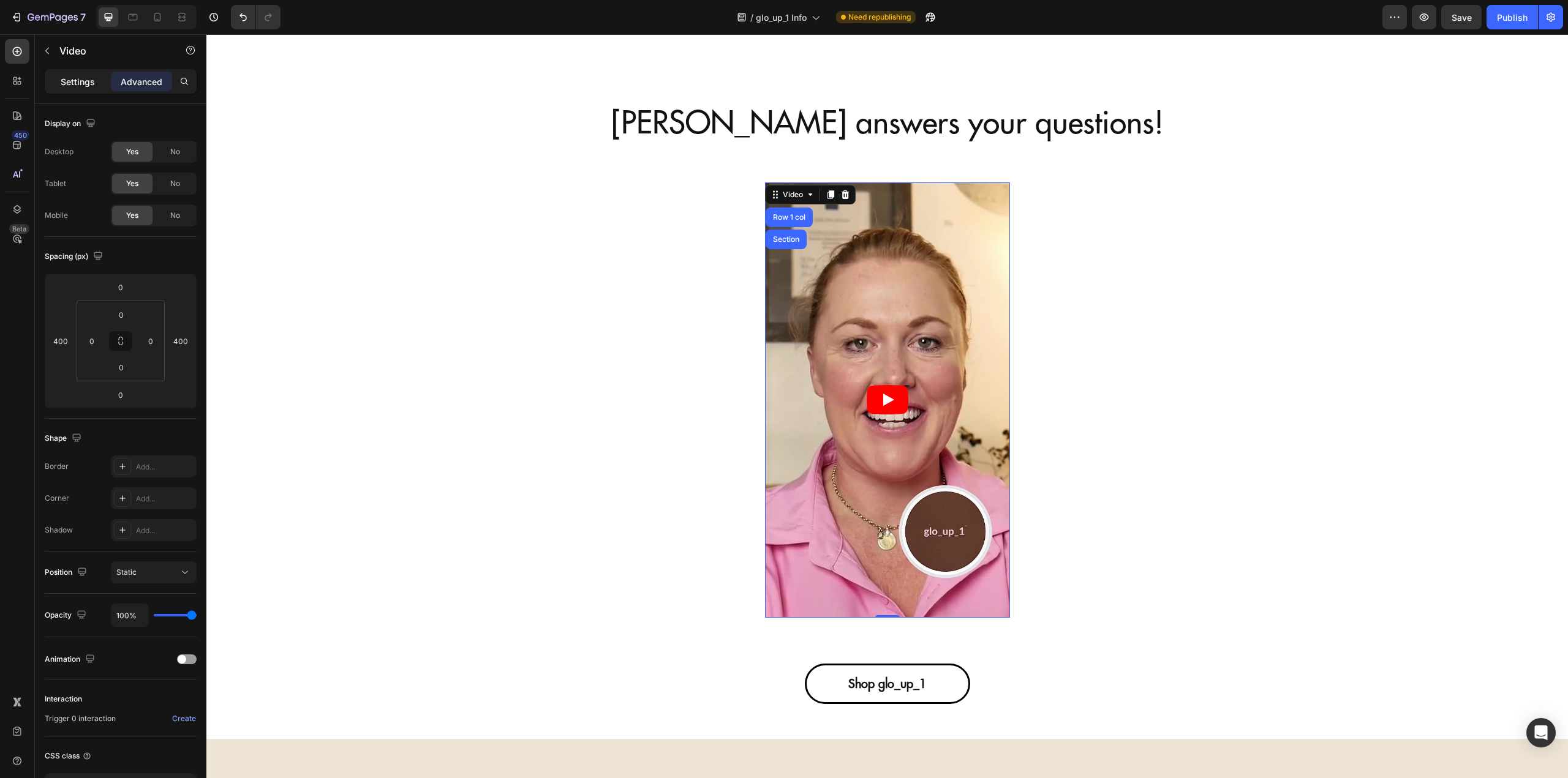
click at [68, 78] on p "Settings" at bounding box center [78, 81] width 34 height 13
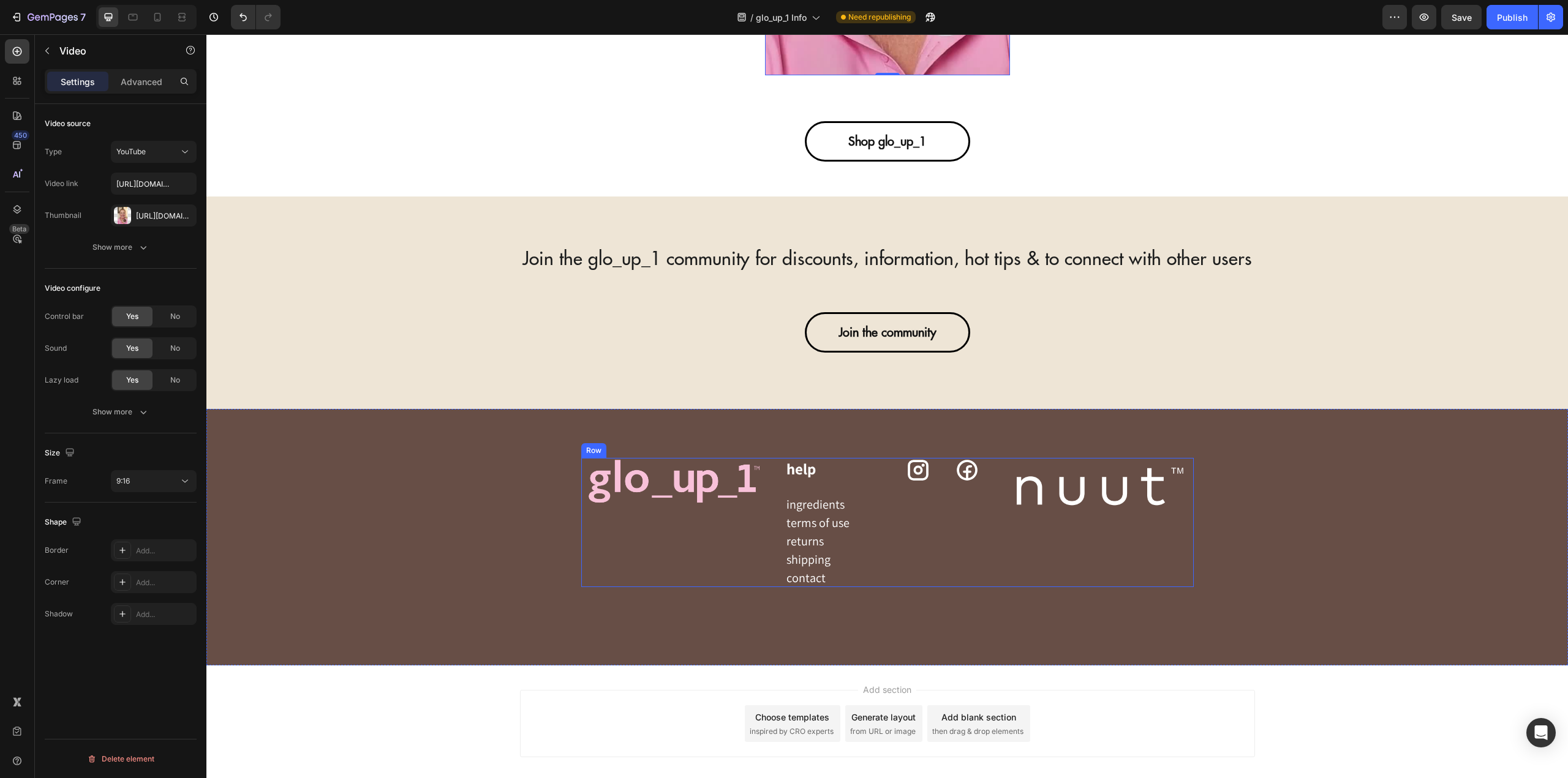
scroll to position [4308, 0]
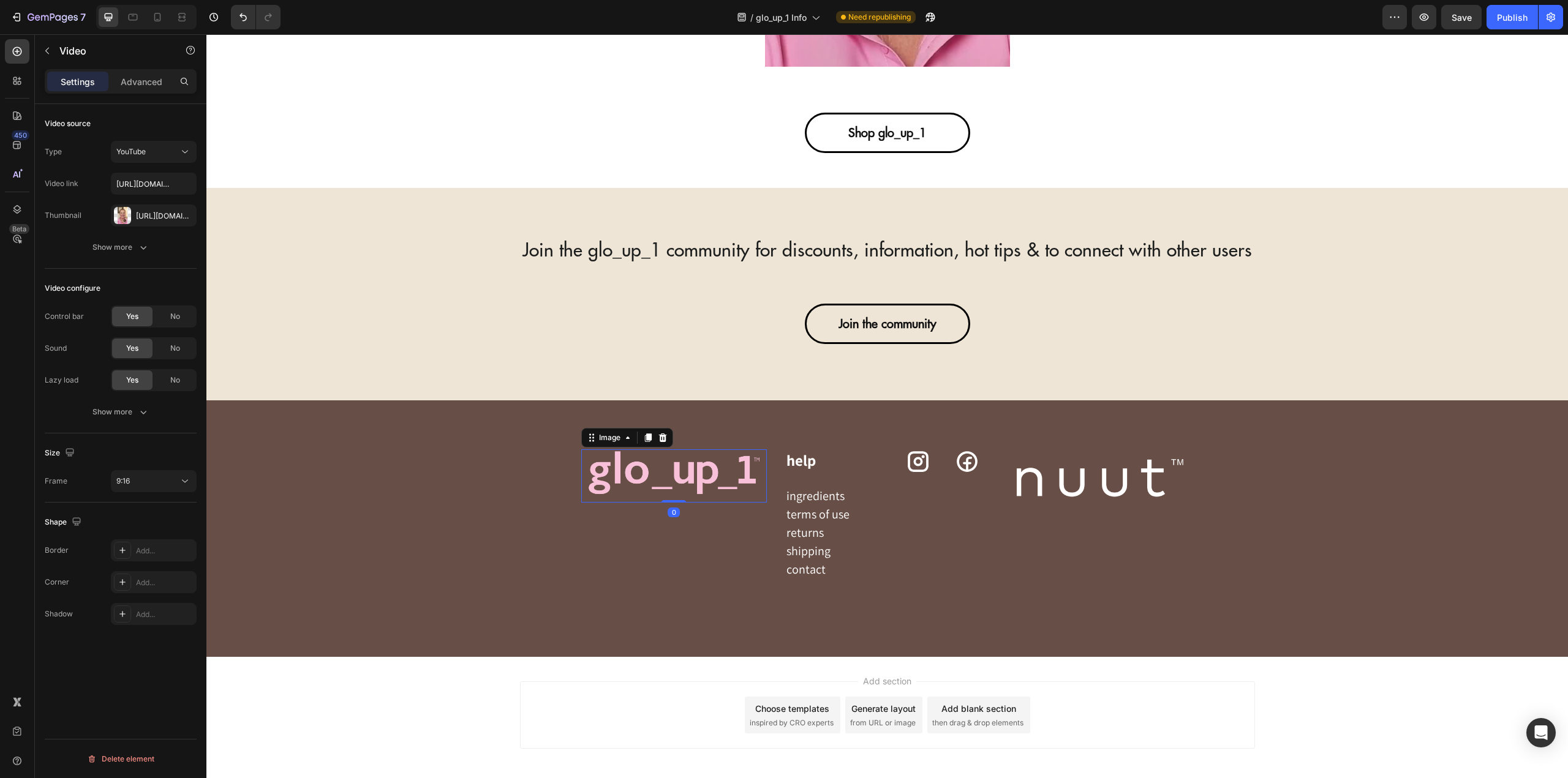
click at [675, 462] on img at bounding box center [674, 476] width 185 height 53
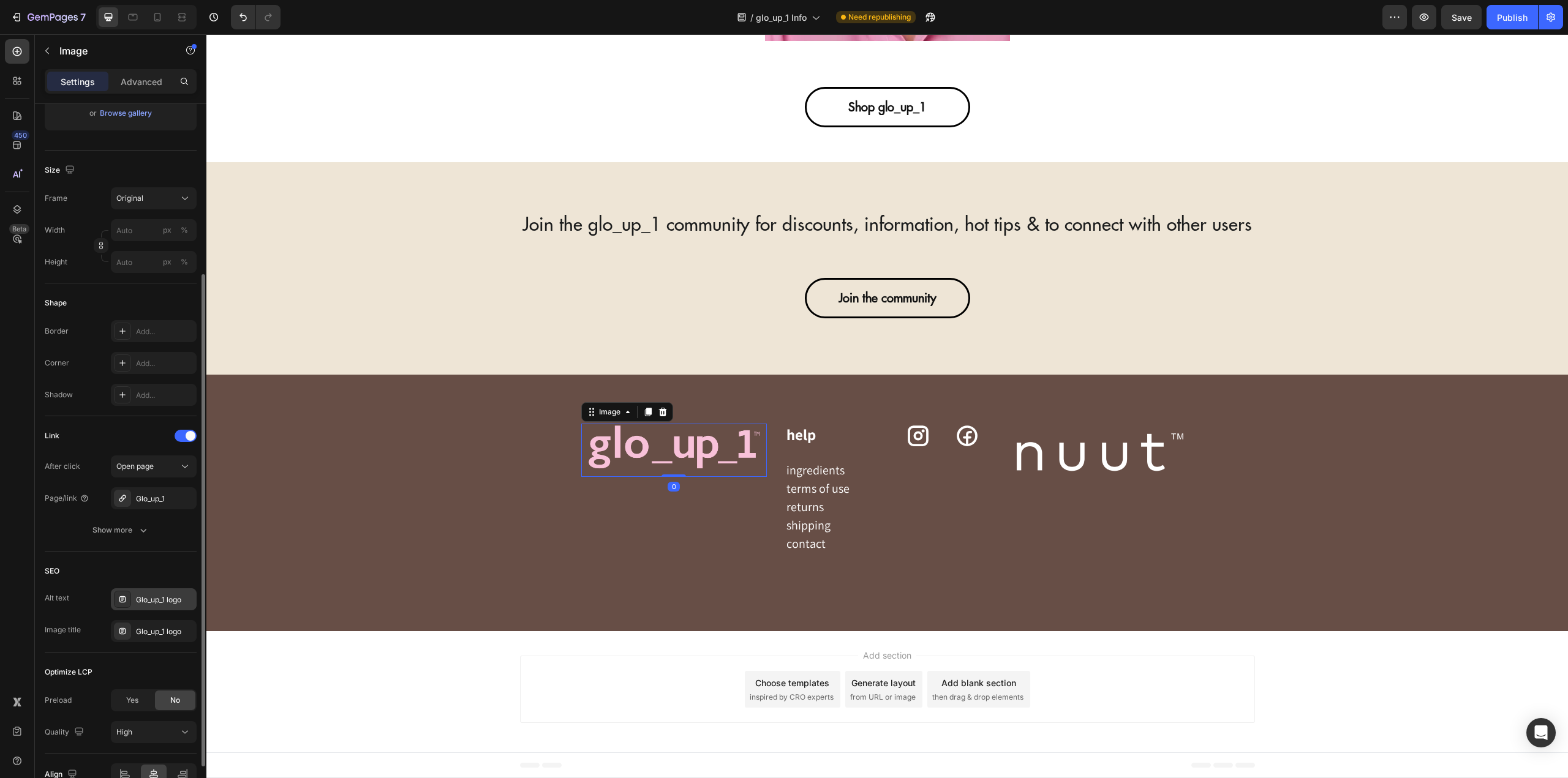
scroll to position [311, 0]
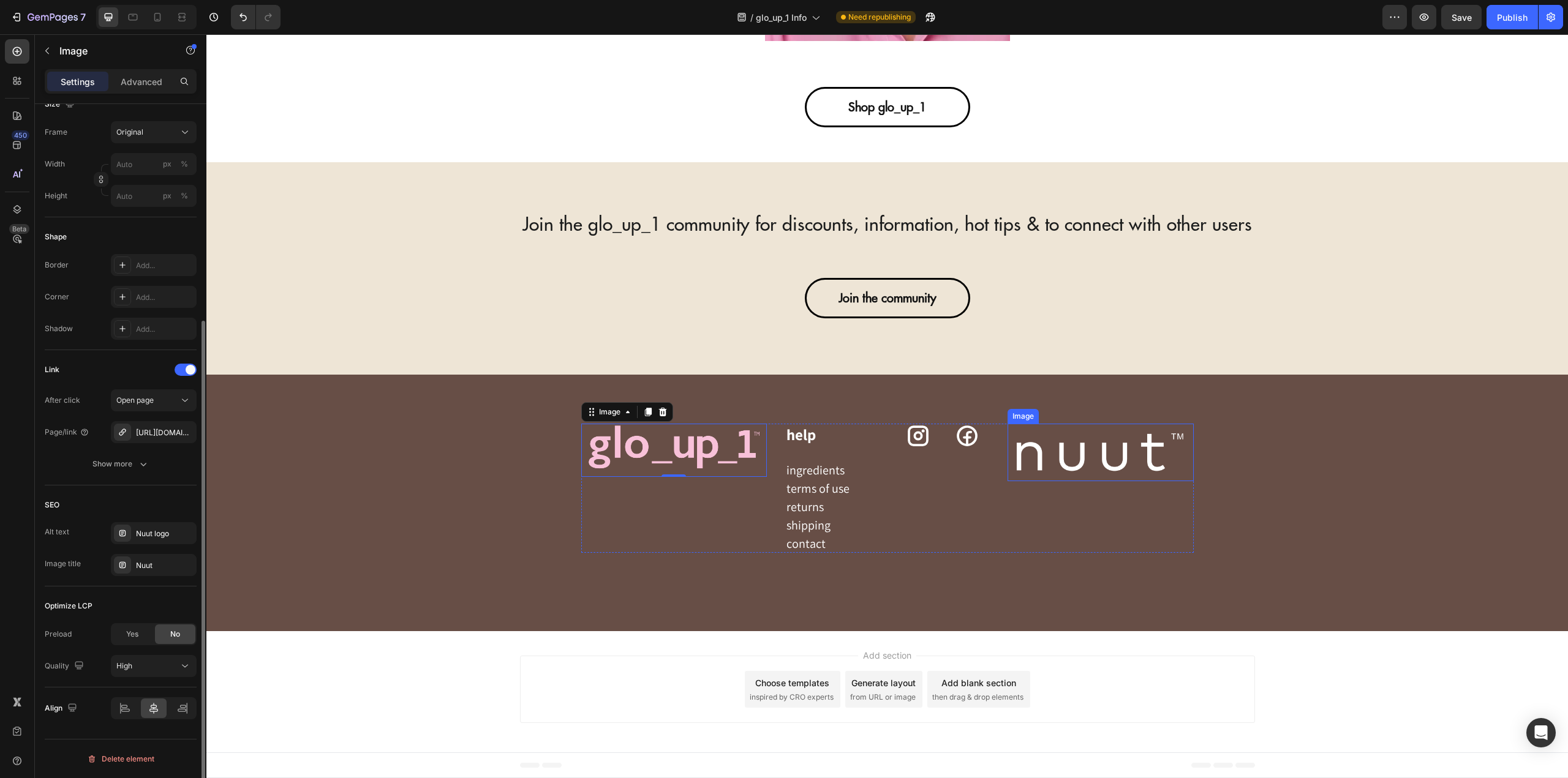
click at [1075, 452] on img at bounding box center [1100, 452] width 185 height 58
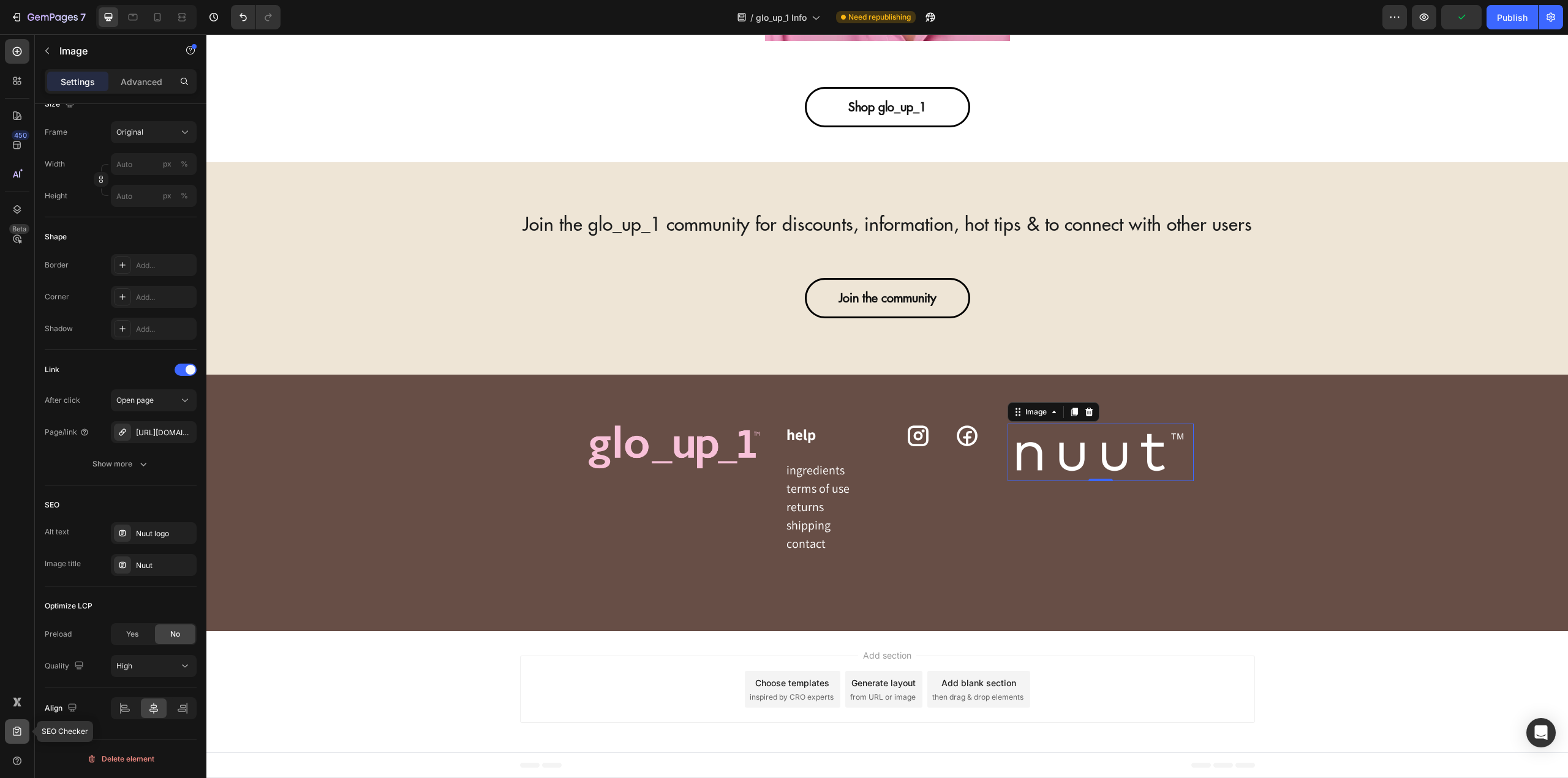
click at [18, 728] on icon at bounding box center [17, 731] width 8 height 9
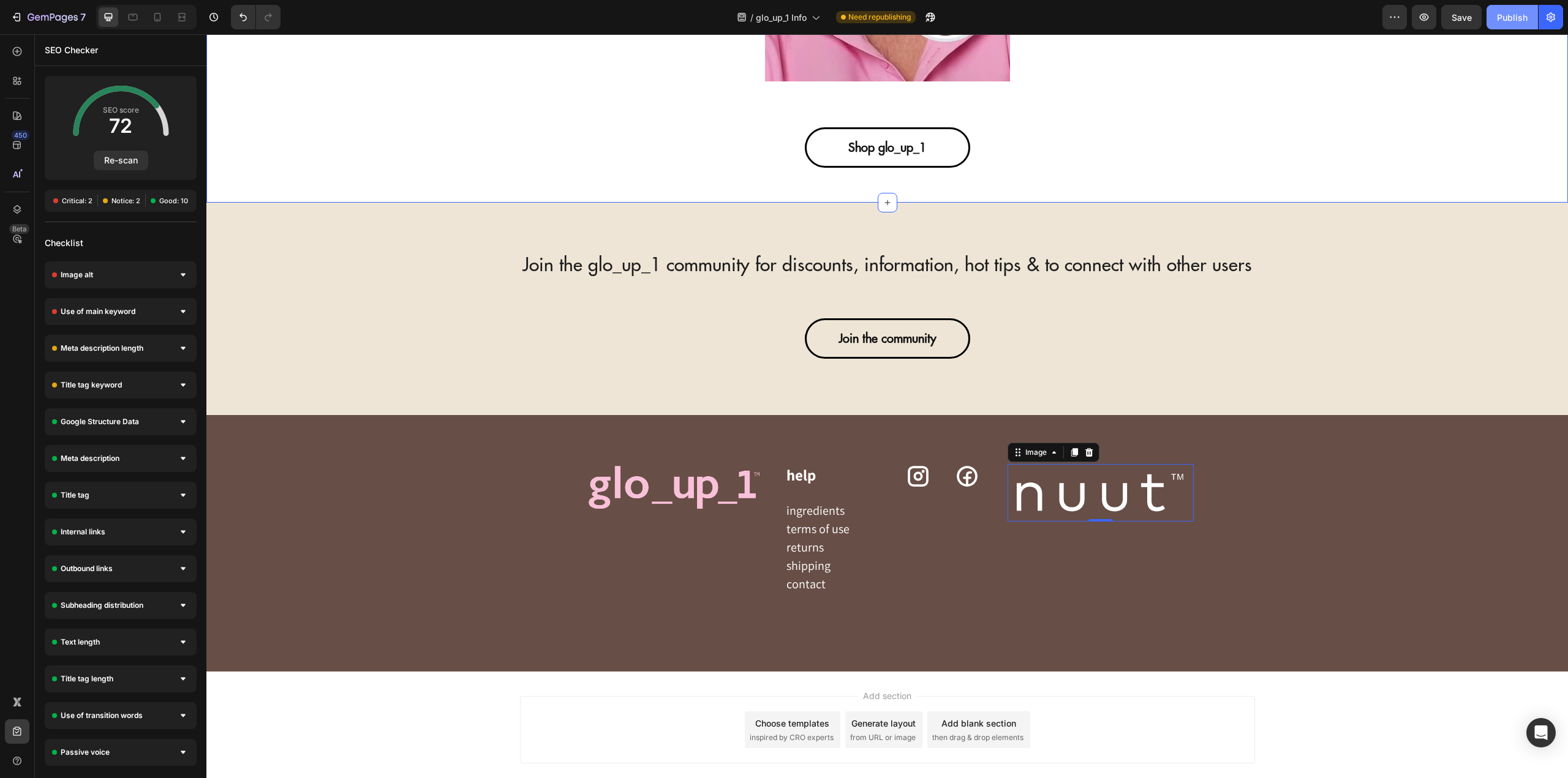
scroll to position [4211, 0]
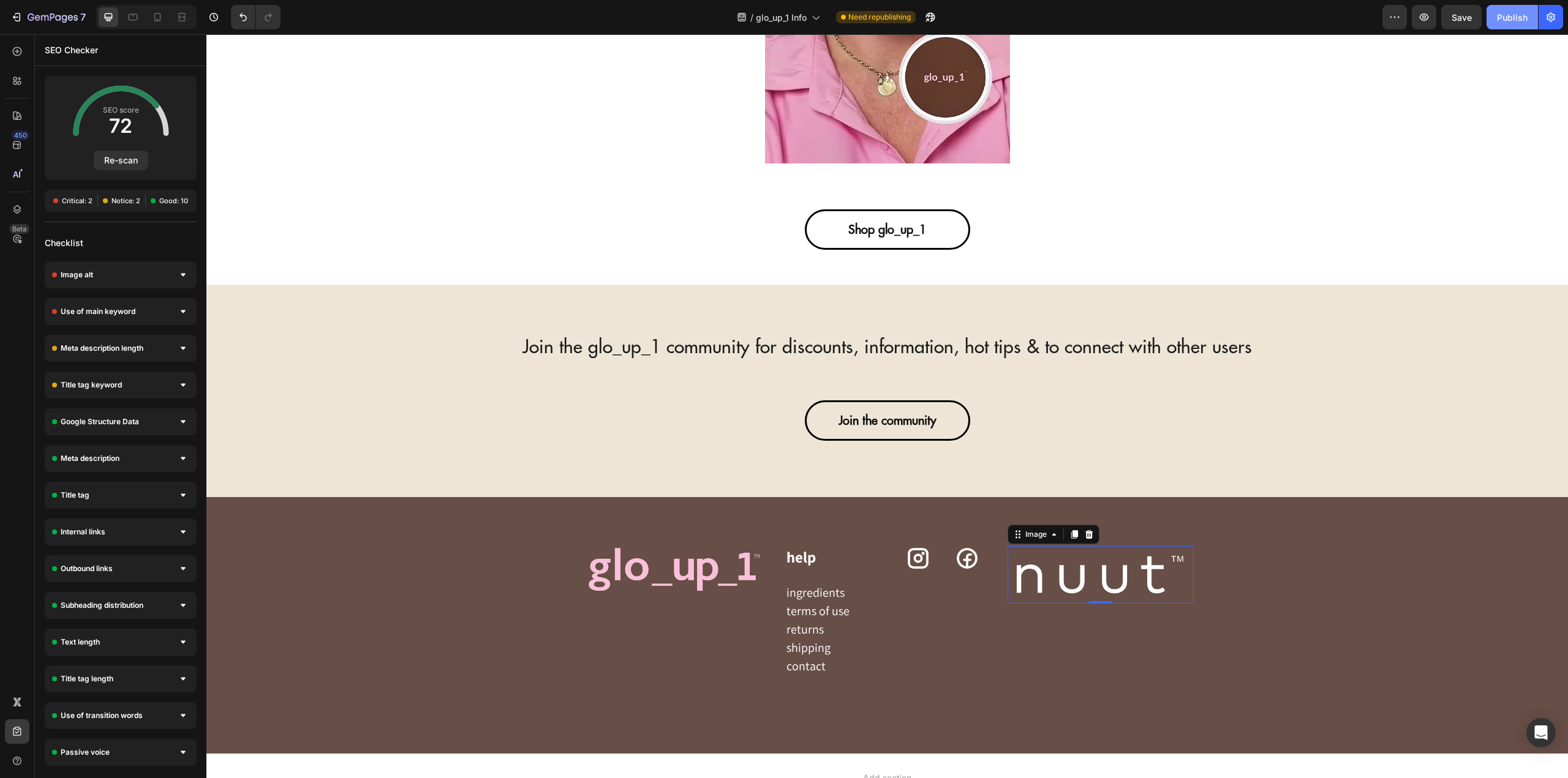
click at [1509, 11] on div "Publish" at bounding box center [1512, 17] width 31 height 13
click at [119, 165] on button "Re-scan" at bounding box center [120, 159] width 54 height 19
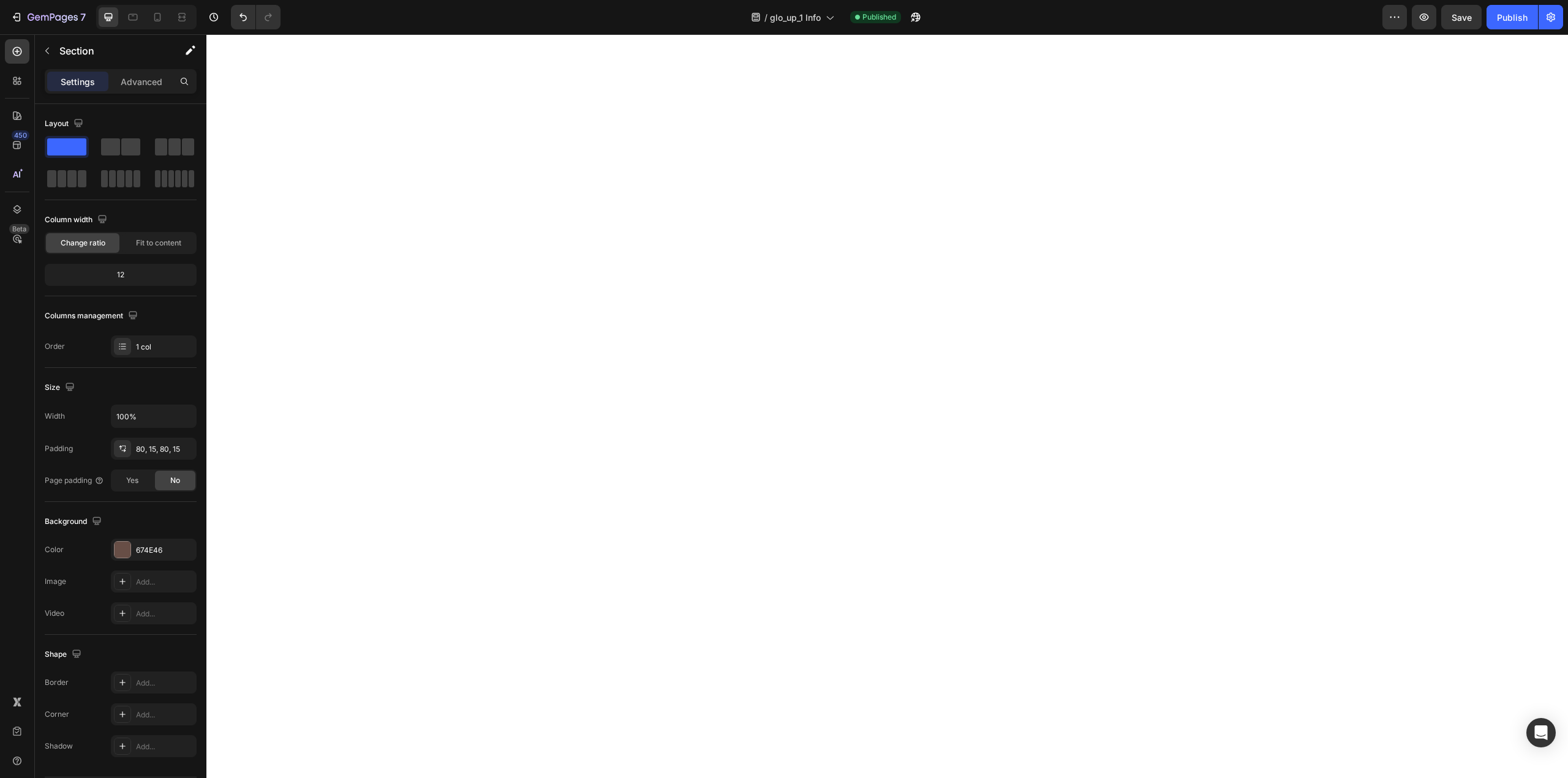
scroll to position [0, 0]
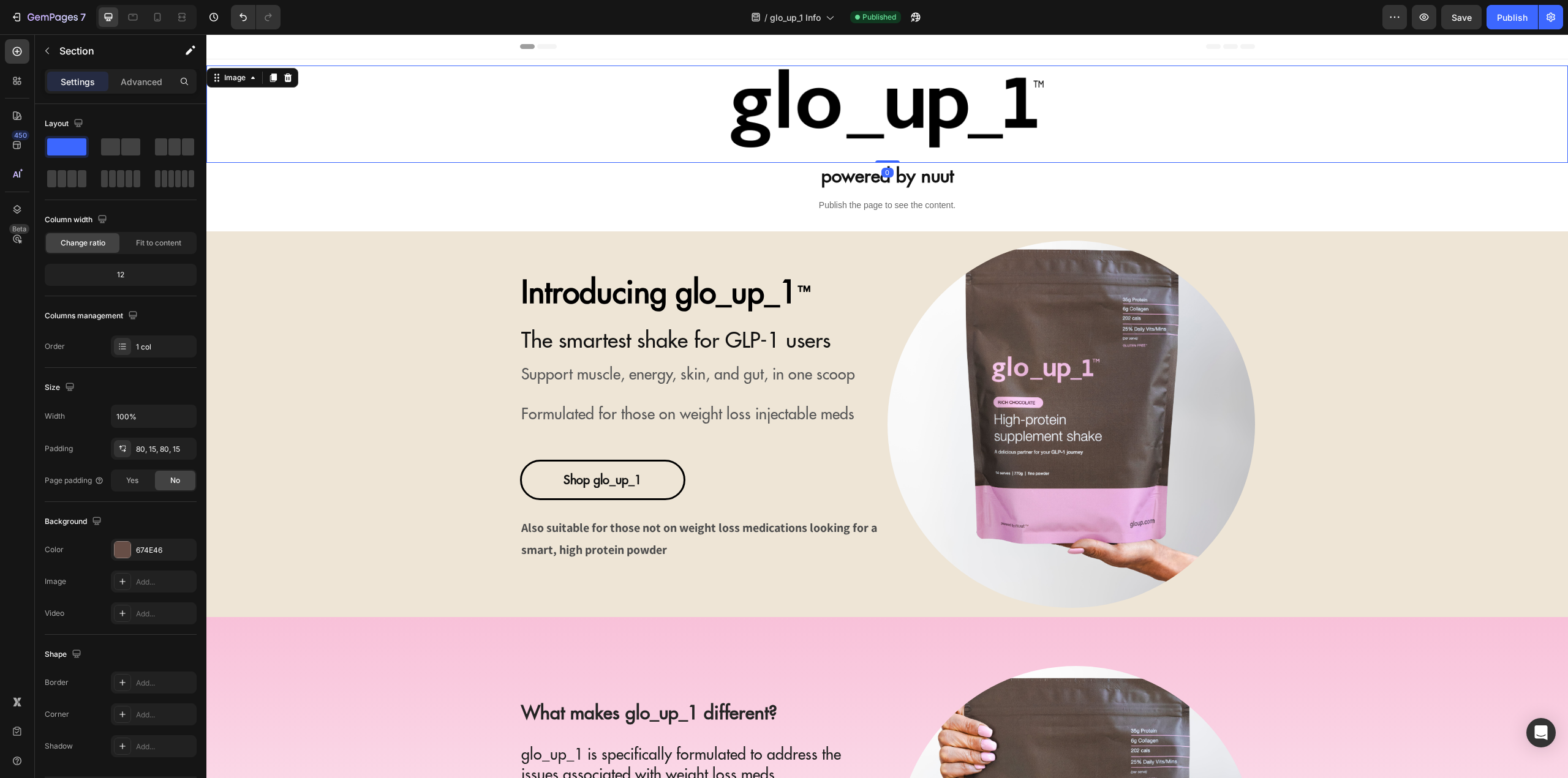
click at [794, 124] on img at bounding box center [888, 114] width 341 height 98
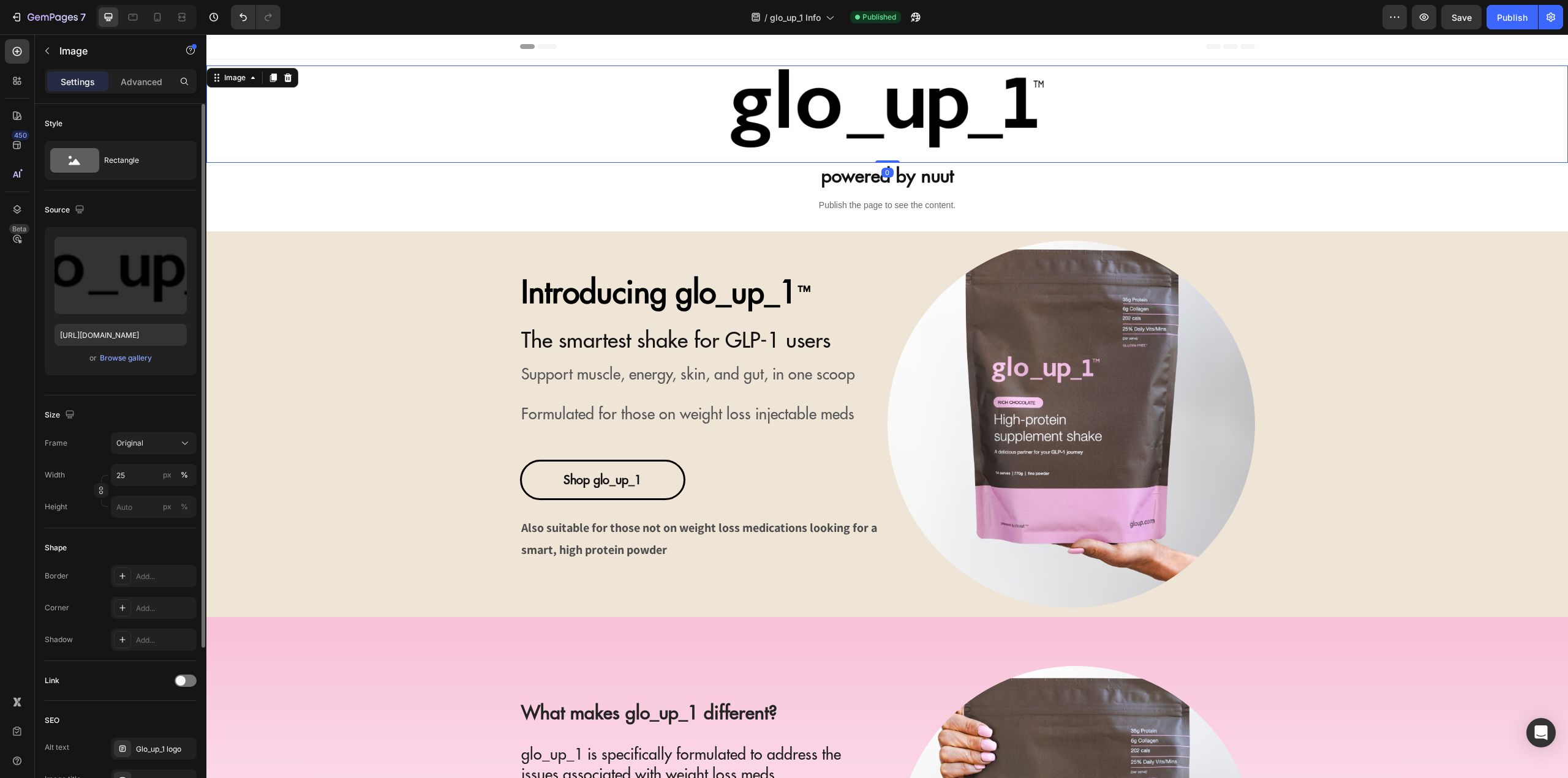
scroll to position [215, 0]
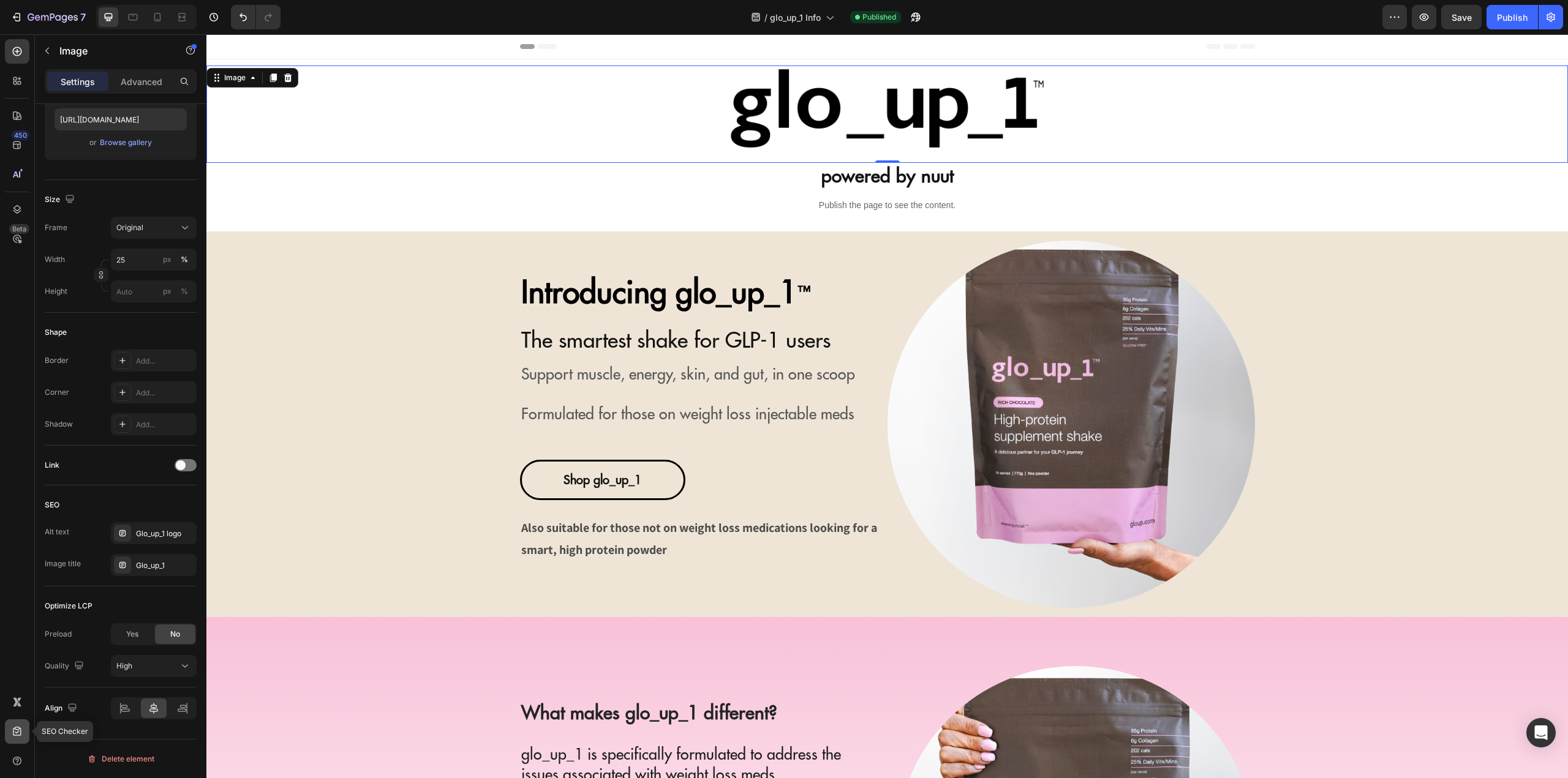
click at [8, 730] on div at bounding box center [17, 731] width 24 height 24
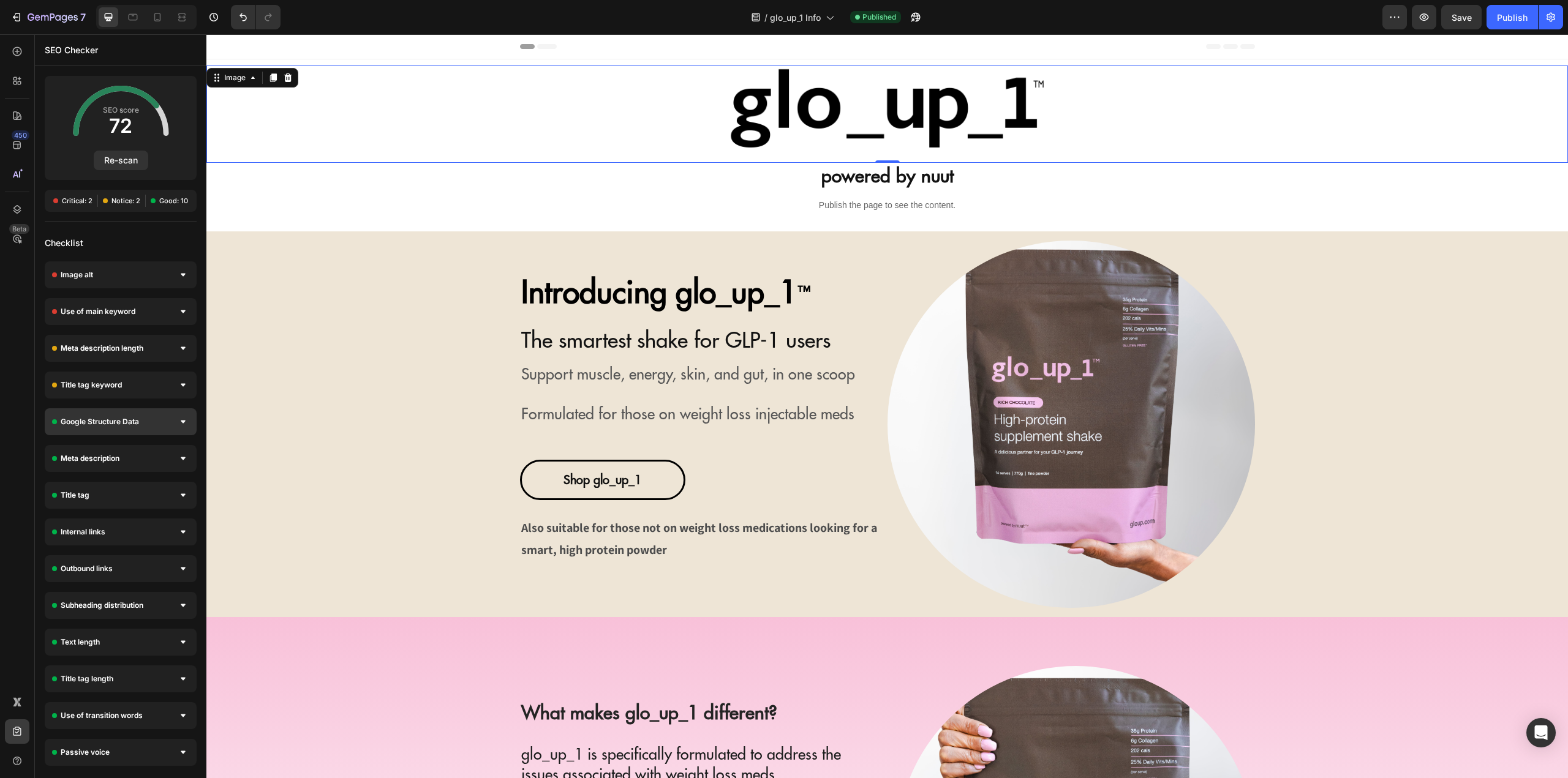
click at [113, 422] on span "Google Structure Data" at bounding box center [100, 422] width 78 height 13
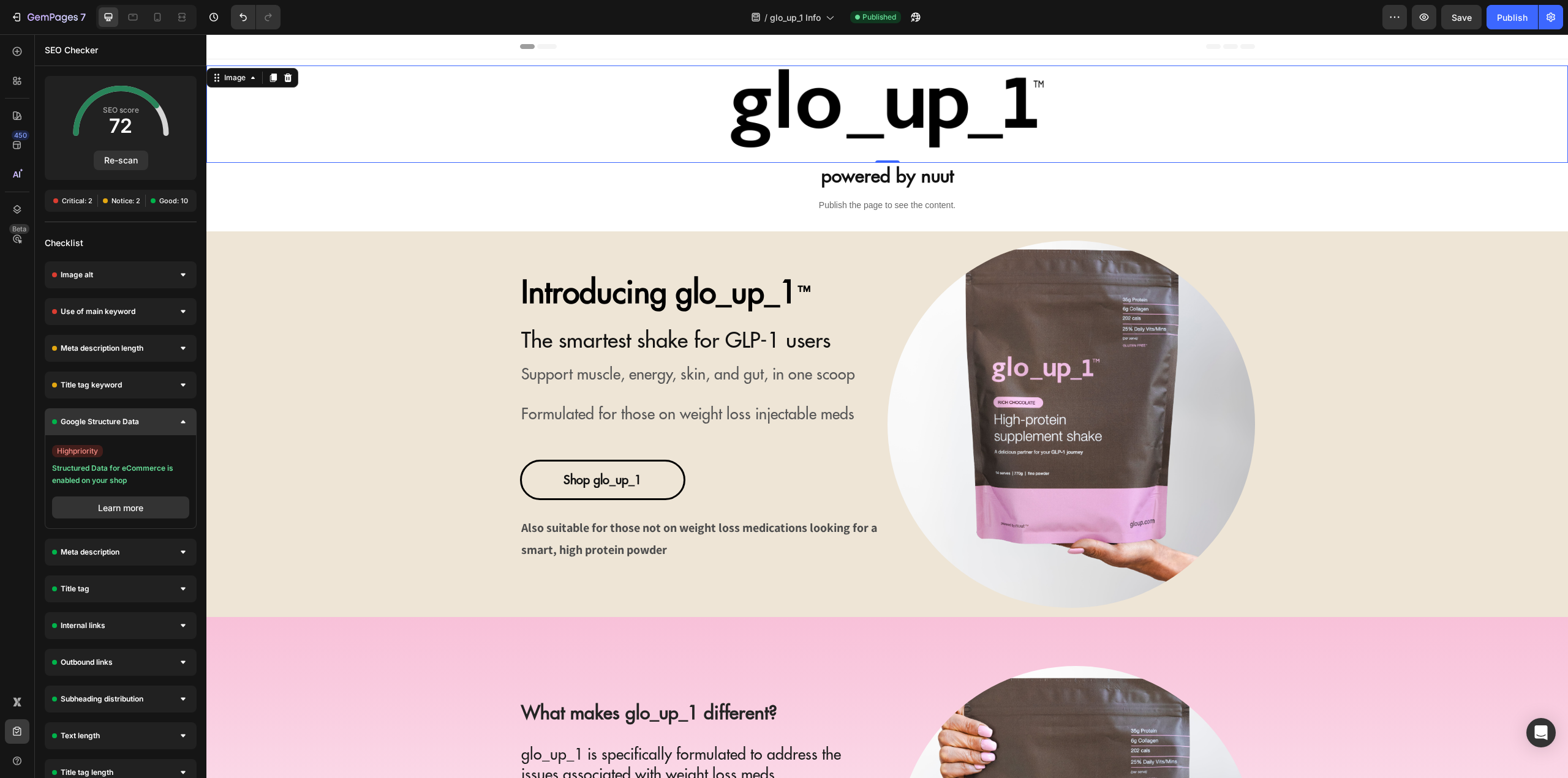
click at [137, 421] on span "Google Structure Data" at bounding box center [100, 422] width 78 height 13
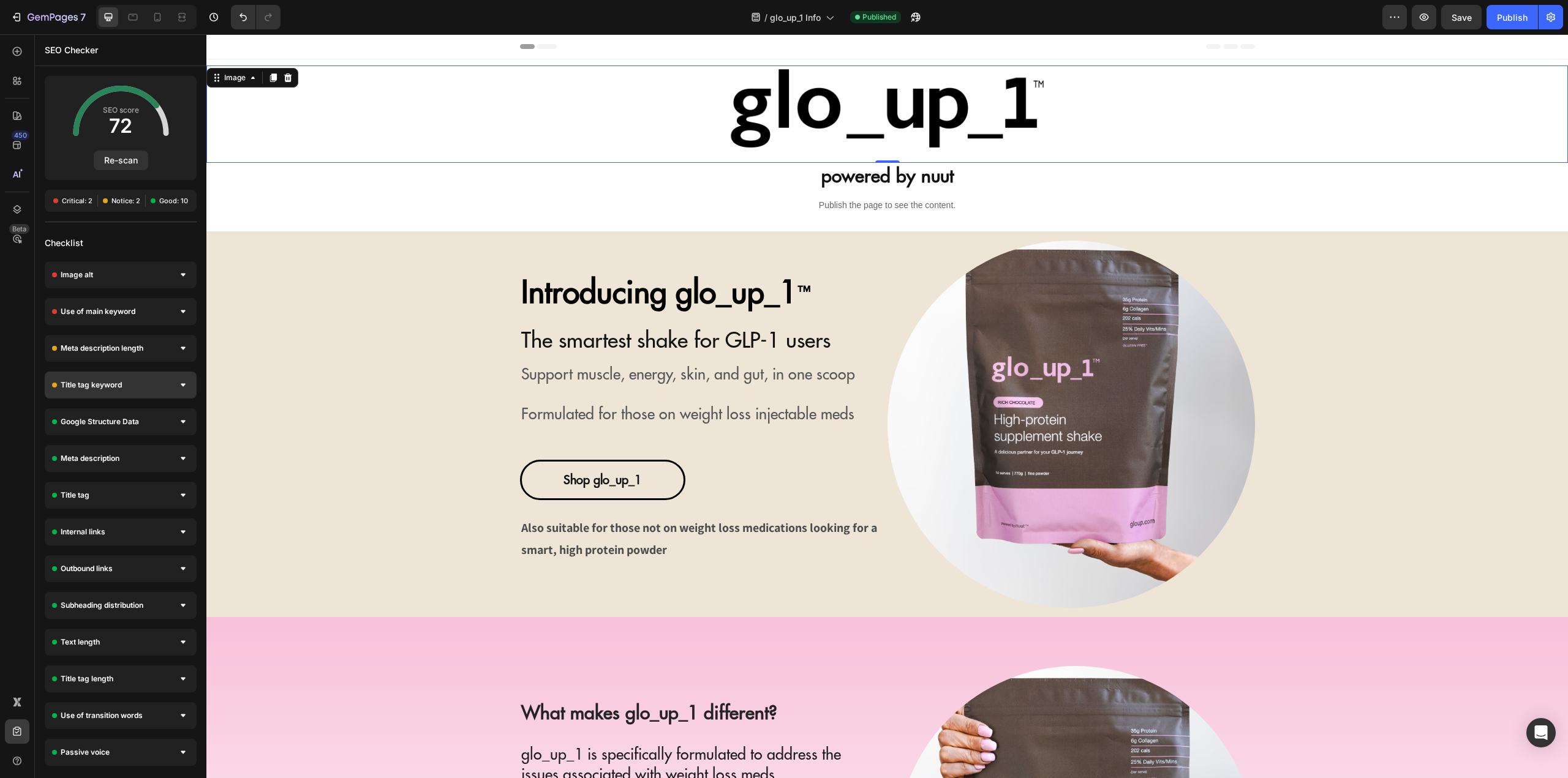
click at [131, 387] on div "Title tag keyword" at bounding box center [121, 385] width 152 height 27
click at [121, 381] on span "Title tag keyword" at bounding box center [91, 385] width 61 height 13
click at [94, 658] on div "Image alt high priority Missing alt attribute An image lacks alt text. Adding a…" at bounding box center [120, 513] width 171 height 504
click at [94, 637] on span "Text length" at bounding box center [80, 642] width 39 height 13
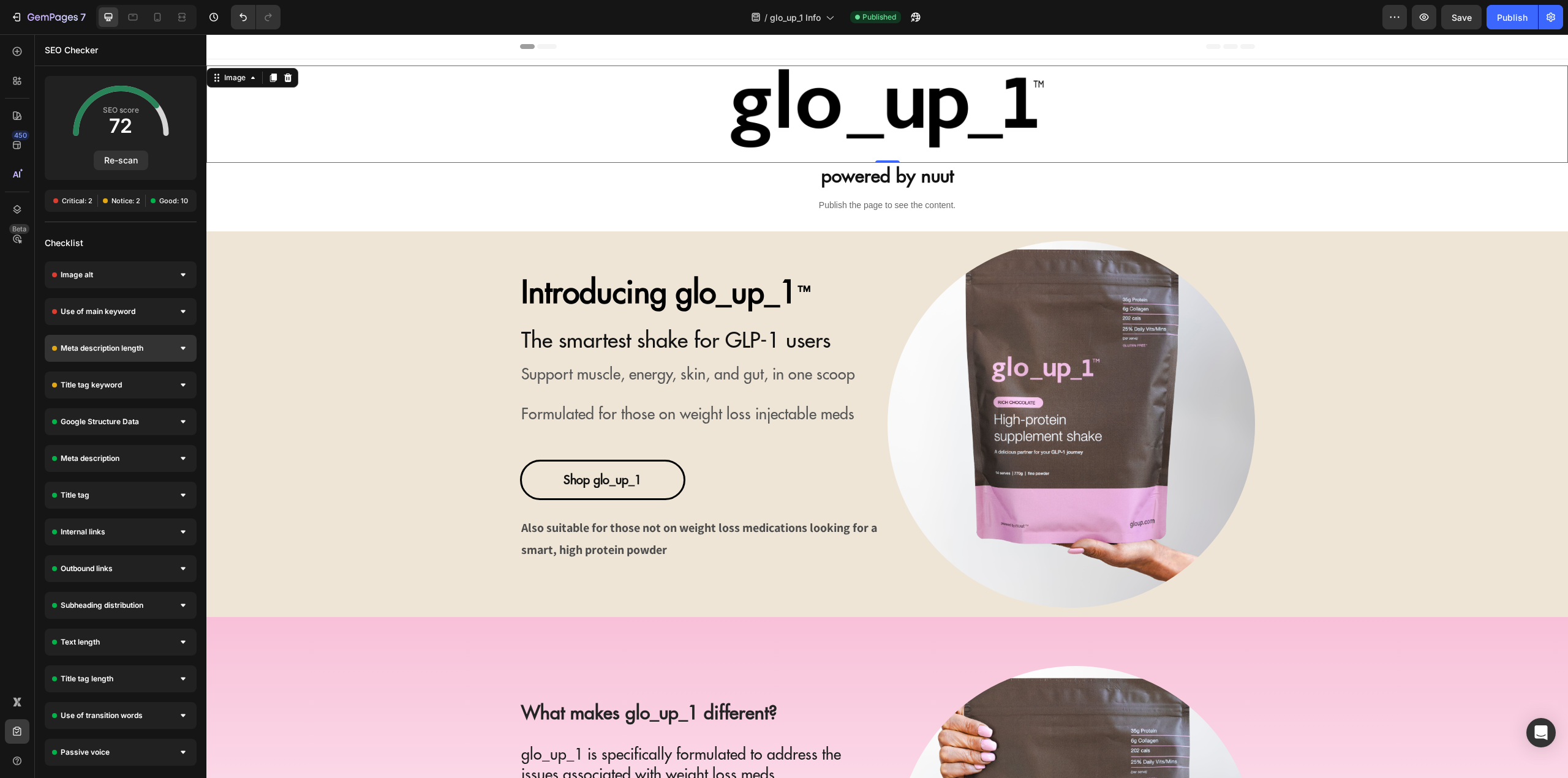
click at [103, 339] on div "Meta description length" at bounding box center [121, 348] width 152 height 27
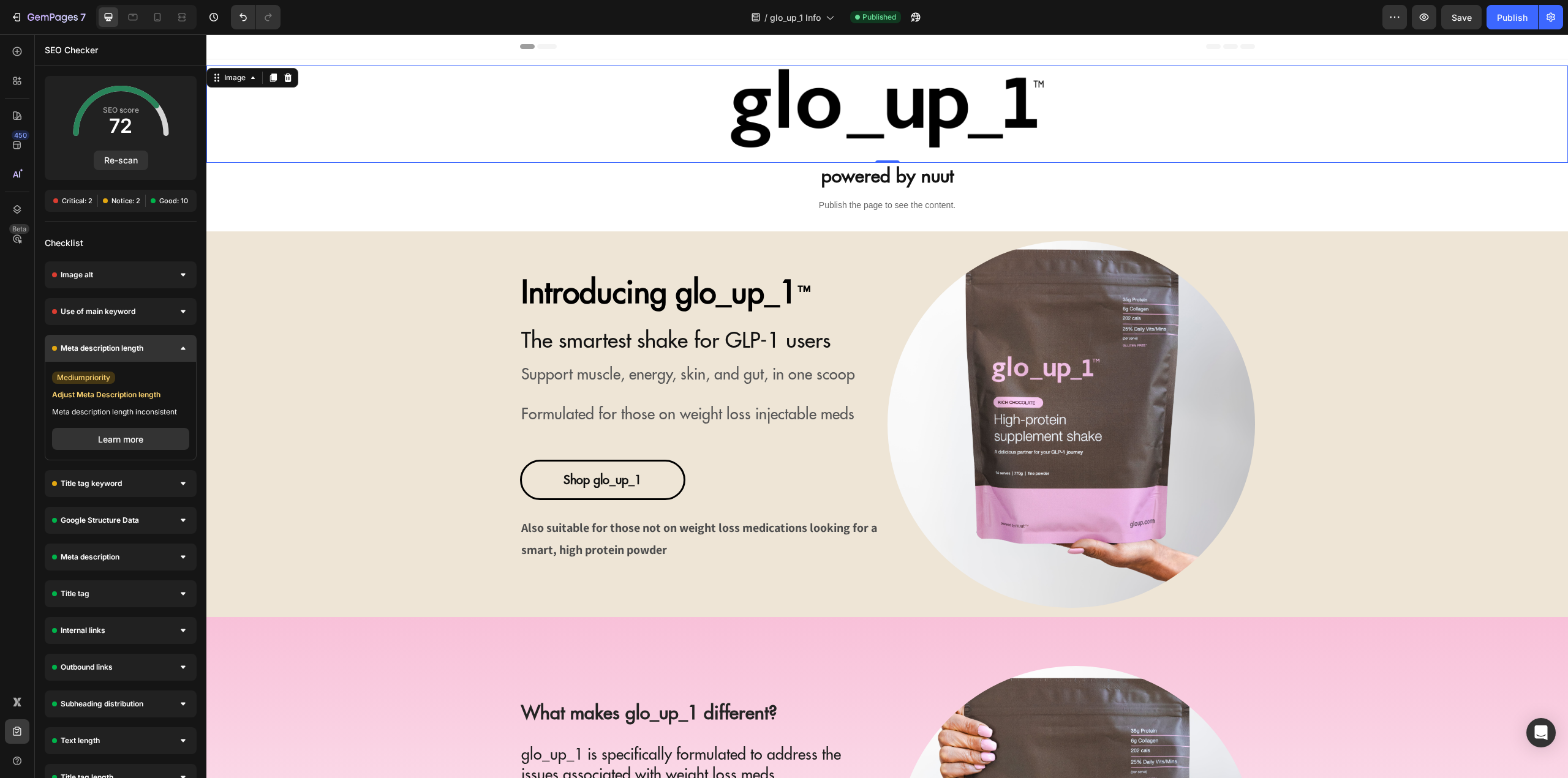
click at [104, 347] on span "Meta description length" at bounding box center [102, 348] width 83 height 13
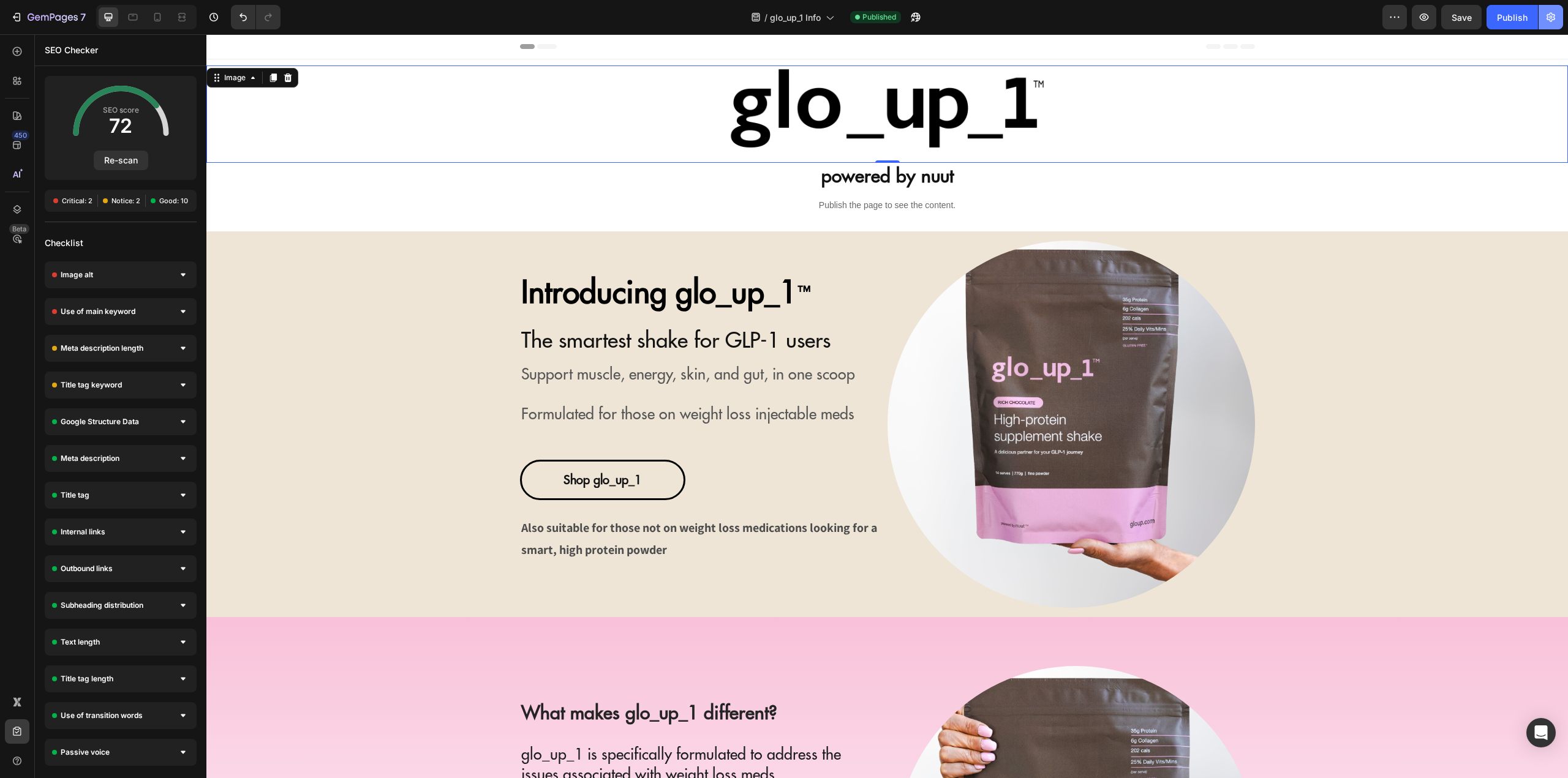
click at [1560, 19] on button "button" at bounding box center [1550, 17] width 24 height 24
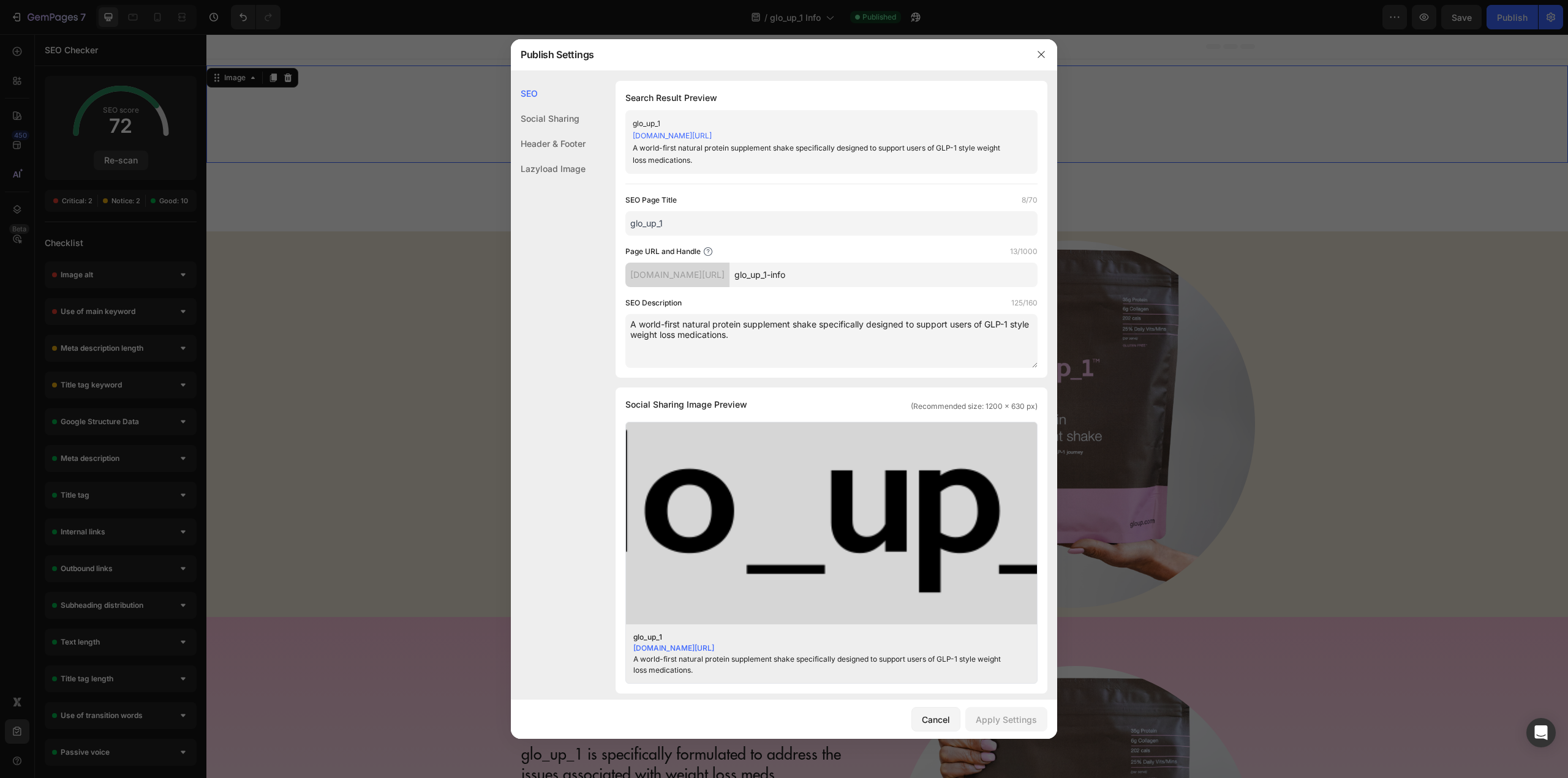
click at [635, 323] on textarea "A world-first natural protein supplement shake specifically designed to support…" at bounding box center [832, 341] width 412 height 54
type textarea "glo world-first natural protein supplement shake specifically designed to suppo…"
click at [400, 162] on div at bounding box center [784, 389] width 1568 height 778
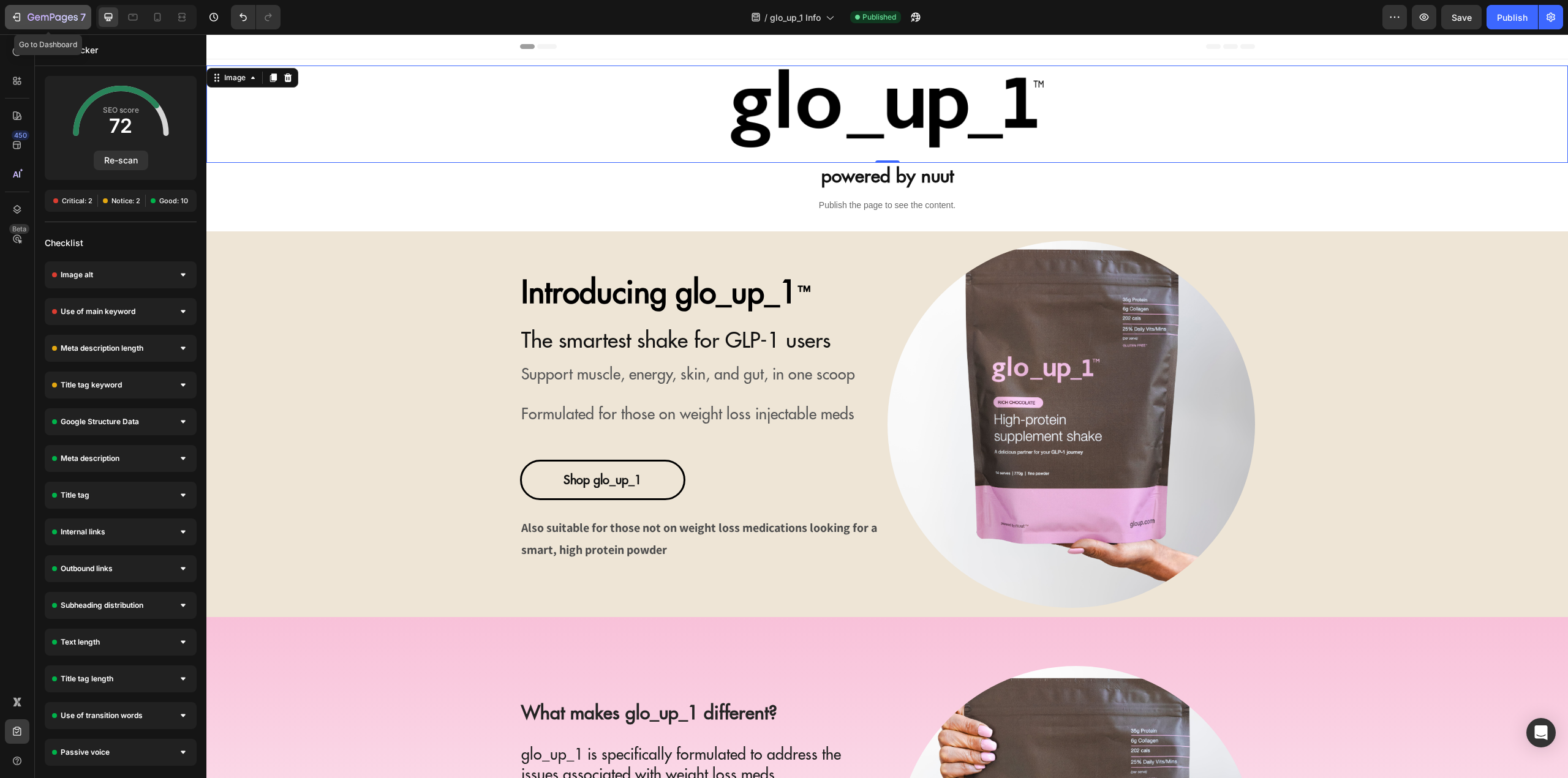
click at [59, 10] on div "7" at bounding box center [57, 18] width 58 height 15
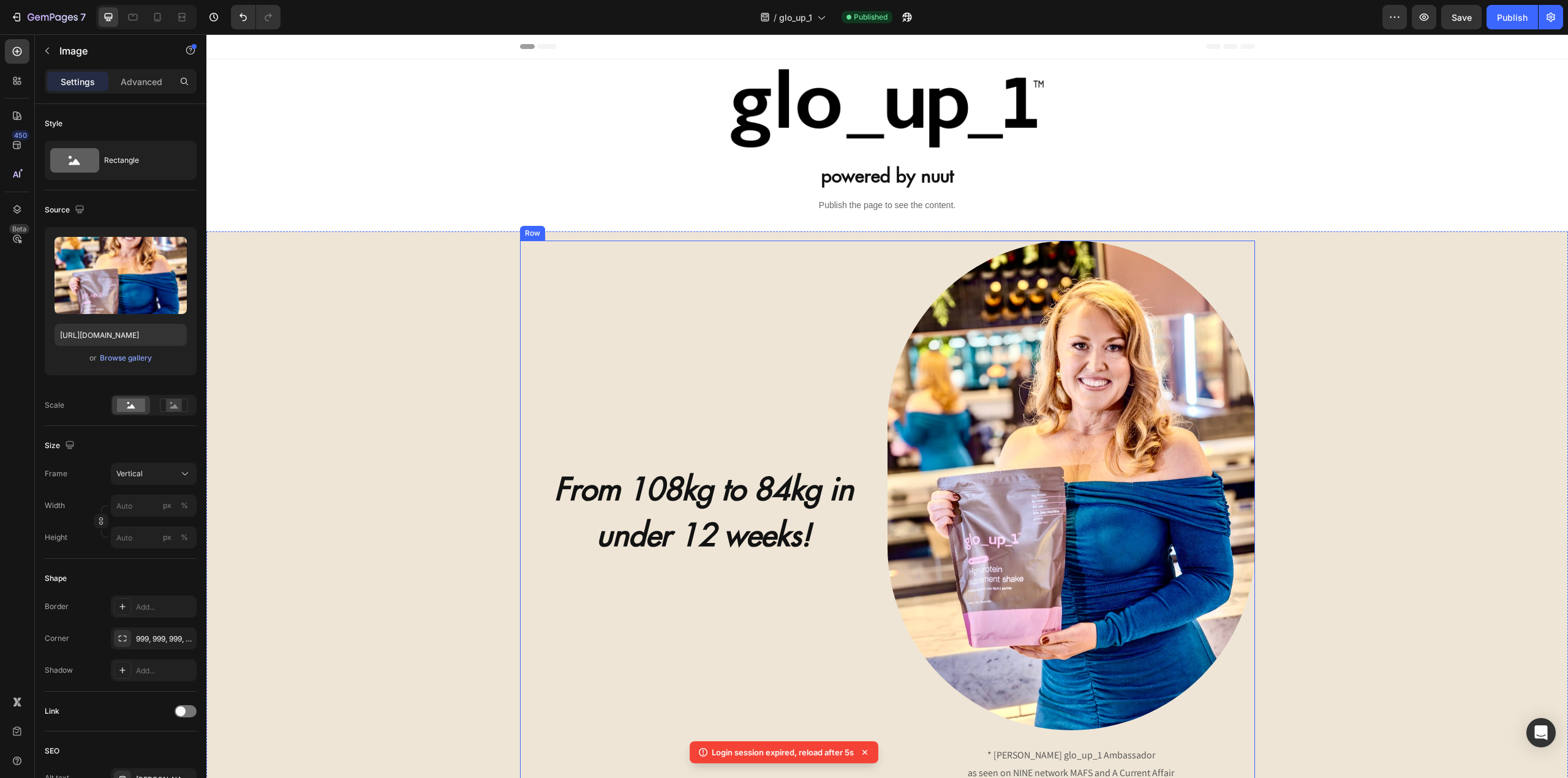
click at [1018, 406] on img at bounding box center [1071, 485] width 367 height 490
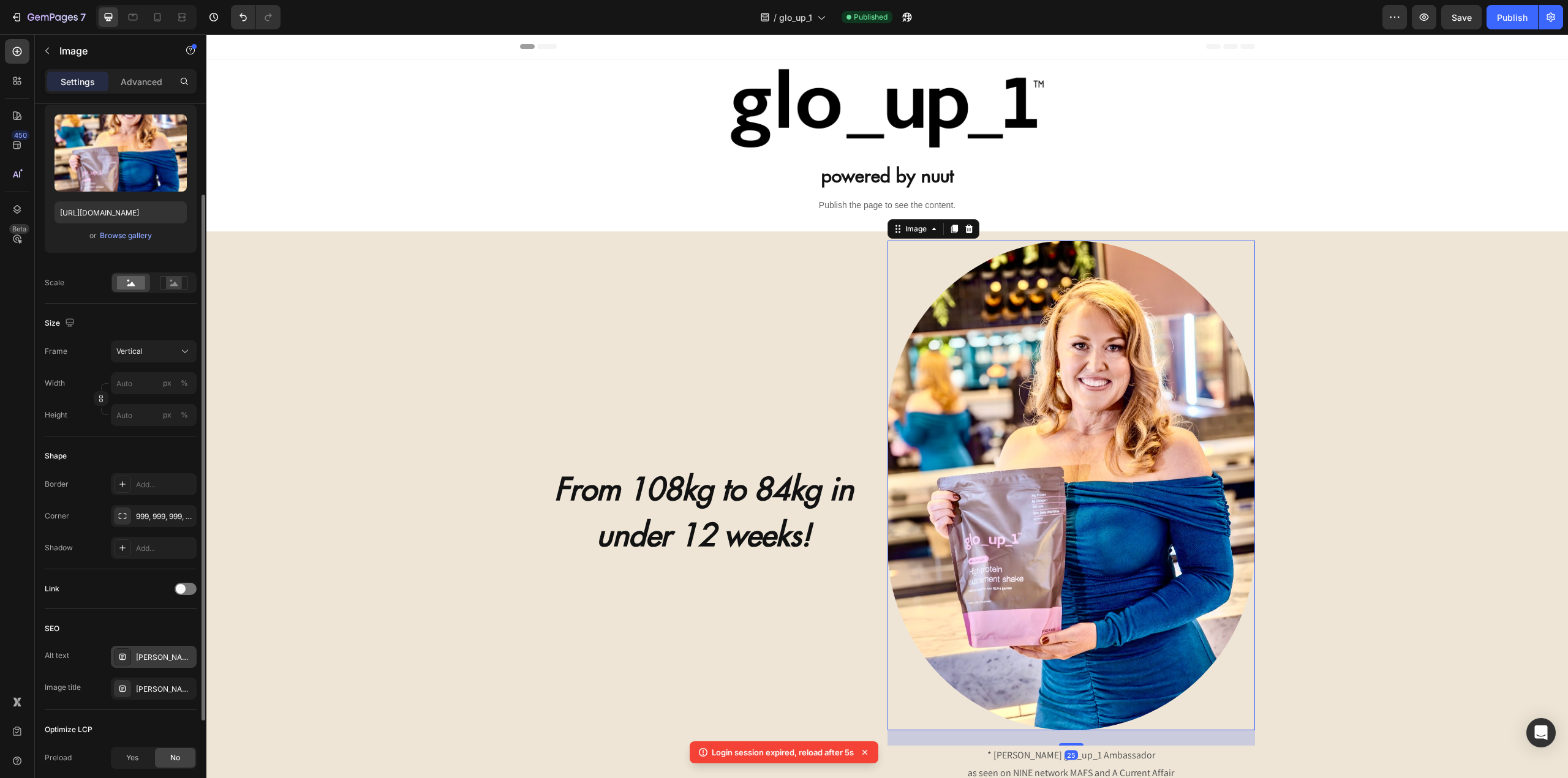
scroll to position [246, 0]
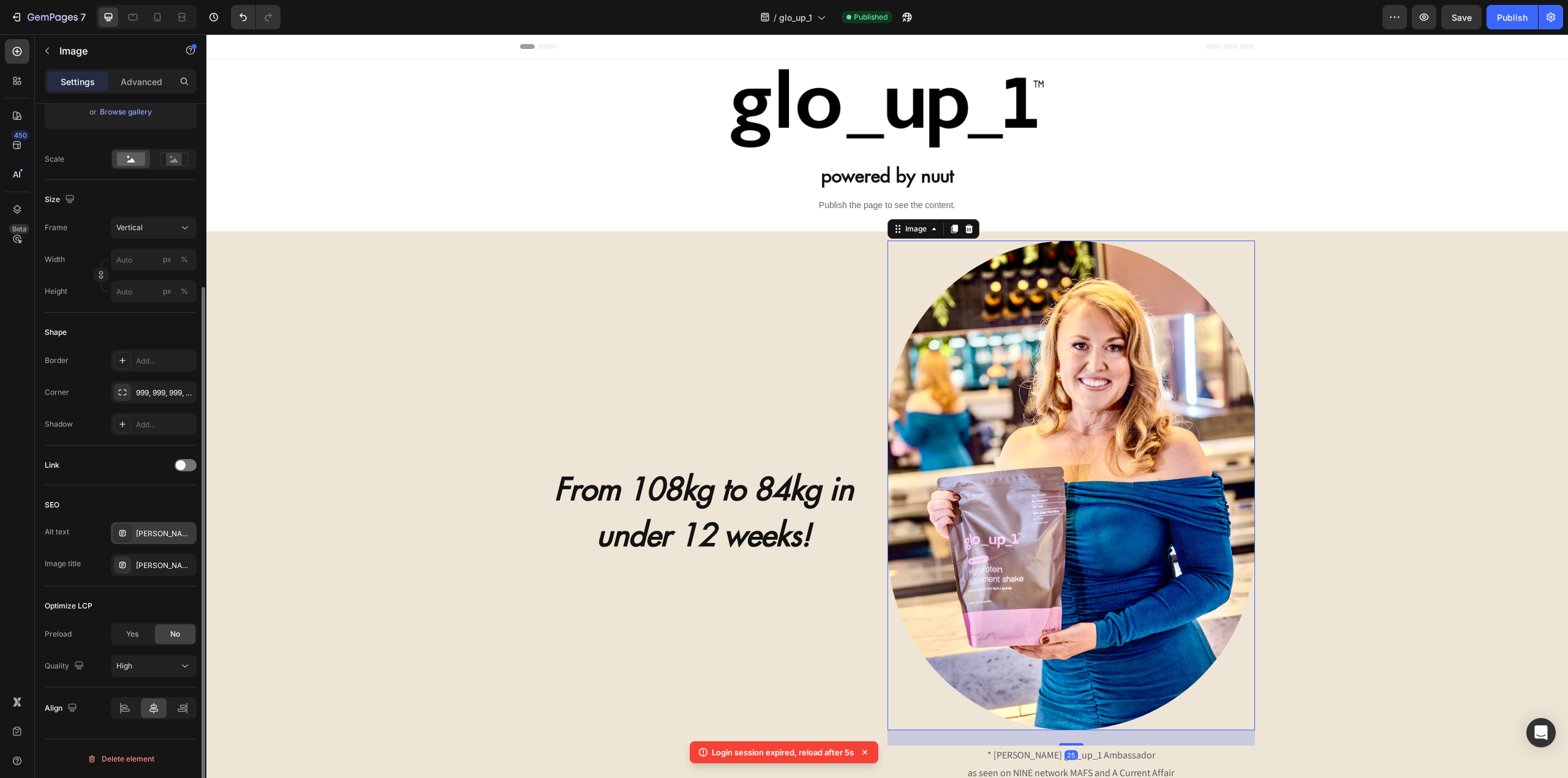
click at [150, 531] on div "Katie Johnston glo_up_1 Ambassador as seen on NINE network MAFS and A Current A…" at bounding box center [164, 533] width 58 height 11
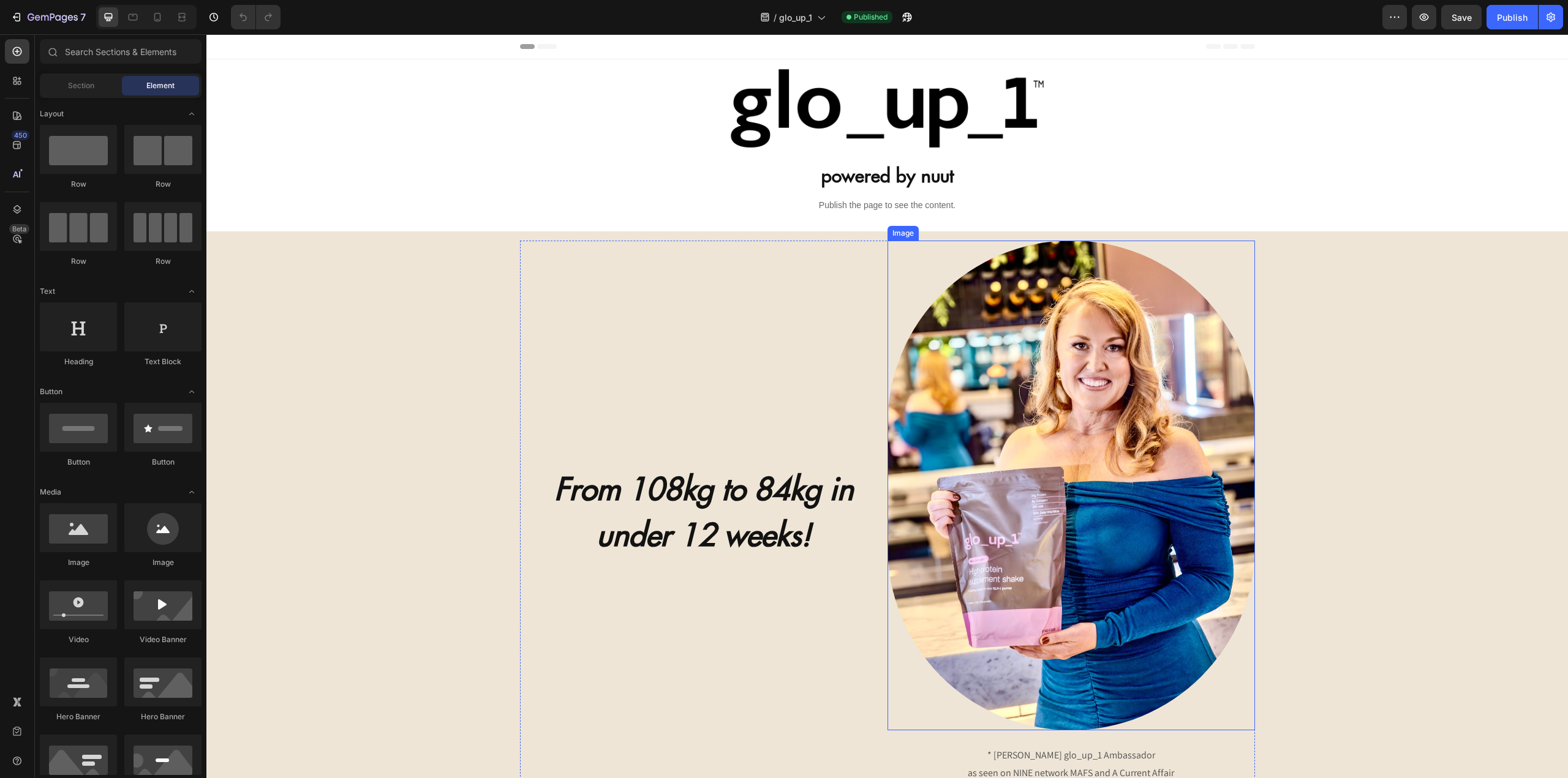
click at [998, 496] on img at bounding box center [1071, 485] width 367 height 490
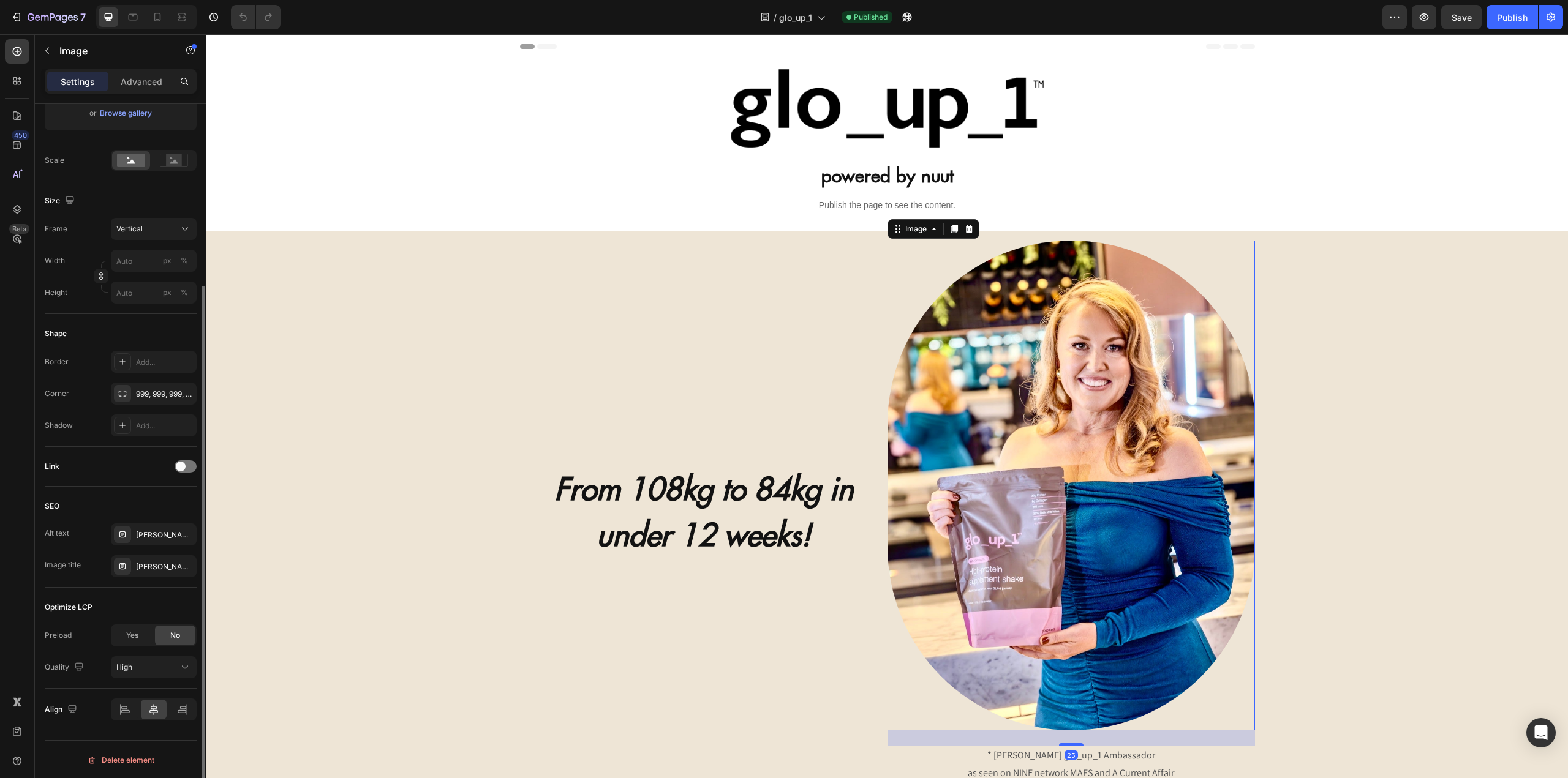
scroll to position [246, 0]
click at [152, 533] on div "Katie Johnston glo_up_1 Ambassador as seen on NINE network MAFS and A Current A…" at bounding box center [164, 533] width 58 height 11
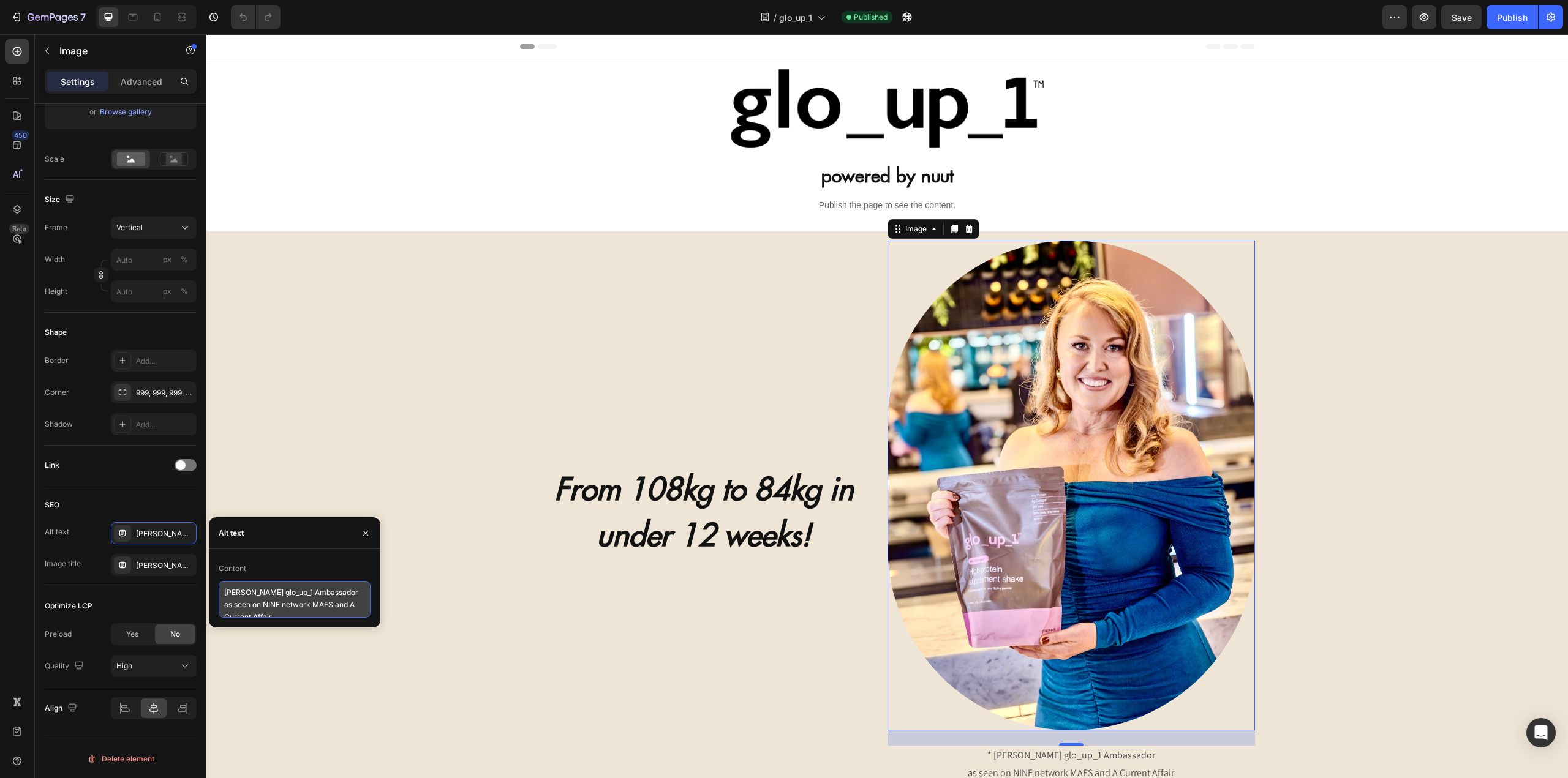
click at [296, 611] on textarea "Katie Johnston glo_up_1 Ambassador as seen on NINE network MAFS and A Current A…" at bounding box center [295, 599] width 152 height 37
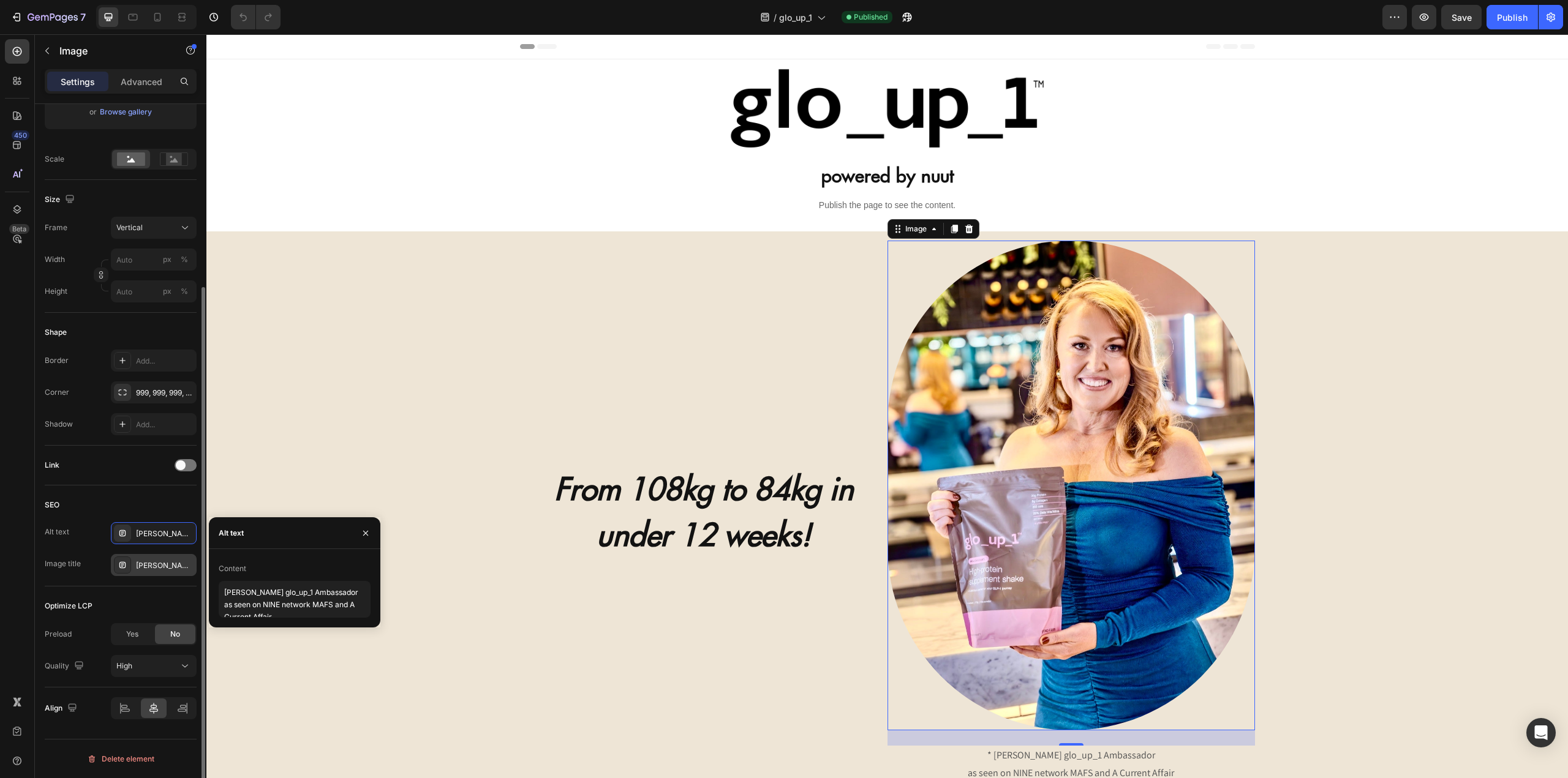
click at [135, 561] on div "Katie Johnston" at bounding box center [154, 565] width 86 height 22
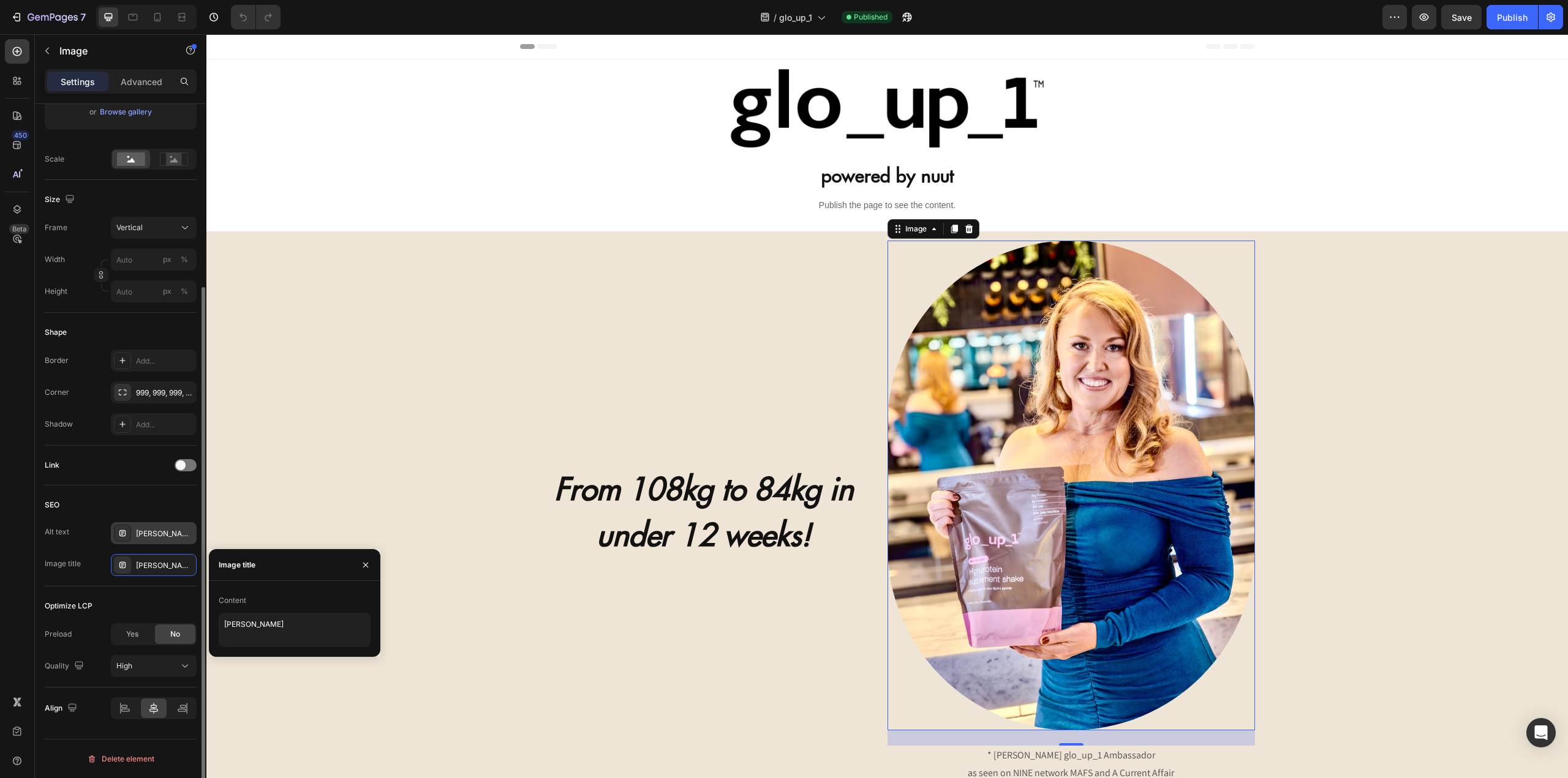
click at [137, 532] on div "Katie Johnston glo_up_1 Ambassador as seen on NINE network MAFS and A Current A…" at bounding box center [164, 533] width 58 height 11
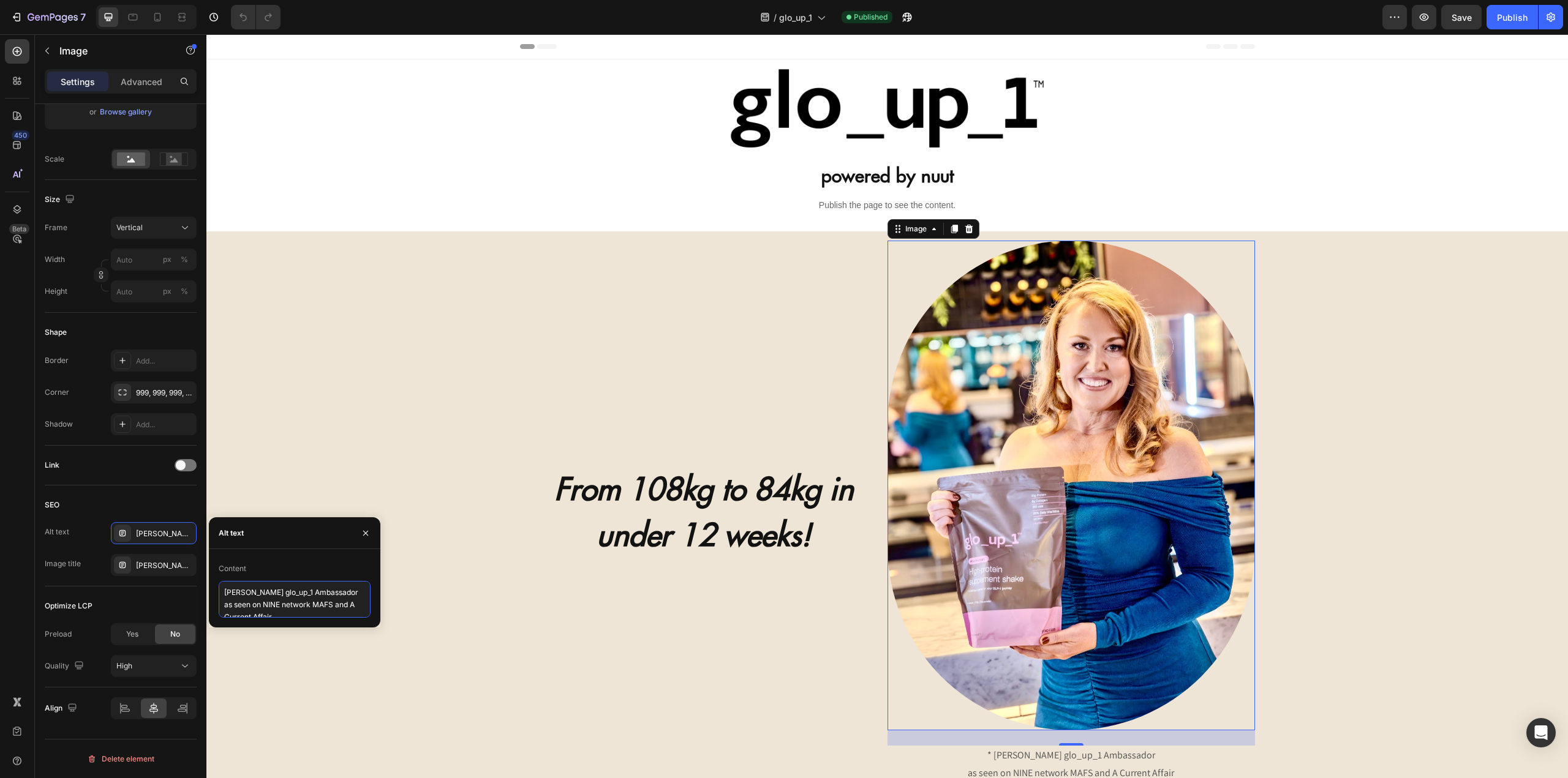
click at [296, 603] on textarea "Katie Johnston glo_up_1 Ambassador as seen on NINE network MAFS and A Current A…" at bounding box center [295, 599] width 152 height 37
click at [279, 592] on textarea "Katie Johnston glo_up_1 Ambassador as seen on NINE network MAFS and A Current A…" at bounding box center [295, 599] width 152 height 37
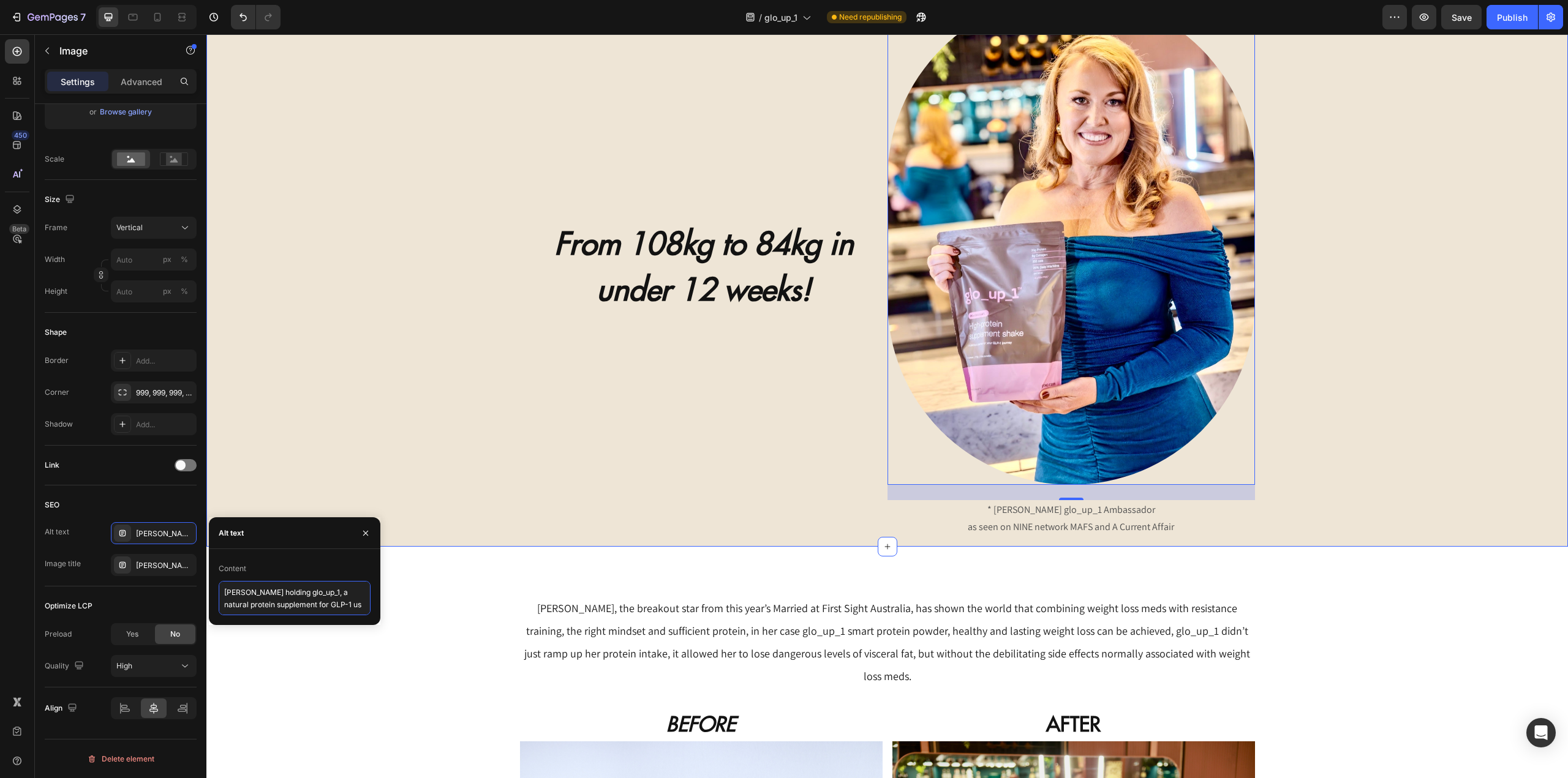
scroll to position [5, 0]
type textarea "Katie Johnston holding glo_up_1, a natural protein supplement for GLP-1 users"
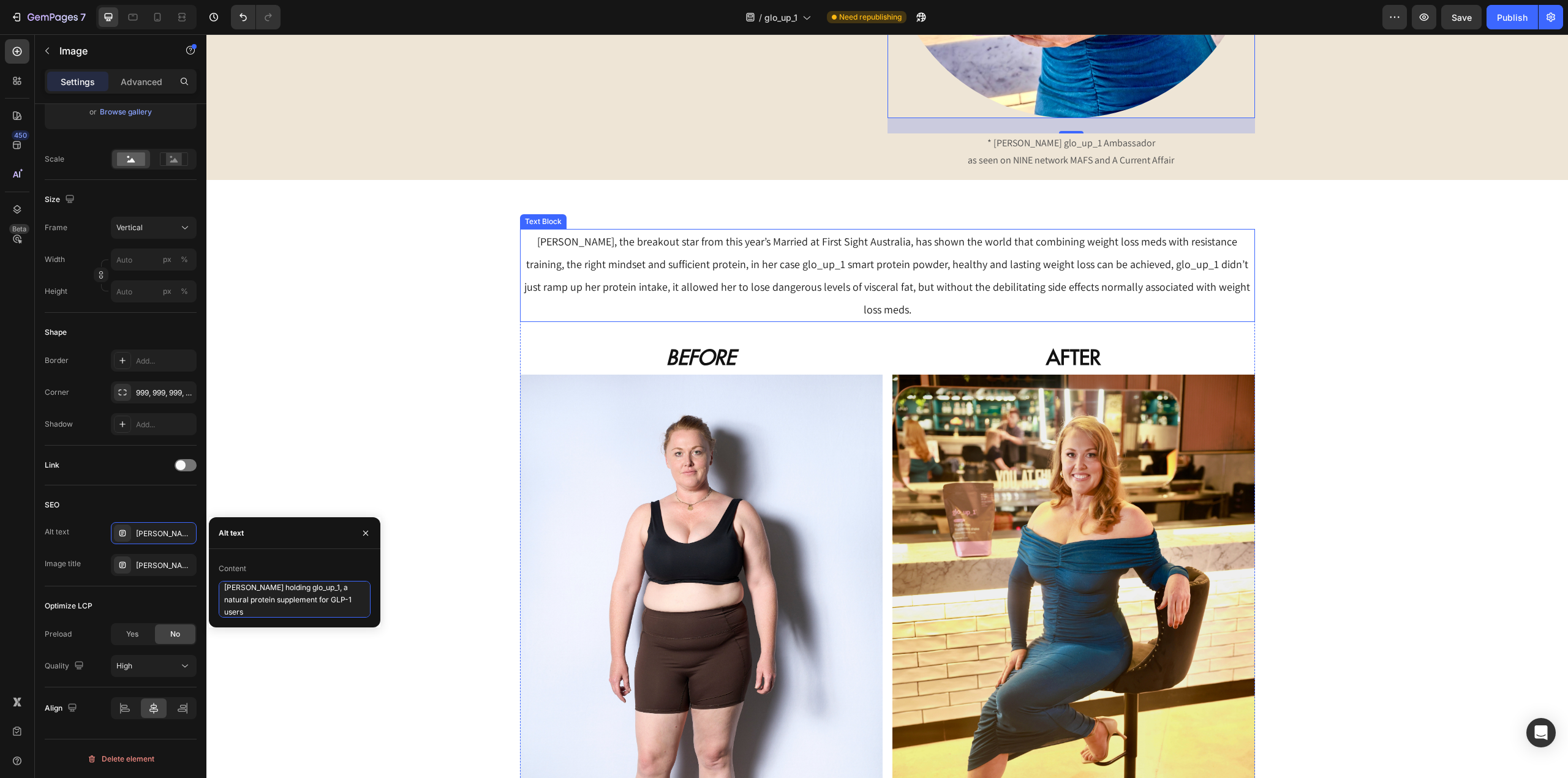
scroll to position [613, 0]
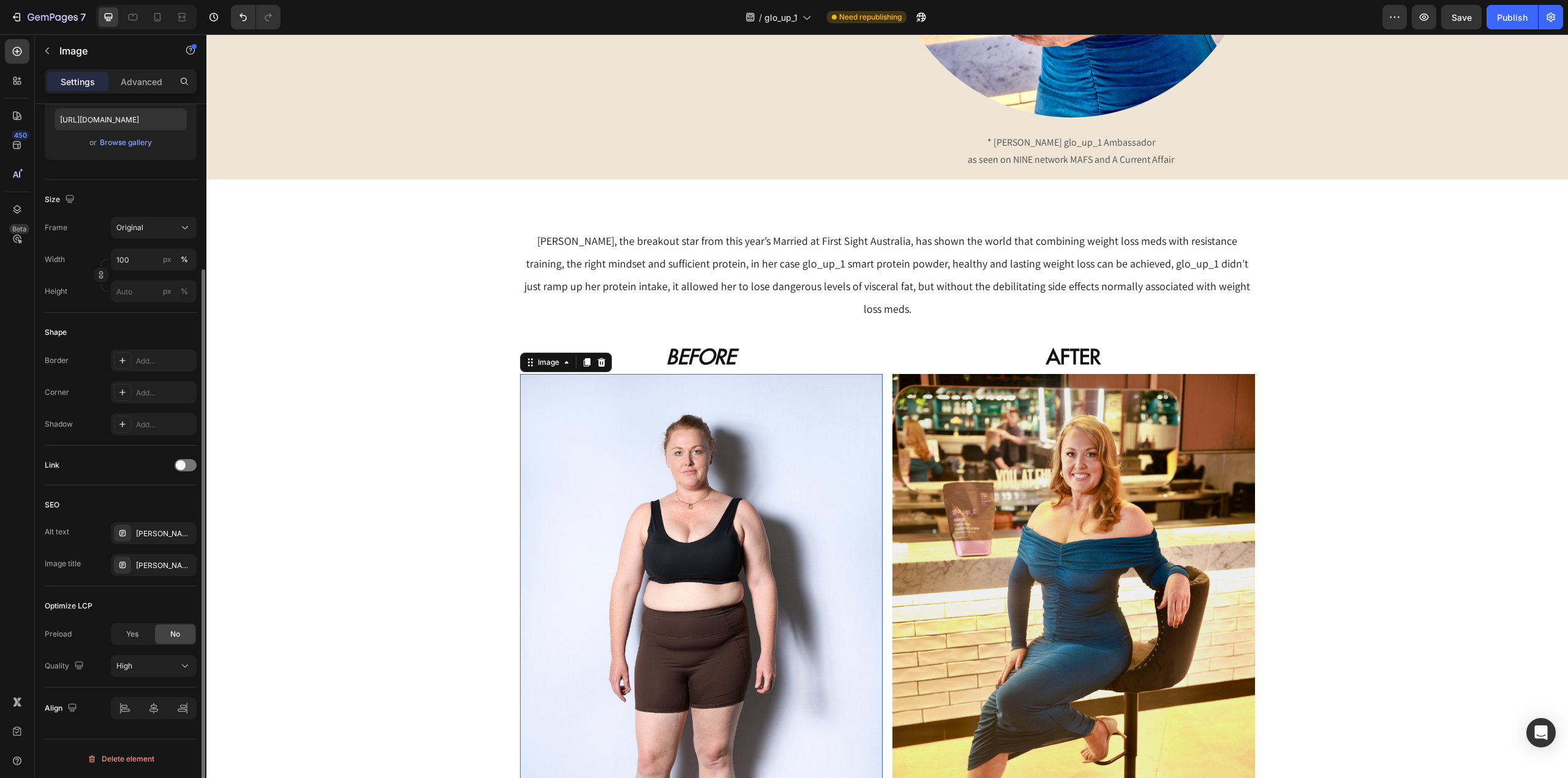
click at [776, 503] on img at bounding box center [701, 645] width 362 height 543
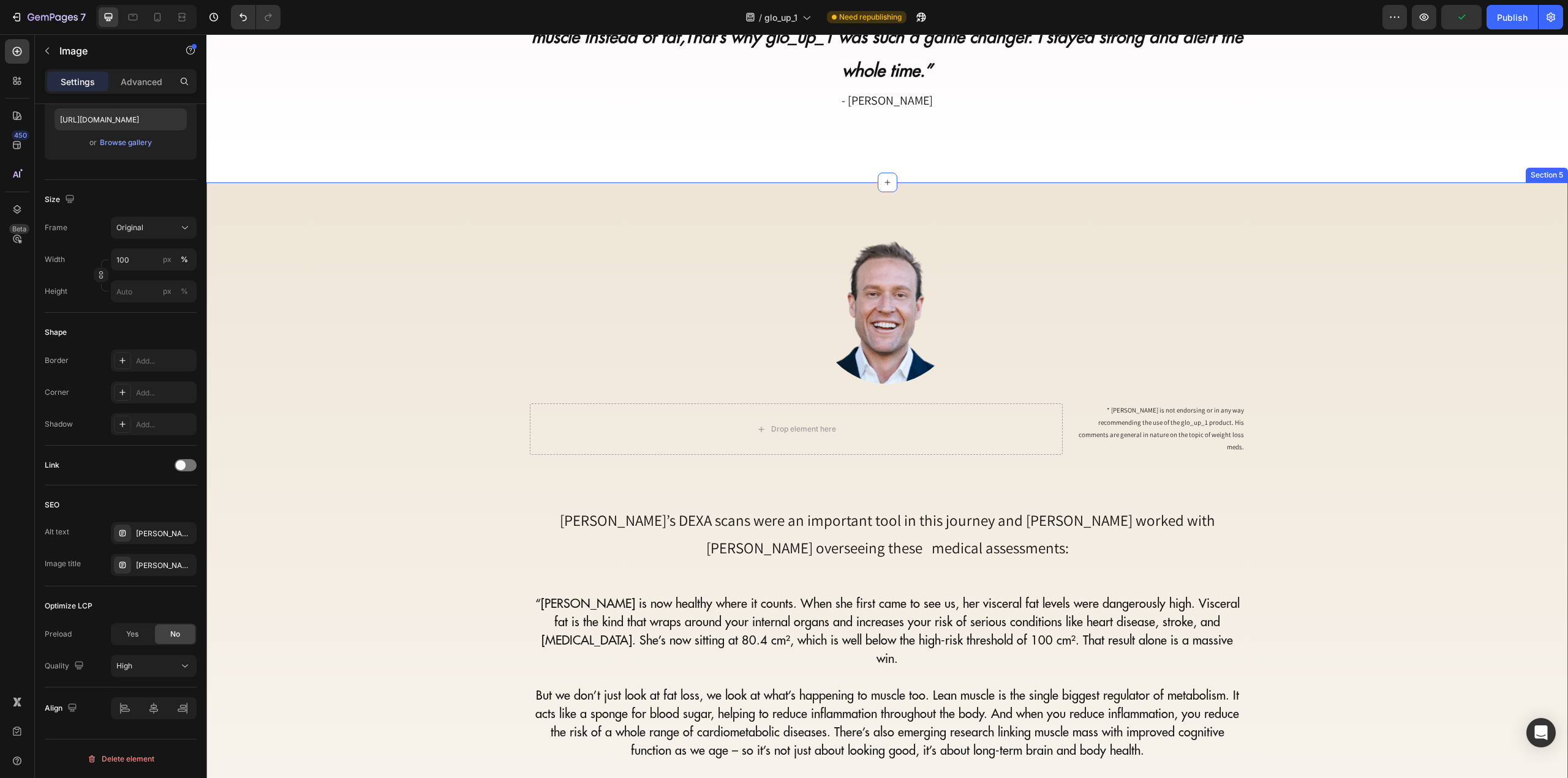
scroll to position [3246, 0]
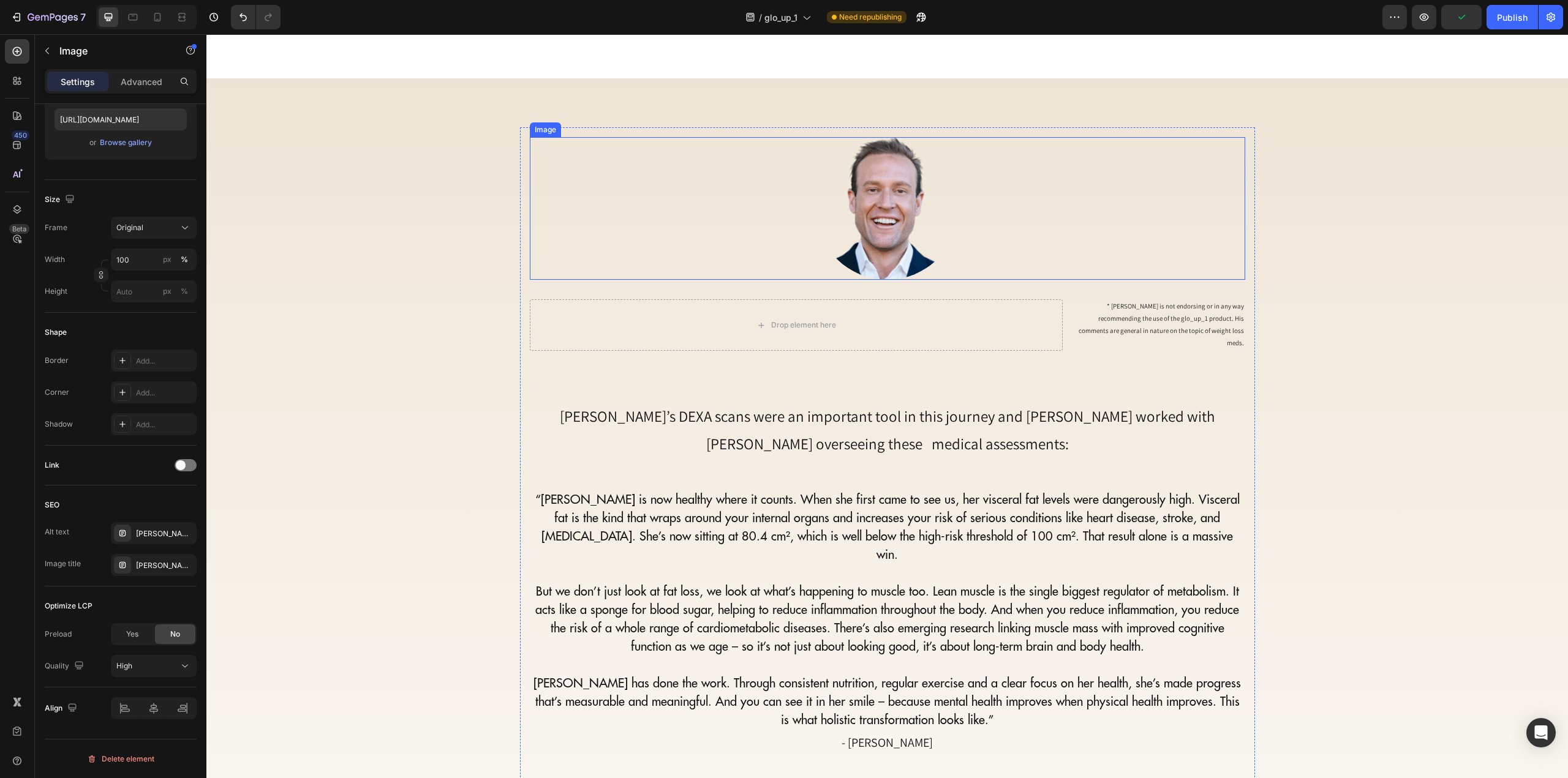
click at [867, 169] on img at bounding box center [888, 209] width 144 height 144
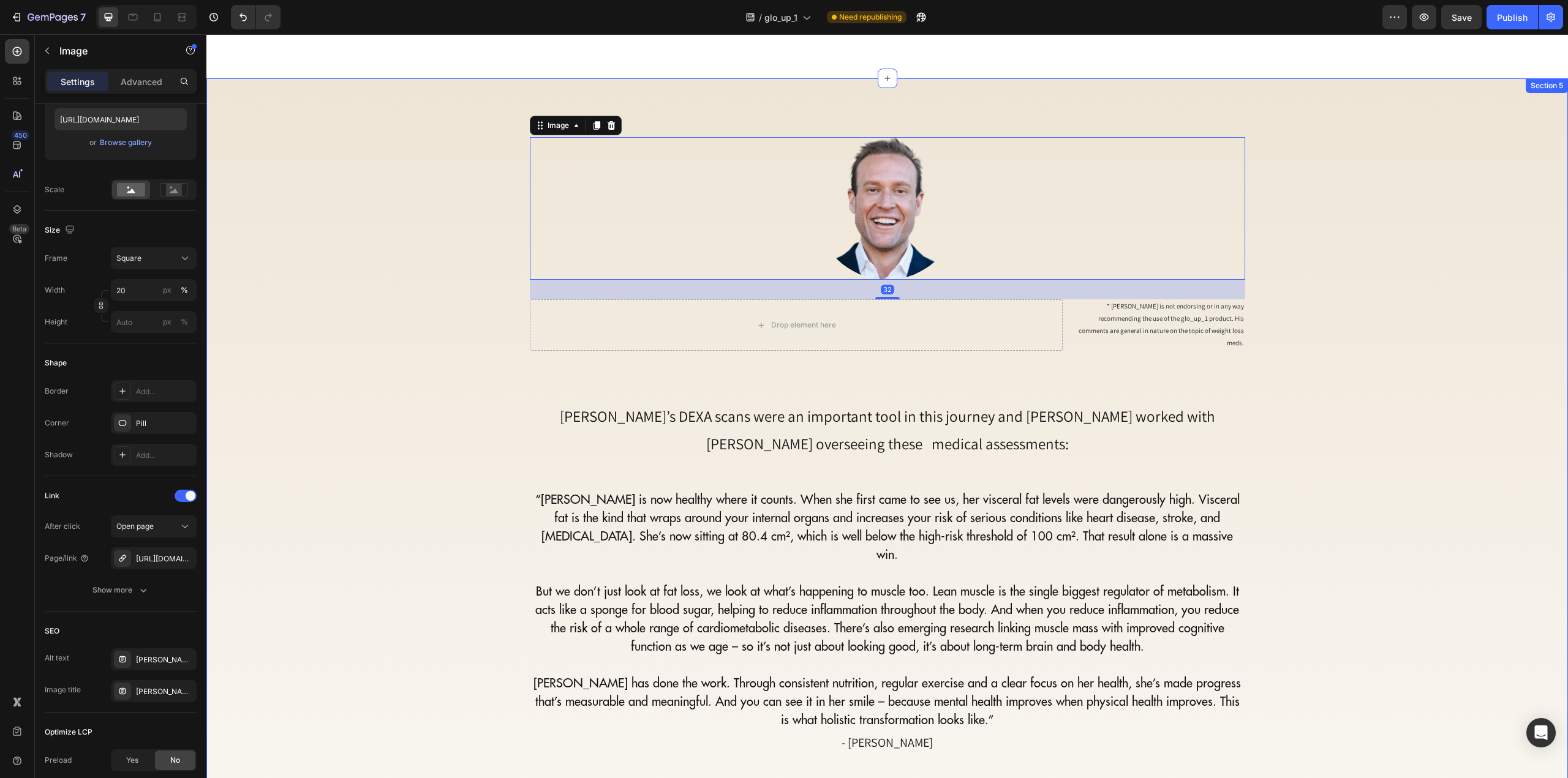
drag, startPoint x: 348, startPoint y: 299, endPoint x: 362, endPoint y: 296, distance: 14.3
click at [348, 299] on div "Image 32 Drop element here * Dr Zac Turner is not endorsing or in any way recom…" at bounding box center [887, 639] width 1343 height 1024
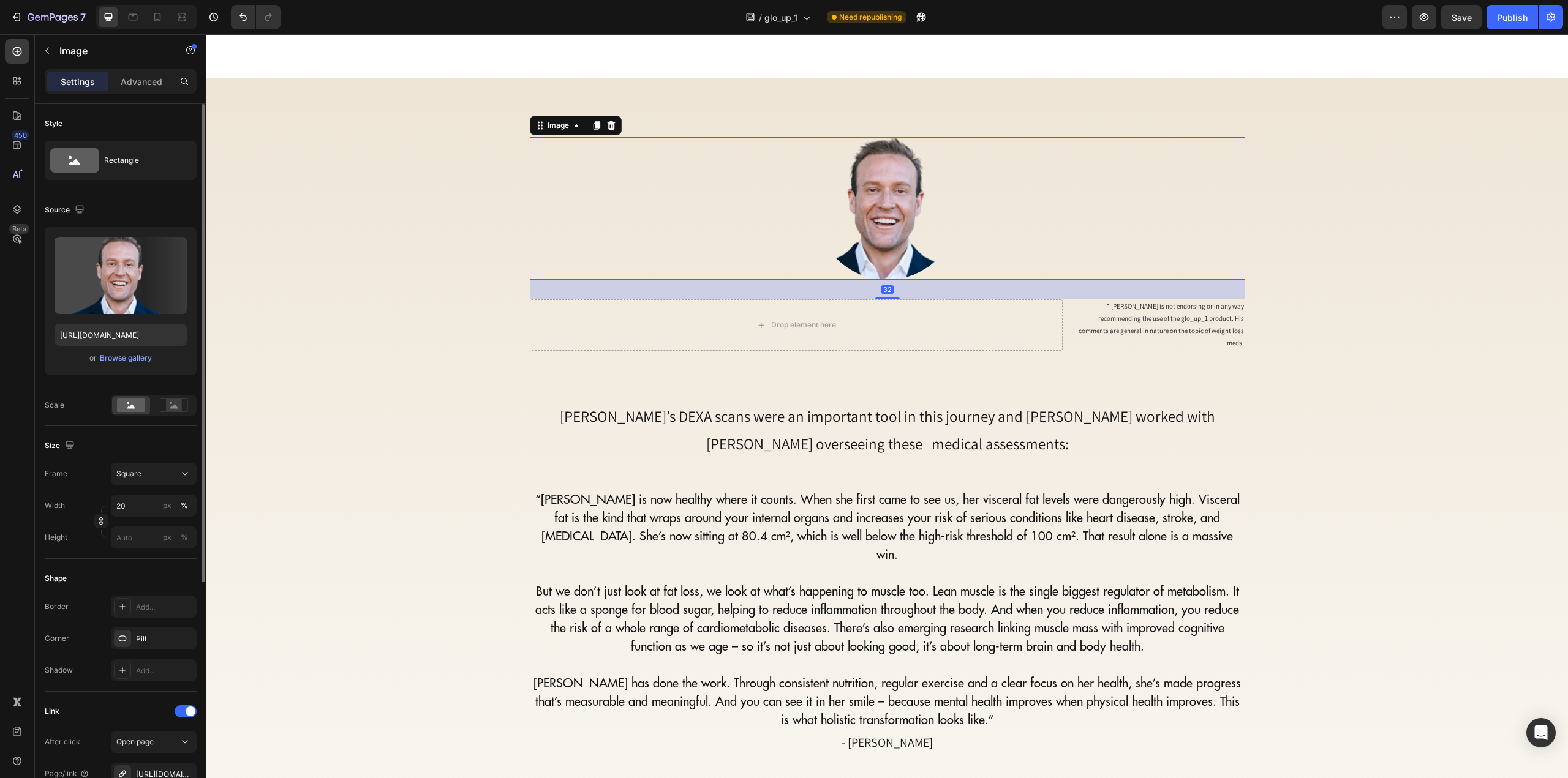
click at [707, 183] on link at bounding box center [888, 209] width 716 height 144
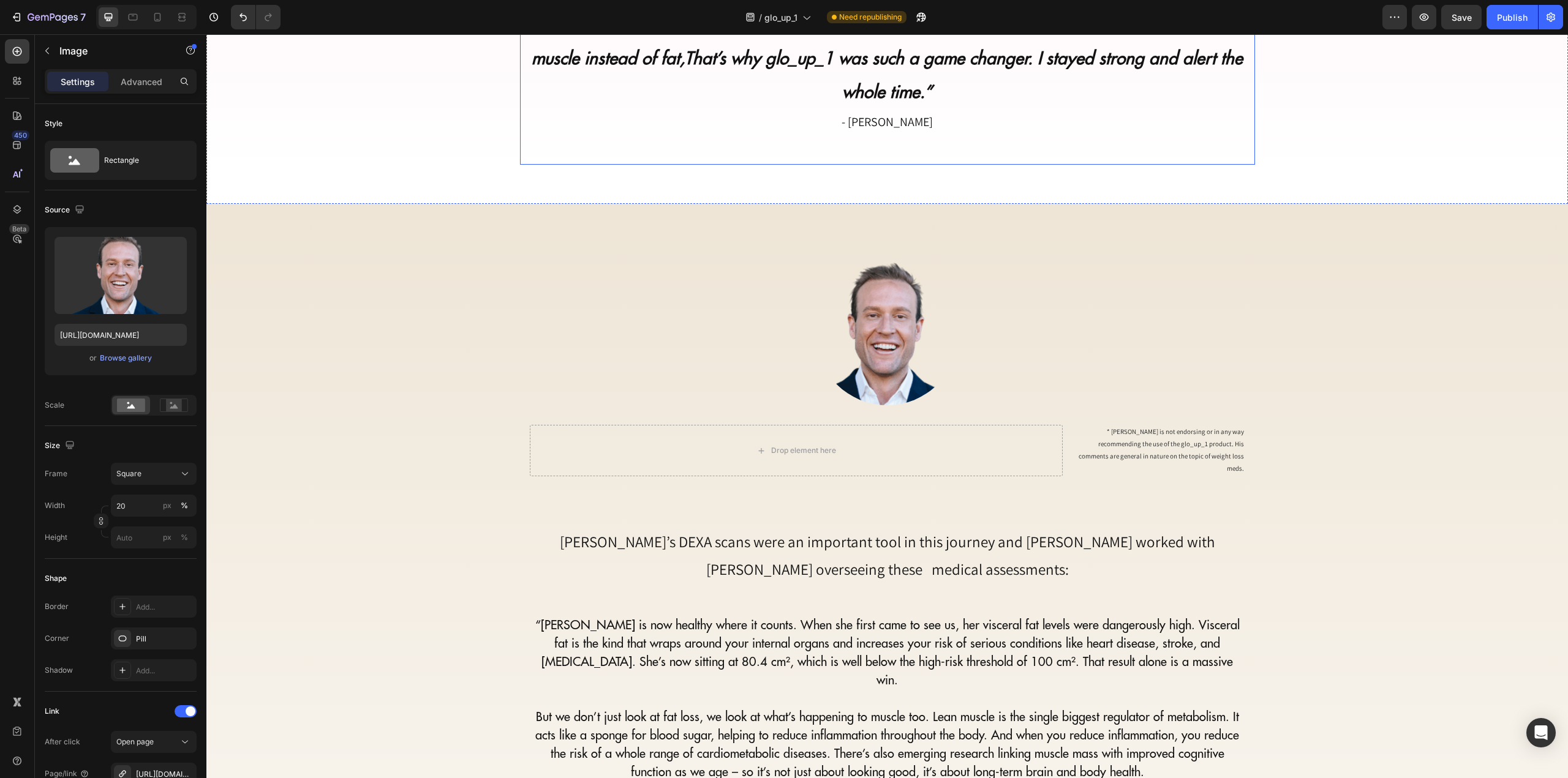
scroll to position [3123, 0]
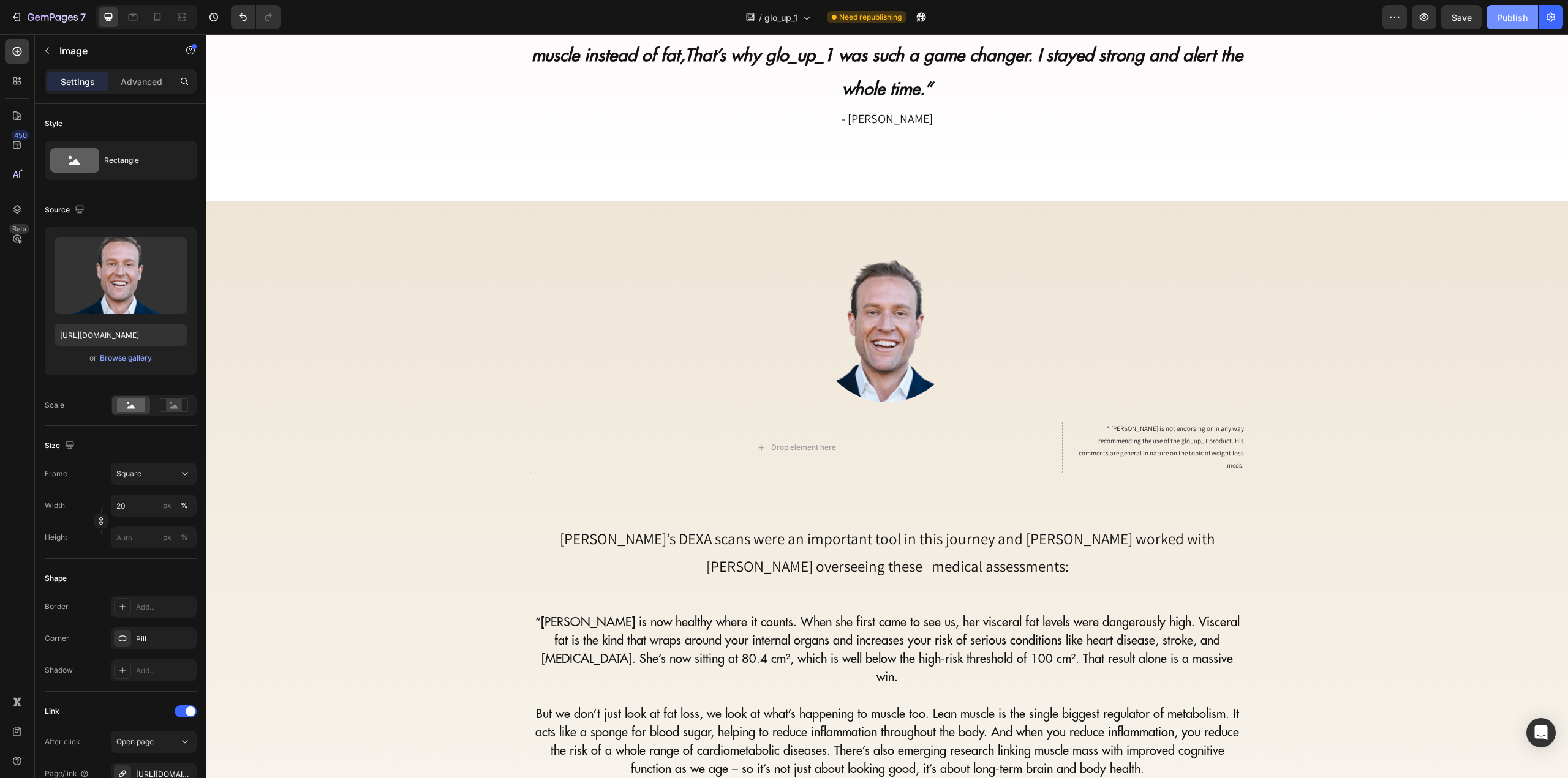
click at [1515, 19] on div "Publish" at bounding box center [1512, 17] width 31 height 13
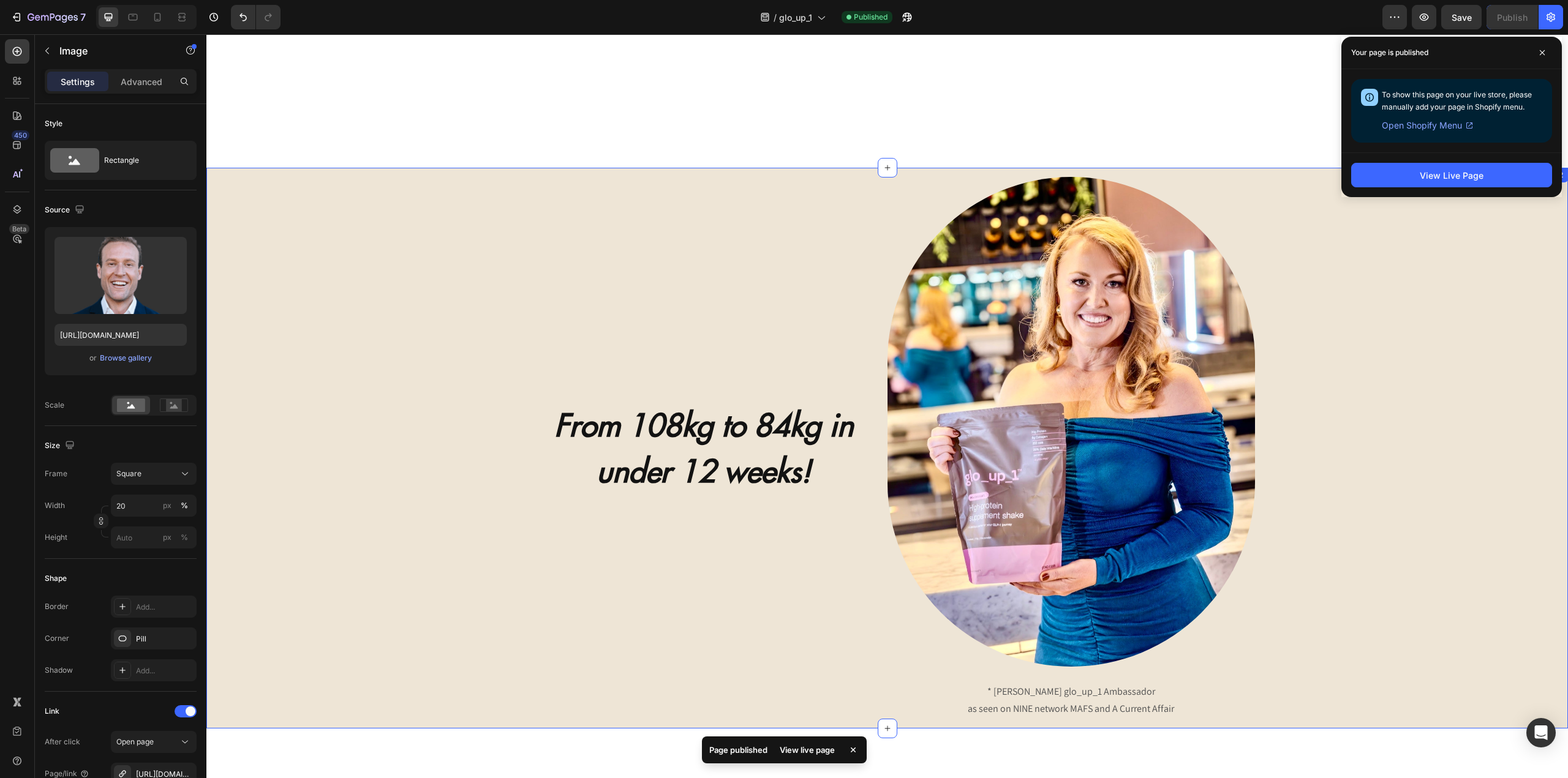
scroll to position [61, 0]
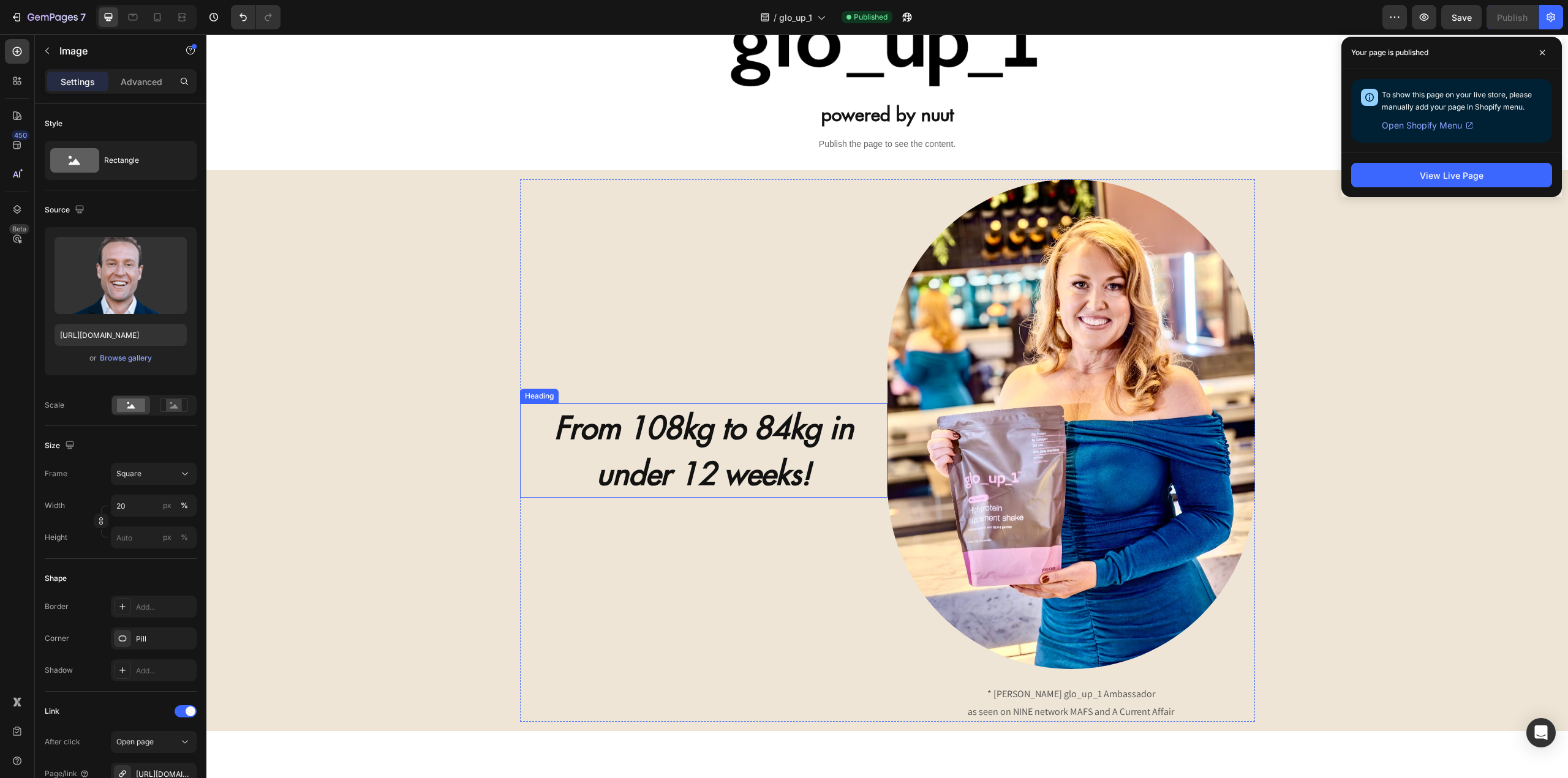
click at [971, 445] on img at bounding box center [1071, 424] width 367 height 490
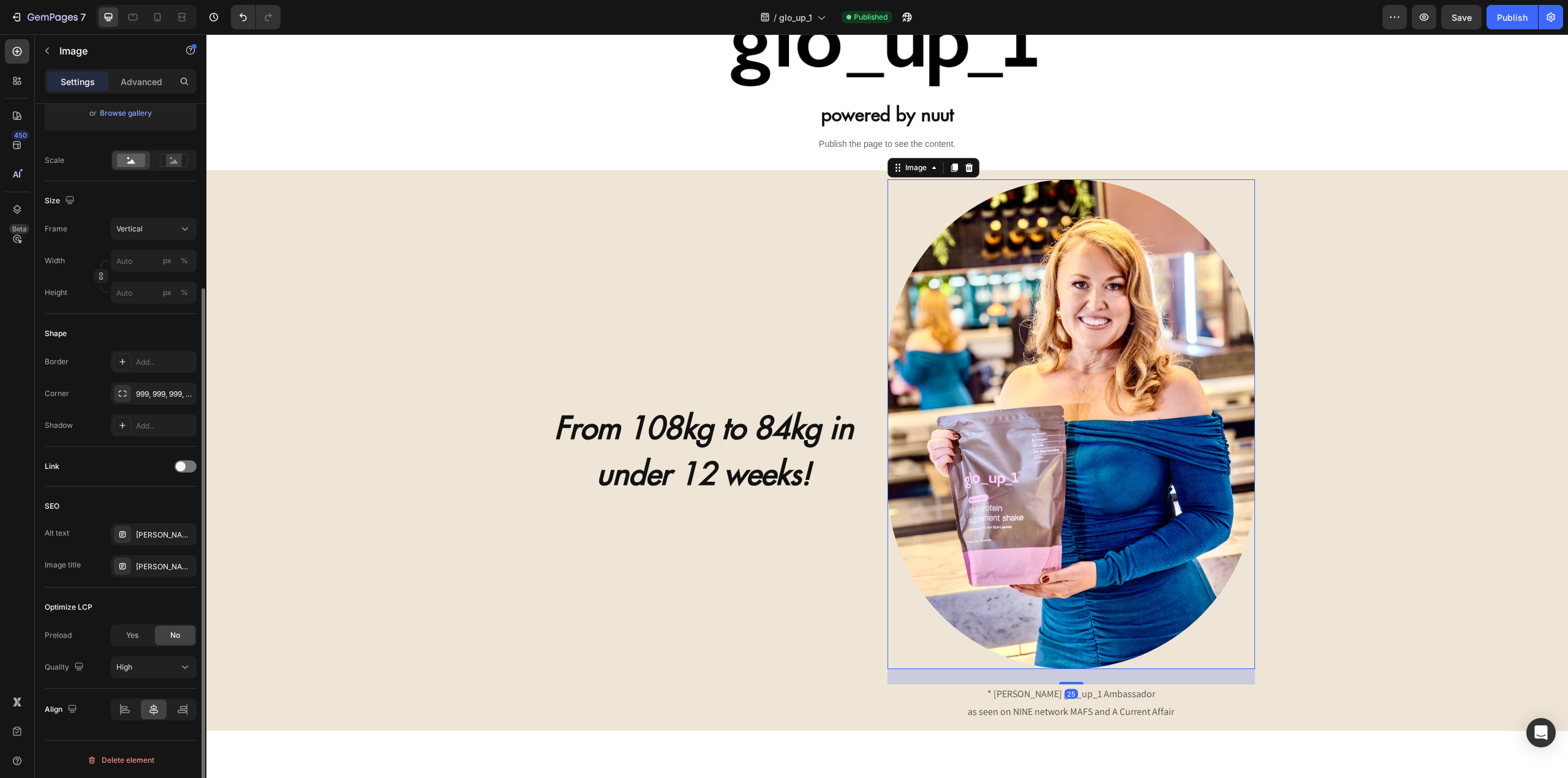
scroll to position [246, 0]
click at [147, 543] on div "Katie Johnston holding glo_up_1, a natural protein supplement for GLP-1 users" at bounding box center [154, 533] width 86 height 22
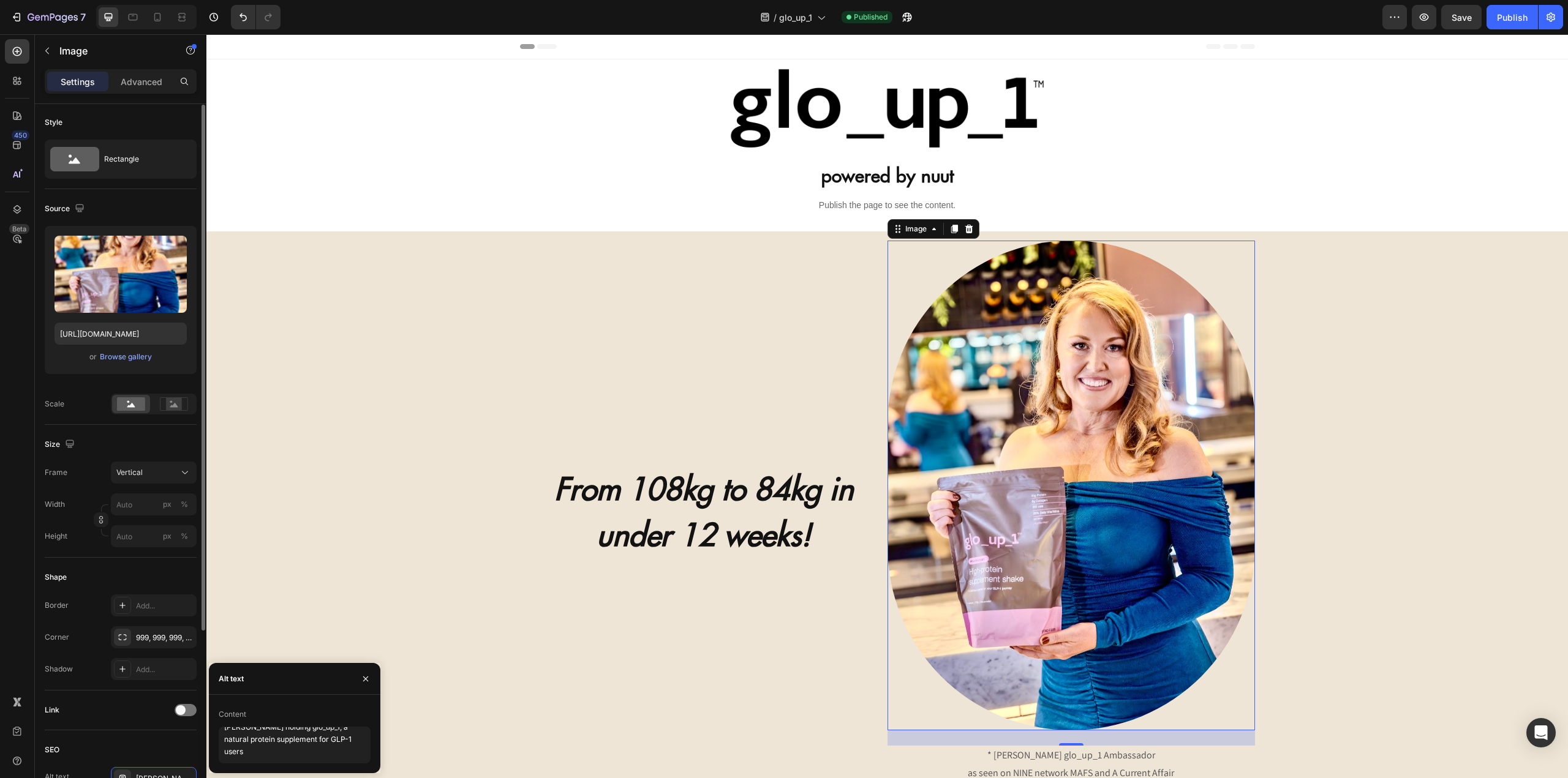
scroll to position [0, 0]
click at [19, 725] on div at bounding box center [17, 731] width 24 height 24
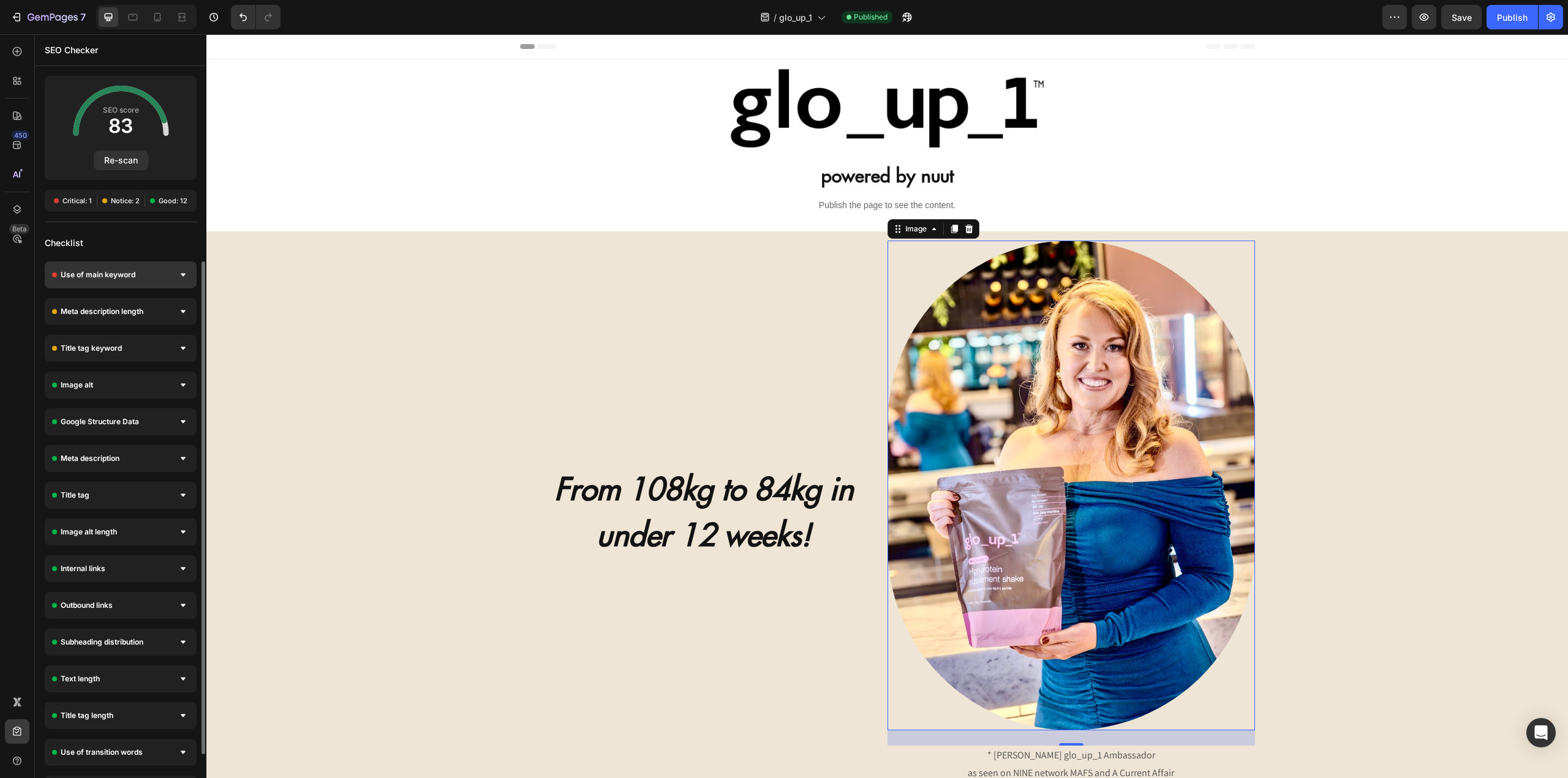
click at [112, 275] on span "Use of main keyword" at bounding box center [98, 275] width 74 height 13
click at [116, 273] on span "Use of main keyword" at bounding box center [98, 275] width 74 height 13
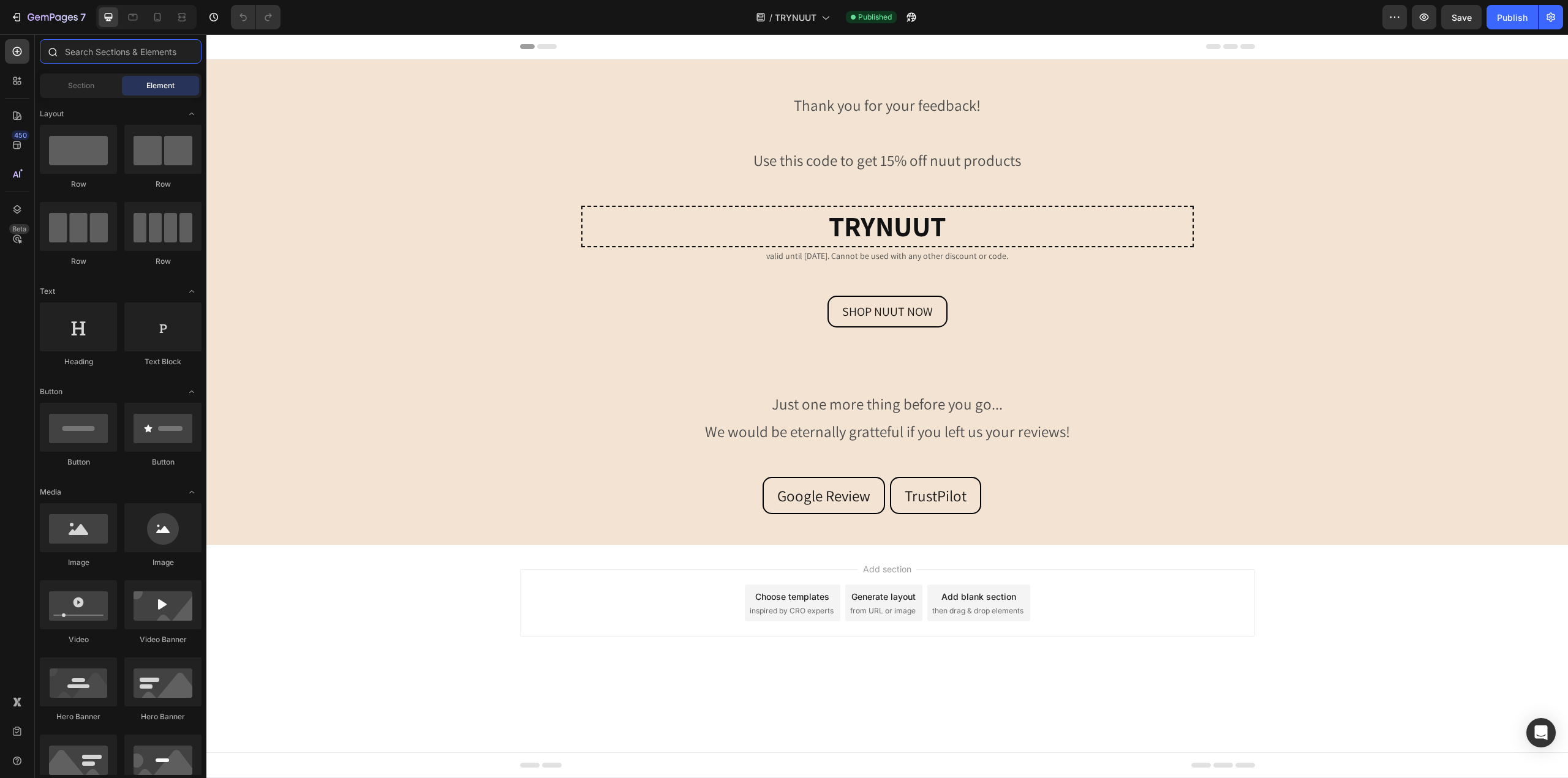
click at [129, 52] on input "text" at bounding box center [121, 51] width 162 height 24
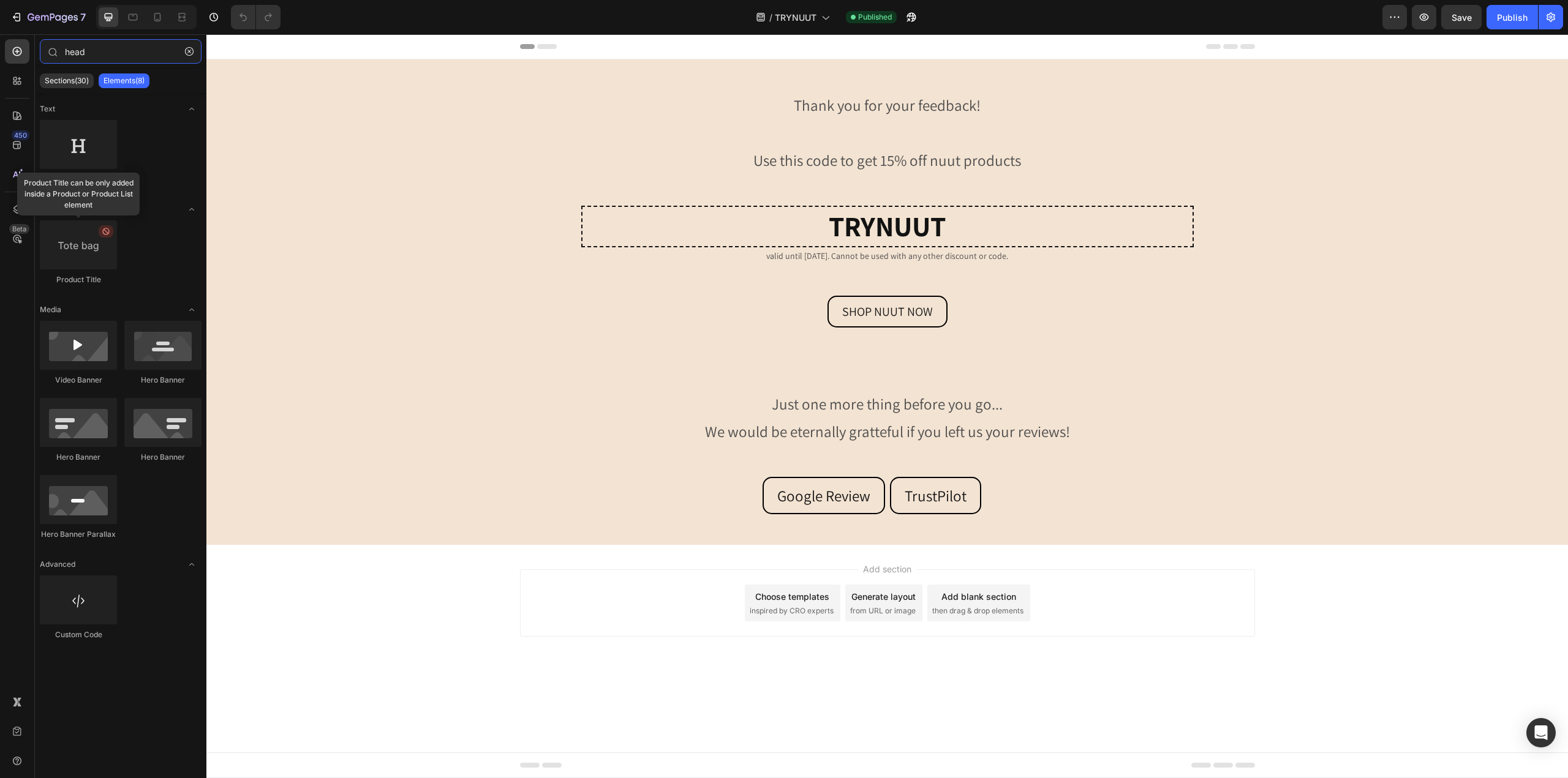
type input "head"
drag, startPoint x: 77, startPoint y: 247, endPoint x: 120, endPoint y: 235, distance: 44.6
click at [119, 576] on div "Product Title can be only added inside a Product or Product List element Produc…" at bounding box center [121, 614] width 162 height 76
drag, startPoint x: 147, startPoint y: 243, endPoint x: 91, endPoint y: 363, distance: 132.4
click at [147, 576] on div "Product Title" at bounding box center [121, 614] width 162 height 76
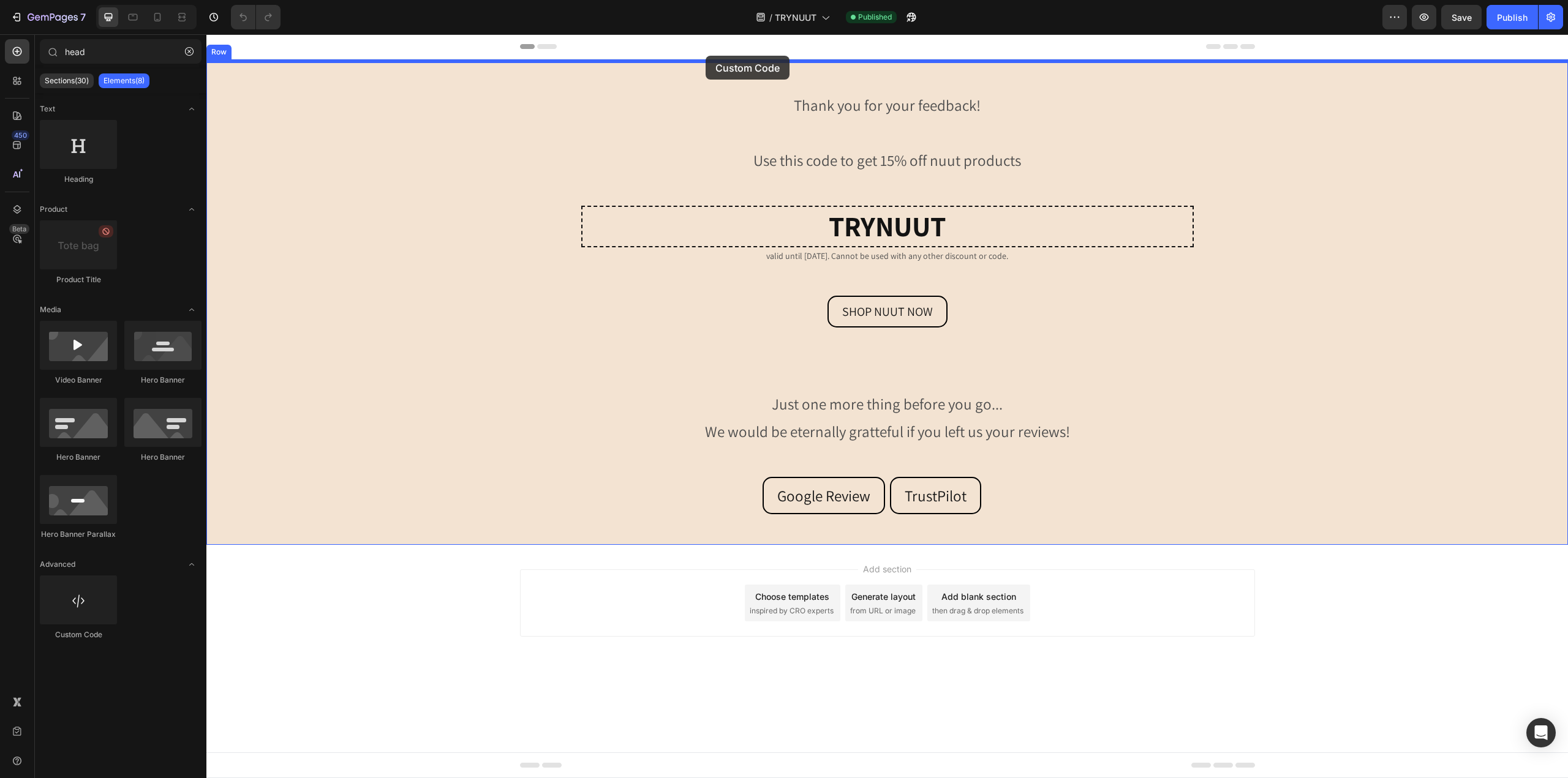
drag, startPoint x: 275, startPoint y: 625, endPoint x: 706, endPoint y: 56, distance: 713.8
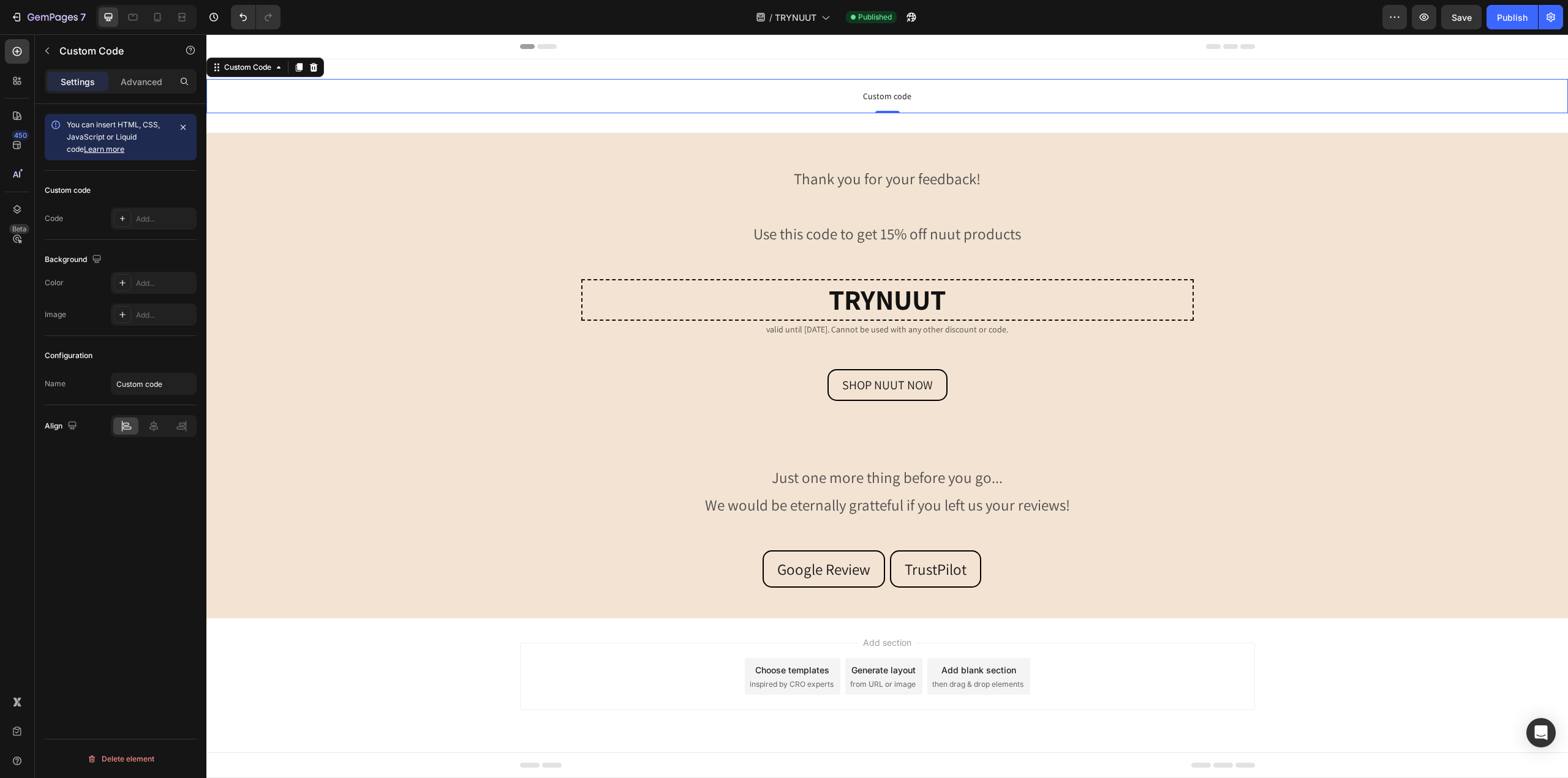
click at [596, 95] on span "Custom code" at bounding box center [887, 96] width 1362 height 15
drag, startPoint x: 229, startPoint y: 1, endPoint x: 233, endPoint y: 8, distance: 8.1
click at [229, 2] on div "7 Version history / TRYNUUT Need republishing Preview Publish" at bounding box center [784, 18] width 1568 height 35
click at [238, 13] on icon "Undo/Redo" at bounding box center [243, 17] width 13 height 13
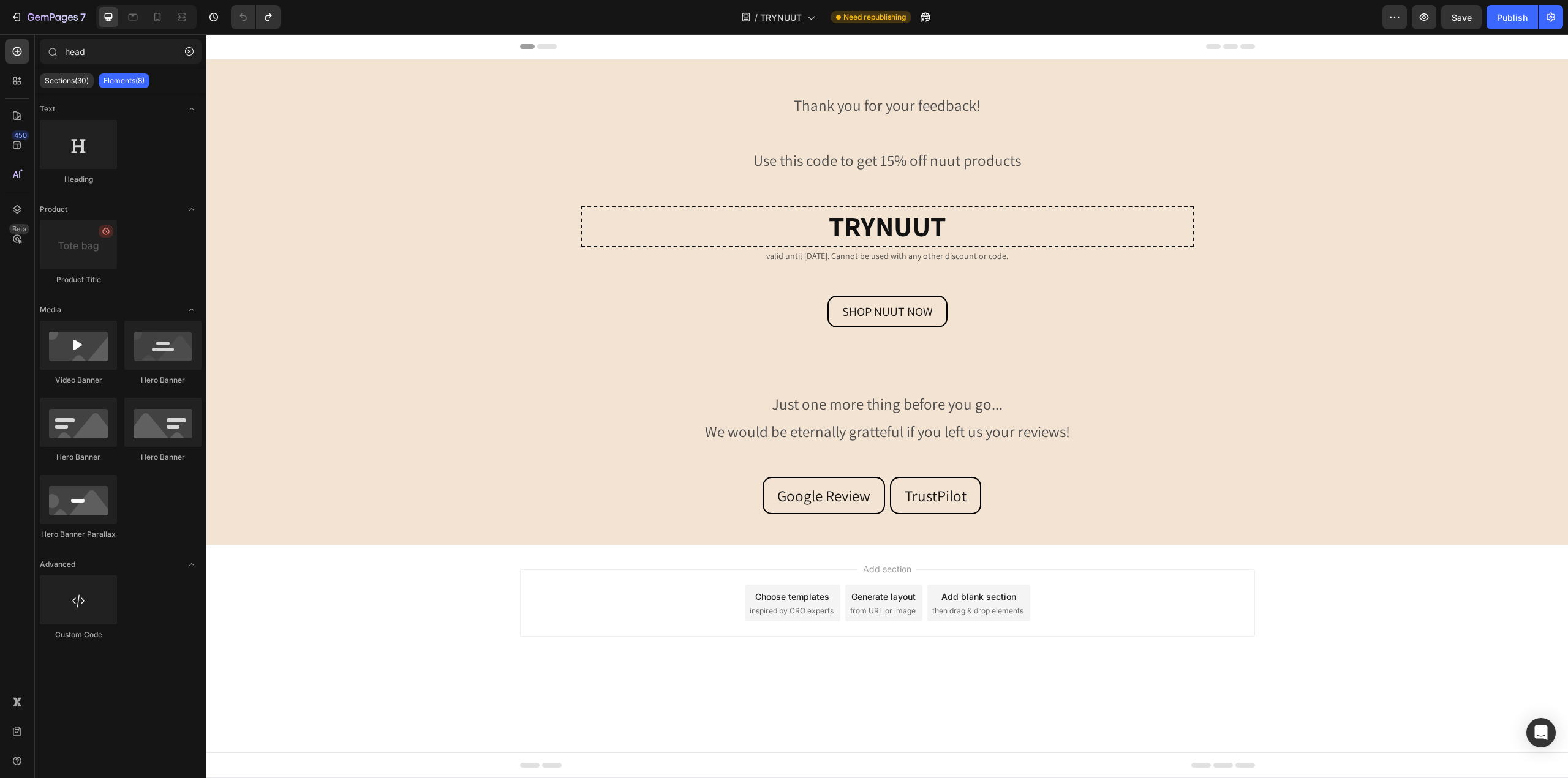
drag, startPoint x: 1521, startPoint y: 18, endPoint x: 1505, endPoint y: 30, distance: 20.0
click at [1521, 18] on div "Publish" at bounding box center [1512, 17] width 31 height 13
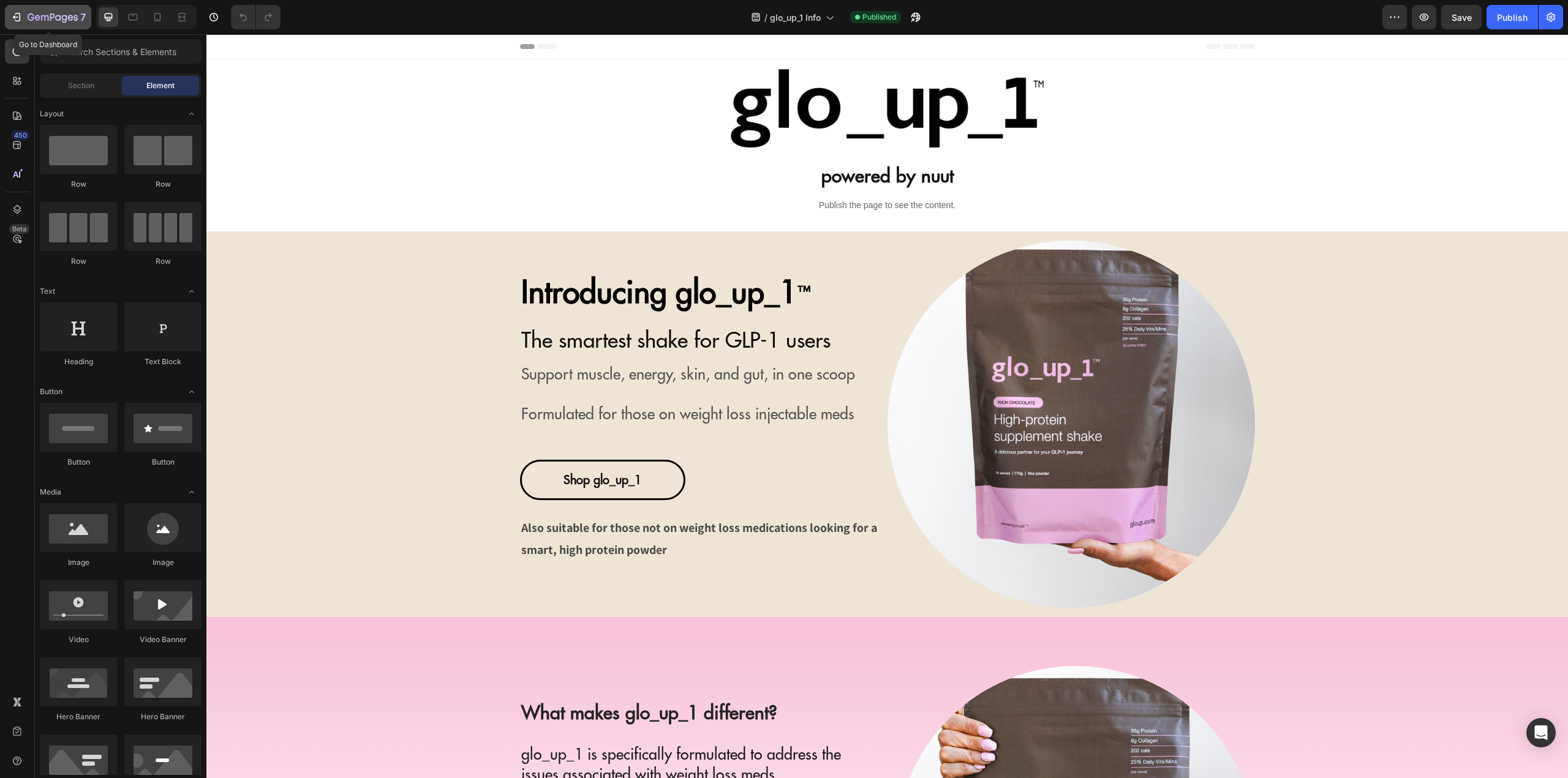
click at [74, 20] on icon "button" at bounding box center [53, 18] width 50 height 10
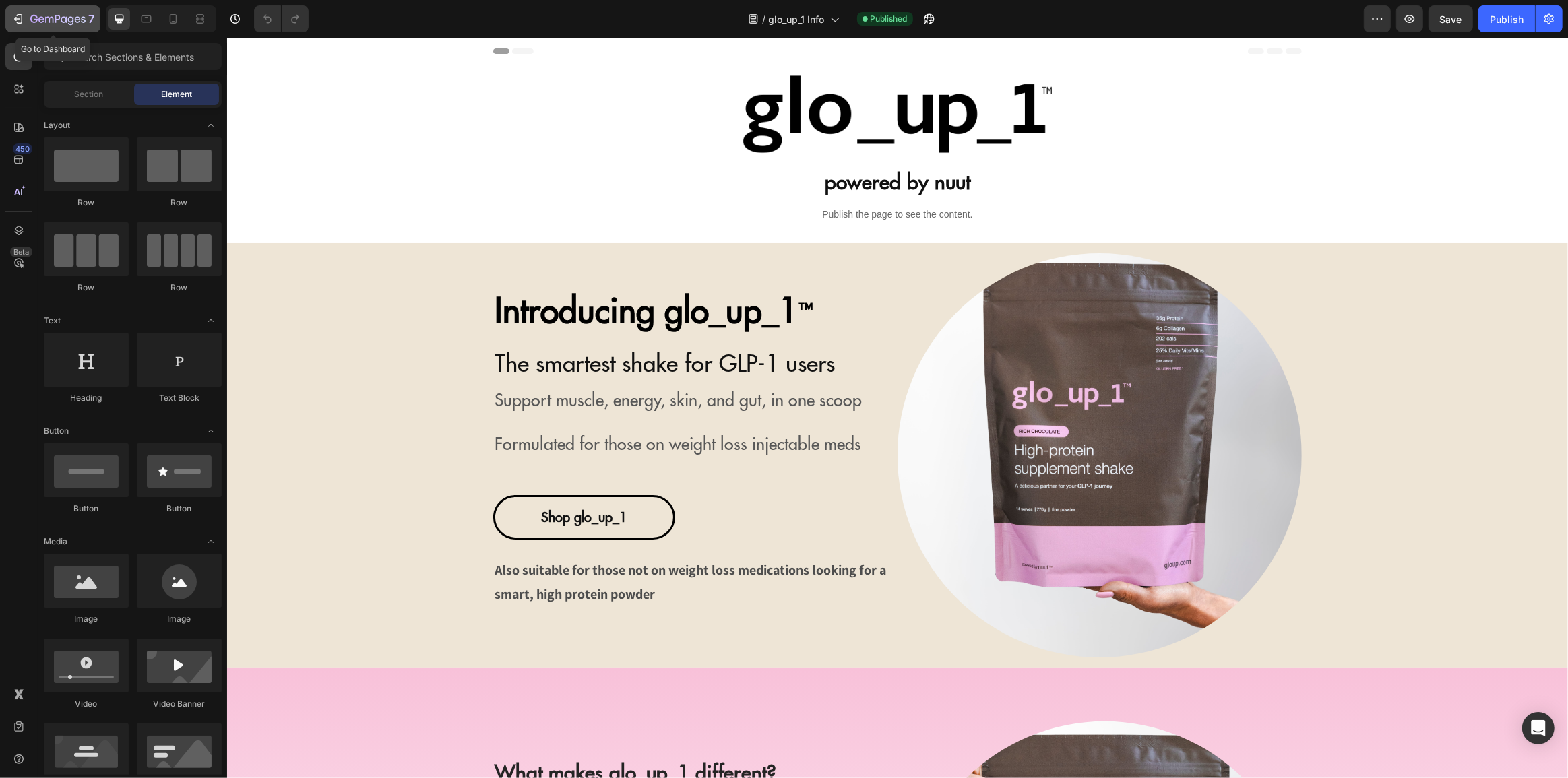
click at [75, 21] on icon "button" at bounding box center [77, 19] width 6 height 6
